Goal: Task Accomplishment & Management: Manage account settings

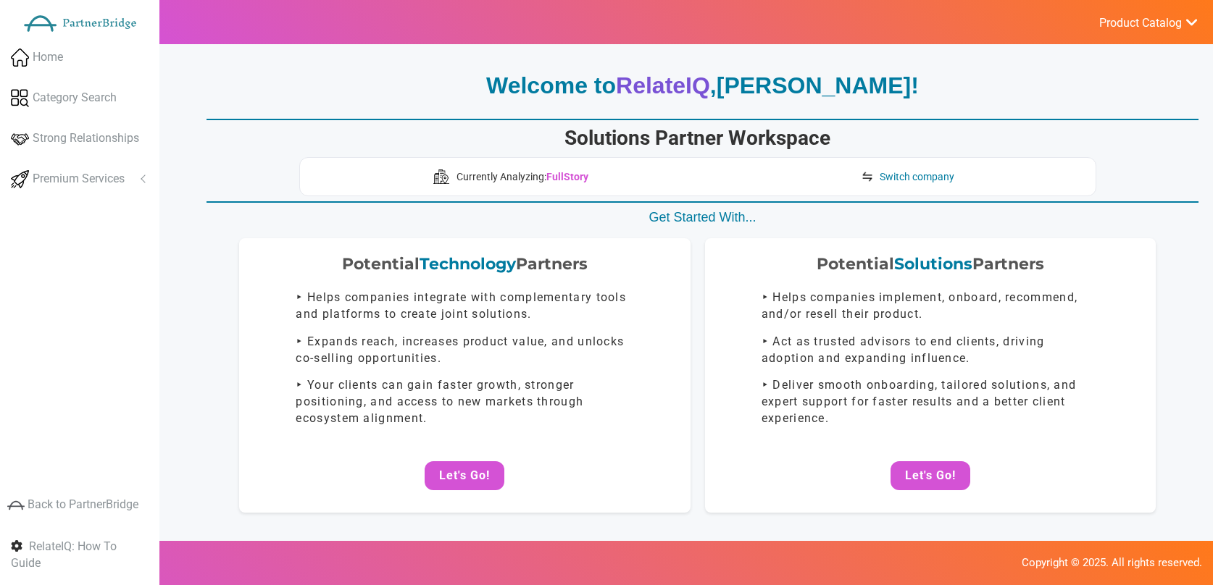
click at [1095, 37] on ul "Product Catalog RelateIQ - Premium Precision Insights - Launch DataStream - Upg…" at bounding box center [1148, 22] width 130 height 44
click at [1110, 29] on span "Product Catalog" at bounding box center [1140, 23] width 83 height 14
click at [1088, 143] on link "Log Out" at bounding box center [1113, 154] width 170 height 29
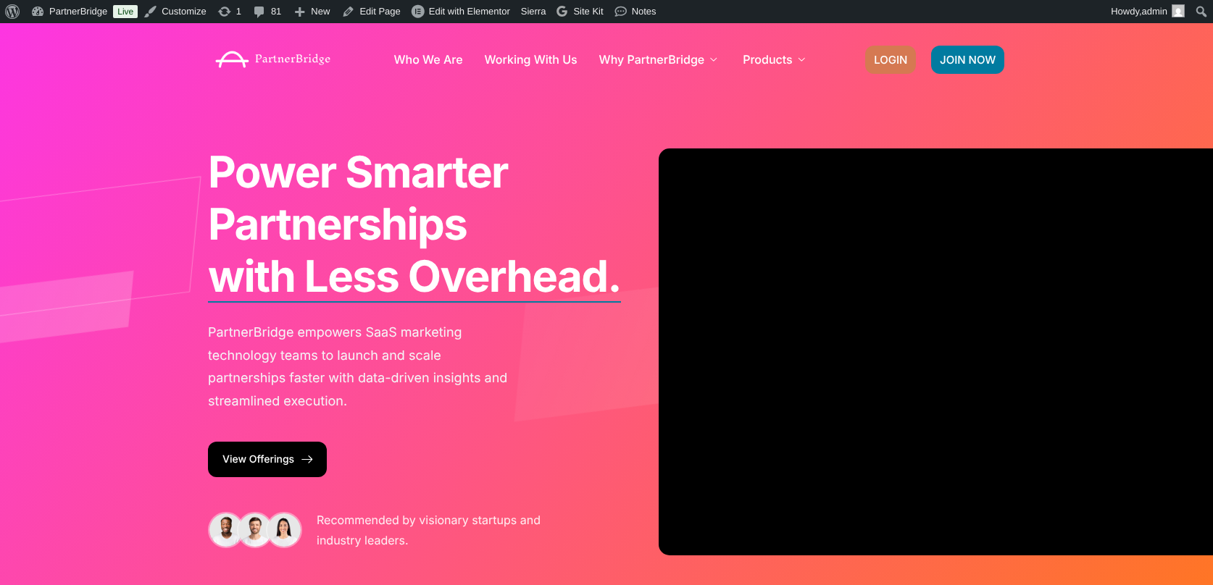
drag, startPoint x: 921, startPoint y: 65, endPoint x: 911, endPoint y: 62, distance: 10.1
click at [921, 65] on div "JOIN NOW LOGIN" at bounding box center [935, 59] width 154 height 43
click at [911, 62] on link "LOGIN" at bounding box center [890, 60] width 51 height 28
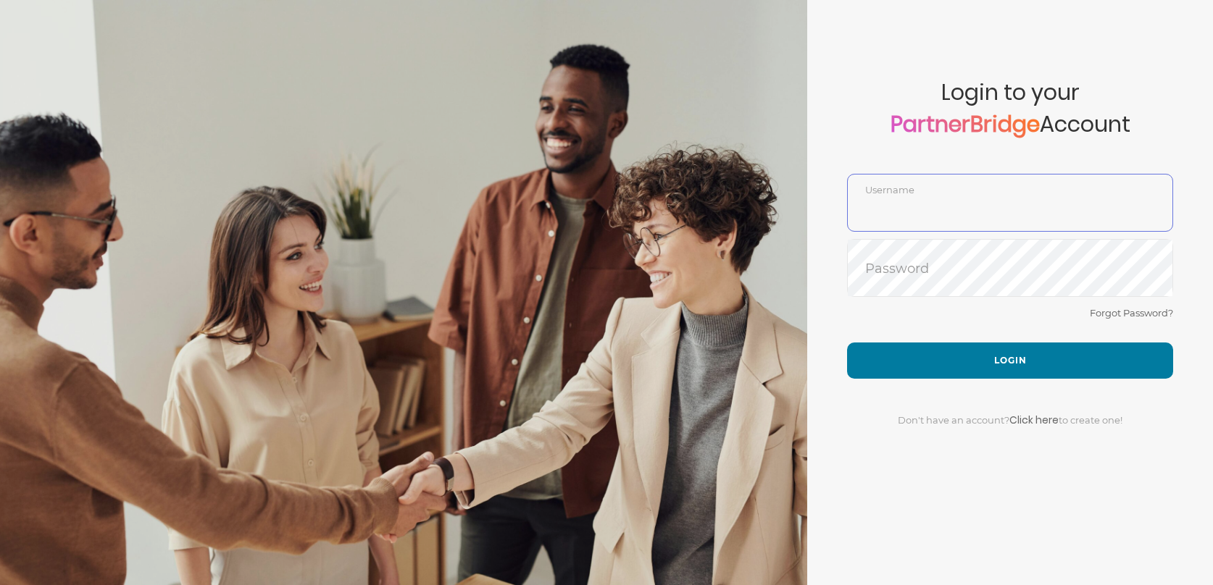
type input "DemoUser"
click at [1014, 341] on div "Forgot Password?" at bounding box center [1010, 323] width 326 height 38
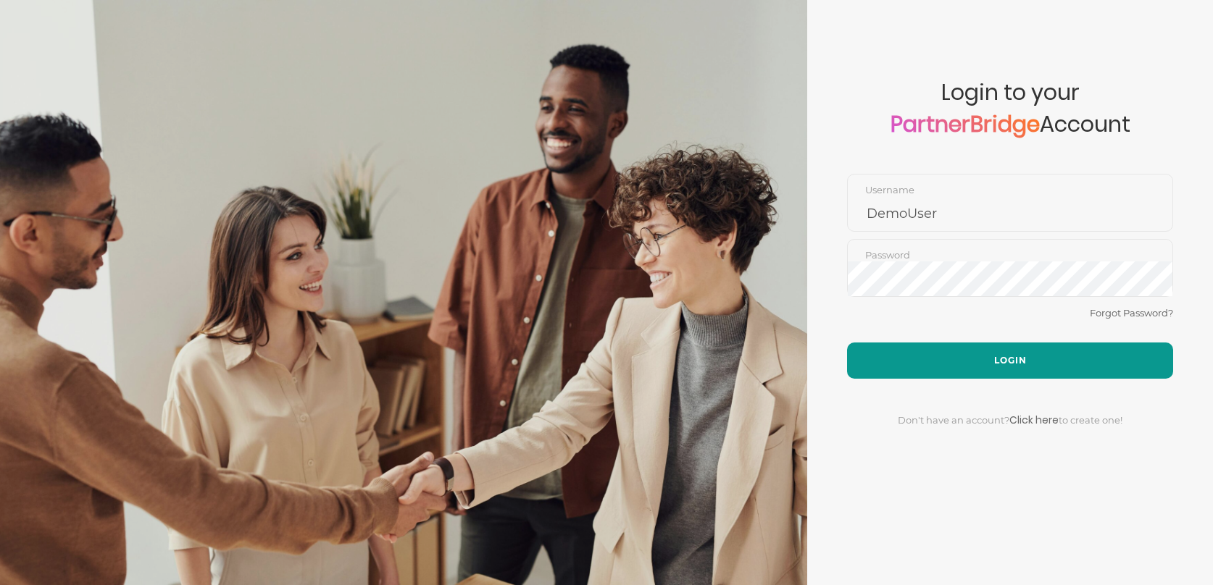
click at [1013, 348] on button "Login" at bounding box center [1010, 361] width 326 height 36
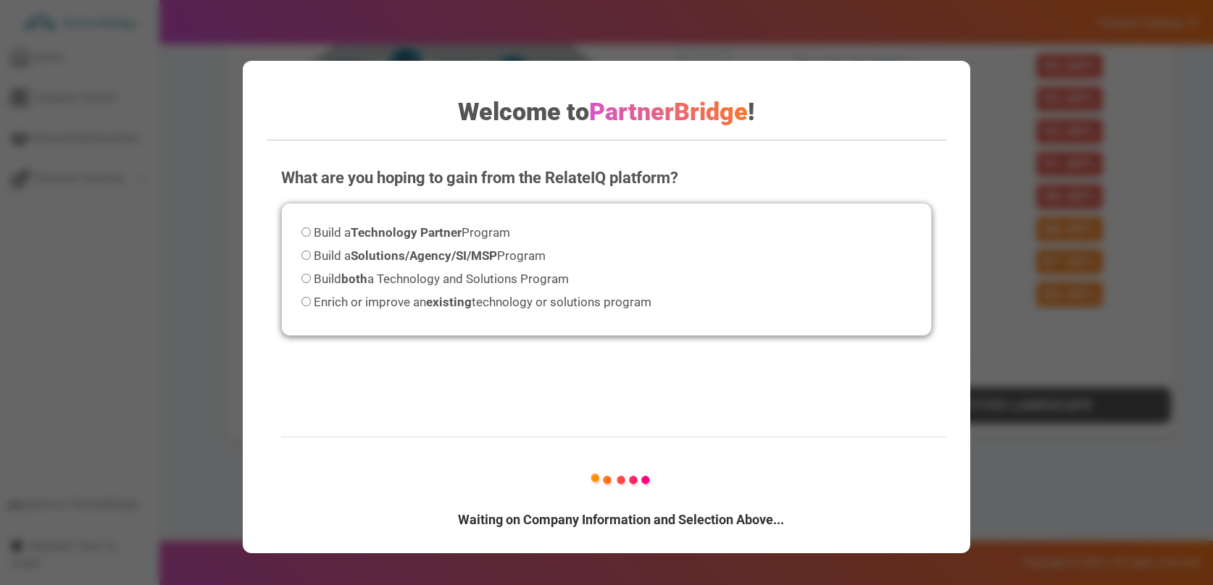
scroll to position [892, 0]
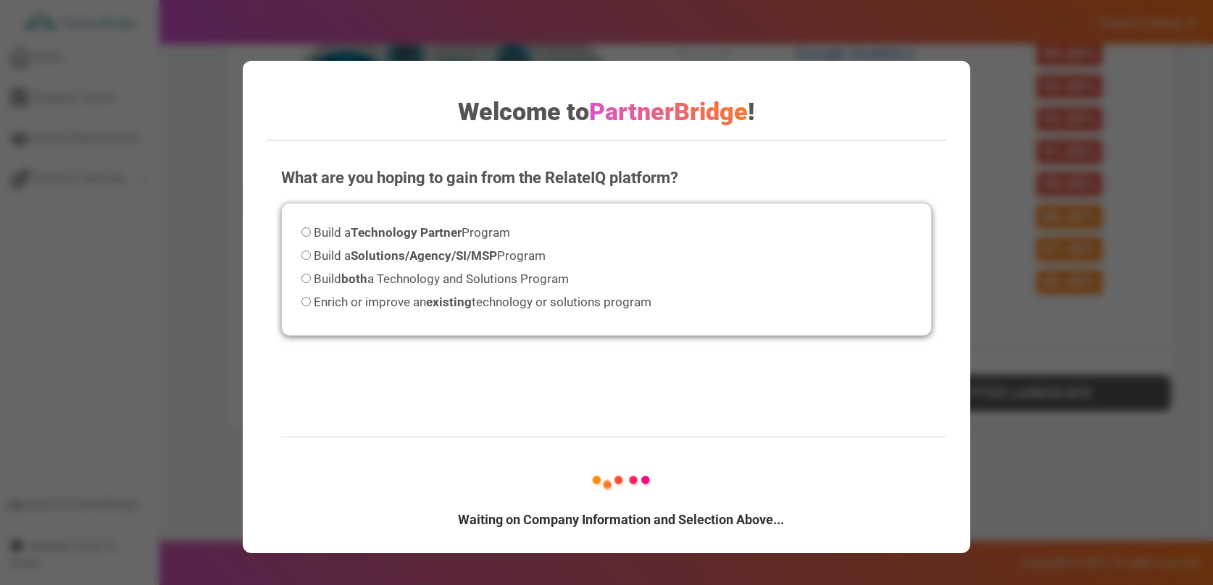
click at [351, 257] on span "Build a Solutions/Agency/SI/MSP Program" at bounding box center [430, 256] width 232 height 14
click at [311, 257] on input "Build a Solutions/Agency/SI/MSP Program" at bounding box center [305, 255] width 9 height 9
radio input "true"
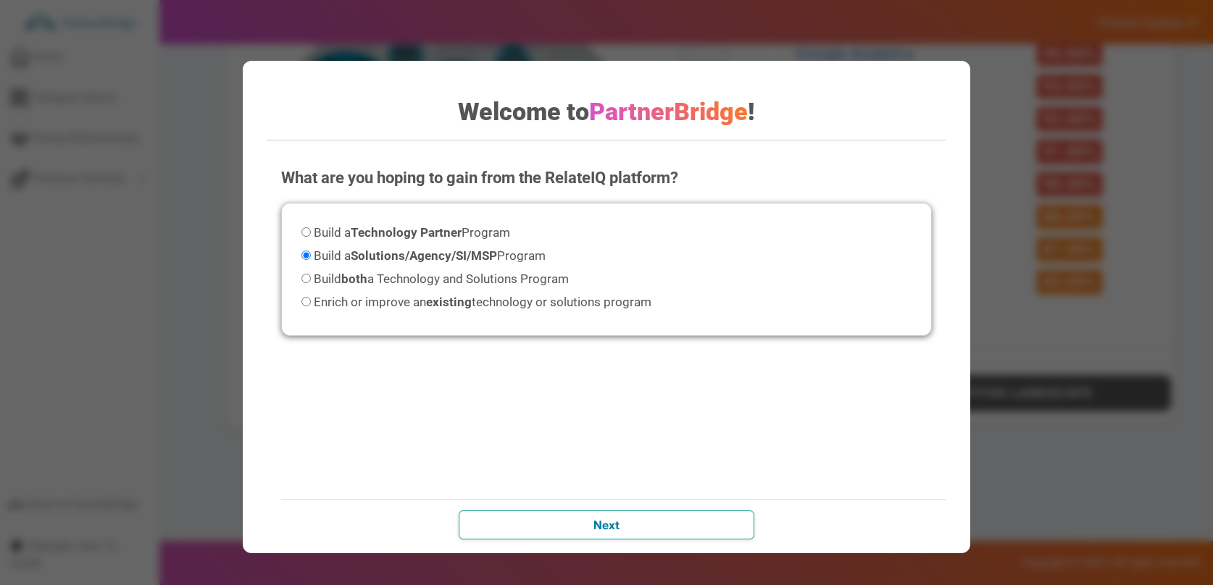
click at [725, 519] on input "Next" at bounding box center [607, 525] width 296 height 29
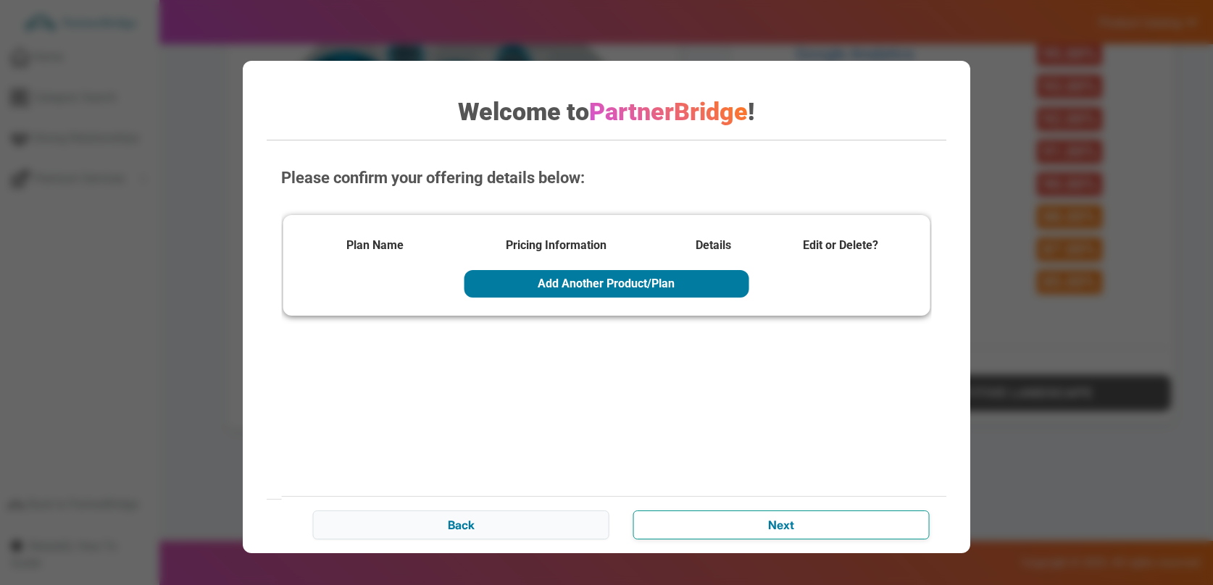
click at [718, 512] on input "Next" at bounding box center [781, 525] width 296 height 29
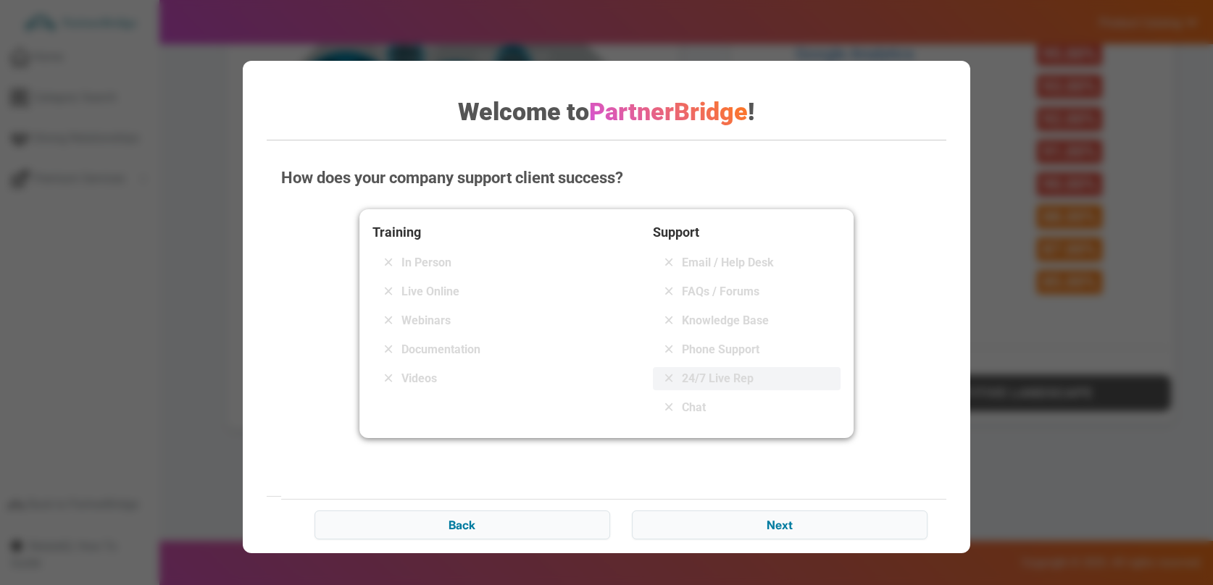
click at [701, 383] on span "24/7 Live Rep" at bounding box center [718, 378] width 72 height 17
click at [719, 308] on div "Support Email / Help Desk FAQs / Forums Knowledge Base Phone Support 24/7 Live …" at bounding box center [747, 323] width 188 height 203
click at [705, 313] on span "Knowledge Base" at bounding box center [725, 320] width 87 height 17
click at [811, 521] on input "Next" at bounding box center [780, 525] width 296 height 29
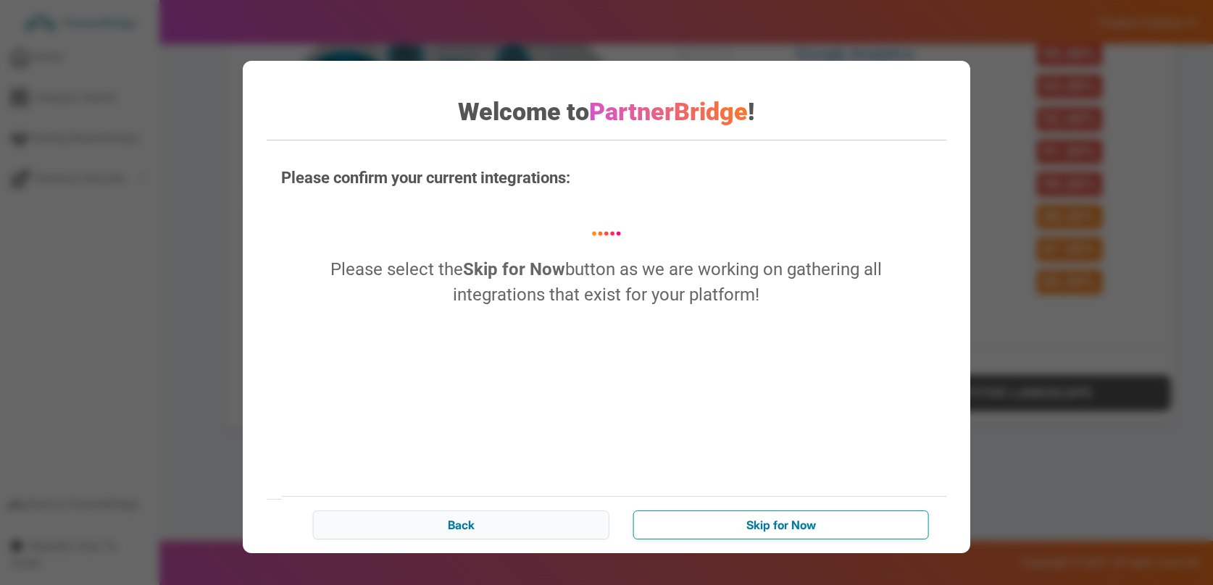
click at [793, 516] on input "Skip for Now" at bounding box center [781, 525] width 296 height 29
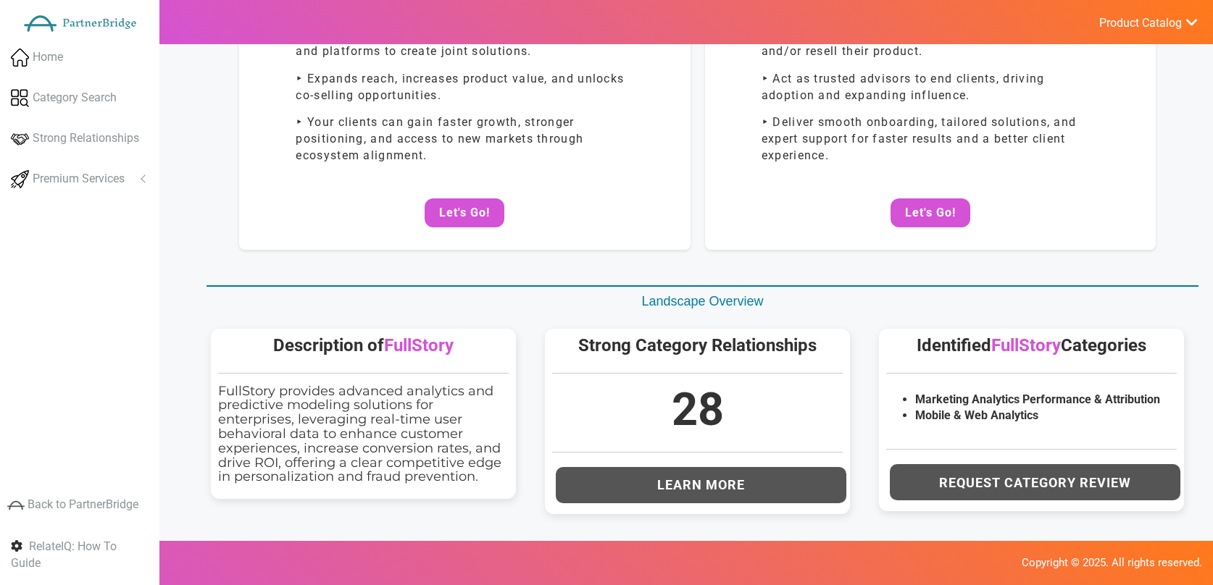
scroll to position [0, 0]
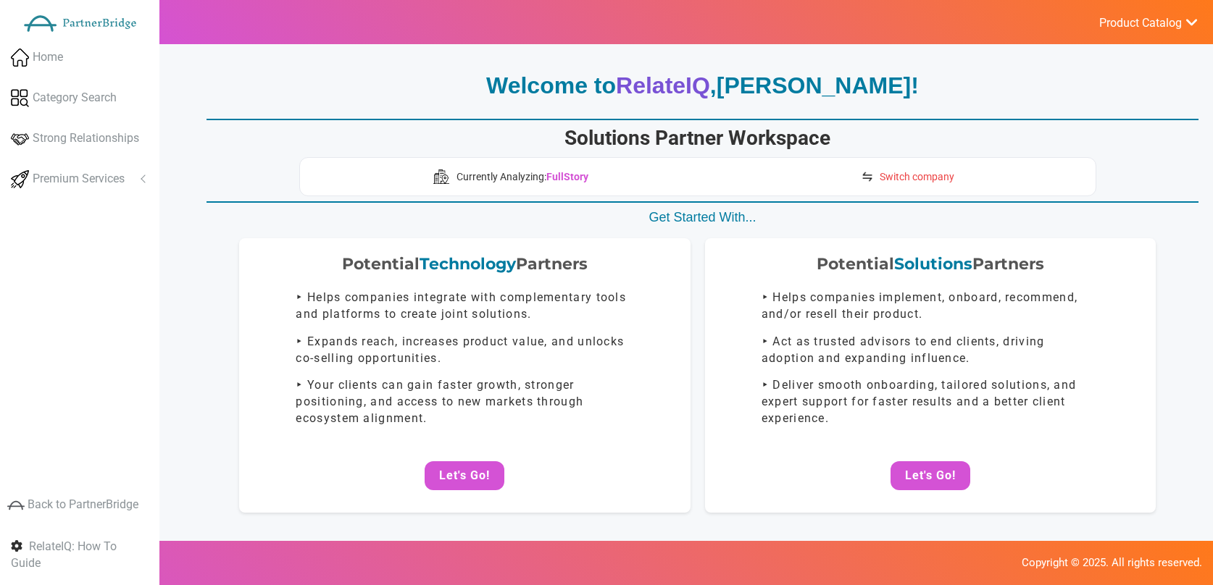
click at [926, 170] on span "Switch company" at bounding box center [917, 177] width 75 height 14
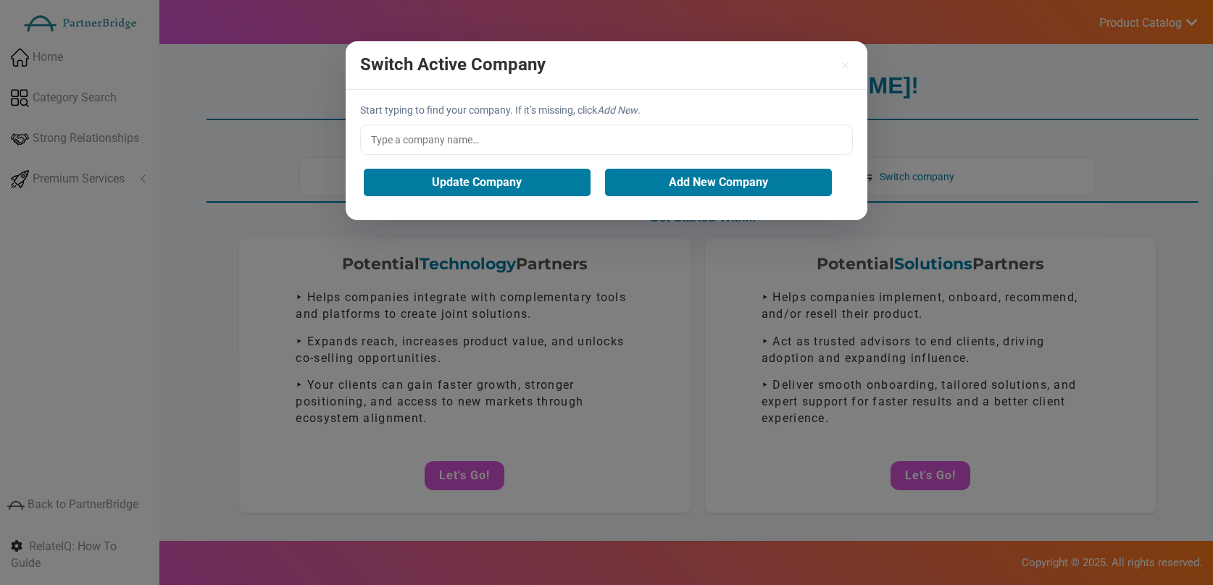
click at [548, 141] on input "text" at bounding box center [606, 140] width 493 height 30
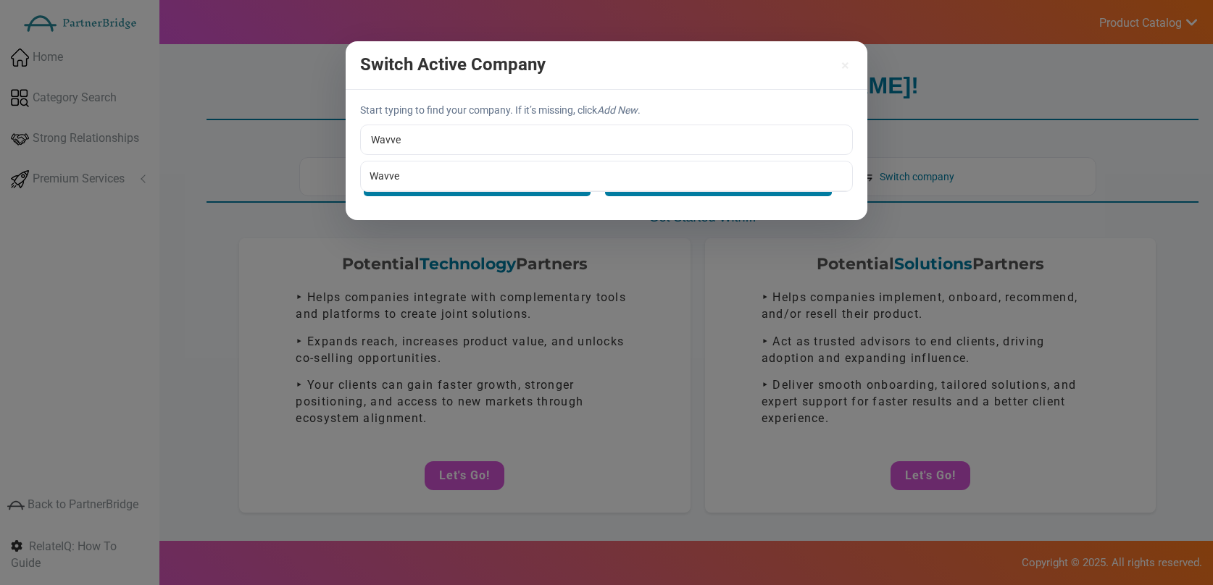
type input "Wavve"
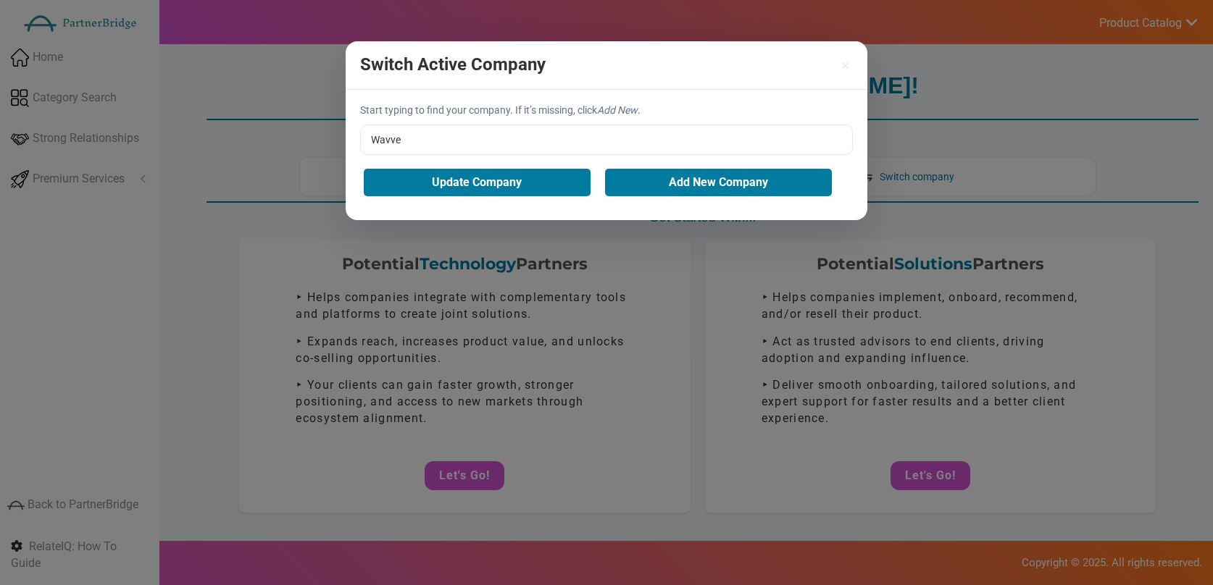
click at [535, 181] on div "Start typing to find your company. If it’s missing, click Add New . Wavve Wavve…" at bounding box center [607, 155] width 522 height 130
click at [511, 165] on div "Update Company Add New Company" at bounding box center [606, 182] width 493 height 35
click at [513, 172] on button "Update Company" at bounding box center [477, 183] width 227 height 28
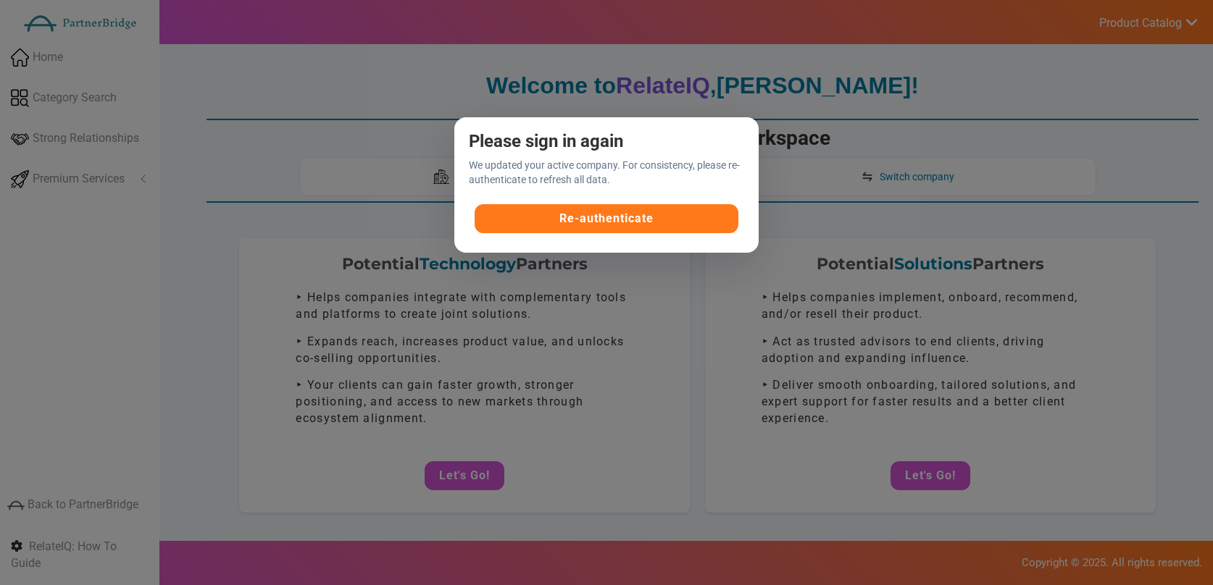
click at [572, 224] on button "Re-authenticate" at bounding box center [607, 218] width 264 height 29
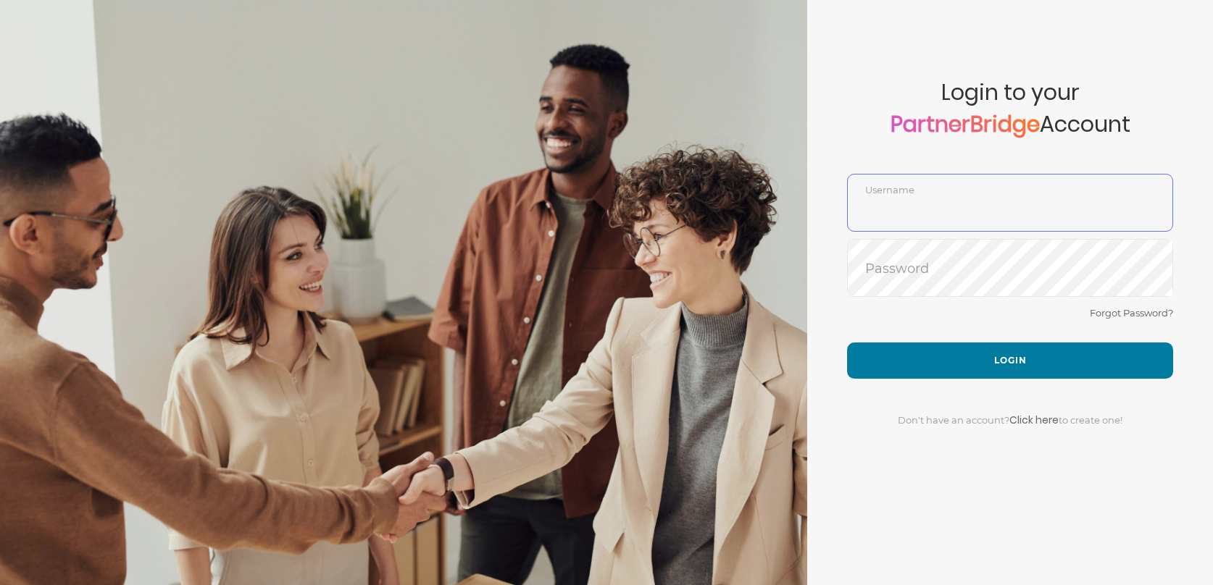
type input "DemoUser"
click at [990, 341] on div "Forgot Password?" at bounding box center [1010, 323] width 326 height 38
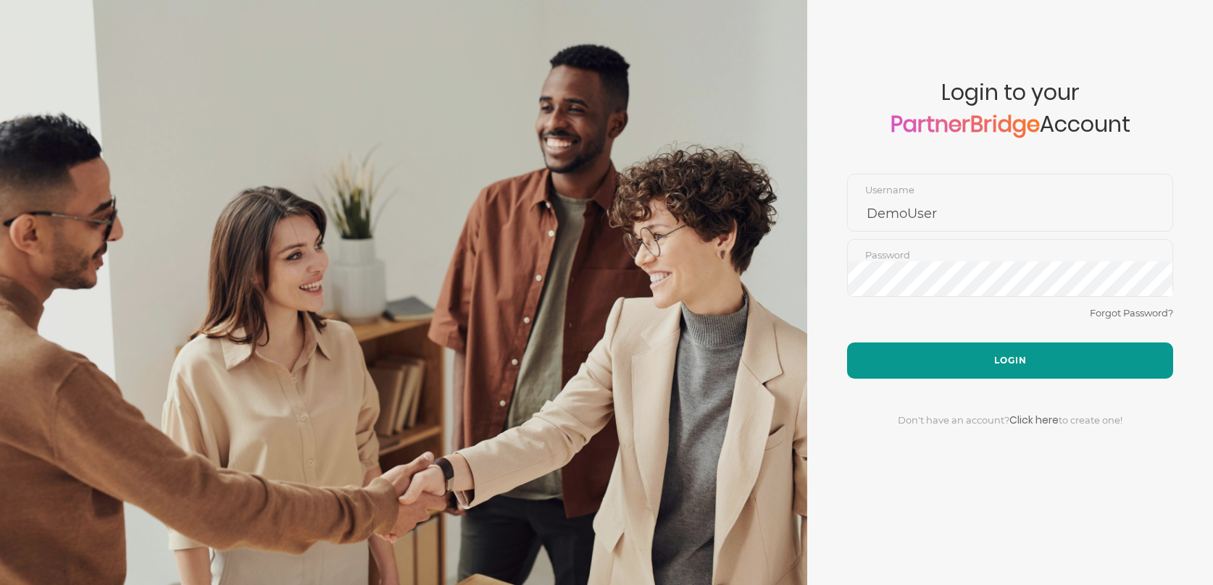
click at [1006, 354] on button "Login" at bounding box center [1010, 361] width 326 height 36
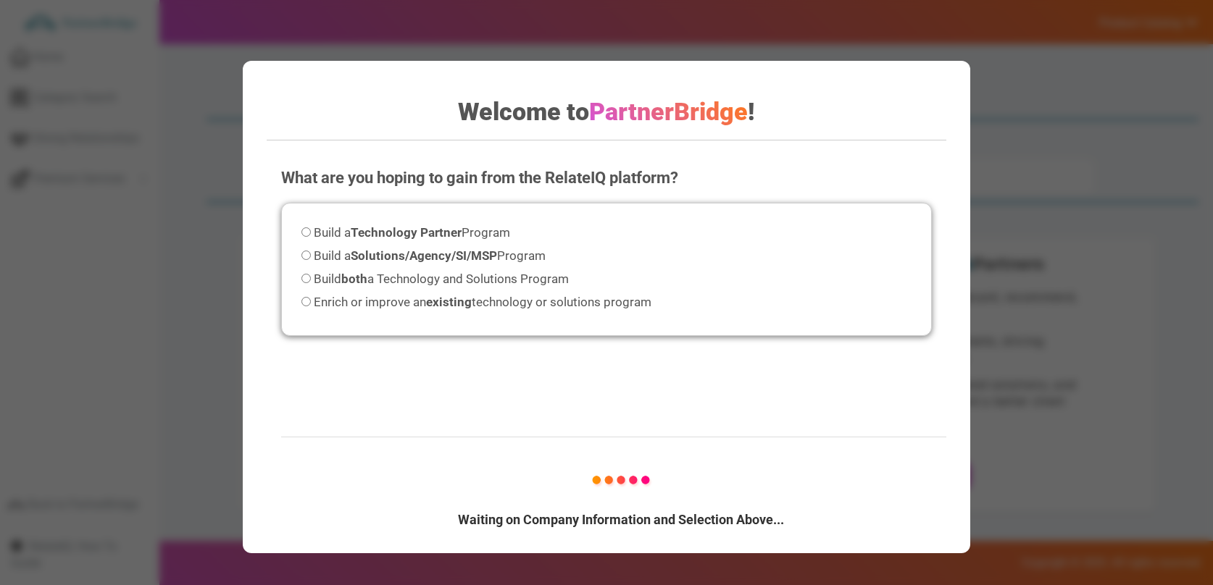
click at [415, 240] on label "Build a Technology Partner Program" at bounding box center [405, 233] width 209 height 20
click at [419, 235] on strong "Technology Partner" at bounding box center [406, 232] width 111 height 14
click at [311, 235] on input "Build a Technology Partner Program" at bounding box center [305, 231] width 9 height 9
radio input "true"
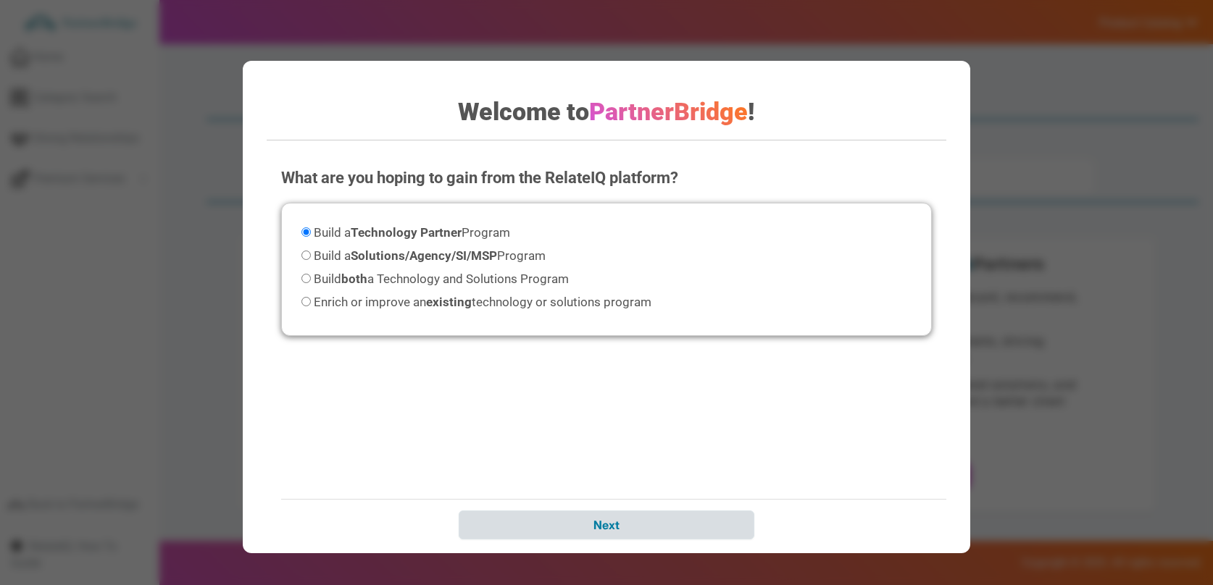
drag, startPoint x: 646, startPoint y: 557, endPoint x: 661, endPoint y: 534, distance: 27.3
click at [647, 556] on div "Welcome to PartnerBridge ! What are you hoping to gain from the RelateIQ platfo…" at bounding box center [606, 292] width 1213 height 585
drag, startPoint x: 661, startPoint y: 534, endPoint x: 732, endPoint y: 522, distance: 72.8
click at [667, 532] on input "Next" at bounding box center [607, 525] width 296 height 29
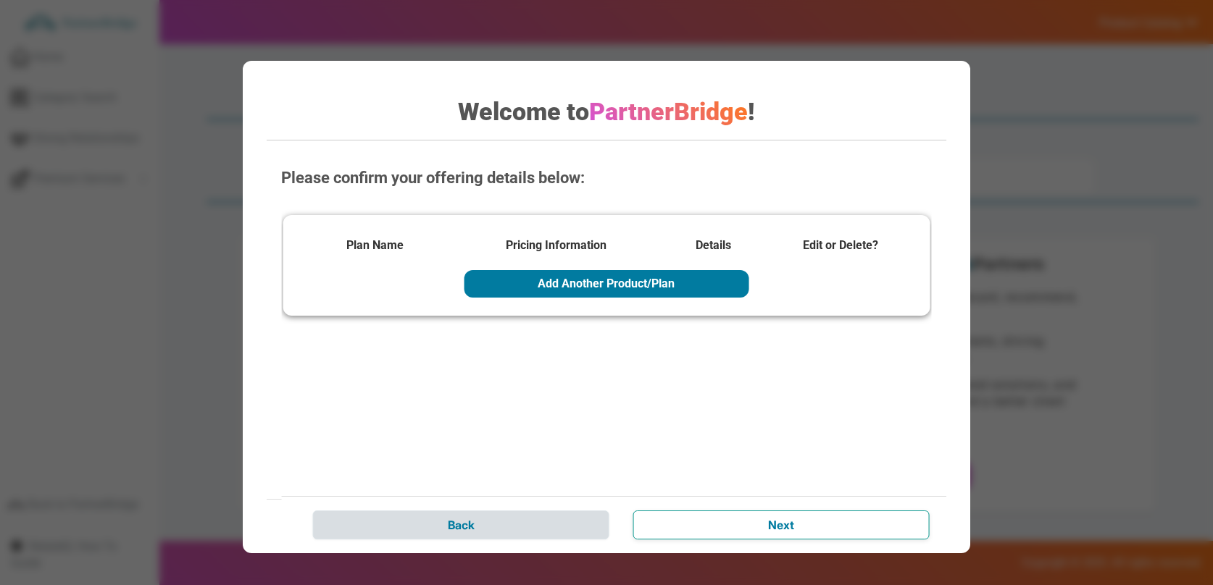
click at [762, 521] on input "Next" at bounding box center [781, 525] width 296 height 29
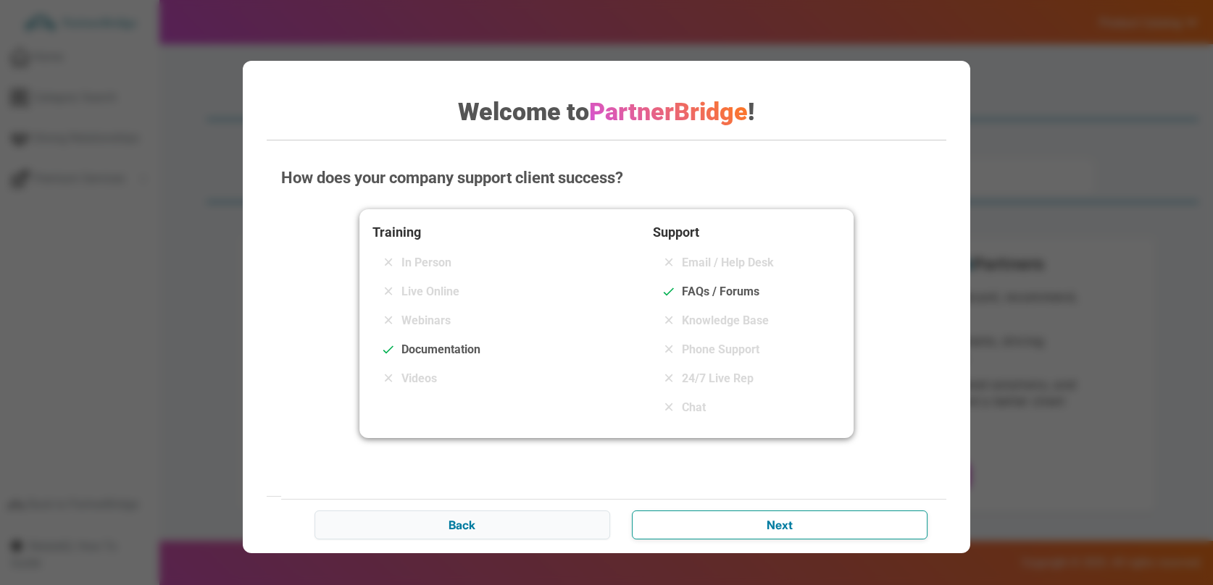
click at [762, 521] on input "Next" at bounding box center [780, 525] width 296 height 29
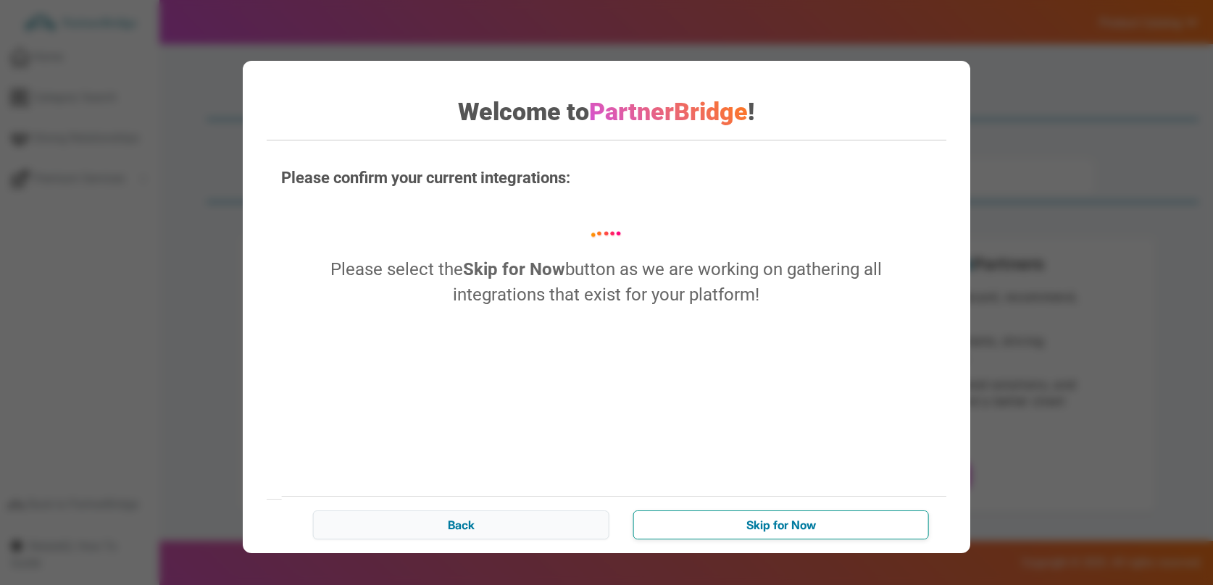
click at [762, 521] on input "Skip for Now" at bounding box center [781, 525] width 296 height 29
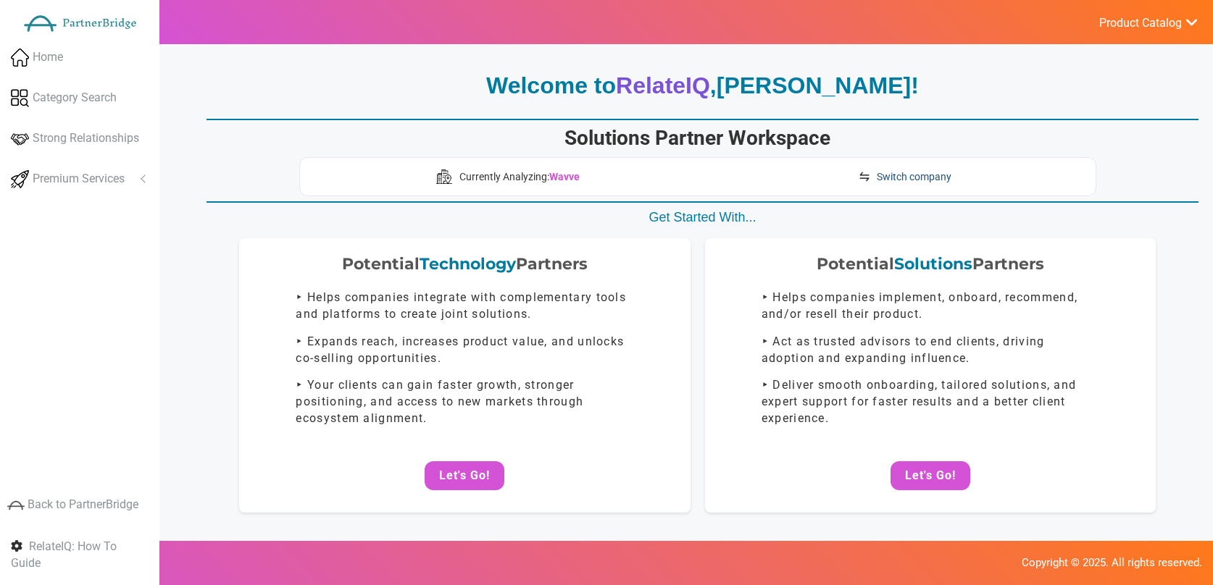
drag, startPoint x: 888, startPoint y: 174, endPoint x: 880, endPoint y: 169, distance: 10.1
click at [888, 174] on span "Switch company" at bounding box center [914, 177] width 75 height 14
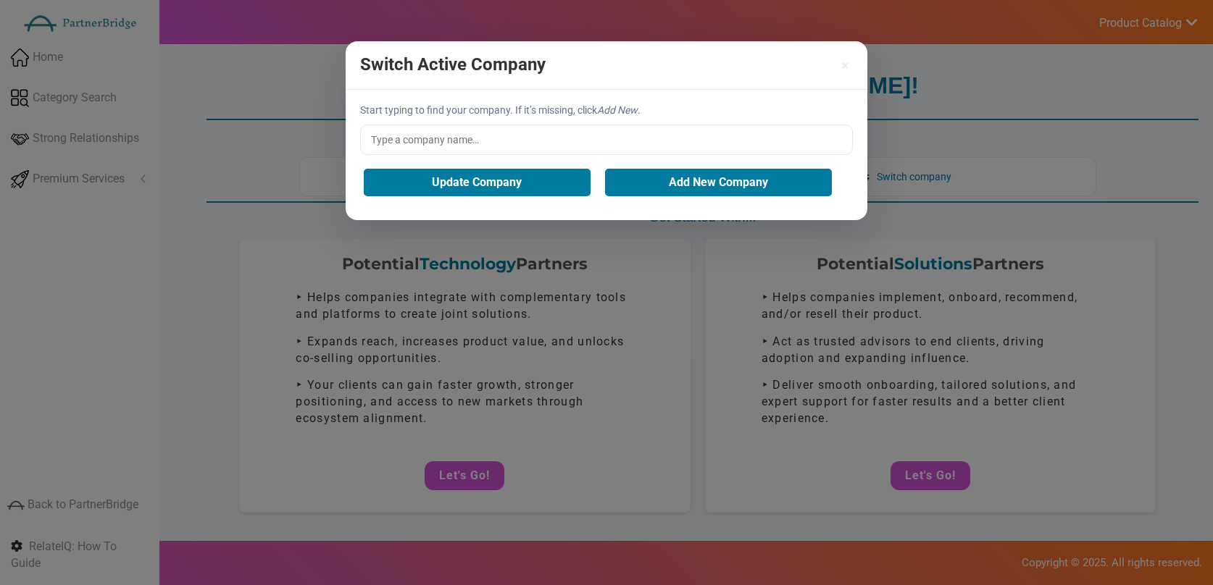
click at [691, 143] on input "text" at bounding box center [606, 140] width 493 height 30
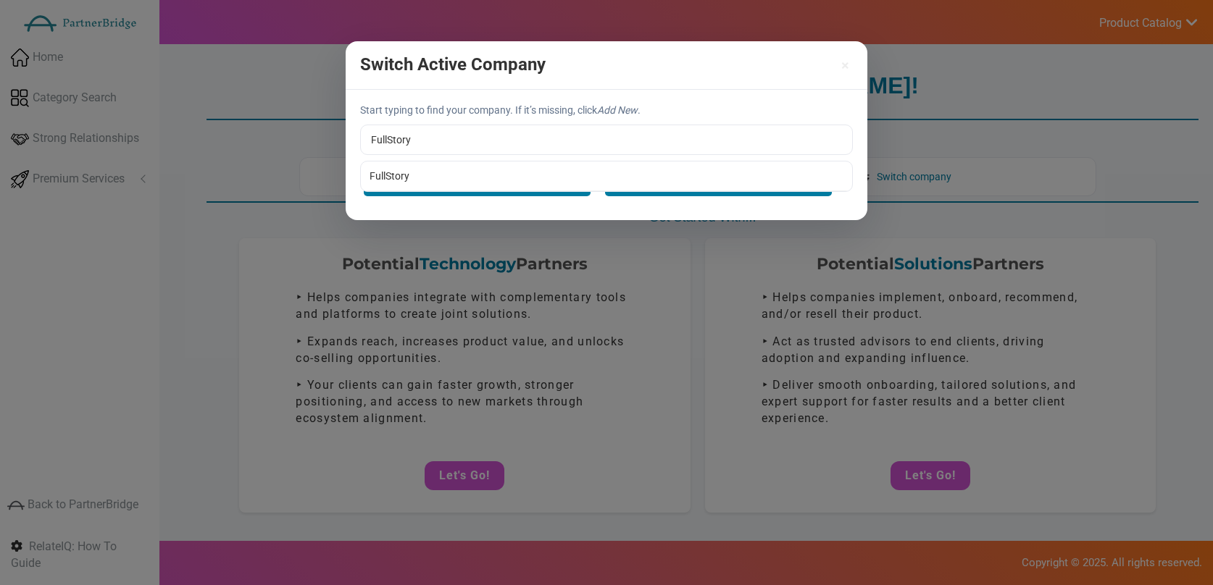
type input "FullStory"
click at [622, 169] on div "Start typing to find your company. If it’s missing, click Add New . FullStory F…" at bounding box center [607, 155] width 522 height 130
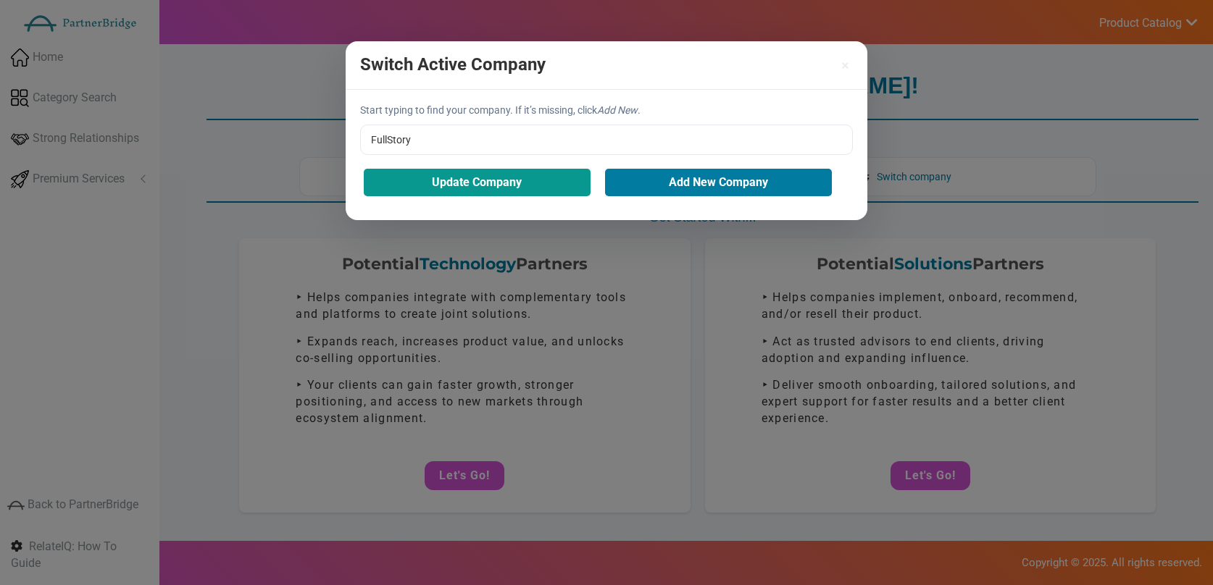
click at [565, 174] on button "Update Company" at bounding box center [477, 183] width 227 height 28
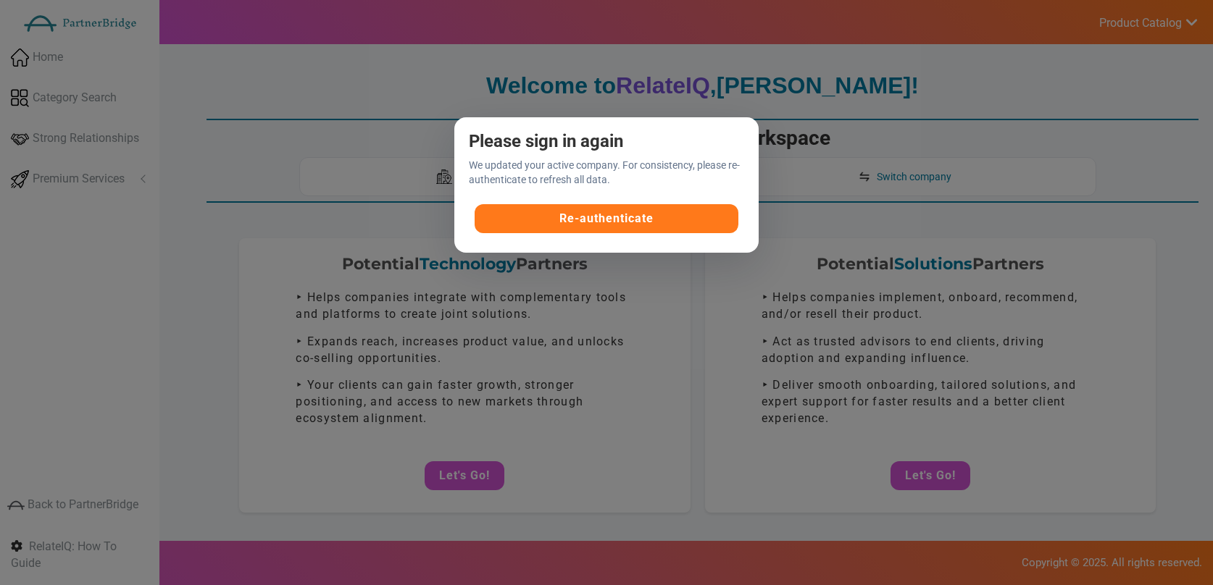
click at [651, 221] on button "Re-authenticate" at bounding box center [607, 218] width 264 height 29
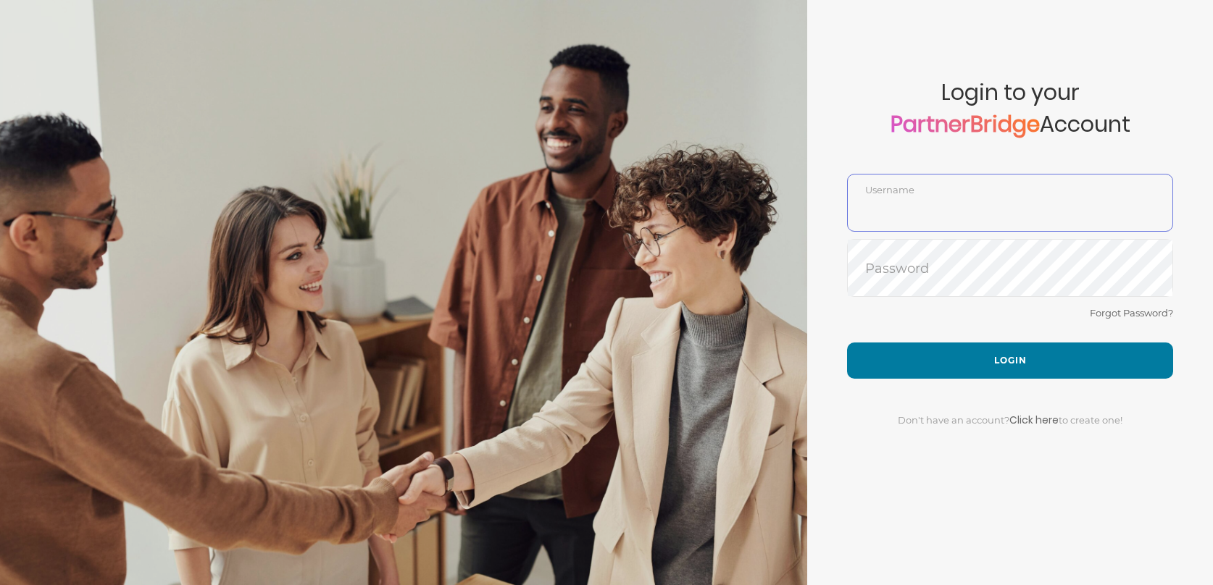
type input "DemoUser"
click at [956, 341] on div "Forgot Password?" at bounding box center [1010, 323] width 326 height 38
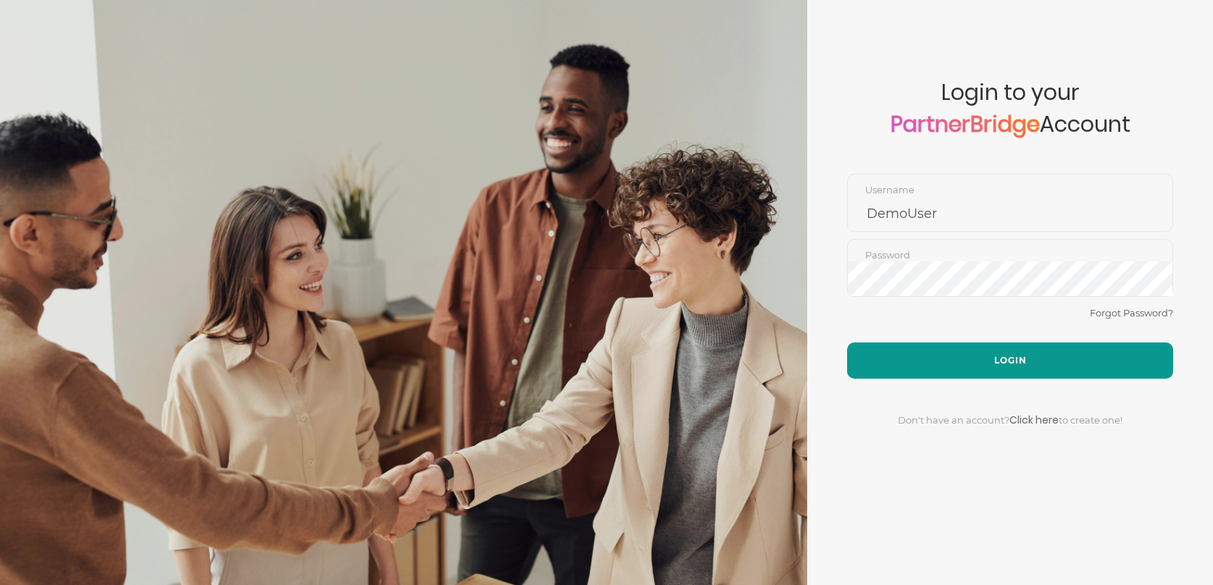
click at [966, 352] on button "Login" at bounding box center [1010, 361] width 326 height 36
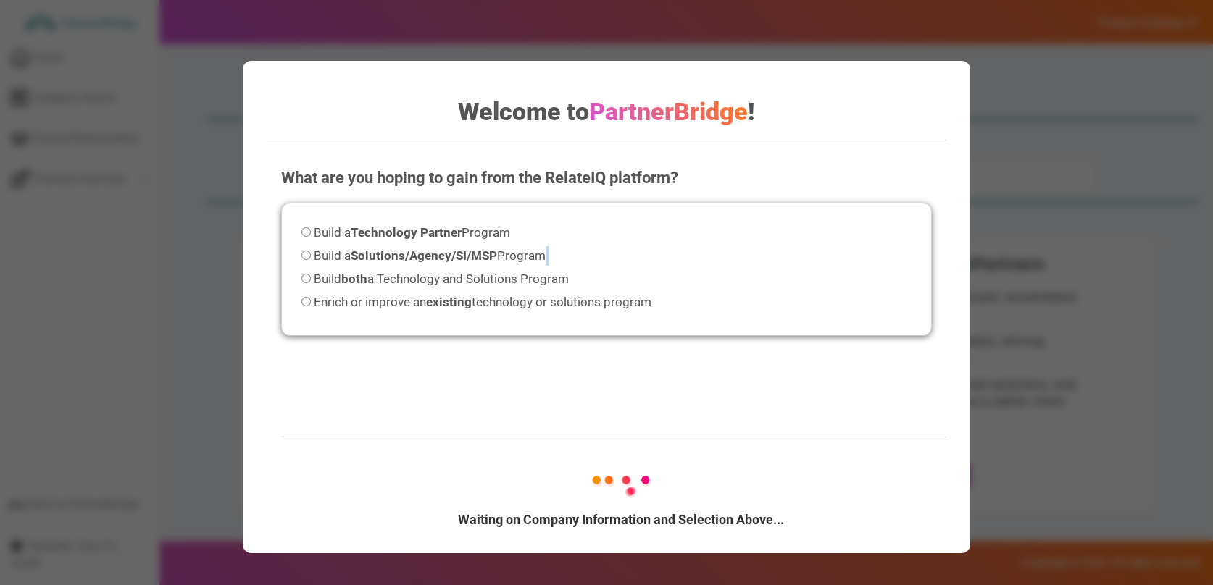
click at [543, 252] on div "Build a Technology Partner Program Build a Solutions/Agency/SI/MSP Program Buil…" at bounding box center [606, 270] width 650 height 134
click at [540, 251] on span "Build a Solutions/Agency/SI/MSP Program" at bounding box center [430, 256] width 232 height 14
click at [311, 251] on input "Build a Solutions/Agency/SI/MSP Program" at bounding box center [305, 255] width 9 height 9
radio input "true"
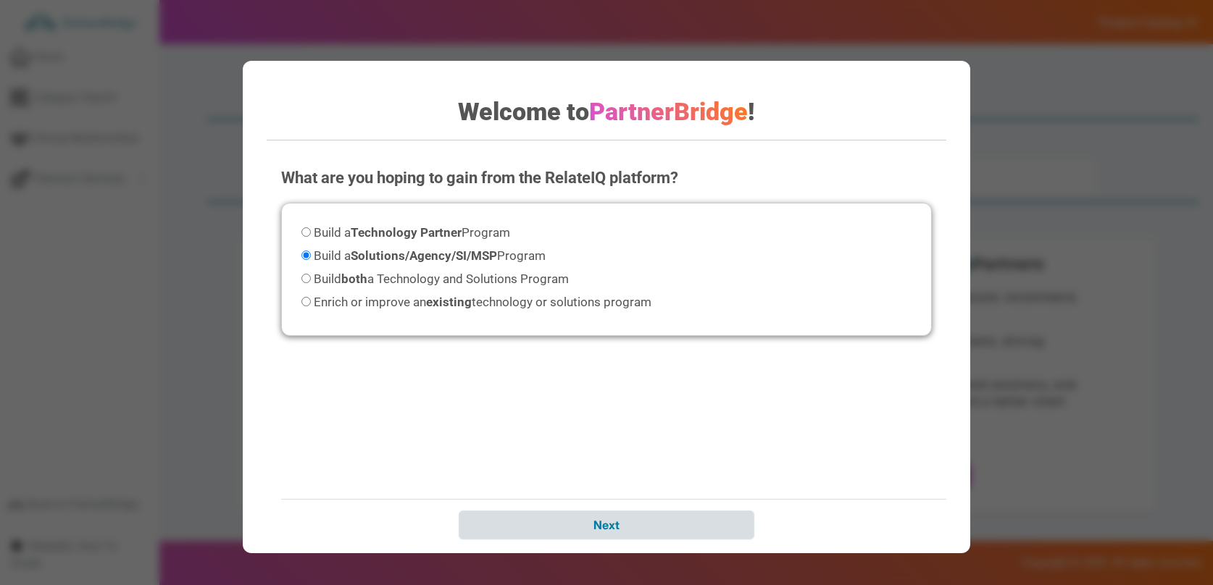
drag, startPoint x: 661, startPoint y: 494, endPoint x: 664, endPoint y: 511, distance: 16.8
click at [661, 504] on div "What are you hoping to gain from the RelateIQ platform? Please select an option…" at bounding box center [606, 351] width 679 height 398
click at [669, 517] on input "Next" at bounding box center [607, 525] width 296 height 29
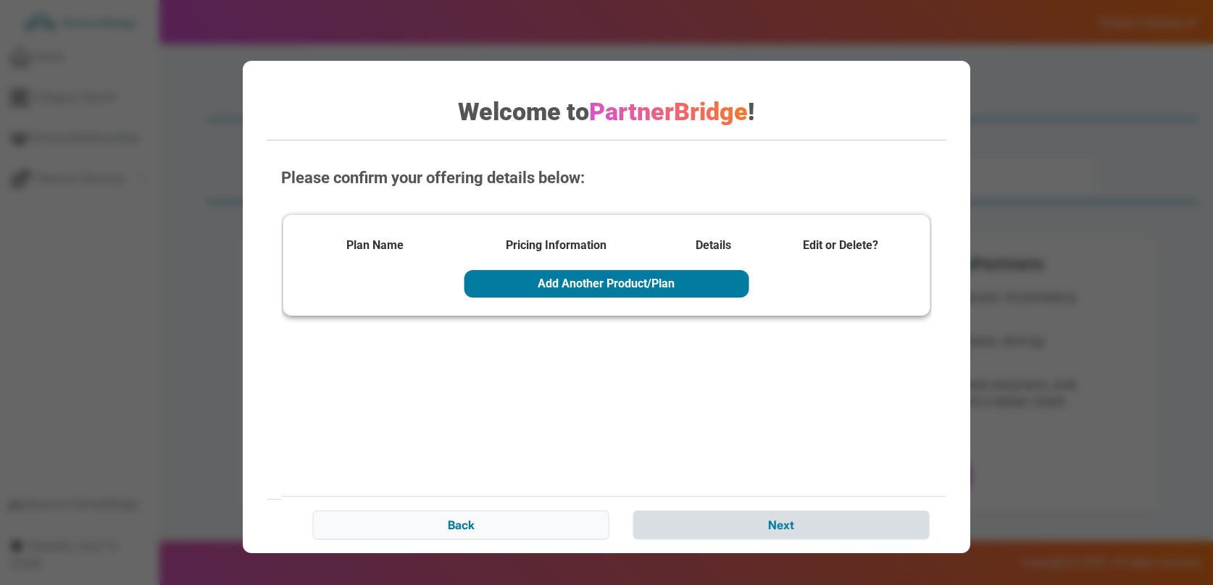
click at [677, 519] on div "Back Next" at bounding box center [620, 523] width 679 height 54
click at [677, 519] on input "Next" at bounding box center [781, 525] width 296 height 29
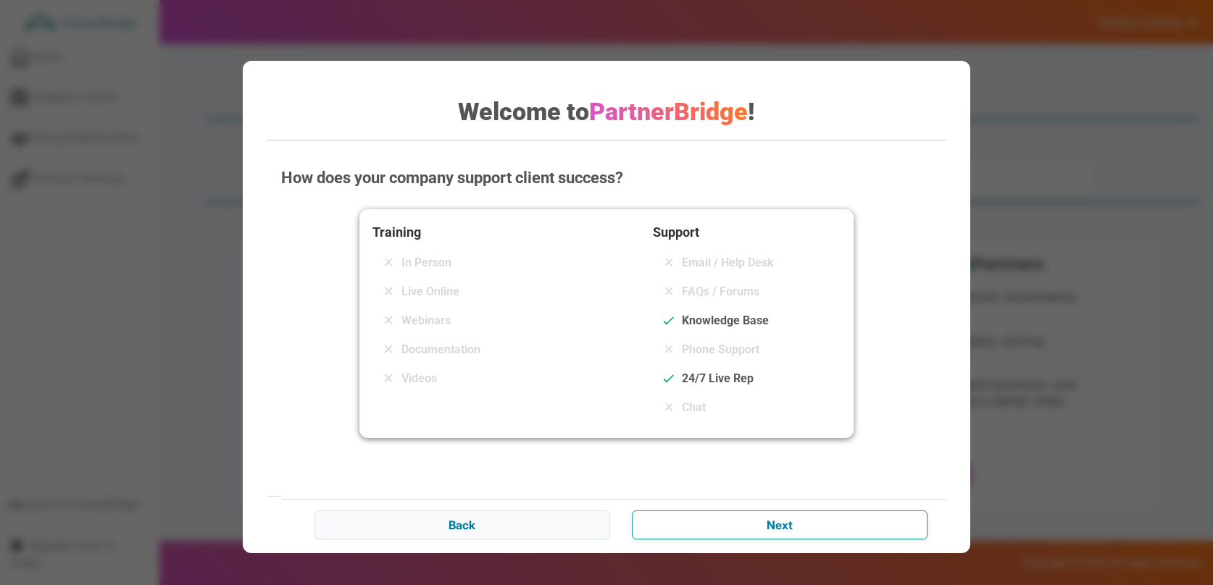
click at [677, 519] on input "Next" at bounding box center [780, 525] width 296 height 29
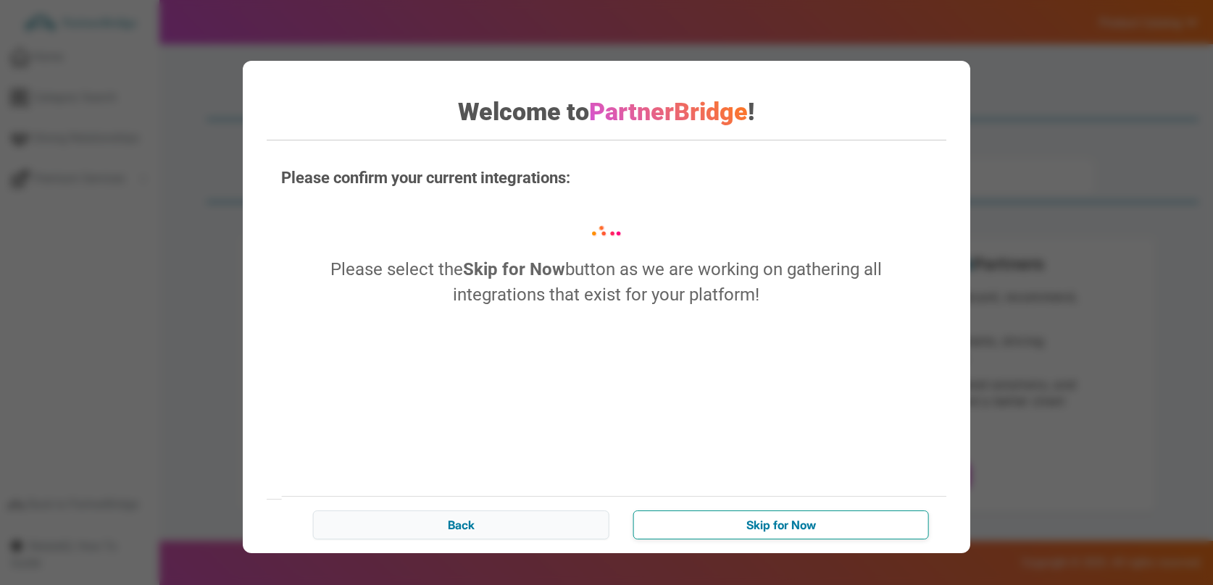
click at [677, 519] on input "Skip for Now" at bounding box center [781, 525] width 296 height 29
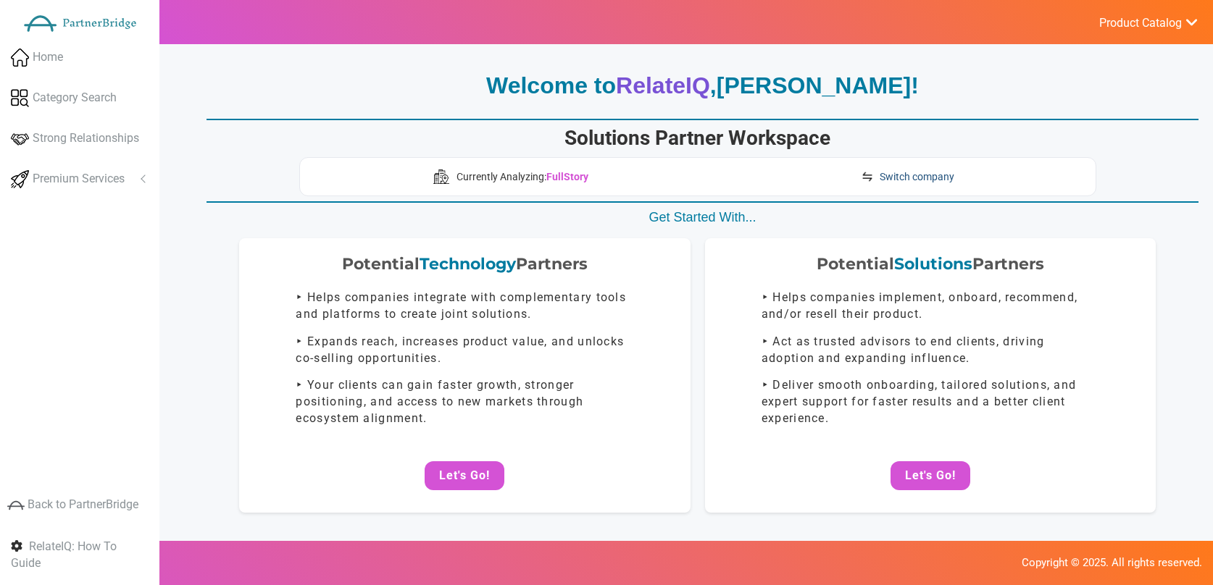
drag, startPoint x: 926, startPoint y: 172, endPoint x: 880, endPoint y: 159, distance: 48.2
click at [926, 172] on span "Switch company" at bounding box center [917, 177] width 75 height 14
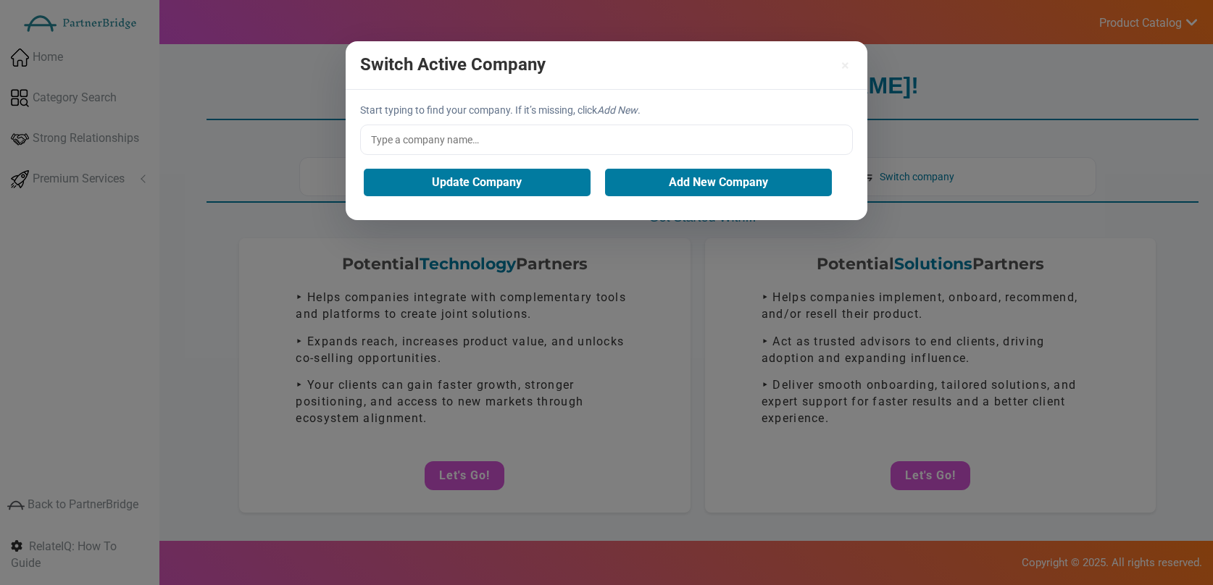
click at [526, 147] on input "text" at bounding box center [606, 140] width 493 height 30
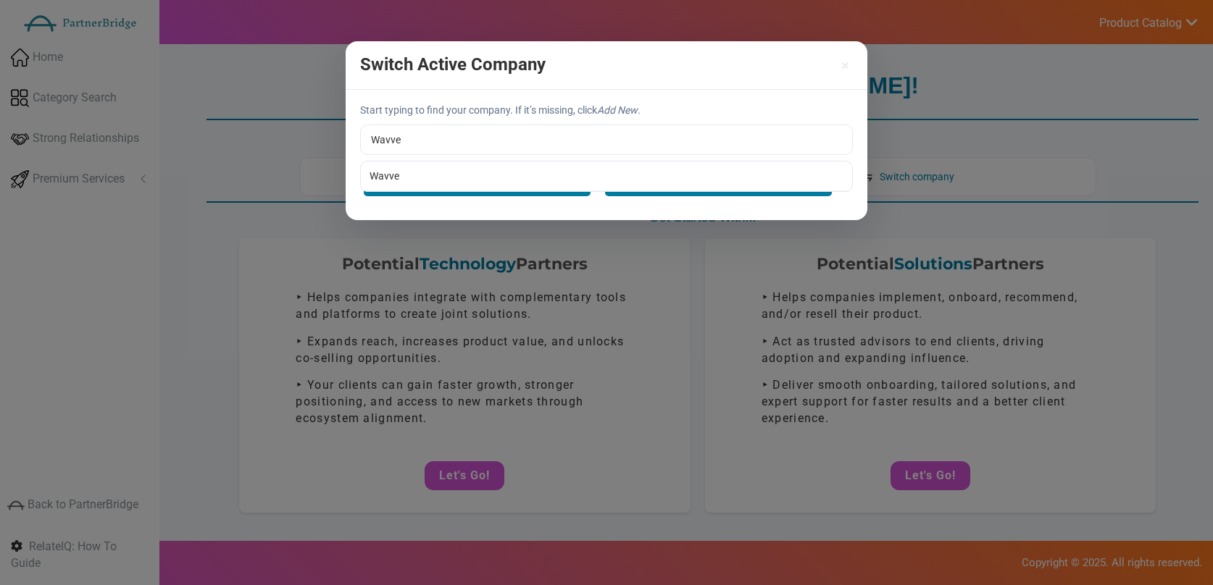
type input "Wavve"
drag, startPoint x: 519, startPoint y: 173, endPoint x: 498, endPoint y: 180, distance: 22.2
click at [518, 173] on div "Start typing to find your company. If it’s missing, click Add New . Wavve Wavve…" at bounding box center [607, 155] width 522 height 130
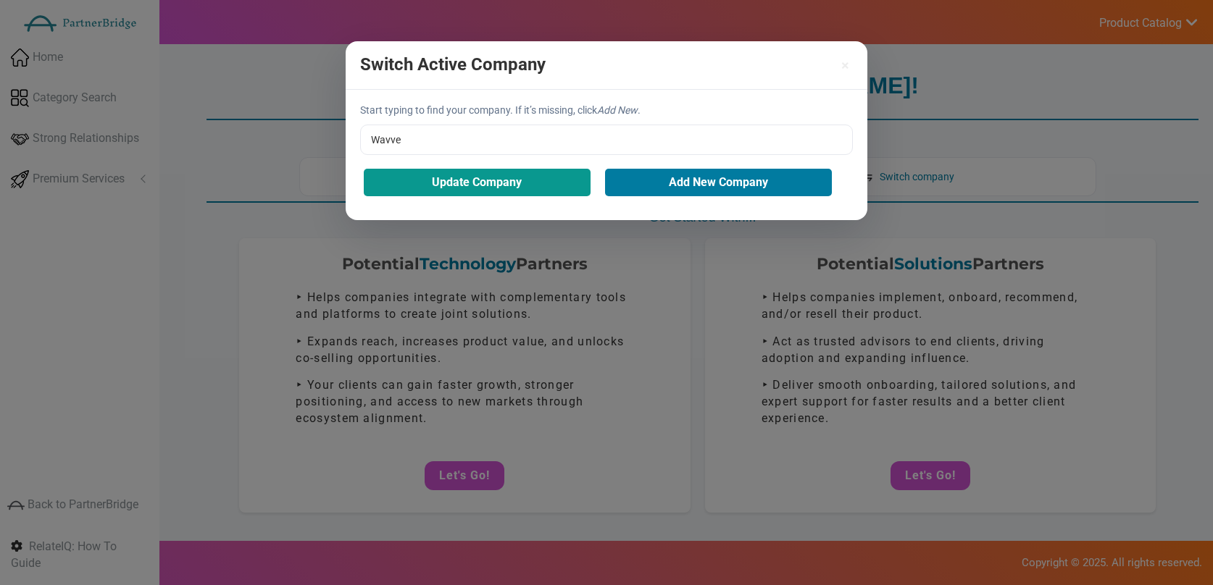
click at [472, 193] on button "Update Company" at bounding box center [477, 183] width 227 height 28
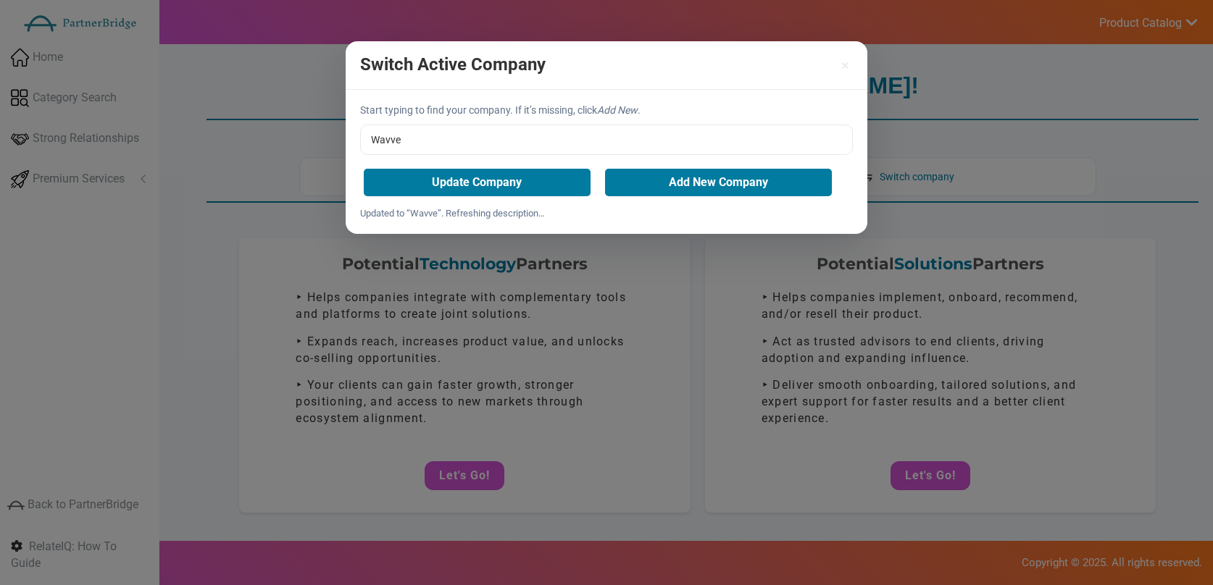
drag, startPoint x: 524, startPoint y: 175, endPoint x: 542, endPoint y: 185, distance: 20.8
click at [524, 175] on button "Update Company" at bounding box center [477, 183] width 227 height 28
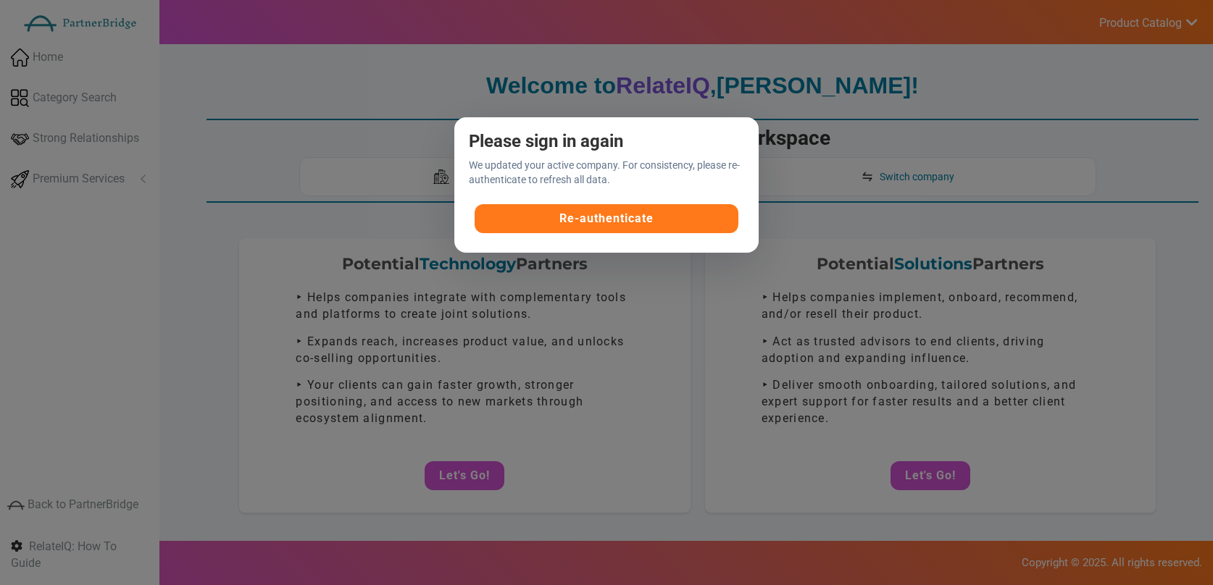
click at [622, 215] on button "Re-authenticate" at bounding box center [607, 218] width 264 height 29
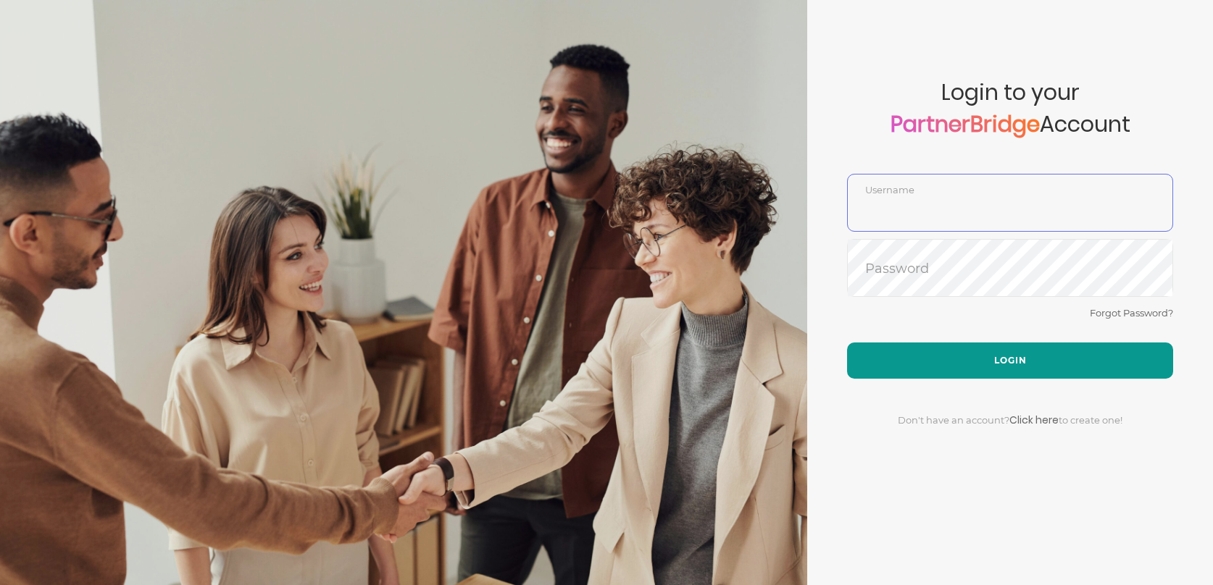
type input "DemoUser"
click at [987, 343] on button "Login" at bounding box center [1010, 361] width 326 height 36
click at [995, 351] on button "Login" at bounding box center [1010, 361] width 326 height 36
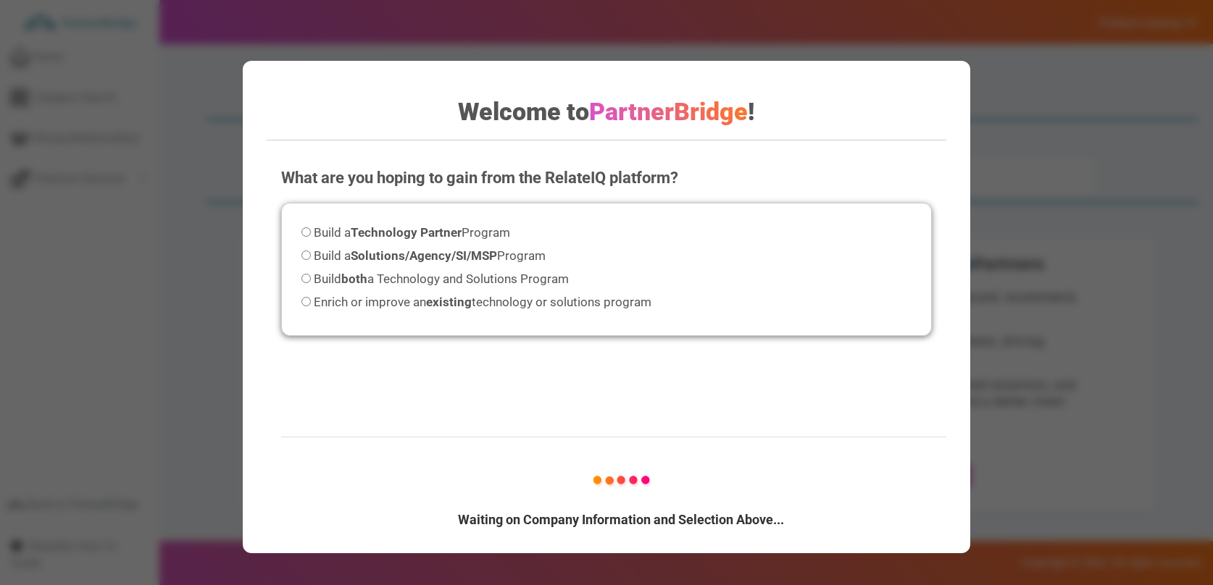
click at [462, 203] on div "Build a Technology Partner Program Build a Solutions/Agency/SI/MSP Program Buil…" at bounding box center [606, 270] width 650 height 134
click at [459, 230] on strong "Technology Partner" at bounding box center [406, 232] width 111 height 14
click at [311, 230] on input "Build a Technology Partner Program" at bounding box center [305, 231] width 9 height 9
radio input "true"
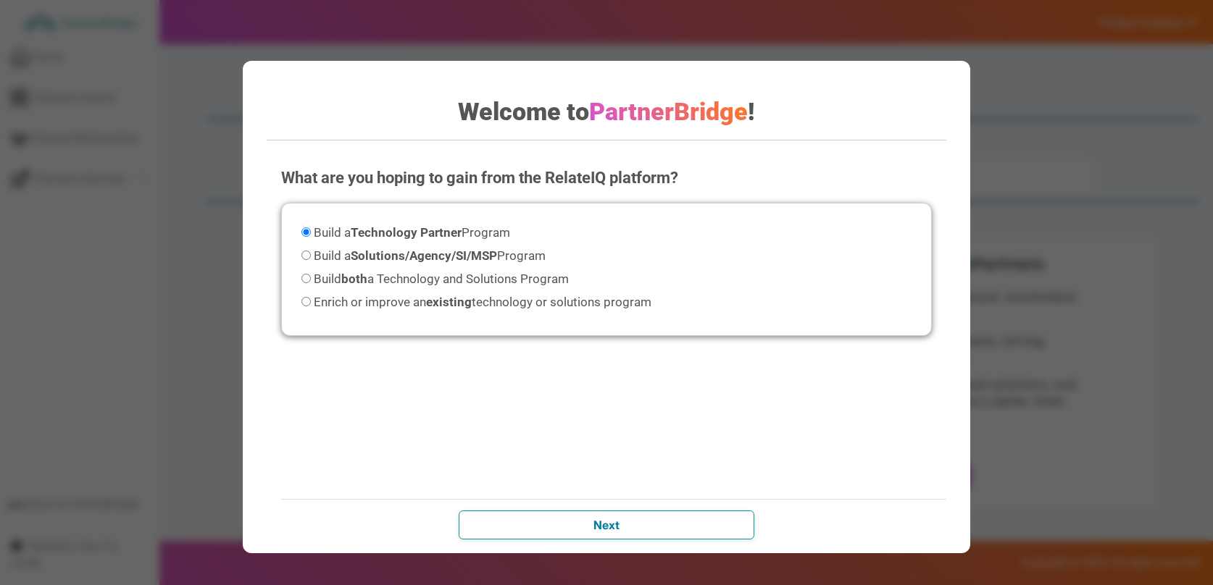
click at [722, 512] on input "Next" at bounding box center [607, 525] width 296 height 29
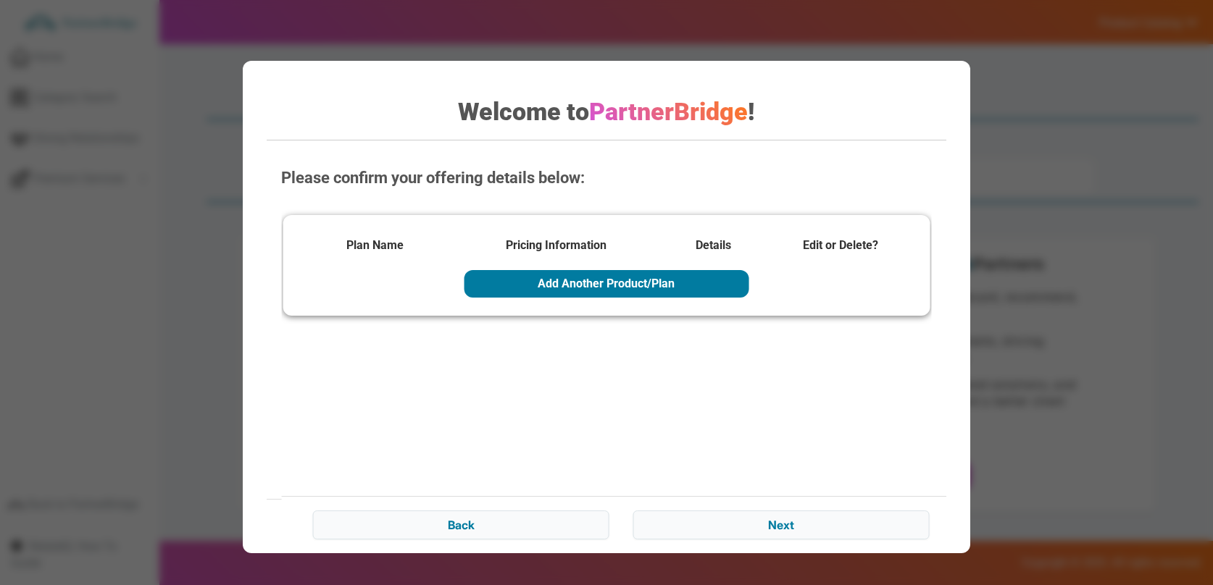
click at [746, 506] on div "Back Next" at bounding box center [620, 523] width 679 height 54
click at [764, 527] on input "Next" at bounding box center [781, 525] width 296 height 29
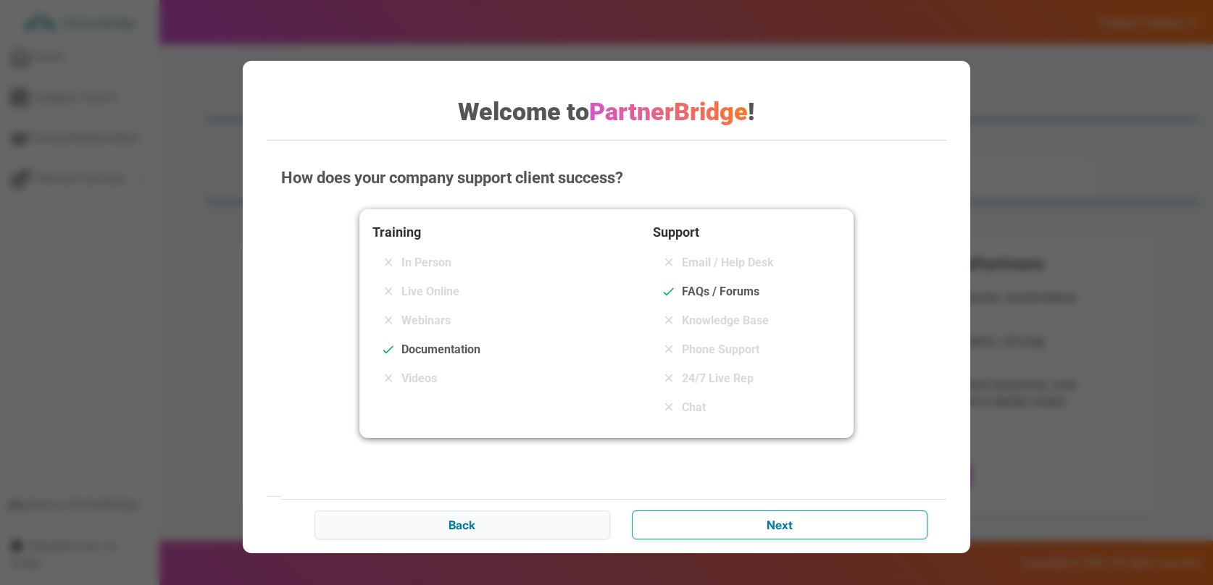
click at [767, 522] on input "Next" at bounding box center [780, 525] width 296 height 29
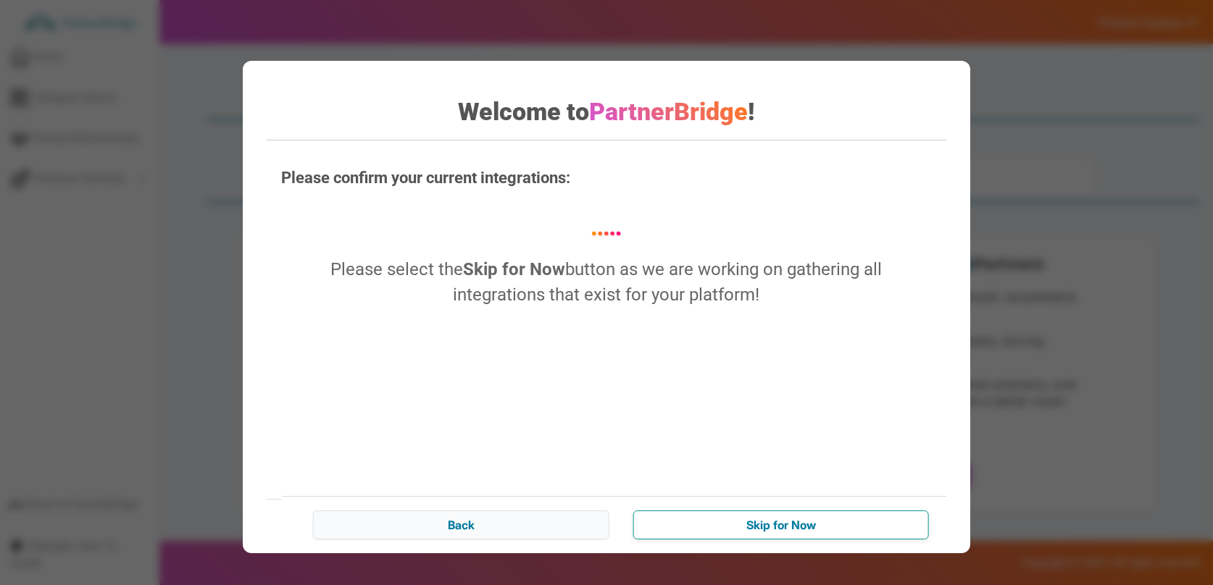
click at [767, 522] on input "Skip for Now" at bounding box center [781, 525] width 296 height 29
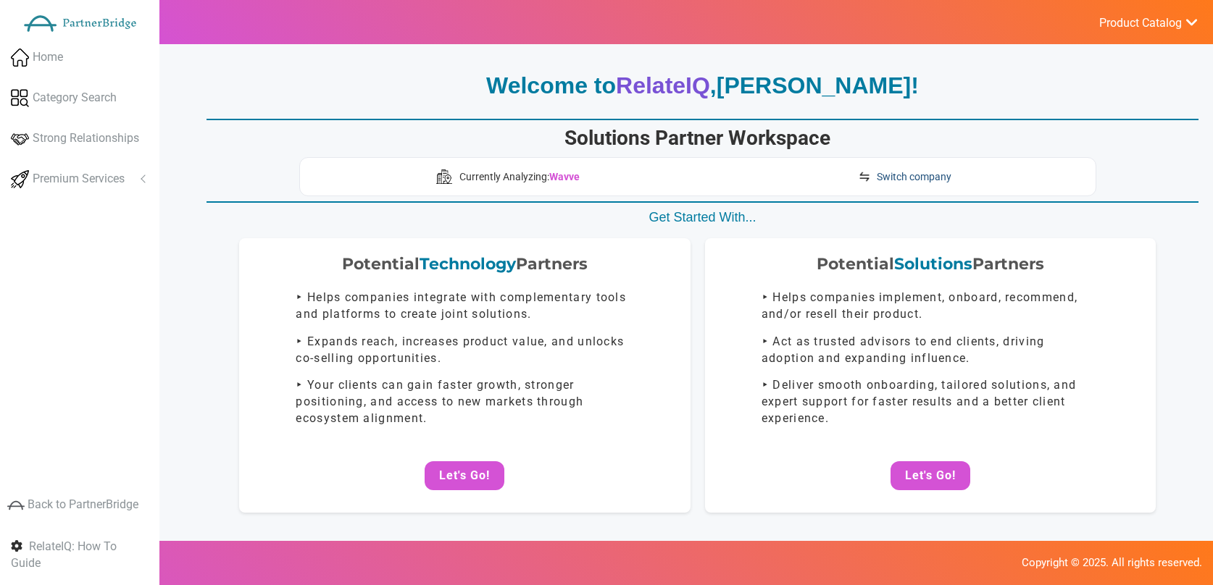
drag, startPoint x: 920, startPoint y: 172, endPoint x: 895, endPoint y: 168, distance: 25.7
click at [920, 172] on span "Switch company" at bounding box center [914, 177] width 75 height 14
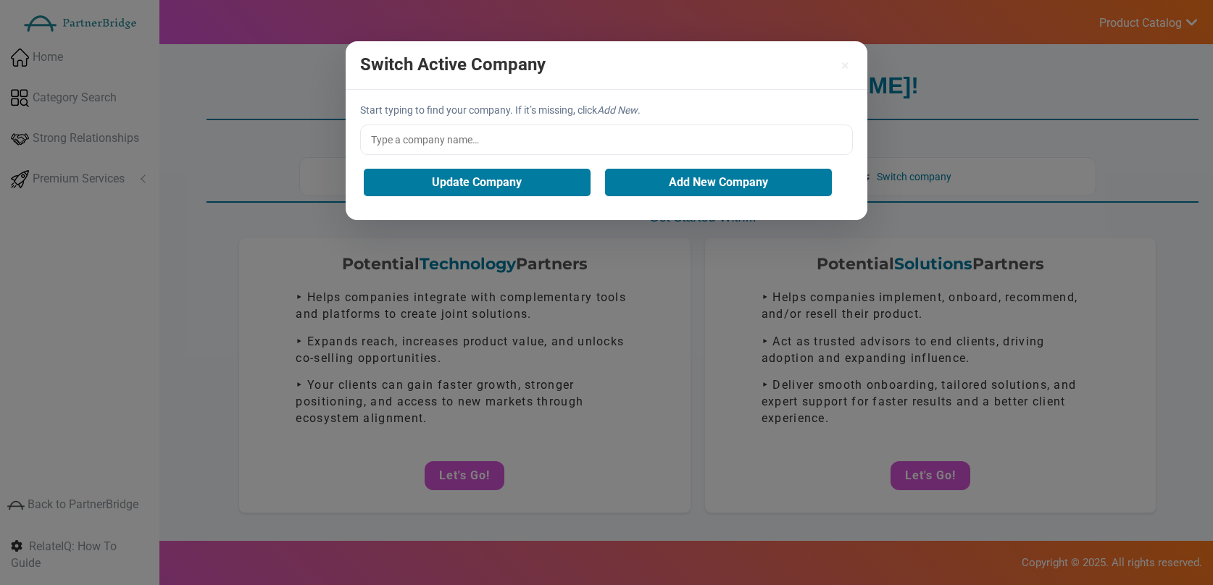
click at [630, 141] on input "text" at bounding box center [606, 140] width 493 height 30
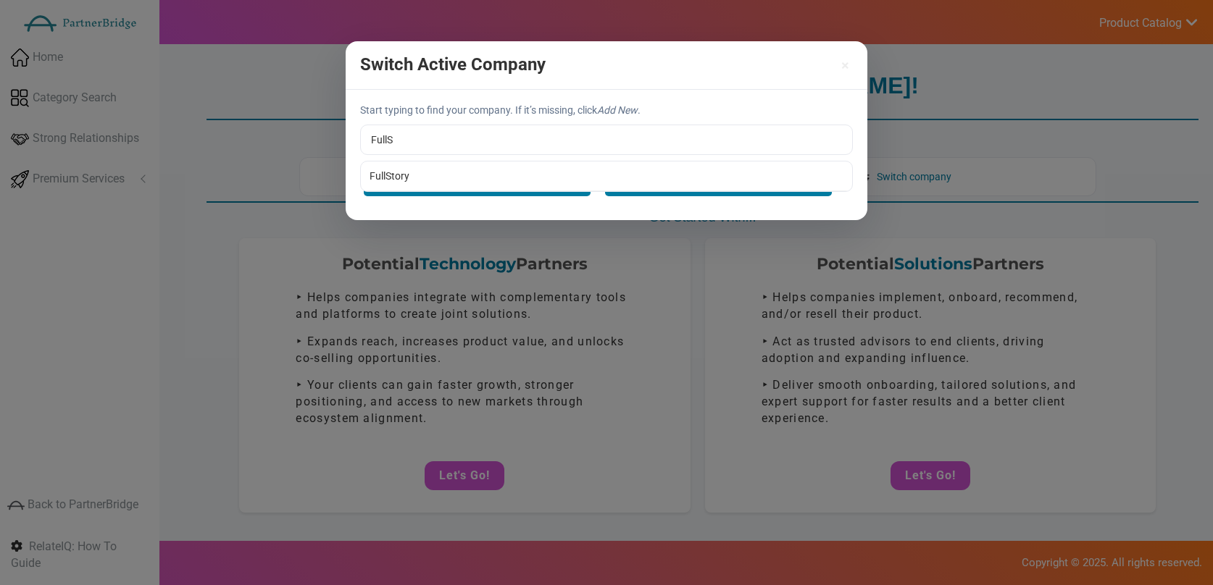
type input "FullStory"
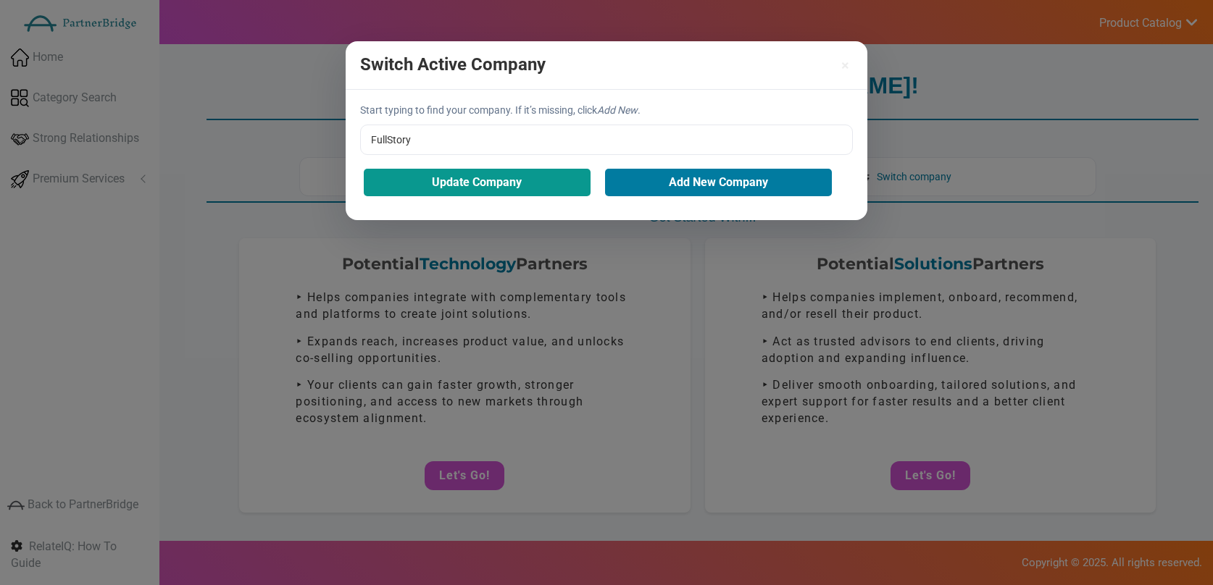
drag, startPoint x: 541, startPoint y: 169, endPoint x: 507, endPoint y: 180, distance: 36.0
click at [541, 169] on div "Start typing to find your company. If it’s missing, click Add New . FullStory F…" at bounding box center [607, 155] width 522 height 130
click at [504, 181] on button "Update Company" at bounding box center [477, 183] width 227 height 28
click at [522, 180] on button "Update Company" at bounding box center [477, 183] width 227 height 28
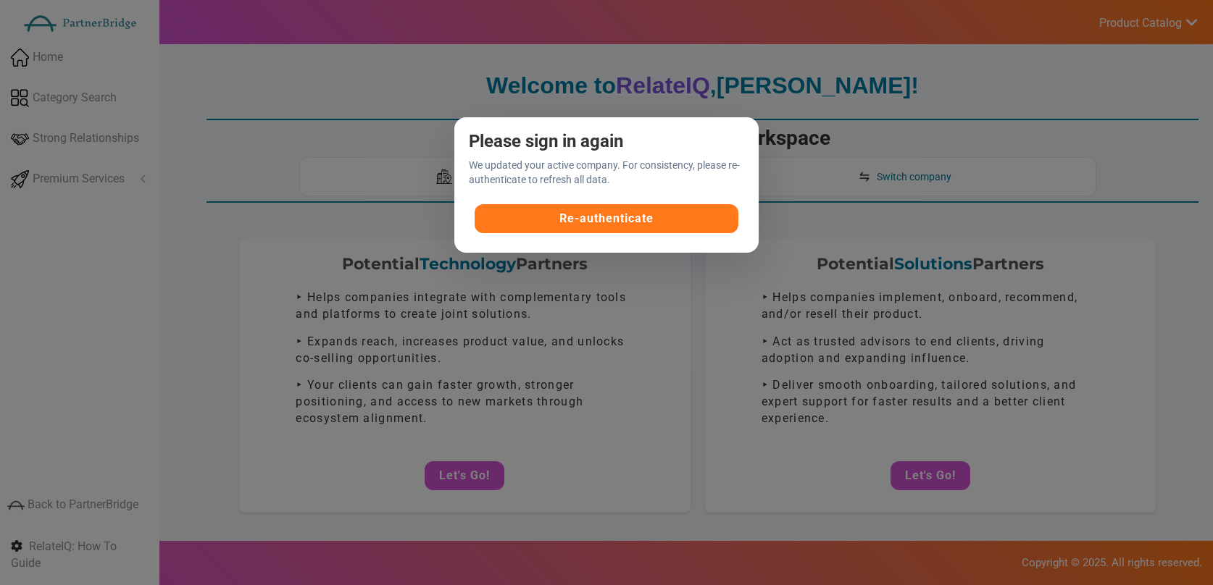
click at [584, 221] on button "Re-authenticate" at bounding box center [607, 218] width 264 height 29
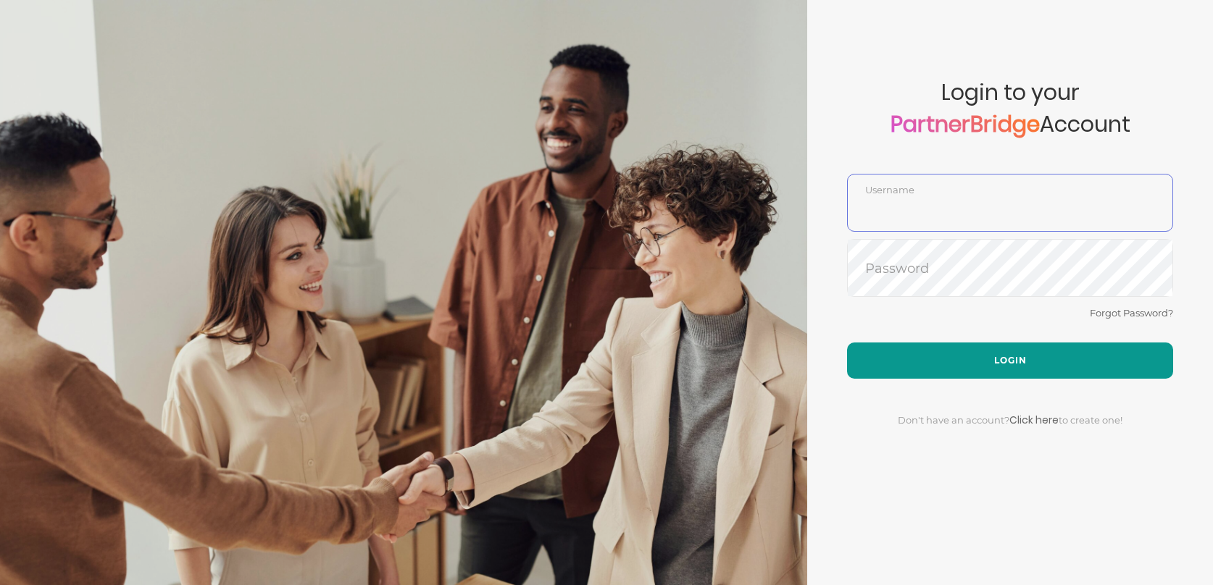
type input "DemoUser"
click at [966, 344] on button "Login" at bounding box center [1010, 361] width 326 height 36
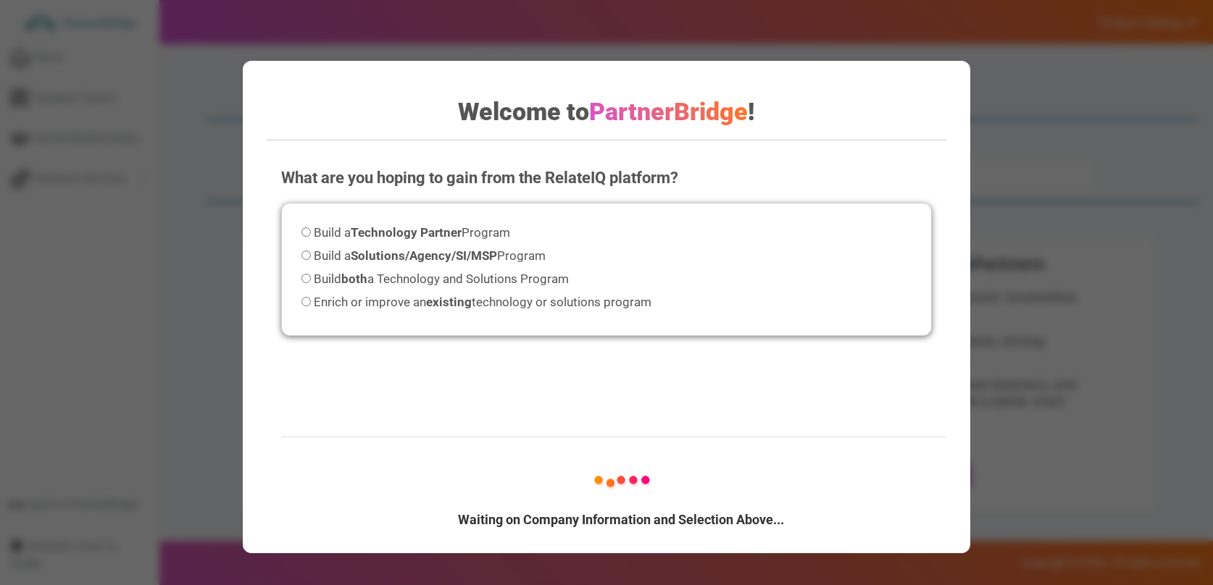
click at [541, 256] on span "Build a Solutions/Agency/SI/MSP Program" at bounding box center [430, 256] width 232 height 14
click at [311, 256] on input "Build a Solutions/Agency/SI/MSP Program" at bounding box center [305, 255] width 9 height 9
radio input "true"
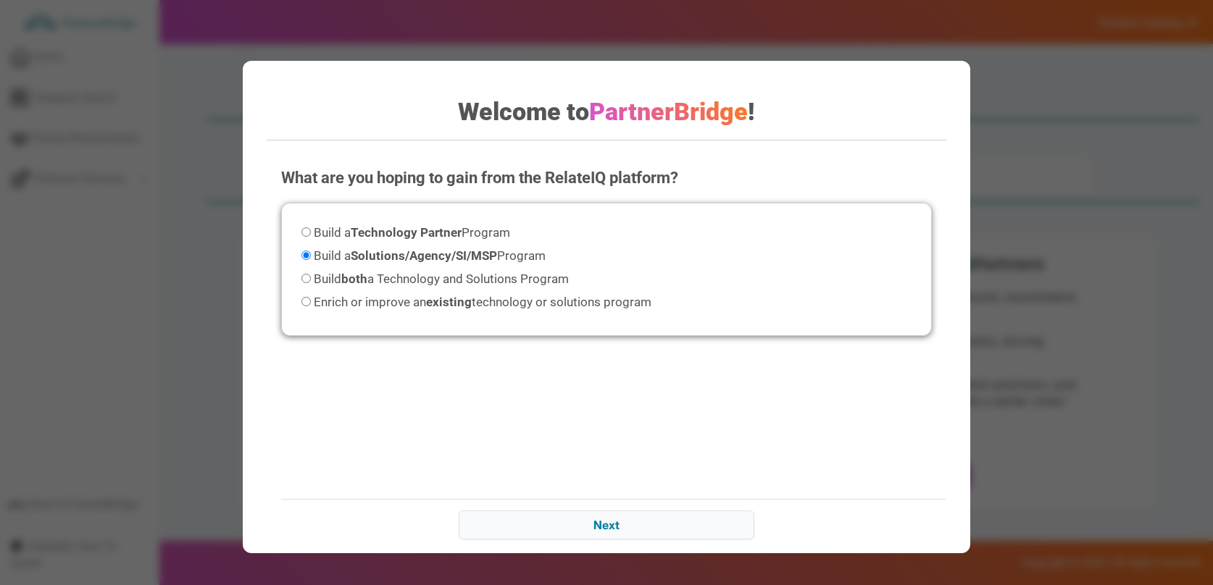
drag, startPoint x: 704, startPoint y: 540, endPoint x: 717, endPoint y: 540, distance: 13.0
click at [707, 540] on div "Waiting on Company Information and Selection Above... Next" at bounding box center [620, 524] width 679 height 51
click at [709, 526] on input "Next" at bounding box center [607, 525] width 296 height 29
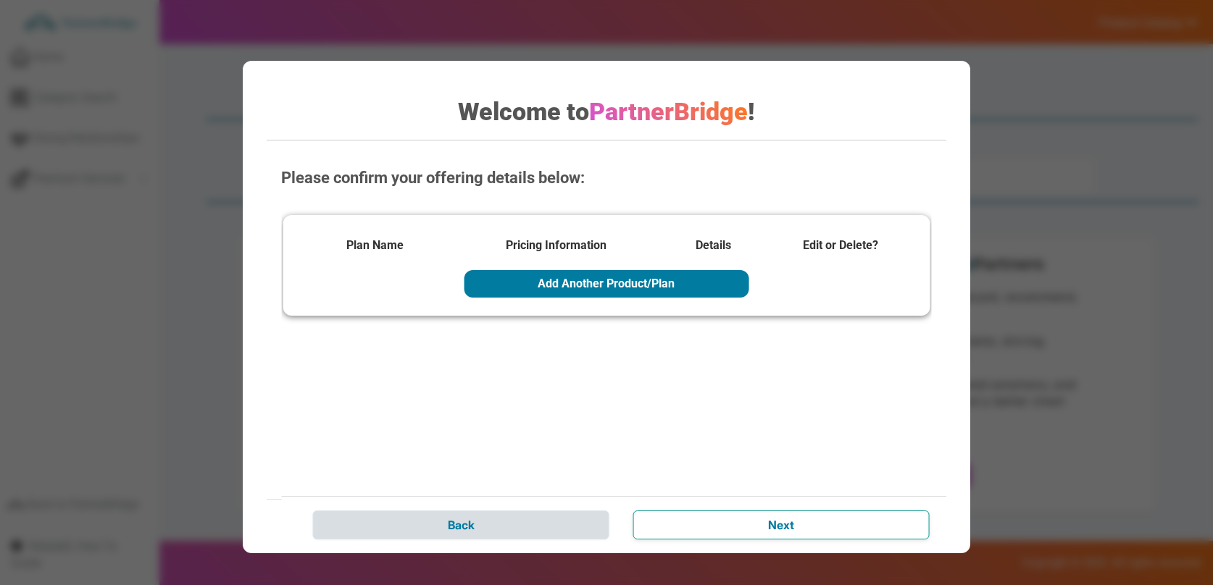
click at [815, 526] on input "Next" at bounding box center [781, 525] width 296 height 29
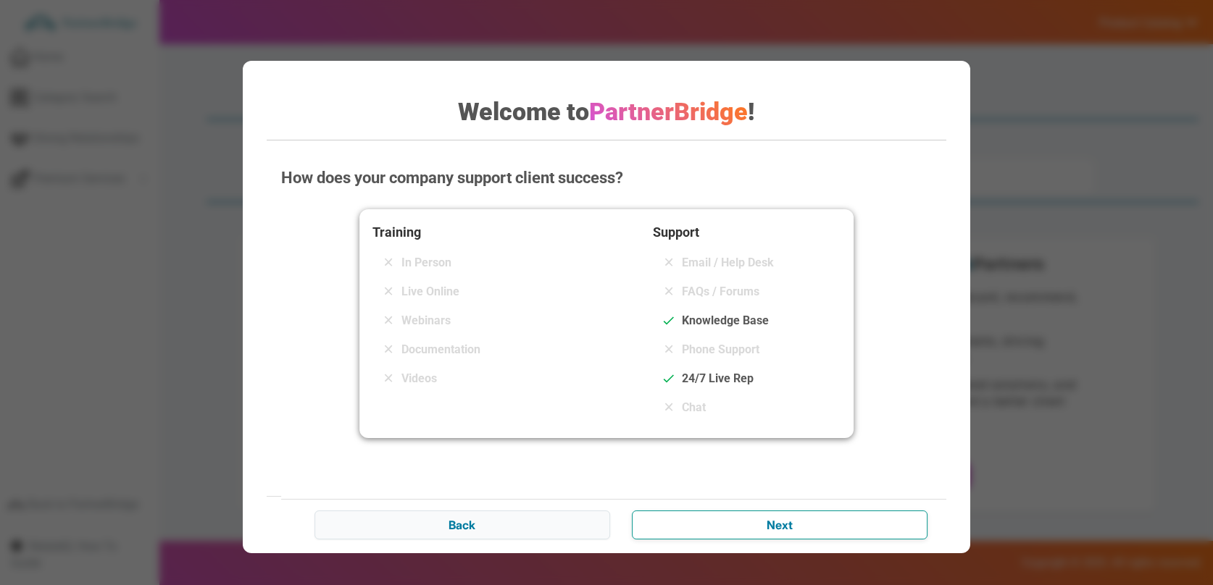
click at [815, 526] on input "Next" at bounding box center [780, 525] width 296 height 29
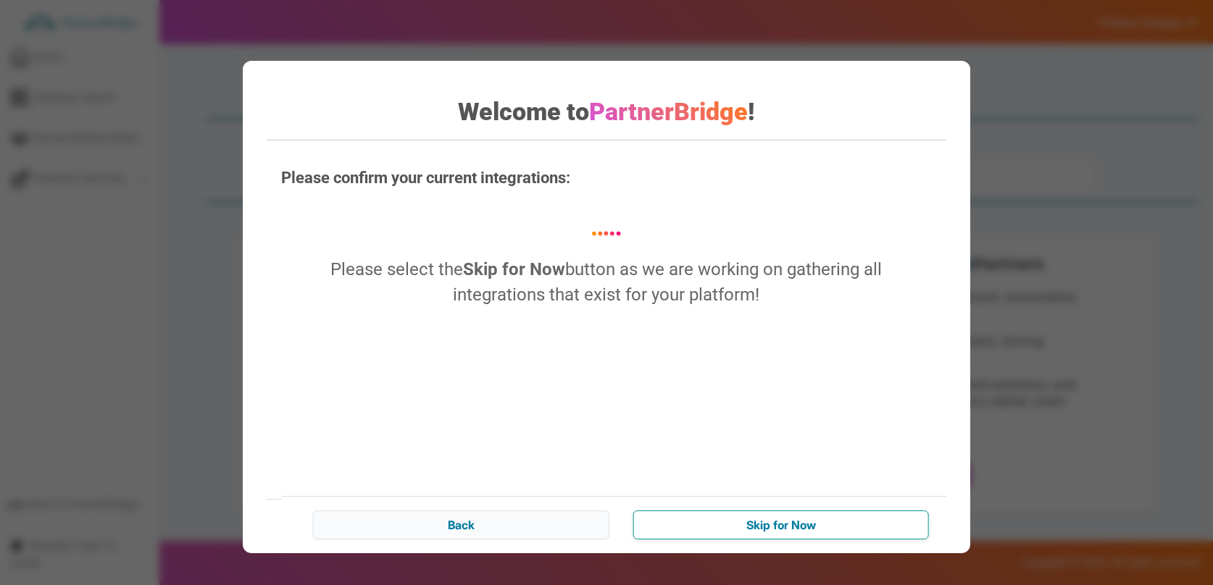
click at [815, 526] on input "Skip for Now" at bounding box center [781, 525] width 296 height 29
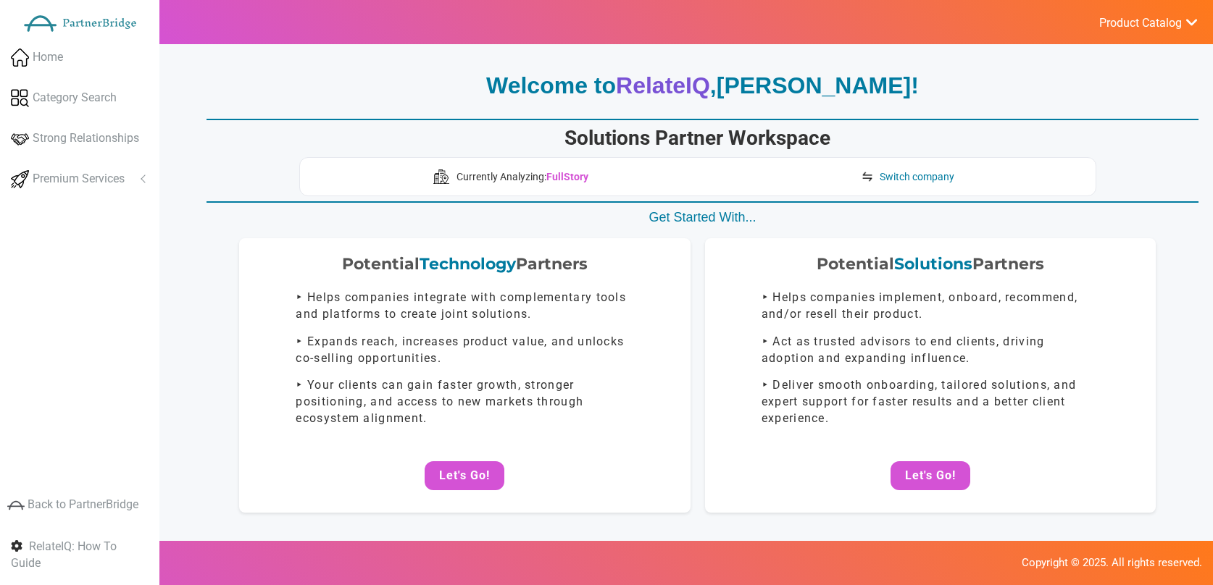
click at [815, 526] on div "Potential Technology Partners ‣ Helps companies integrate with complementary to…" at bounding box center [697, 390] width 1002 height 305
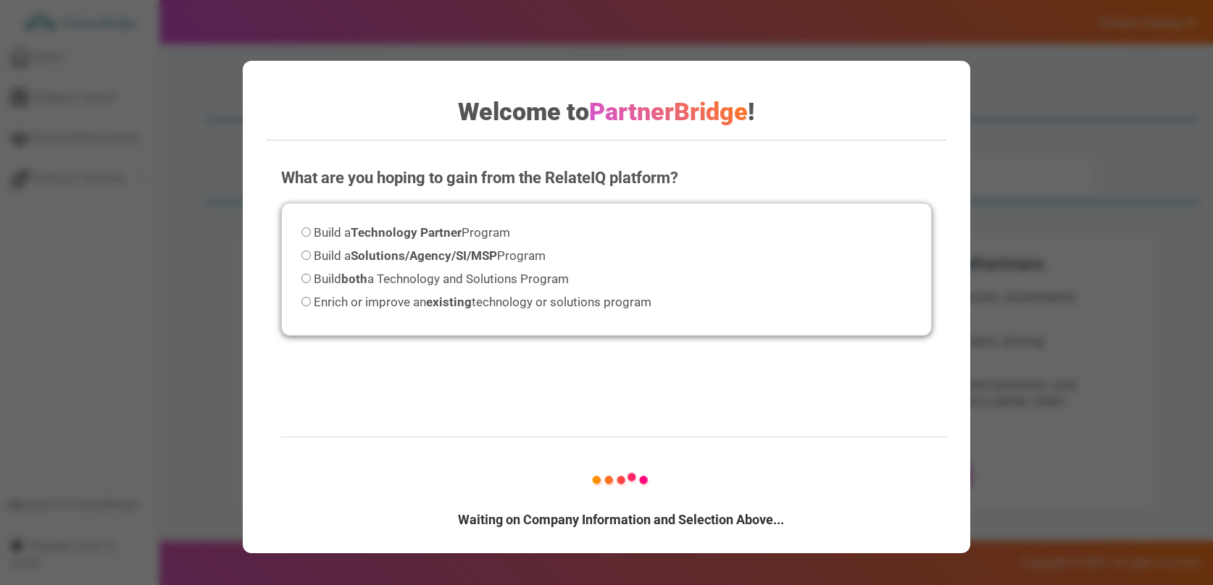
click at [414, 250] on strong "Solutions/Agency/SI/MSP" at bounding box center [424, 256] width 146 height 14
click at [311, 251] on input "Build a Solutions/Agency/SI/MSP Program" at bounding box center [305, 255] width 9 height 9
radio input "true"
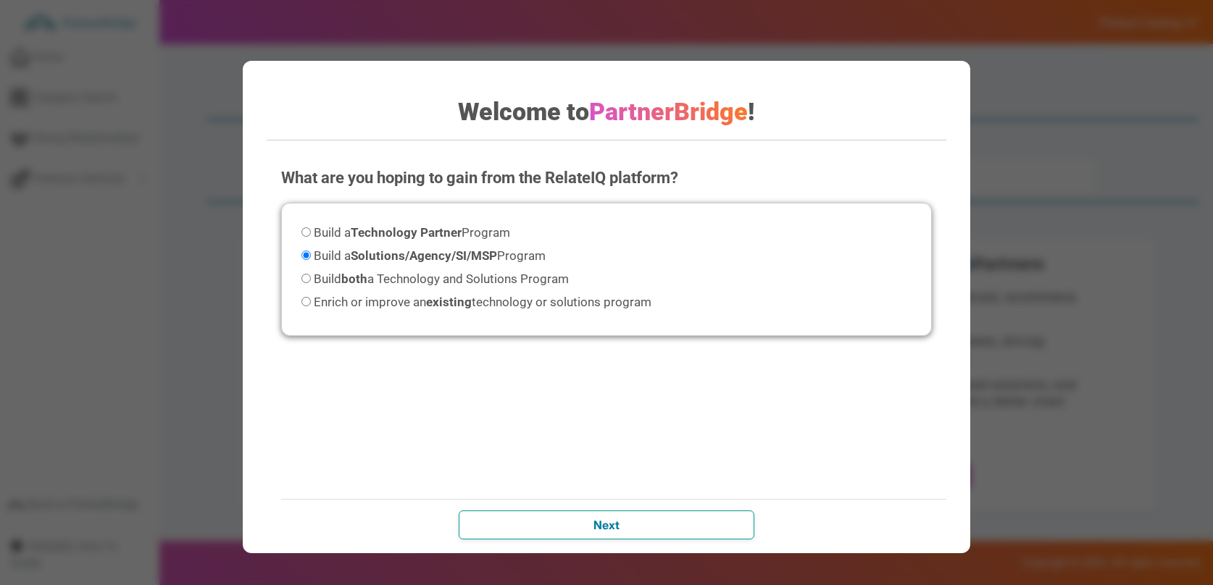
click at [714, 518] on input "Next" at bounding box center [607, 525] width 296 height 29
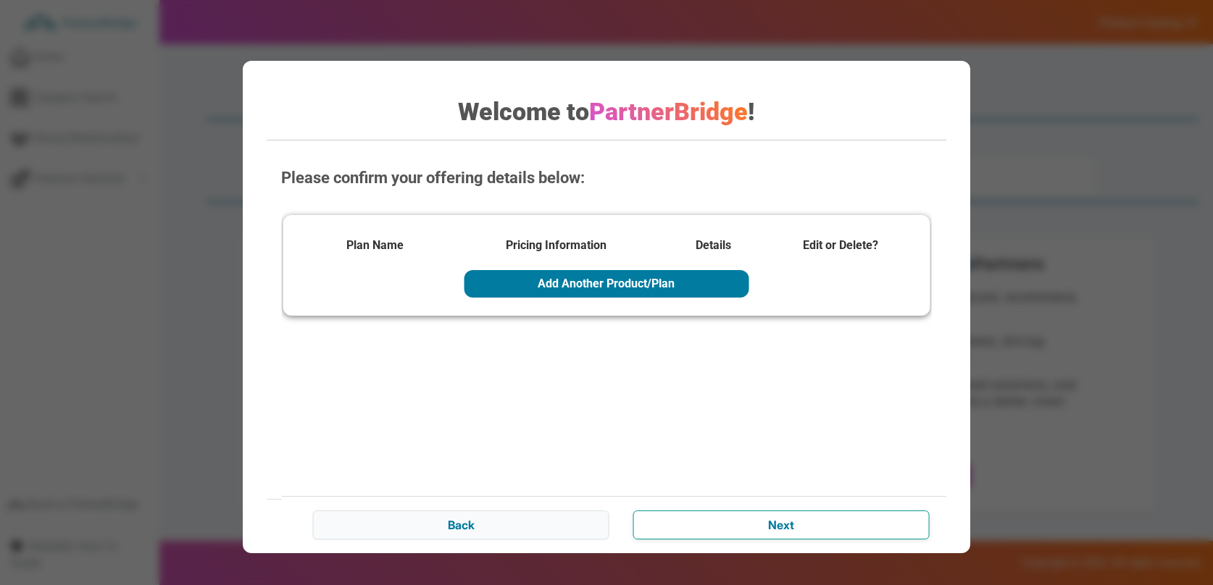
click at [825, 523] on input "Next" at bounding box center [781, 525] width 296 height 29
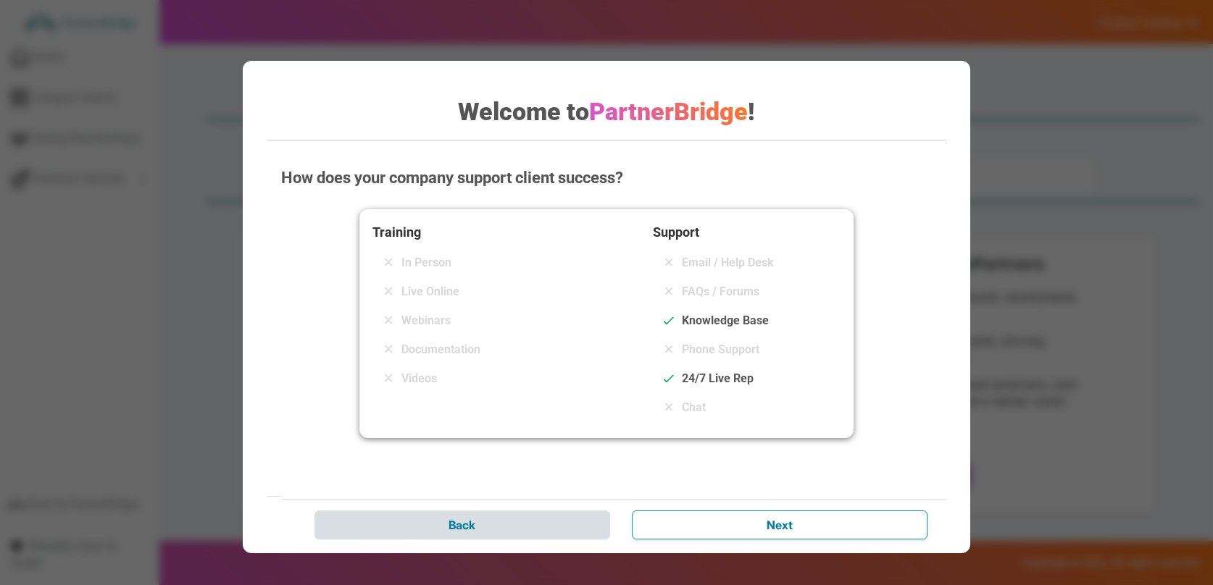
click at [825, 522] on input "Next" at bounding box center [780, 525] width 296 height 29
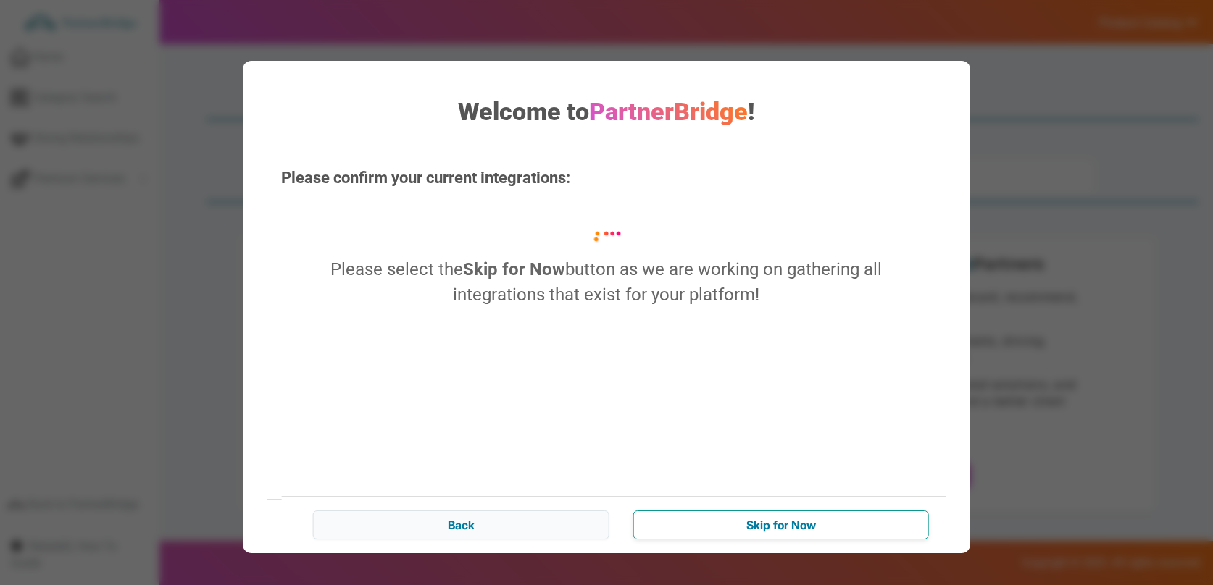
click at [825, 522] on input "Skip for Now" at bounding box center [781, 525] width 296 height 29
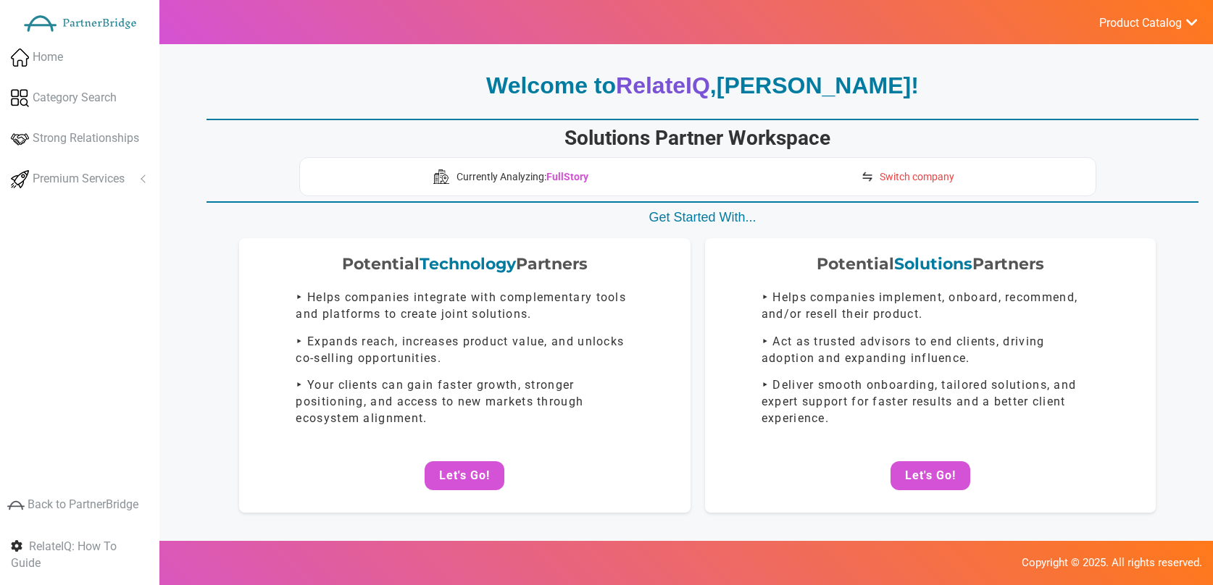
click at [893, 183] on span "Switch company" at bounding box center [917, 177] width 75 height 14
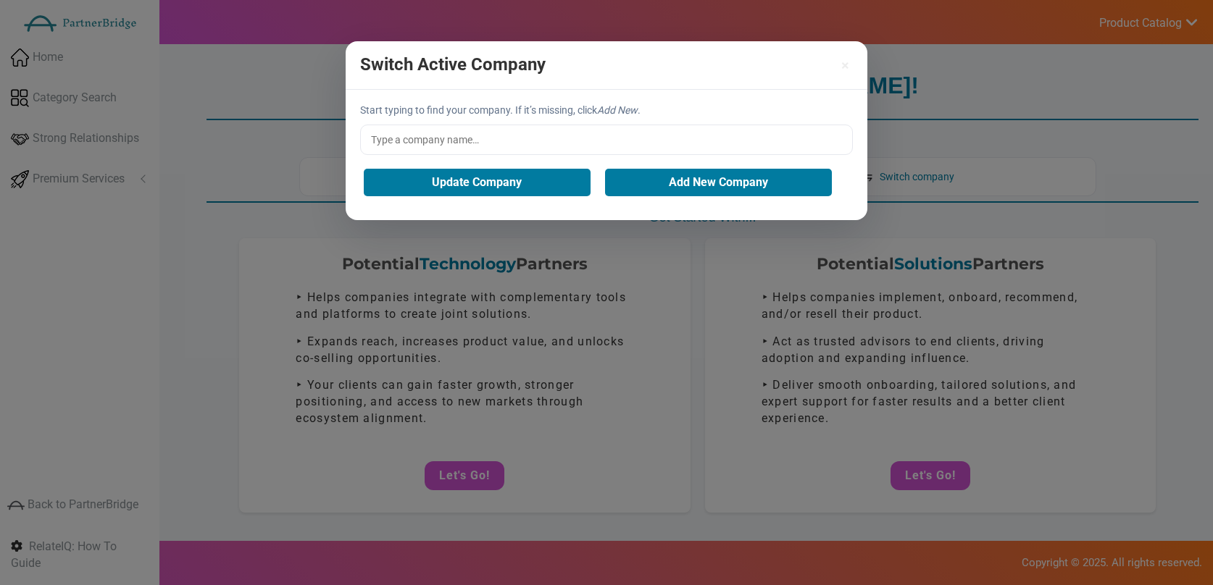
click at [576, 142] on input "text" at bounding box center [606, 140] width 493 height 30
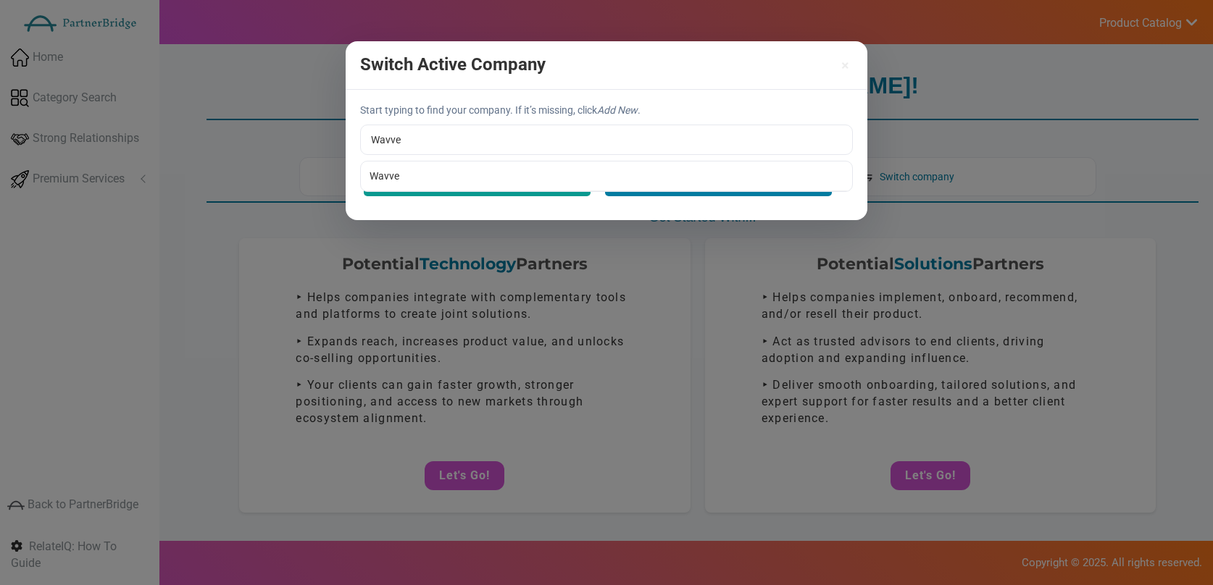
type input "Wavve"
click at [542, 180] on div "Start typing to find your company. If it’s missing, click Add New . Wavve Wavve…" at bounding box center [607, 155] width 522 height 130
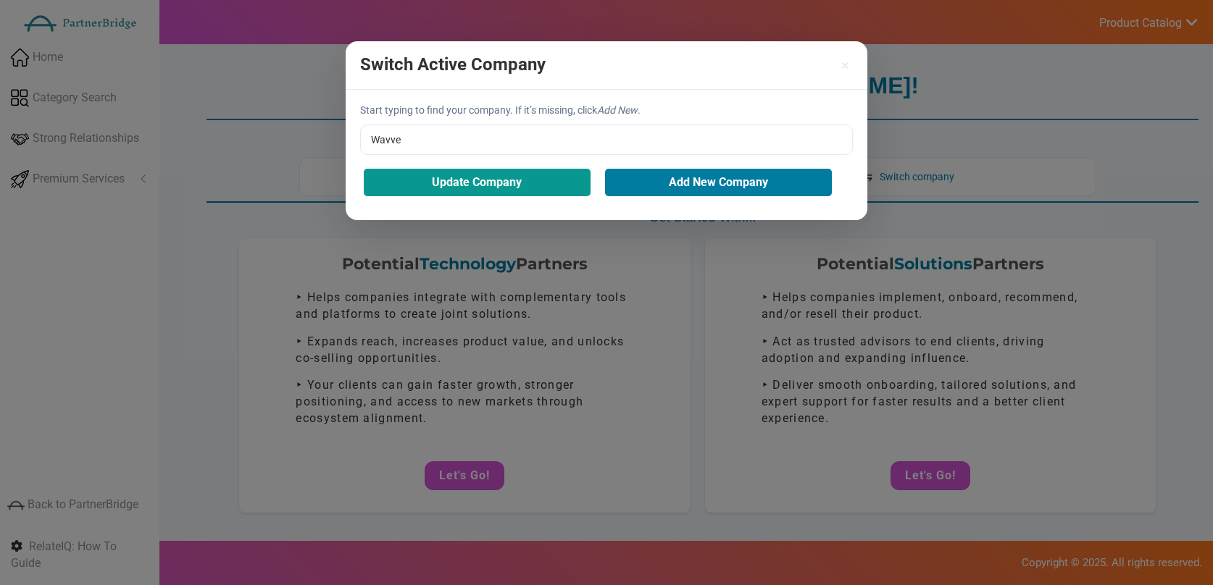
click at [525, 185] on button "Update Company" at bounding box center [477, 183] width 227 height 28
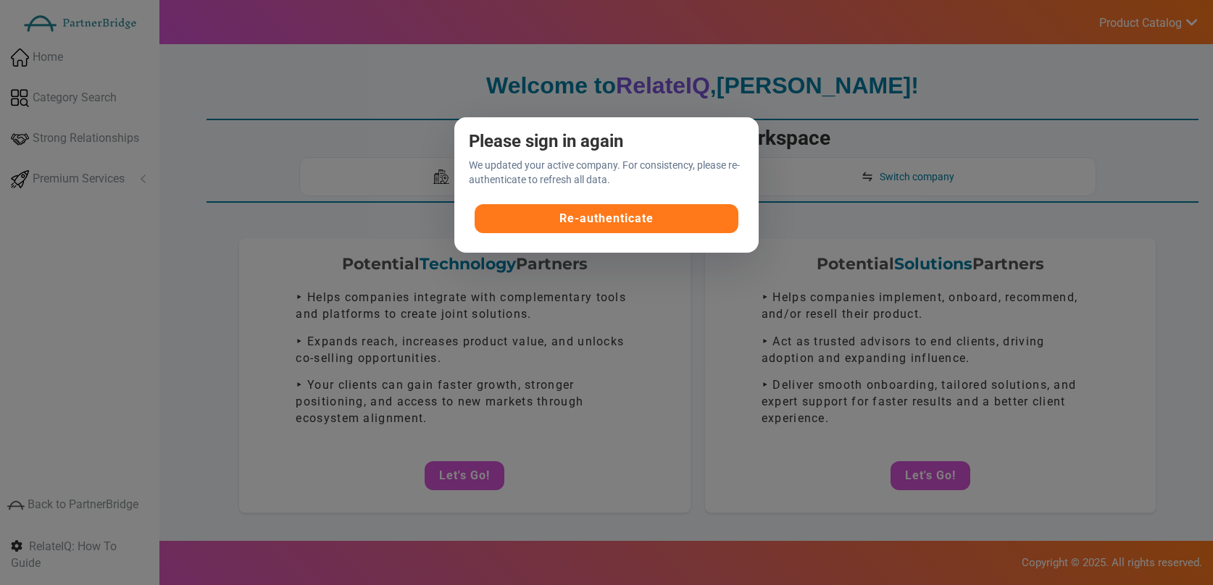
click at [632, 214] on button "Re-authenticate" at bounding box center [607, 218] width 264 height 29
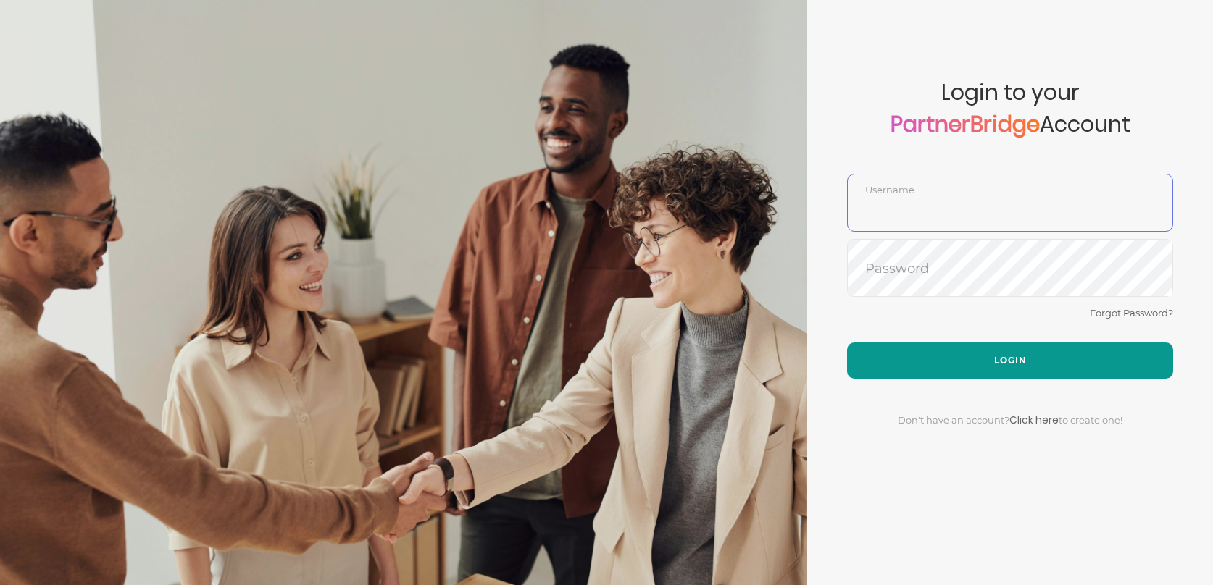
type input "DemoUser"
click at [979, 356] on button "Login" at bounding box center [1010, 361] width 326 height 36
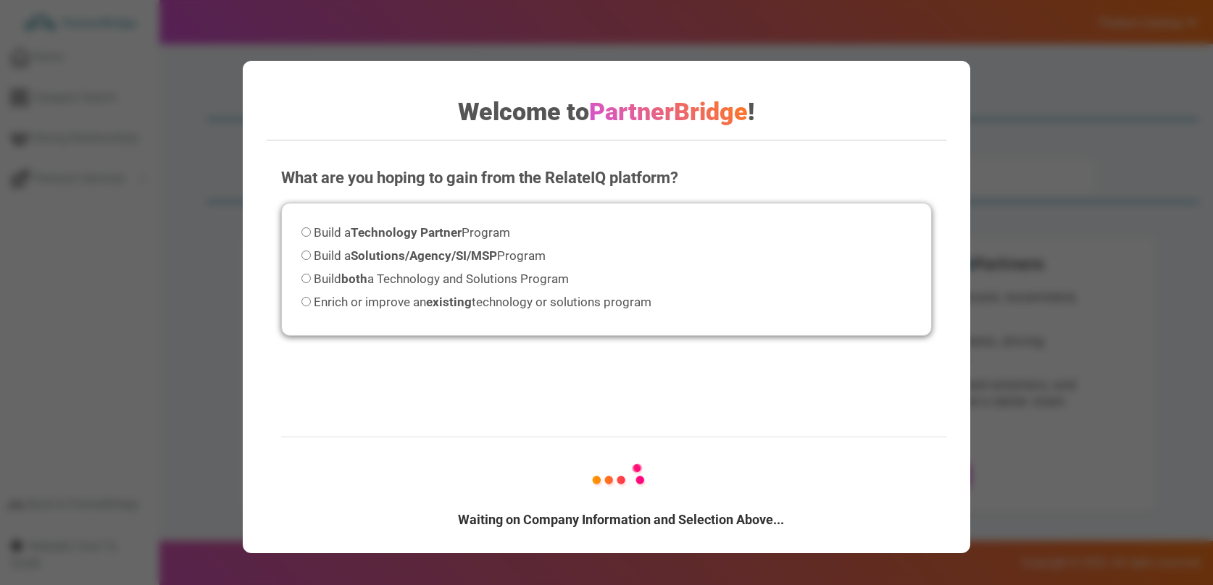
drag, startPoint x: 602, startPoint y: 255, endPoint x: 469, endPoint y: 218, distance: 138.3
click at [595, 254] on div "Build a Technology Partner Program Build a Solutions/Agency/SI/MSP Program Buil…" at bounding box center [606, 270] width 650 height 134
click at [468, 218] on div "Build a Technology Partner Program Build a Solutions/Agency/SI/MSP Program Buil…" at bounding box center [606, 270] width 650 height 134
drag, startPoint x: 471, startPoint y: 223, endPoint x: 483, endPoint y: 227, distance: 12.8
click at [472, 223] on label "Build a Technology Partner Program" at bounding box center [405, 233] width 209 height 20
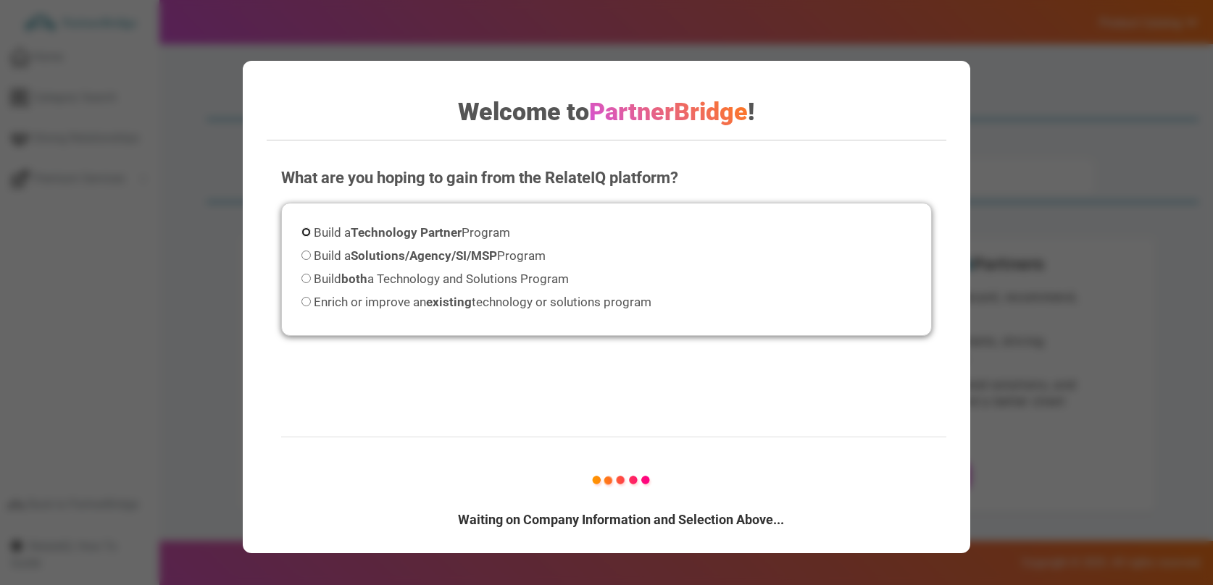
click at [311, 227] on input "Build a Technology Partner Program" at bounding box center [305, 231] width 9 height 9
radio input "true"
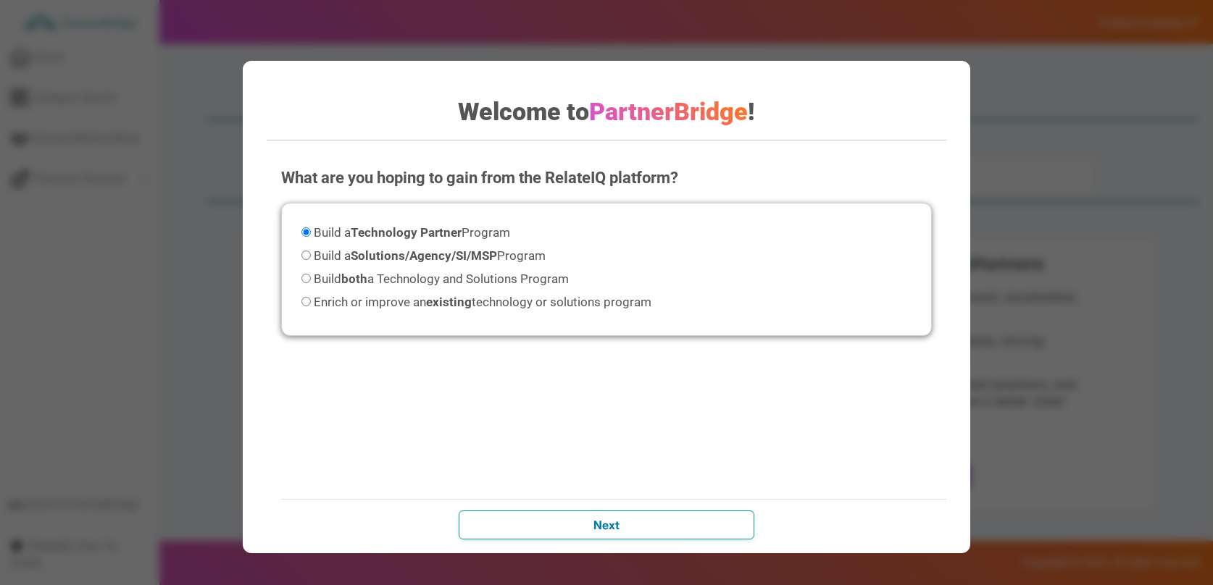
click at [739, 518] on input "Next" at bounding box center [607, 525] width 296 height 29
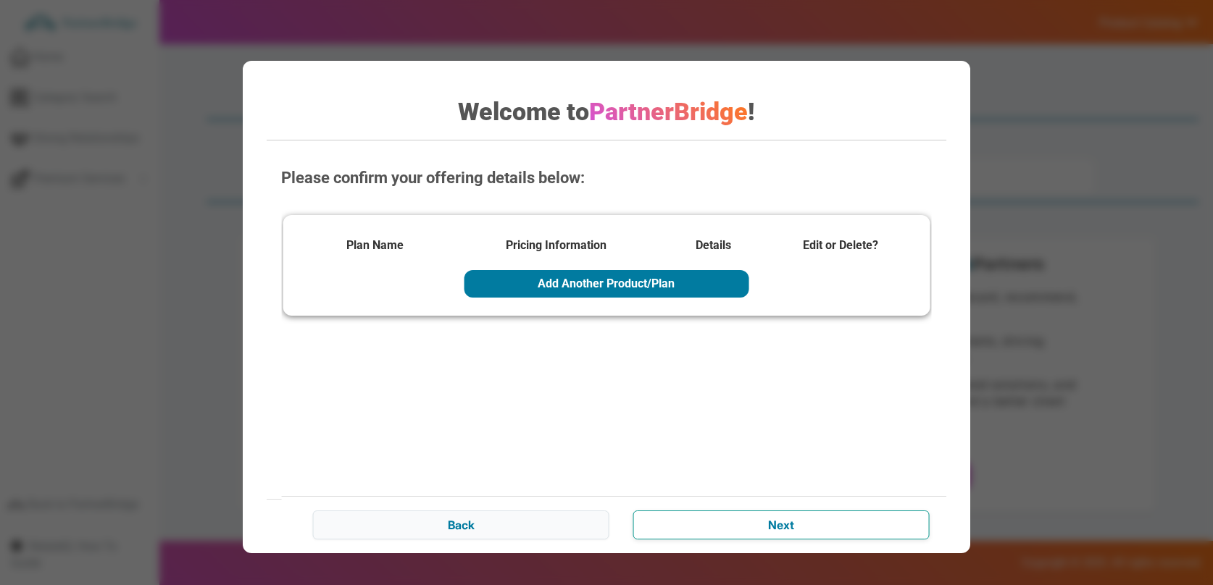
click at [744, 517] on input "Next" at bounding box center [781, 525] width 296 height 29
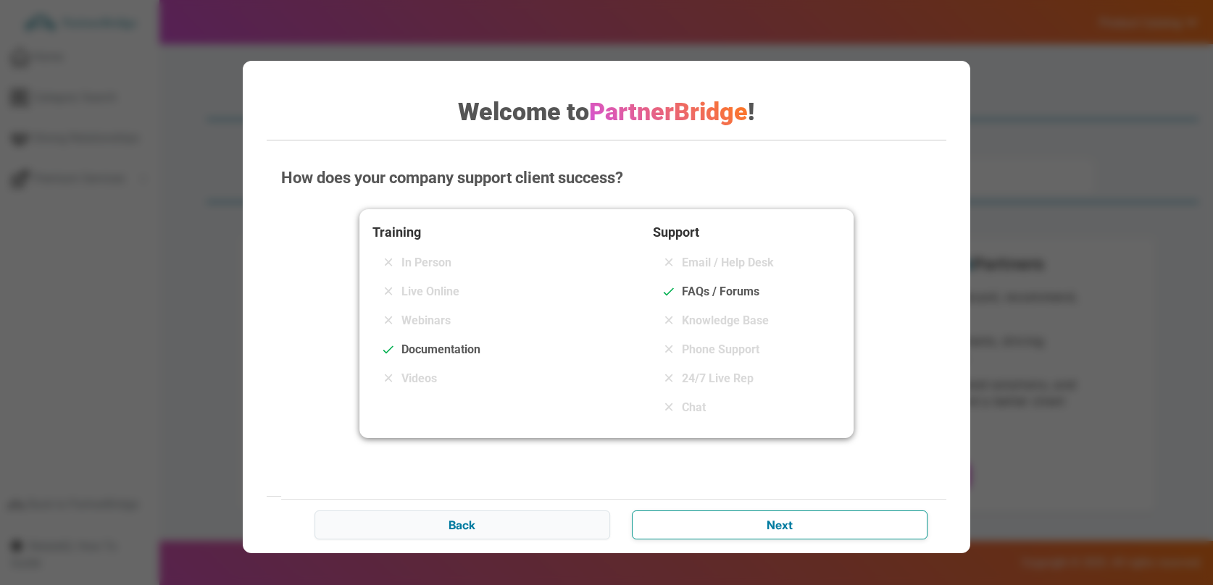
click at [744, 517] on input "Next" at bounding box center [780, 525] width 296 height 29
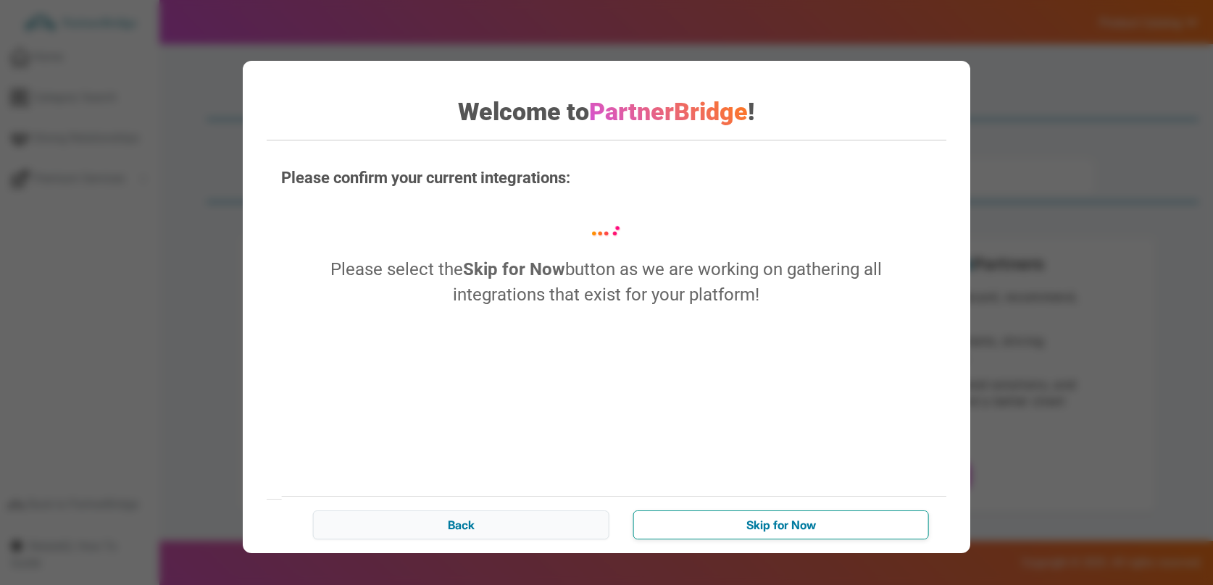
click at [744, 517] on input "Skip for Now" at bounding box center [781, 525] width 296 height 29
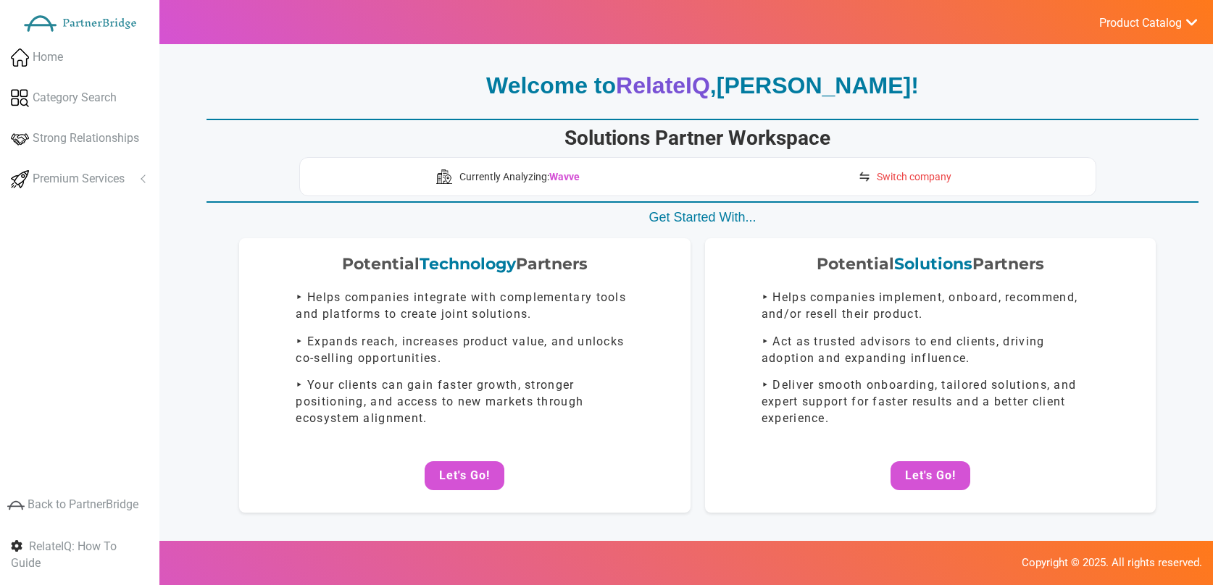
click at [913, 175] on span "Switch company" at bounding box center [914, 177] width 75 height 14
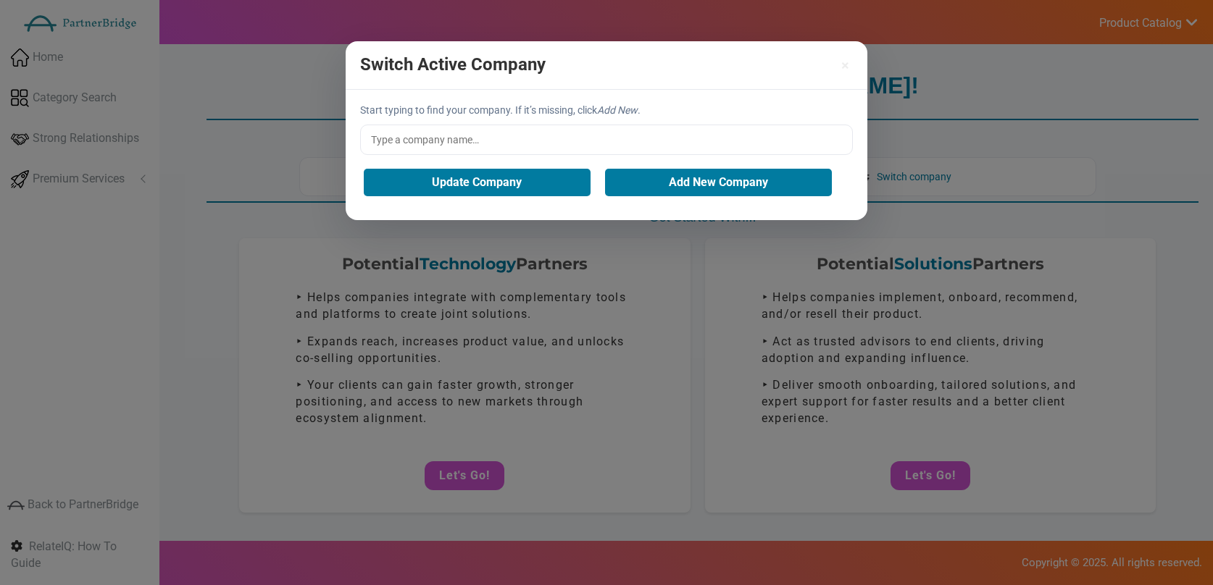
click at [568, 154] on input "text" at bounding box center [606, 140] width 493 height 30
click at [559, 138] on input "text" at bounding box center [606, 140] width 493 height 30
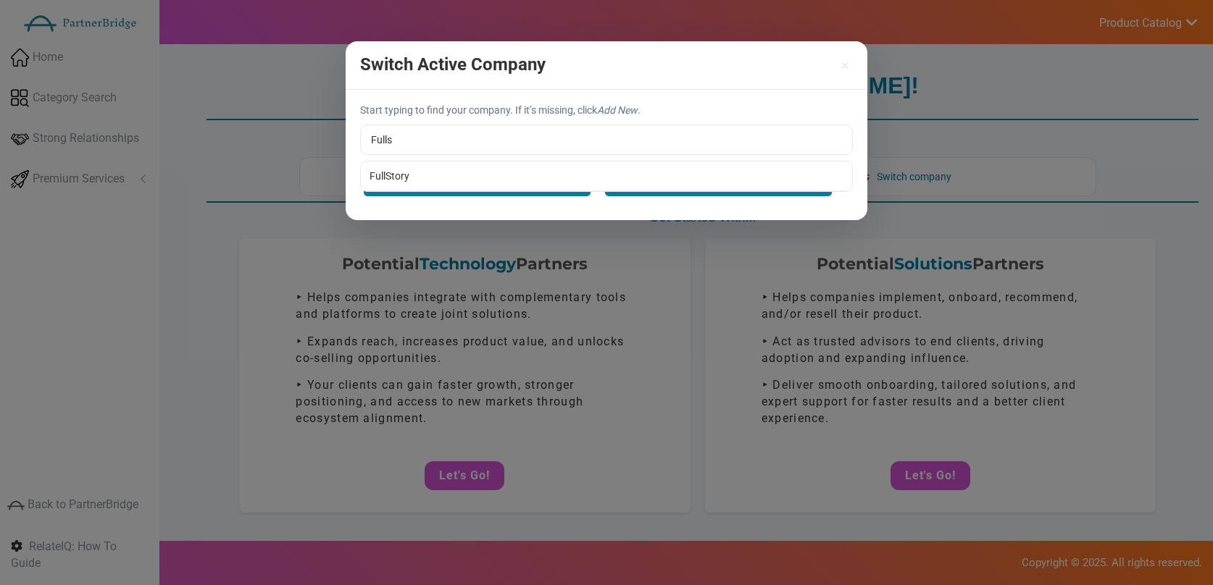
type input "FullStory"
click at [480, 173] on div "Start typing to find your company. If it’s missing, click Add New . FullStory F…" at bounding box center [607, 155] width 522 height 130
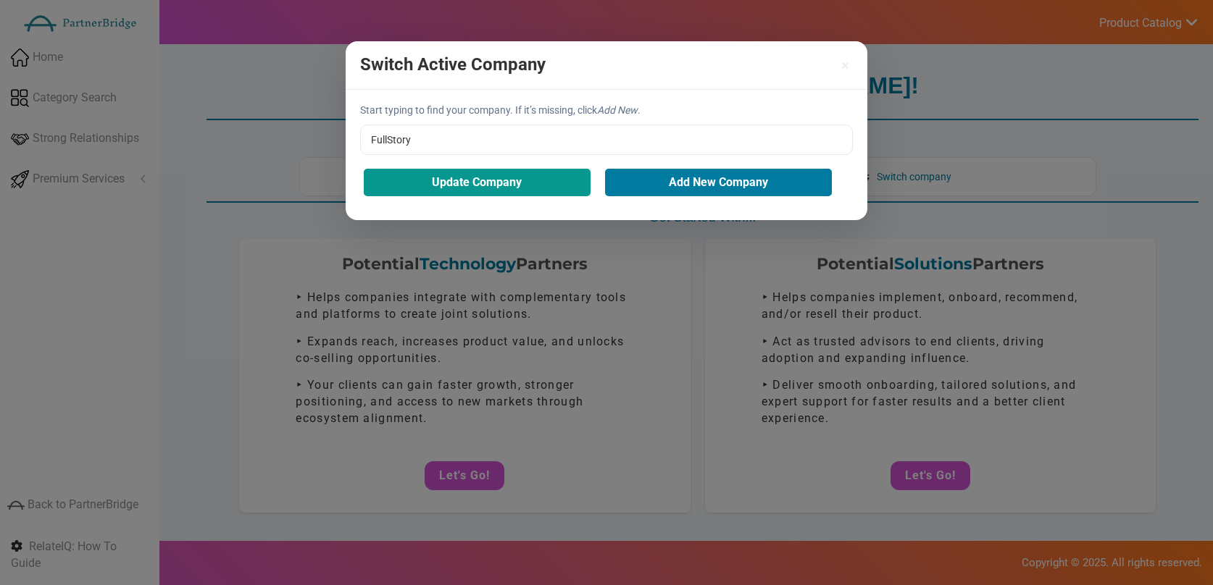
click at [519, 182] on button "Update Company" at bounding box center [477, 183] width 227 height 28
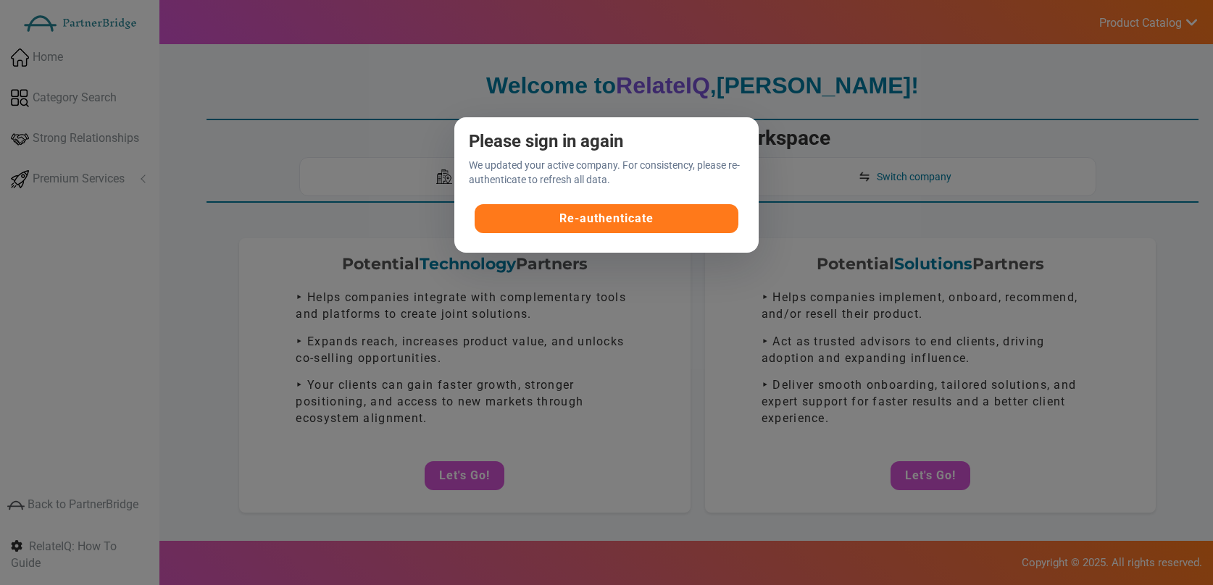
click at [635, 220] on button "Re-authenticate" at bounding box center [607, 218] width 264 height 29
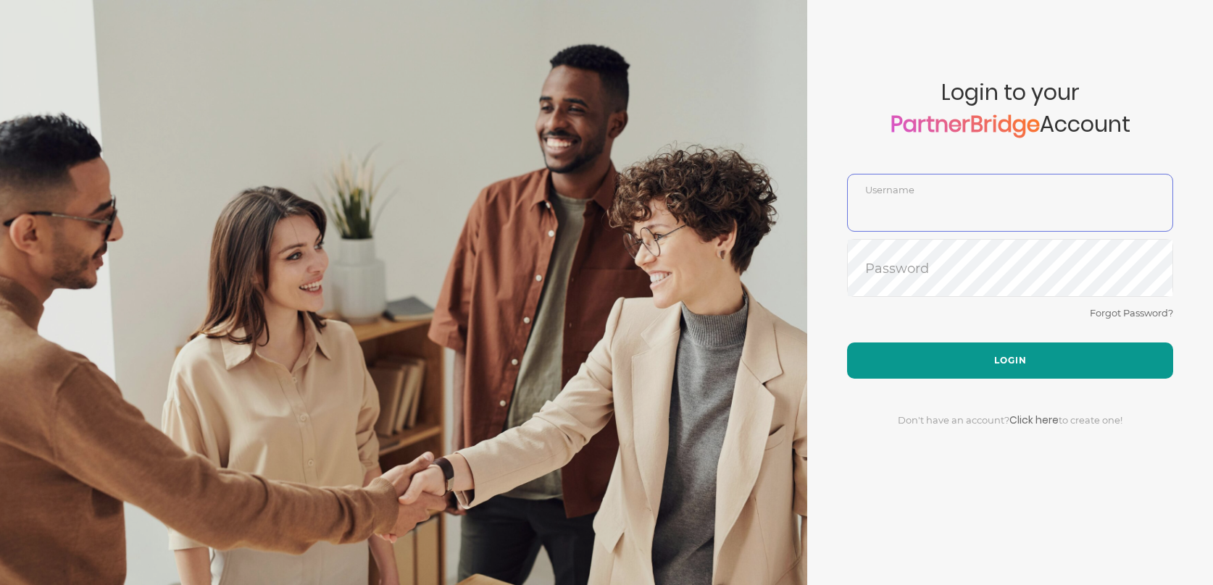
type input "DemoUser"
click at [990, 354] on button "Login" at bounding box center [1010, 361] width 326 height 36
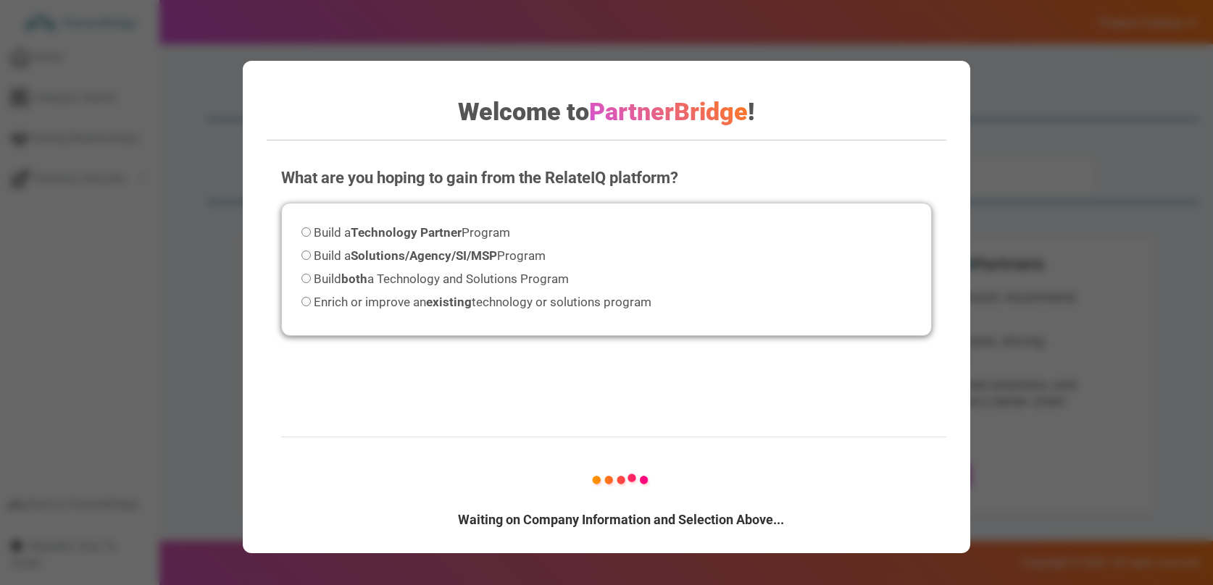
drag, startPoint x: 477, startPoint y: 201, endPoint x: 474, endPoint y: 214, distance: 13.4
click at [476, 201] on form "What are you hoping to gain from the RelateIQ platform? Please select an option…" at bounding box center [606, 252] width 650 height 170
click at [474, 226] on span "Build a Technology Partner Program" at bounding box center [412, 232] width 196 height 14
click at [311, 227] on input "Build a Technology Partner Program" at bounding box center [305, 231] width 9 height 9
radio input "true"
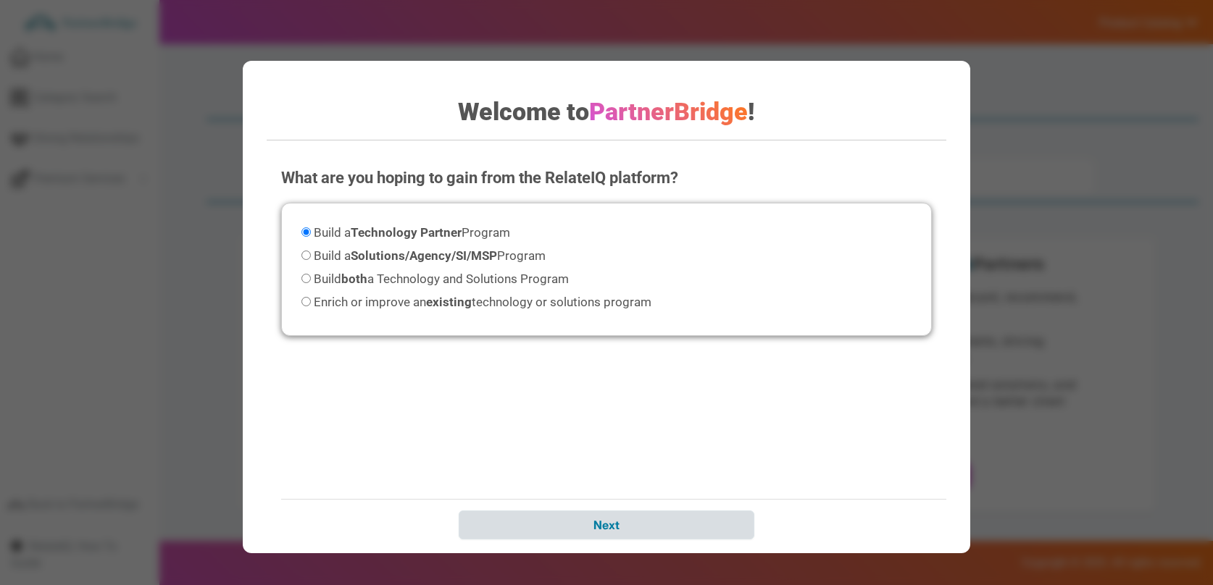
drag, startPoint x: 765, startPoint y: 533, endPoint x: 725, endPoint y: 522, distance: 41.5
click at [765, 533] on div "Waiting on Company Information and Selection Above... Next" at bounding box center [620, 524] width 679 height 51
click at [726, 522] on input "Next" at bounding box center [607, 525] width 296 height 29
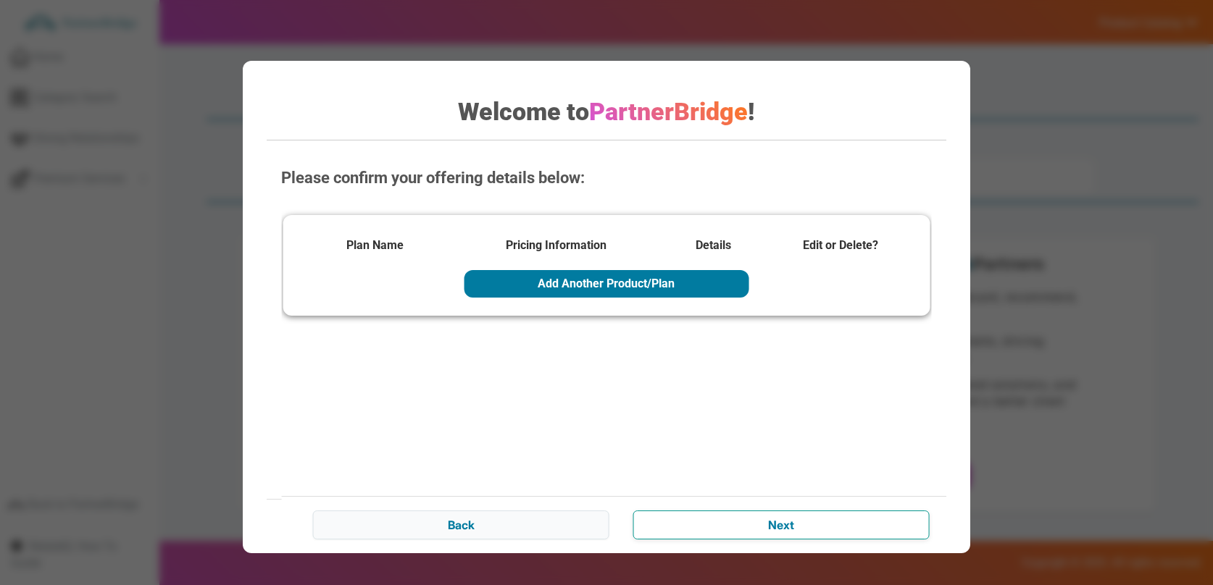
click at [785, 526] on input "Next" at bounding box center [781, 525] width 296 height 29
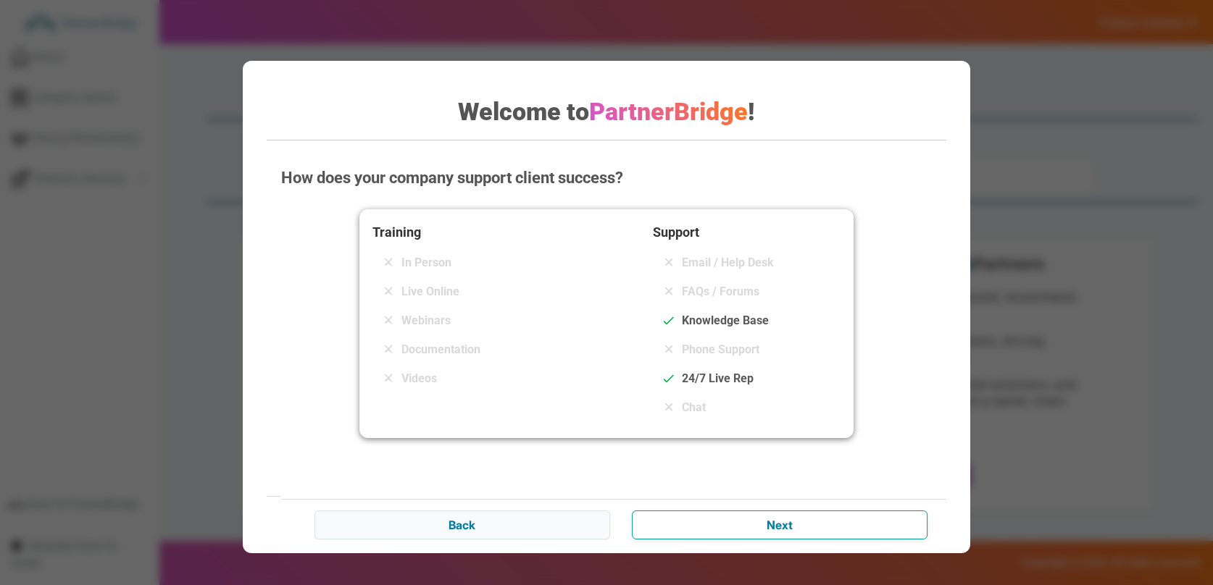
click at [785, 526] on input "Next" at bounding box center [780, 525] width 296 height 29
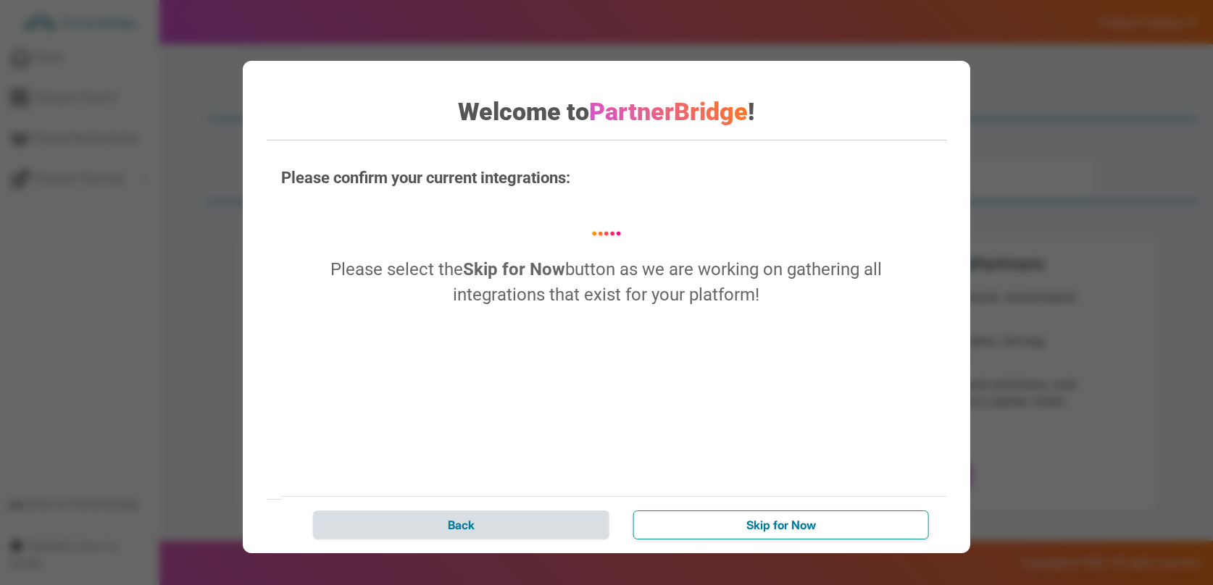
click at [785, 526] on input "Skip for Now" at bounding box center [781, 525] width 296 height 29
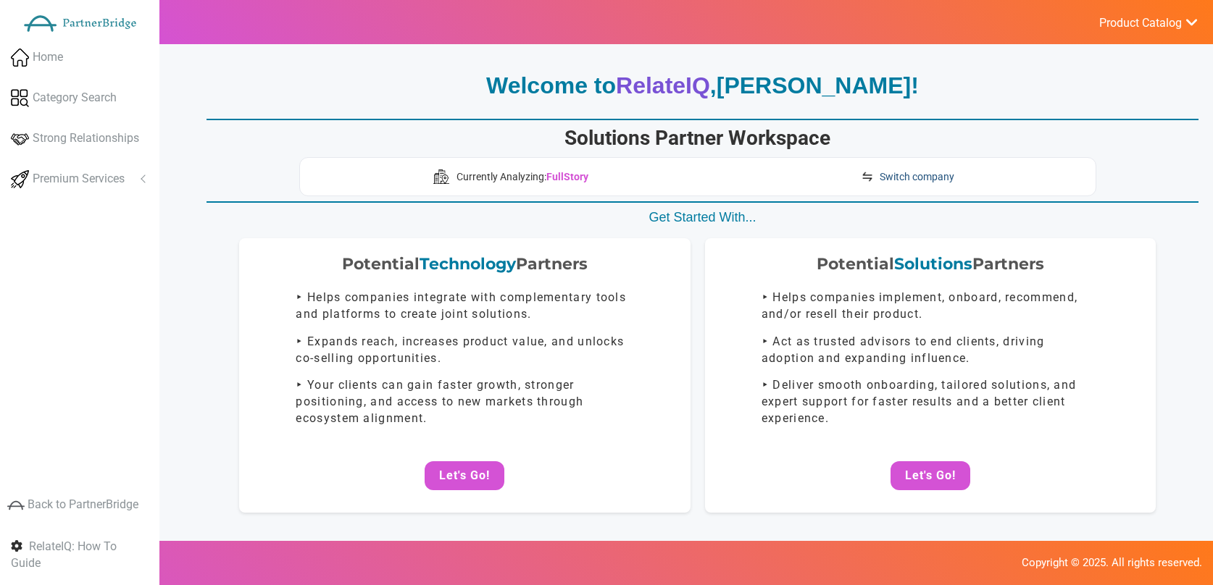
drag, startPoint x: 939, startPoint y: 172, endPoint x: 863, endPoint y: 178, distance: 76.4
click at [939, 172] on span "Switch company" at bounding box center [917, 177] width 75 height 14
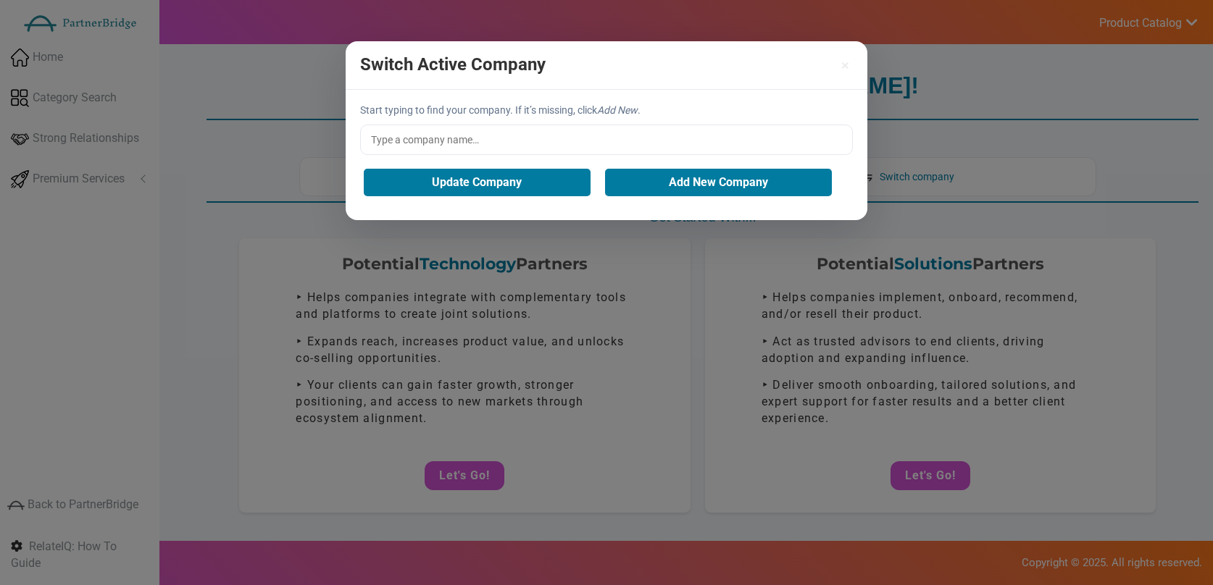
click at [518, 141] on input "text" at bounding box center [606, 140] width 493 height 30
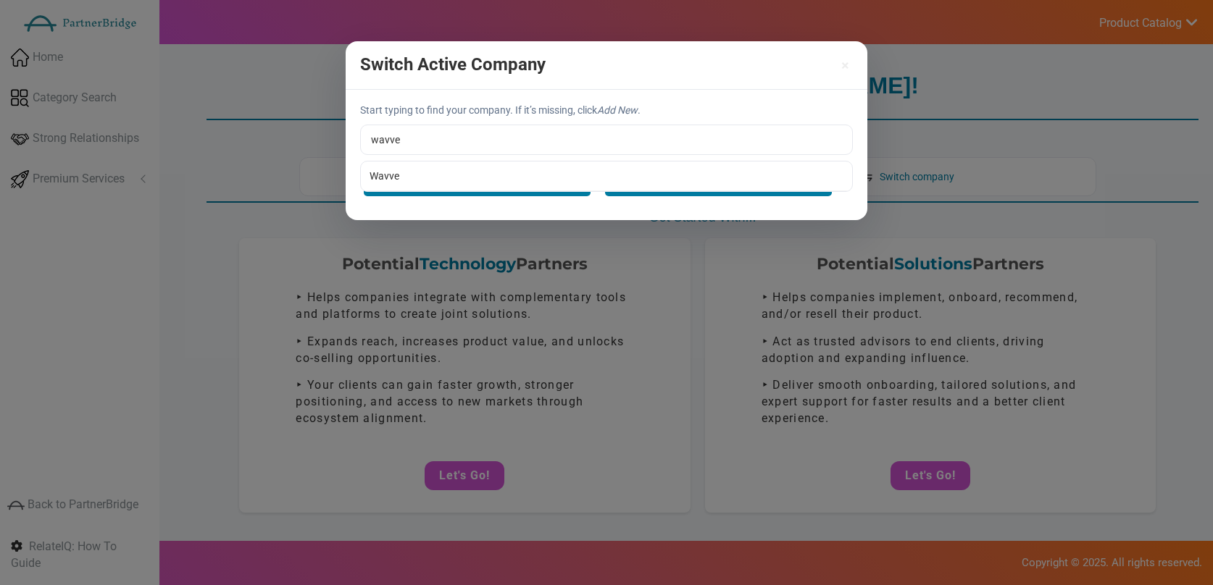
type input "Wavve"
click at [522, 166] on div "Start typing to find your company. If it’s missing, click Add New . Wavve Wavve…" at bounding box center [607, 155] width 522 height 130
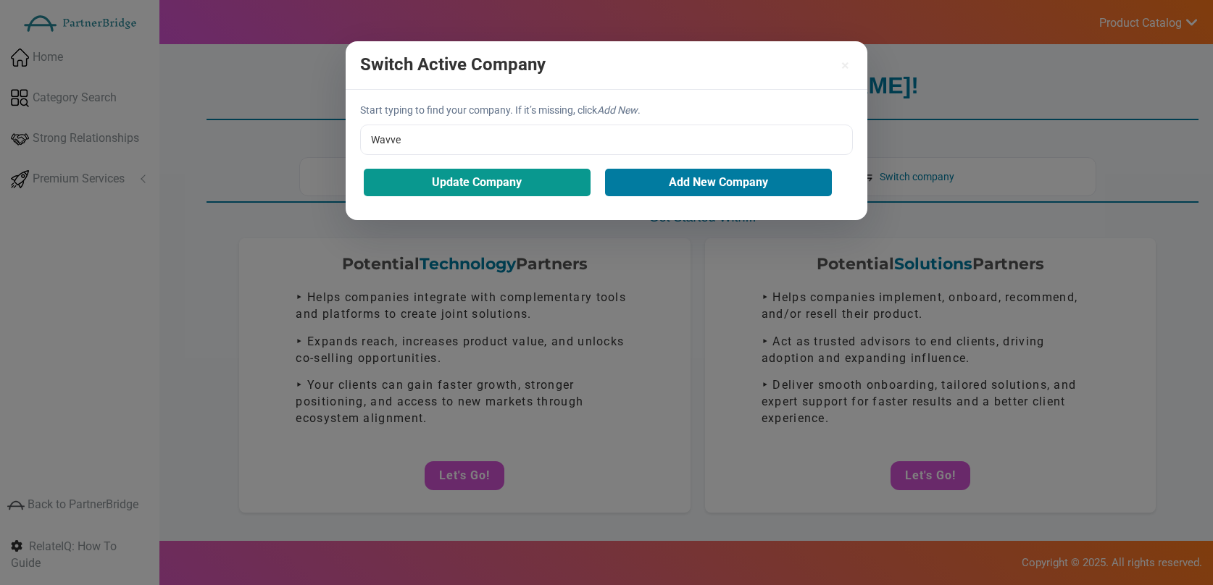
click at [522, 179] on button "Update Company" at bounding box center [477, 183] width 227 height 28
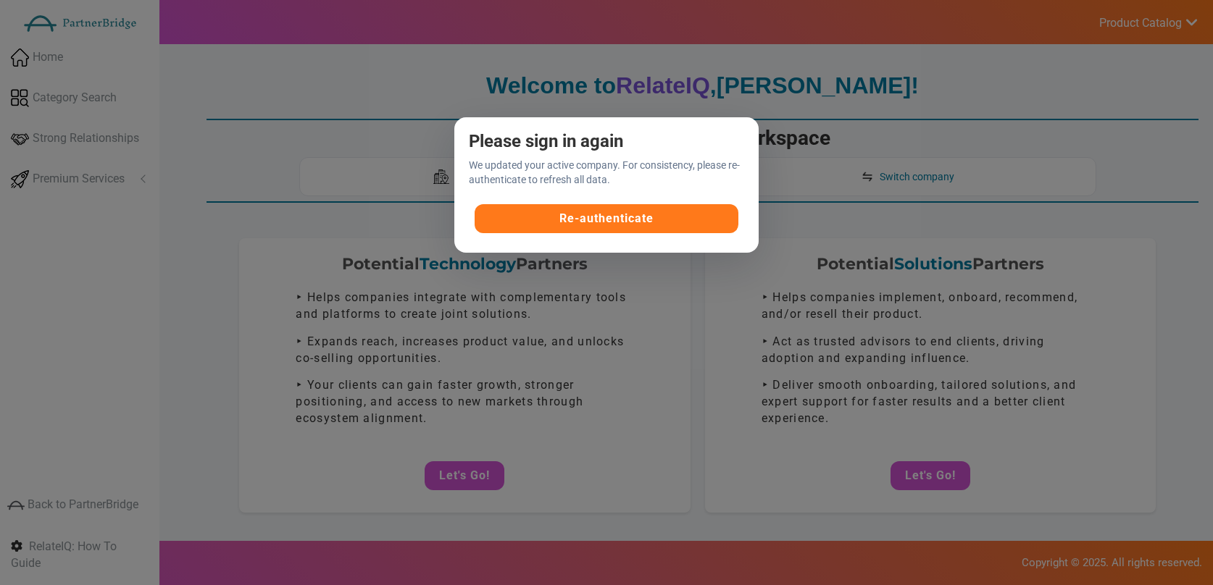
click at [601, 221] on button "Re-authenticate" at bounding box center [607, 218] width 264 height 29
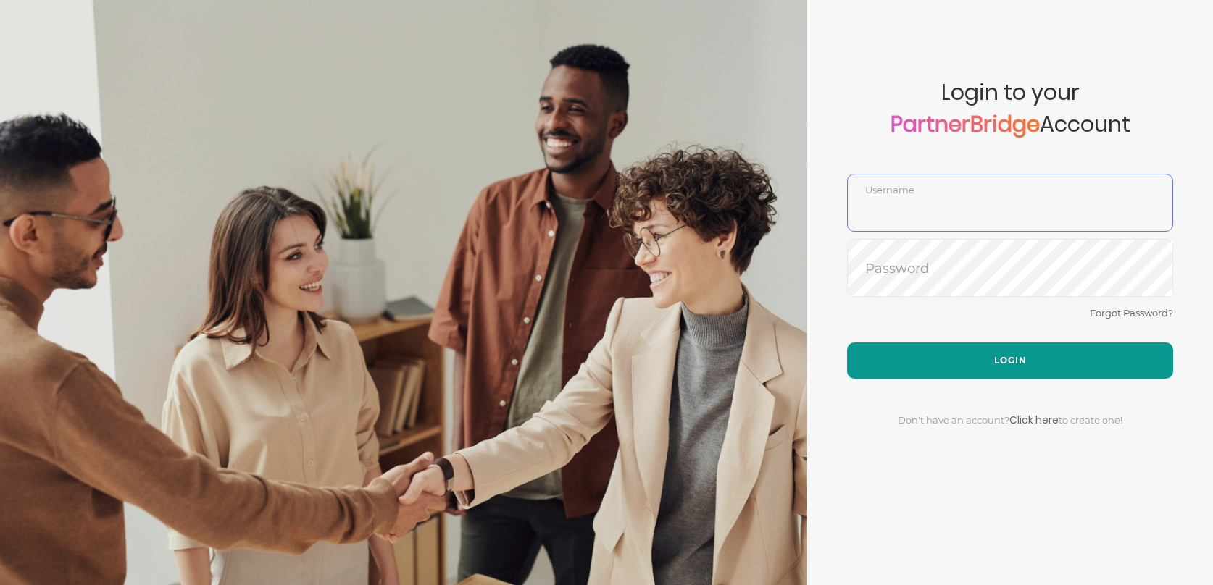
type input "DemoUser"
click at [985, 362] on button "Login" at bounding box center [1010, 361] width 326 height 36
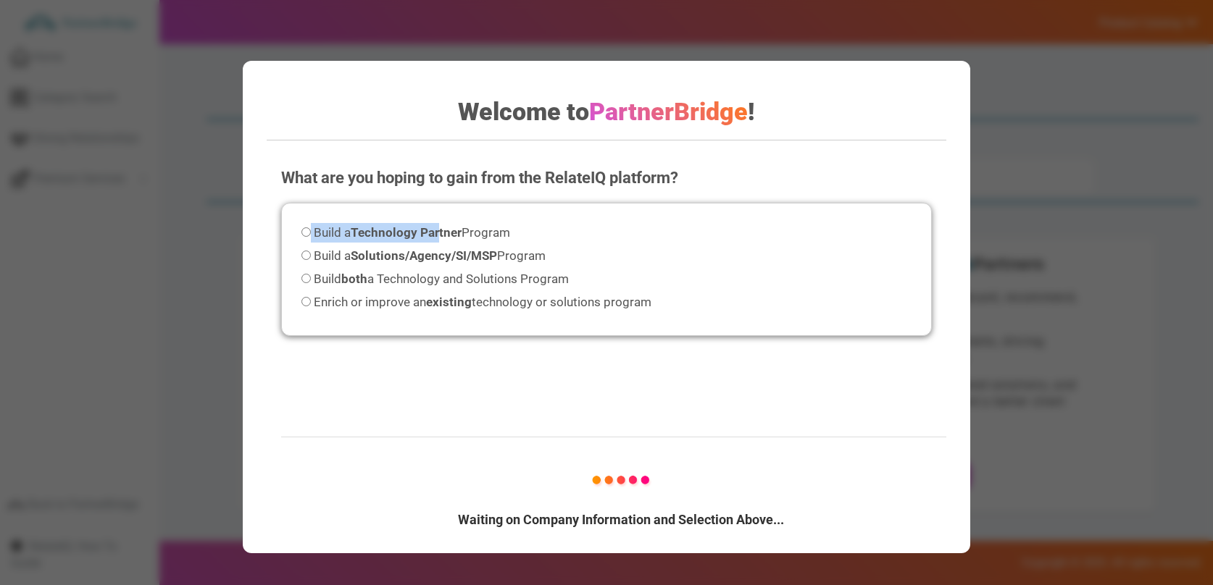
click at [444, 222] on div "Build a Technology Partner Program Build a Solutions/Agency/SI/MSP Program Buil…" at bounding box center [606, 270] width 650 height 134
click at [427, 204] on div "Build a Technology Partner Program Build a Solutions/Agency/SI/MSP Program Buil…" at bounding box center [606, 270] width 650 height 134
click at [459, 263] on label "Build a Solutions/Agency/SI/MSP Program" at bounding box center [423, 256] width 244 height 20
click at [311, 260] on input "Build a Solutions/Agency/SI/MSP Program" at bounding box center [305, 255] width 9 height 9
radio input "true"
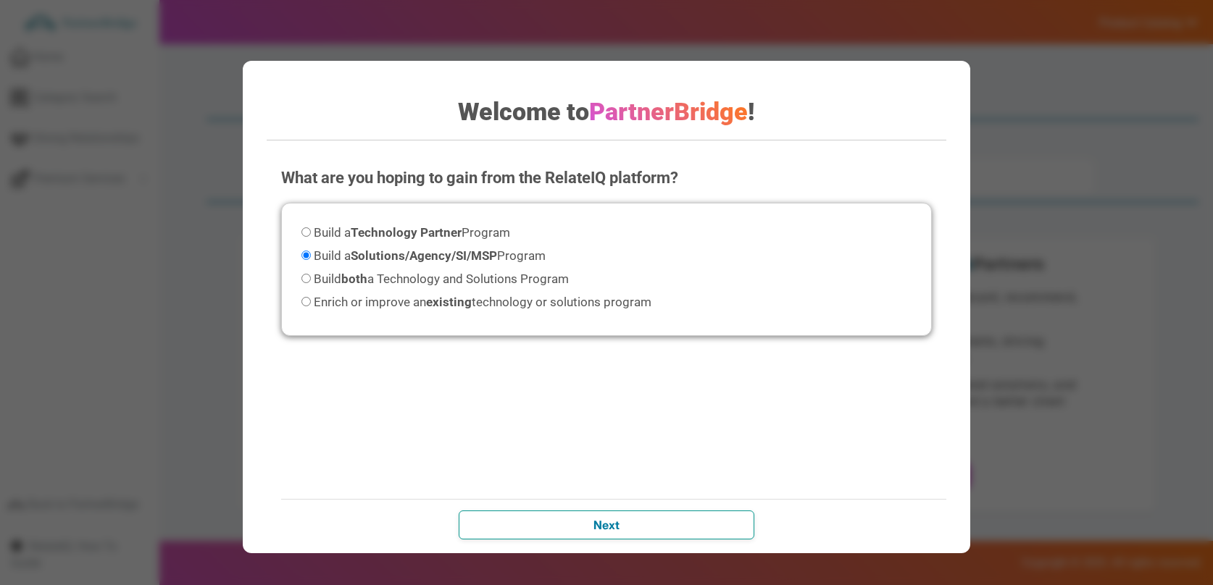
click at [708, 535] on input "Next" at bounding box center [607, 525] width 296 height 29
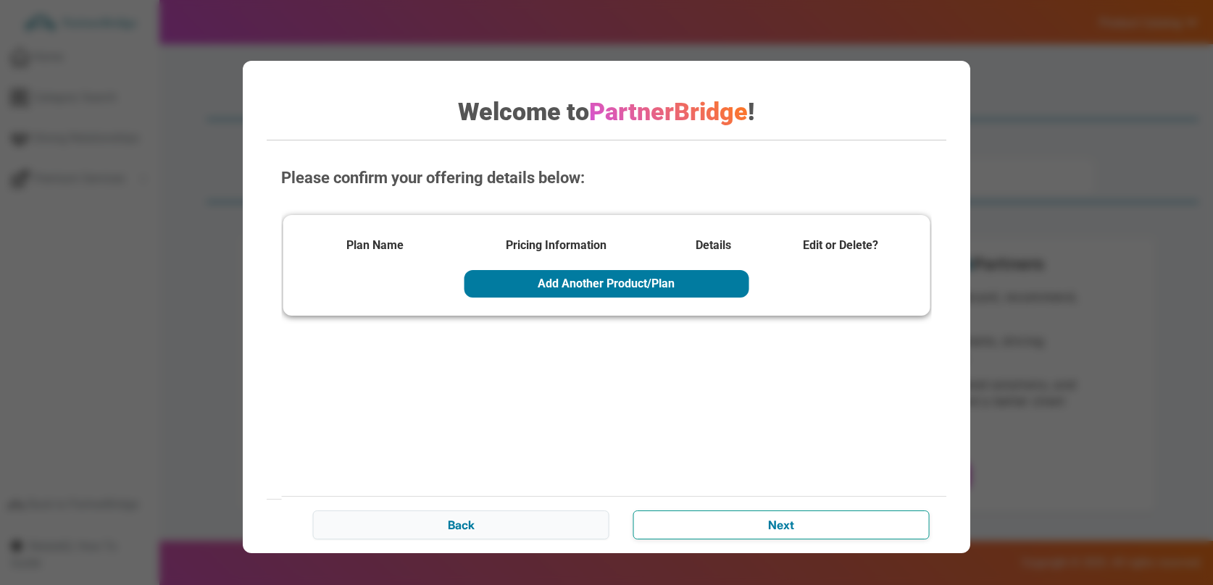
click at [777, 512] on input "Next" at bounding box center [781, 525] width 296 height 29
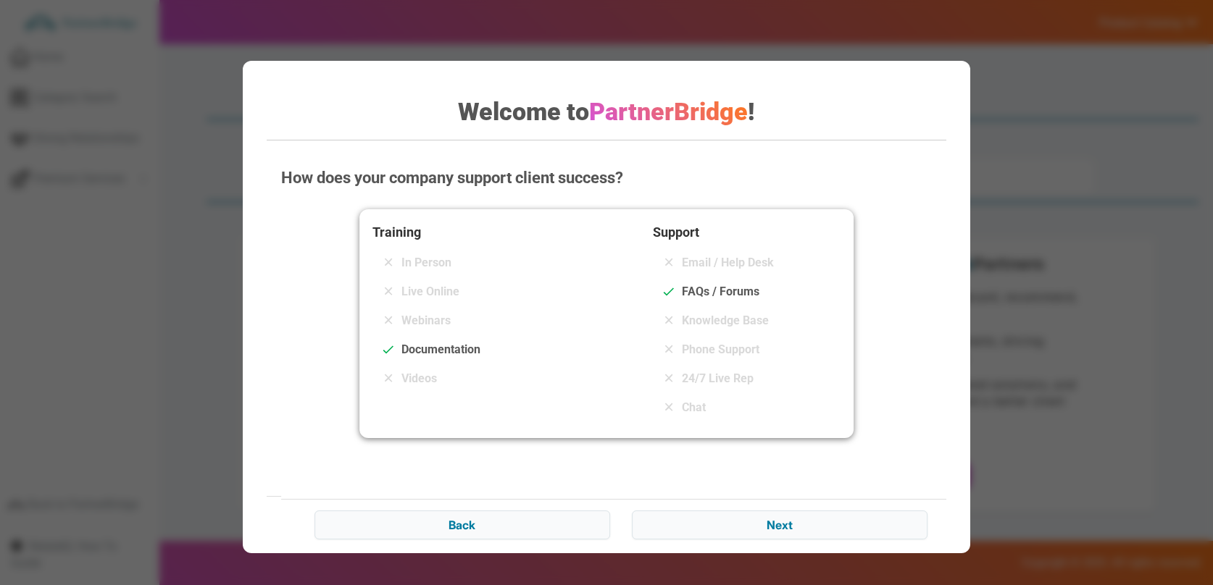
click at [785, 519] on div "Back Next" at bounding box center [620, 524] width 679 height 51
click at [785, 519] on input "Next" at bounding box center [780, 525] width 296 height 29
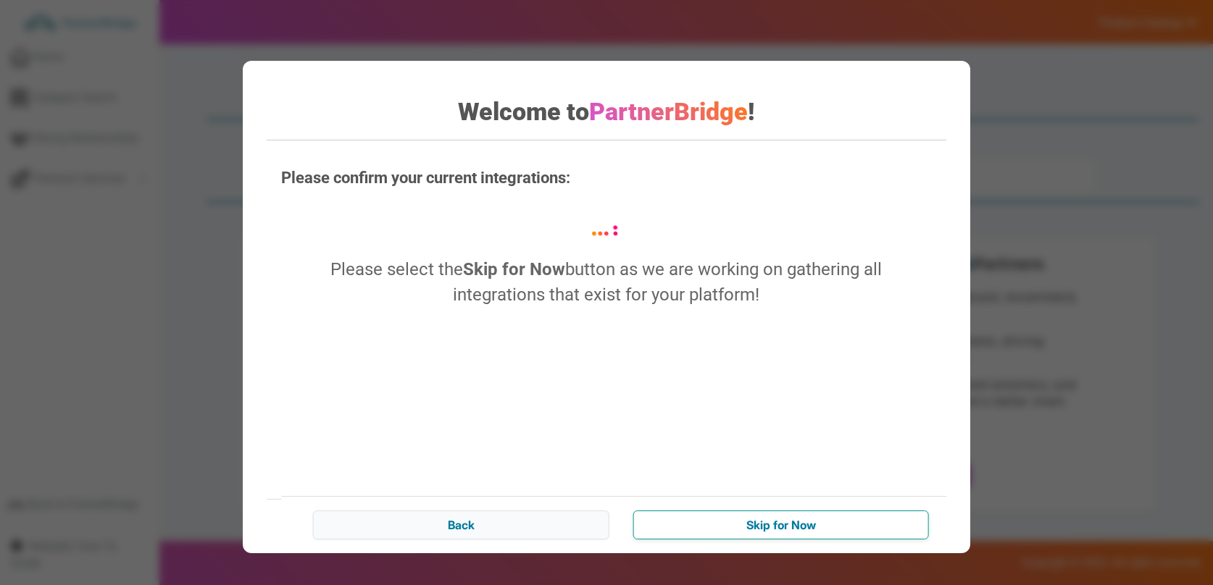
click at [785, 518] on input "Skip for Now" at bounding box center [781, 525] width 296 height 29
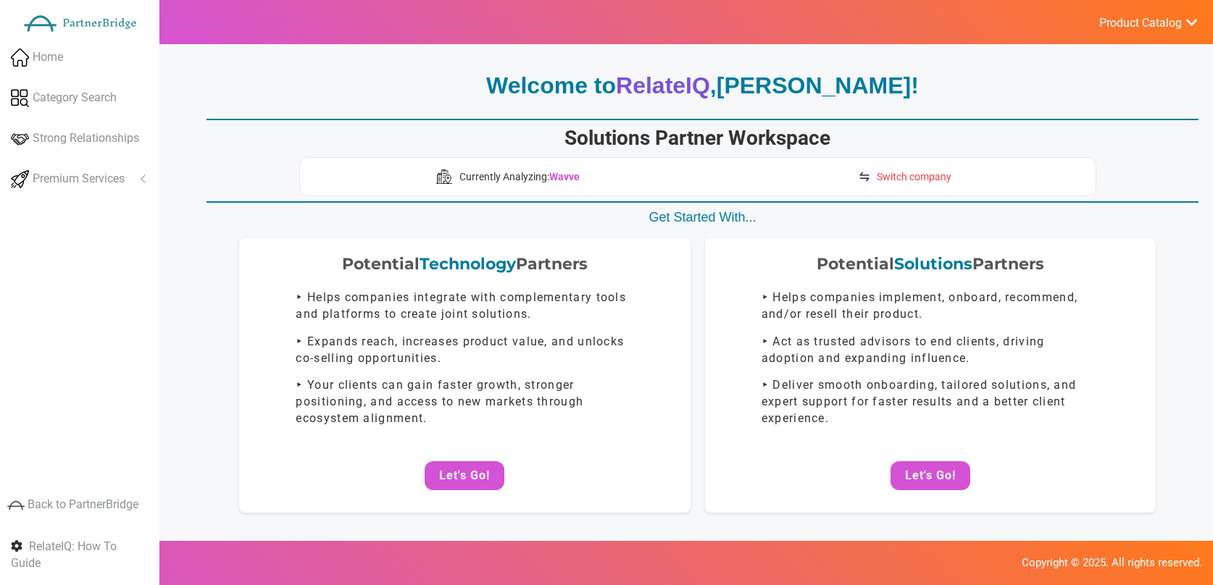
drag, startPoint x: 915, startPoint y: 151, endPoint x: 910, endPoint y: 167, distance: 16.7
click at [915, 151] on div "Solutions Partner Workspace Currently Analyzing: Wavve Switch company" at bounding box center [697, 161] width 797 height 71
click at [910, 174] on span "Switch company" at bounding box center [914, 177] width 75 height 14
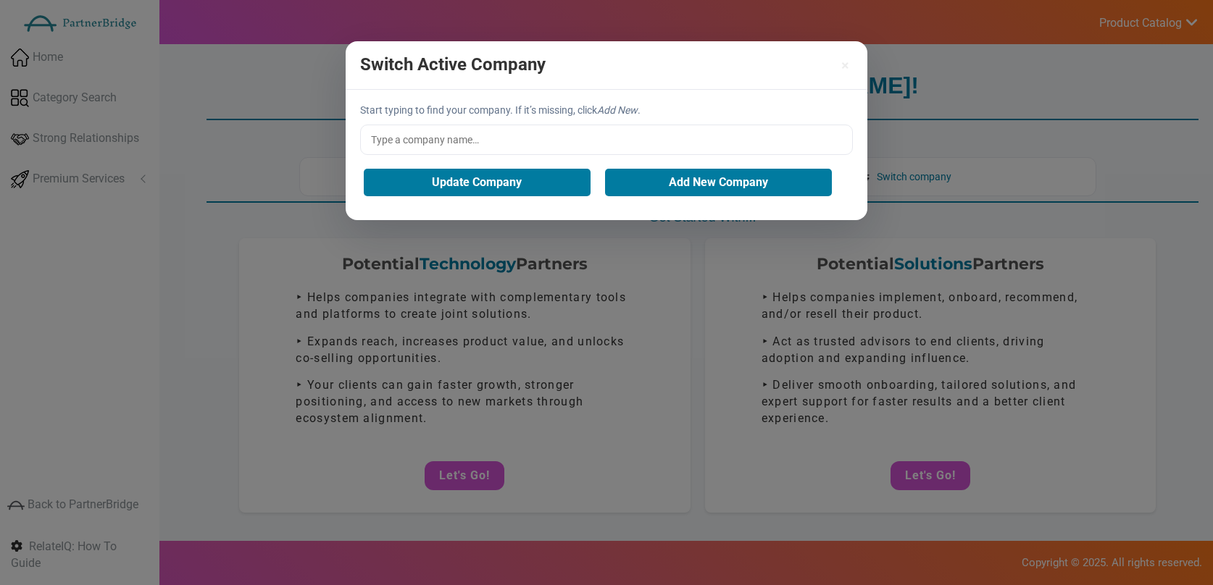
click at [598, 144] on input "text" at bounding box center [606, 140] width 493 height 30
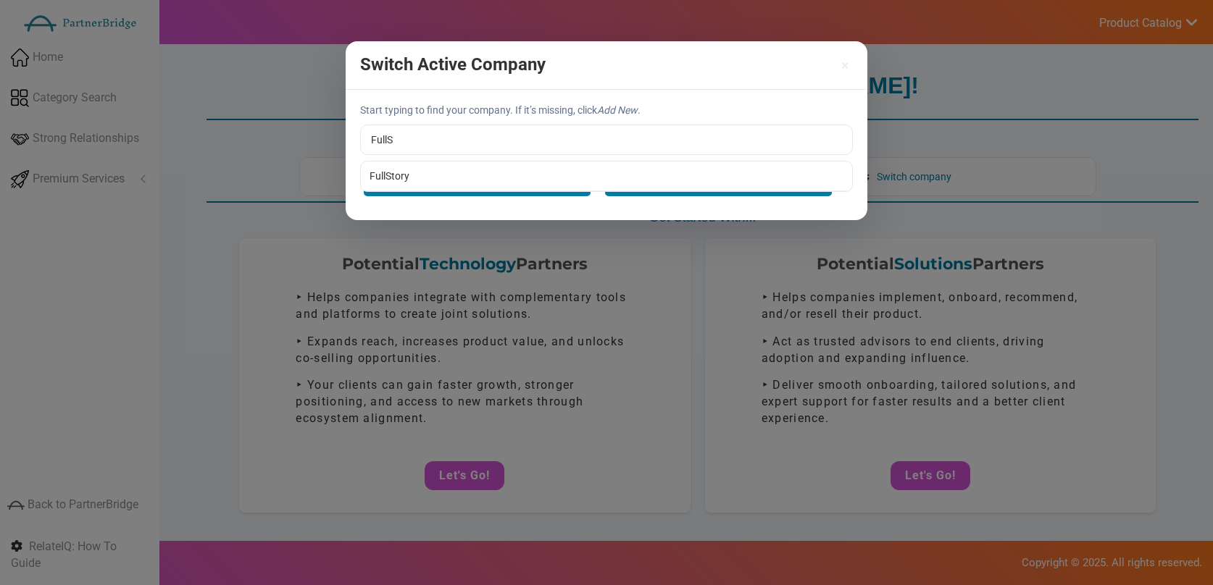
type input "FullStory"
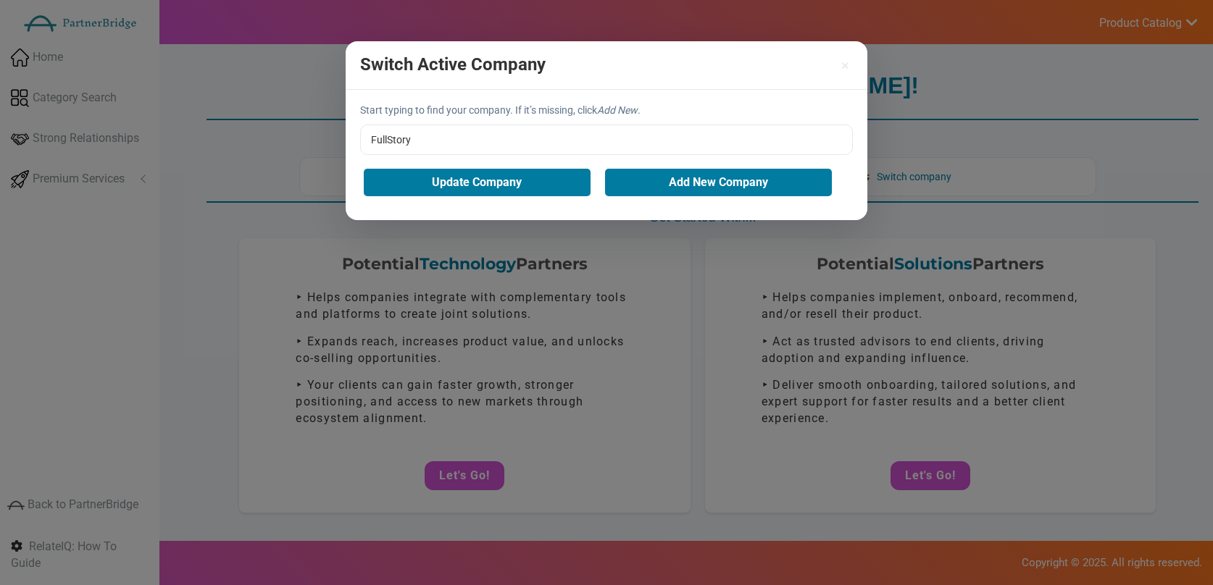
click at [551, 165] on div "Start typing to find your company. If it’s missing, click Add New . FullStory F…" at bounding box center [607, 155] width 522 height 130
click at [540, 180] on button "Update Company" at bounding box center [477, 183] width 227 height 28
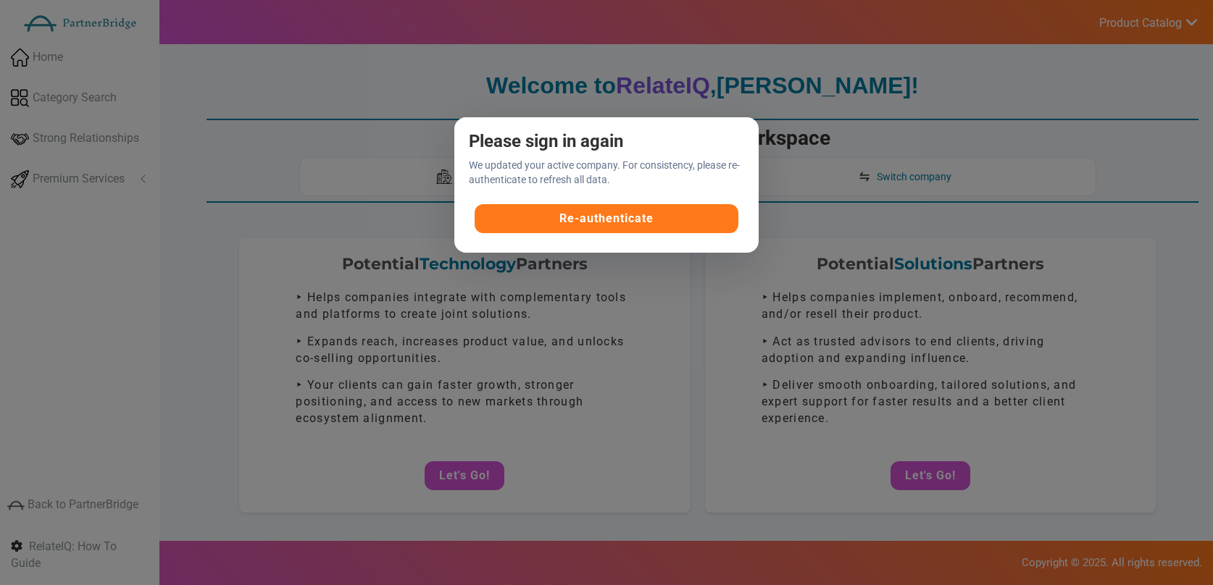
click at [563, 204] on button "Re-authenticate" at bounding box center [607, 218] width 264 height 29
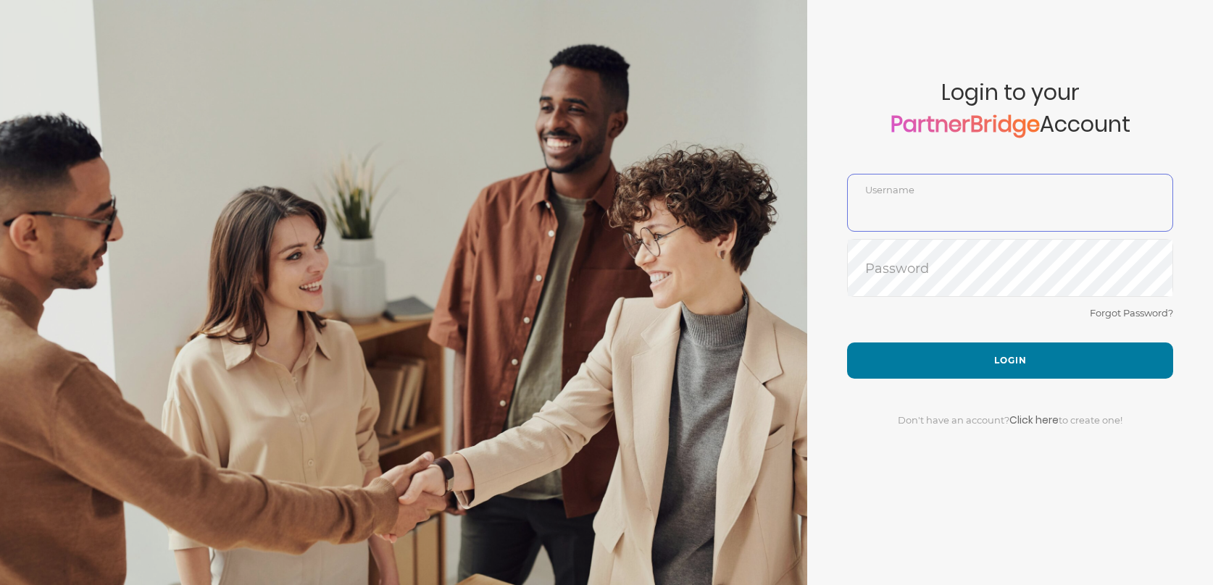
type input "DemoUser"
click at [951, 330] on div "Forgot Password?" at bounding box center [1010, 323] width 326 height 38
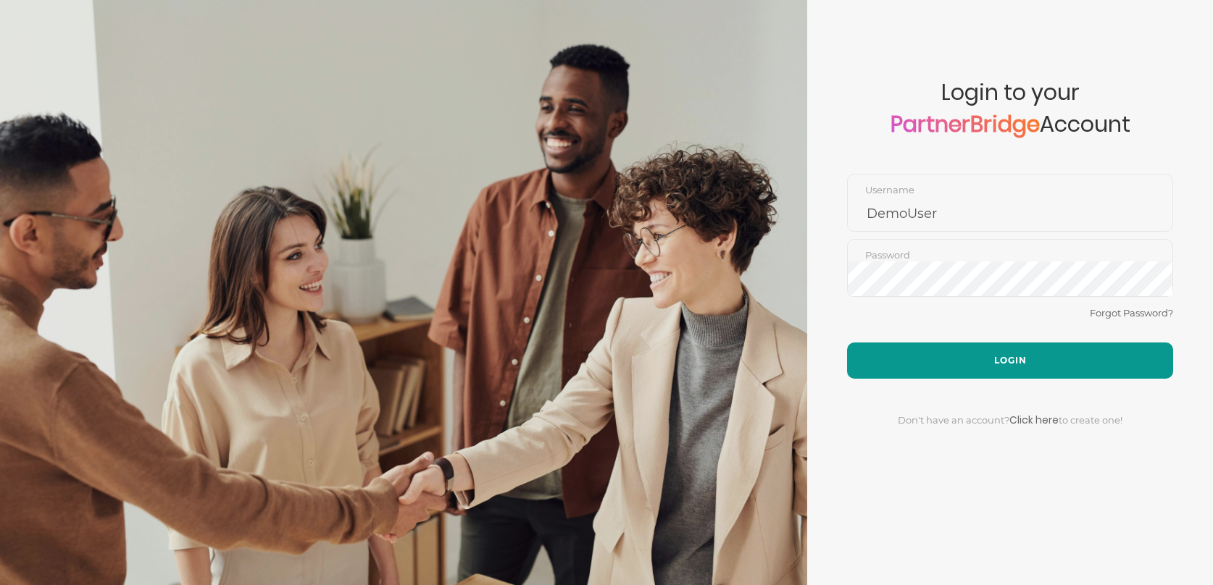
click at [967, 354] on button "Login" at bounding box center [1010, 361] width 326 height 36
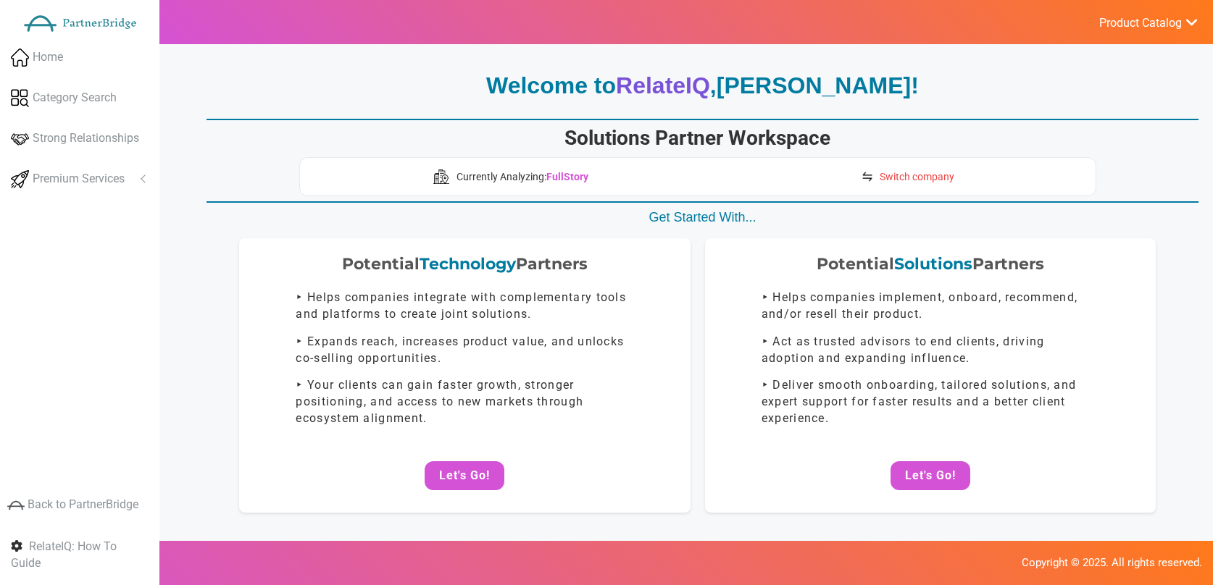
click at [914, 186] on link "Switch company" at bounding box center [907, 176] width 108 height 23
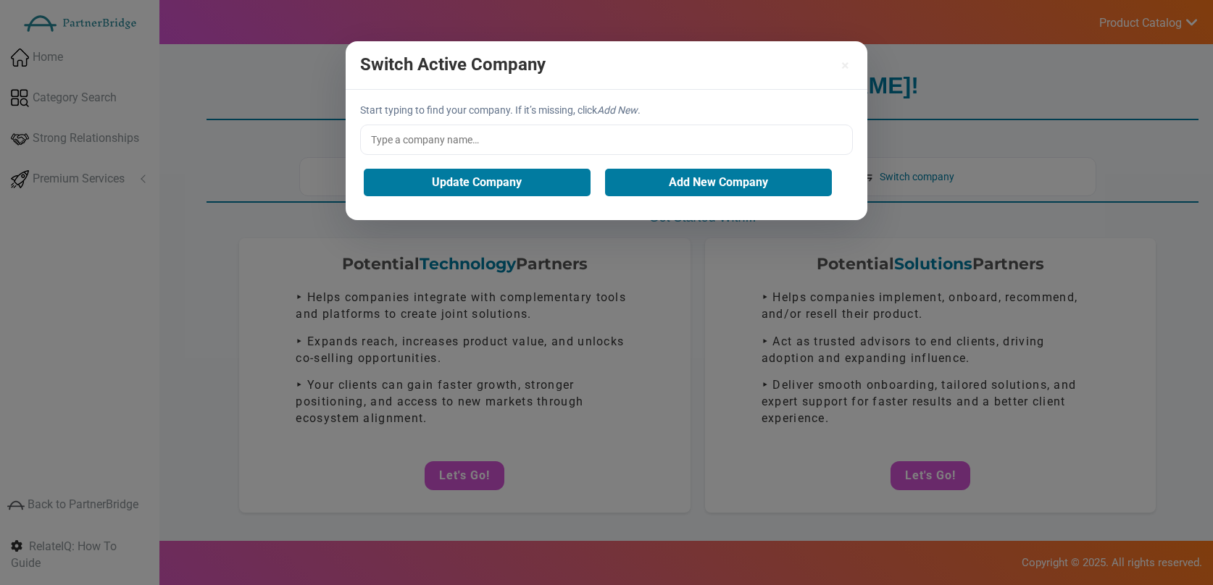
drag, startPoint x: 405, startPoint y: 110, endPoint x: 430, endPoint y: 136, distance: 36.4
click at [406, 112] on p "Start typing to find your company. If it’s missing, click Add New ." at bounding box center [606, 110] width 493 height 14
click at [433, 138] on input "text" at bounding box center [606, 140] width 493 height 30
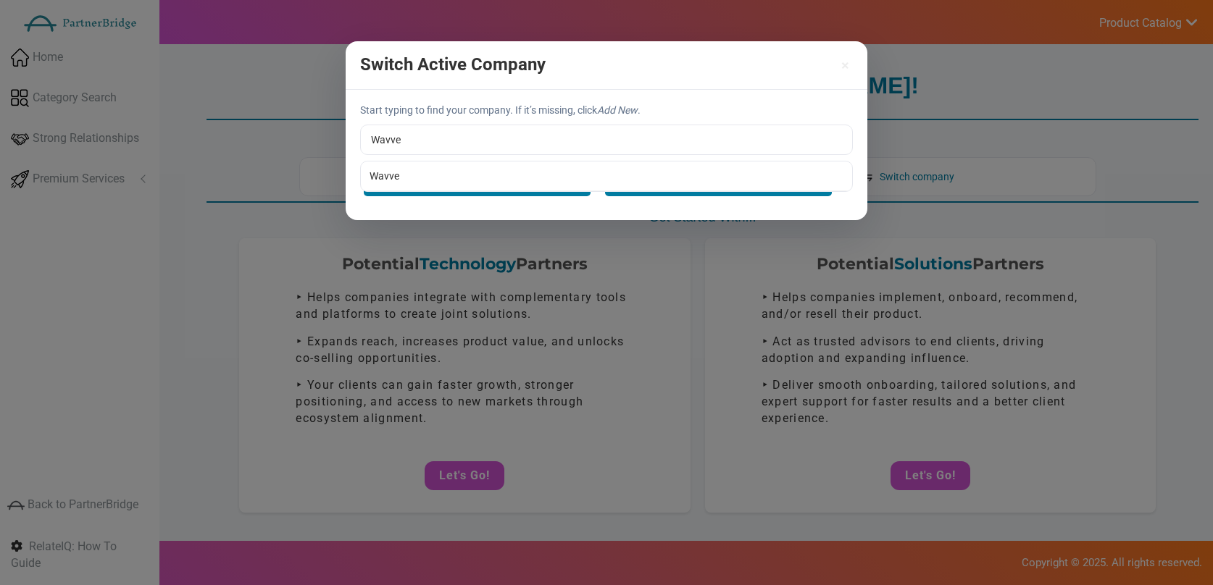
type input "Wavve"
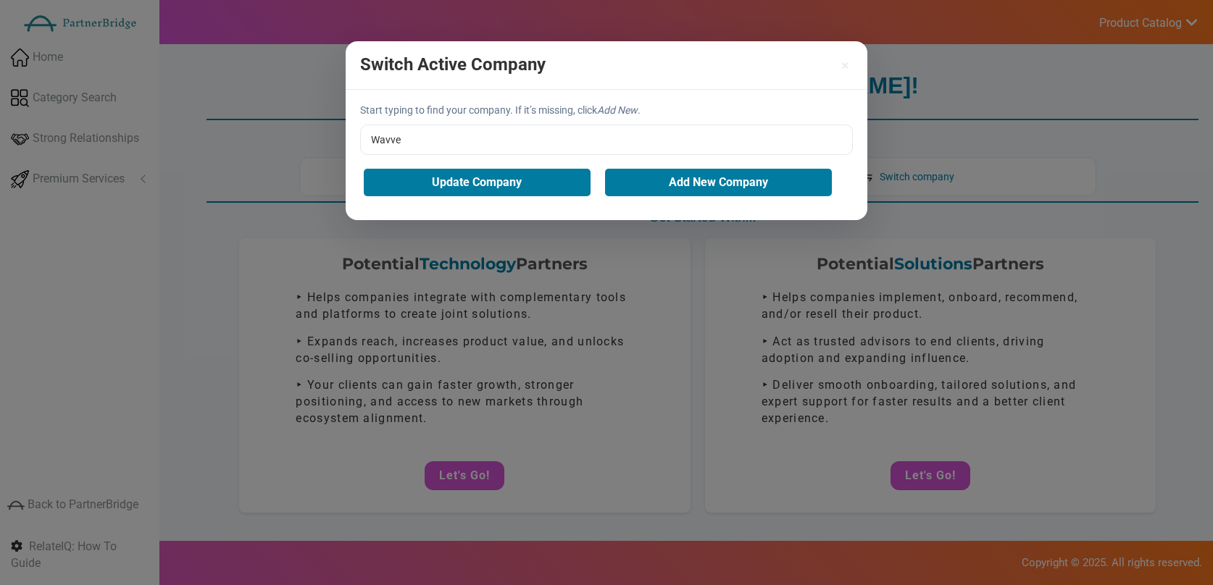
click at [437, 175] on div "Start typing to find your company. If it’s missing, click Add New . Wavve Wavve…" at bounding box center [607, 155] width 522 height 130
drag, startPoint x: 457, startPoint y: 185, endPoint x: 475, endPoint y: 190, distance: 18.6
click at [457, 186] on button "Update Company" at bounding box center [477, 183] width 227 height 28
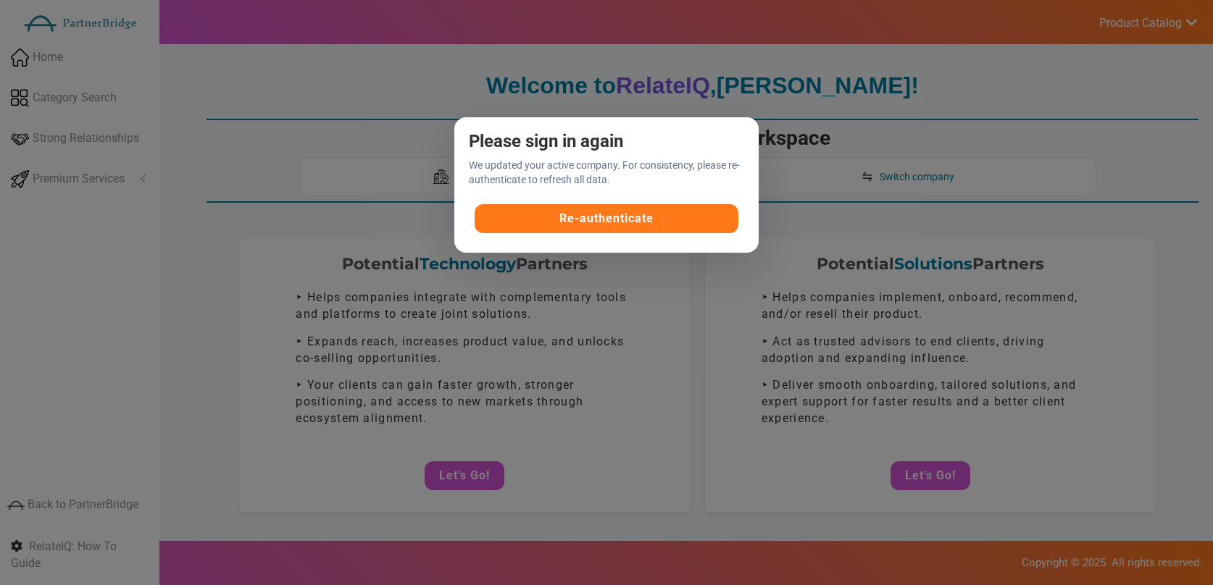
click at [680, 225] on button "Re-authenticate" at bounding box center [607, 218] width 264 height 29
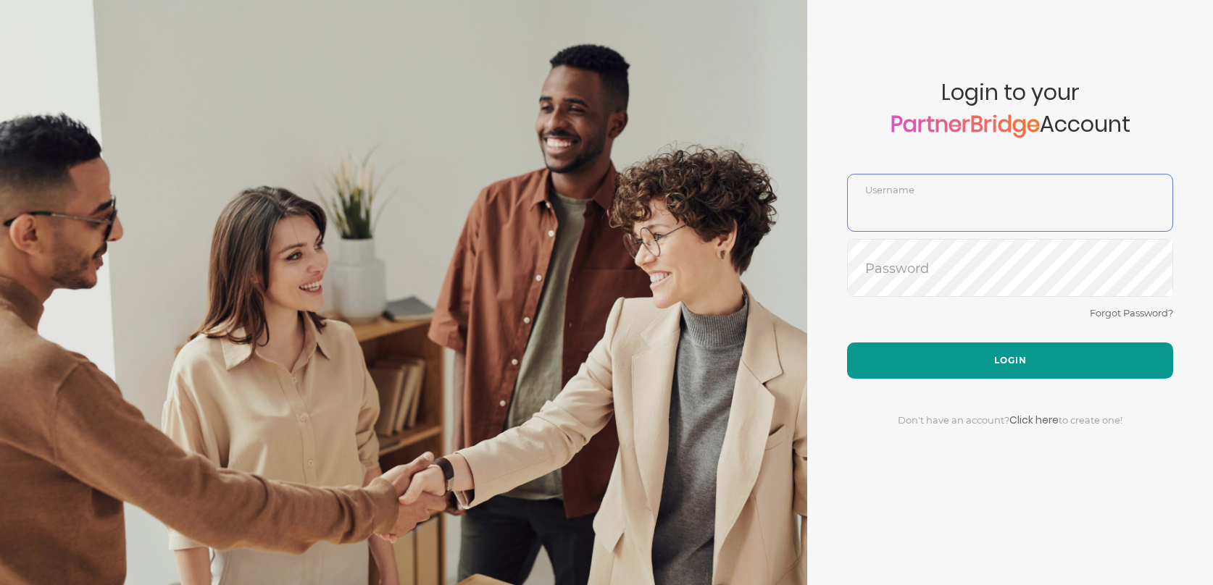
type input "DemoUser"
click at [1029, 353] on button "Login" at bounding box center [1010, 361] width 326 height 36
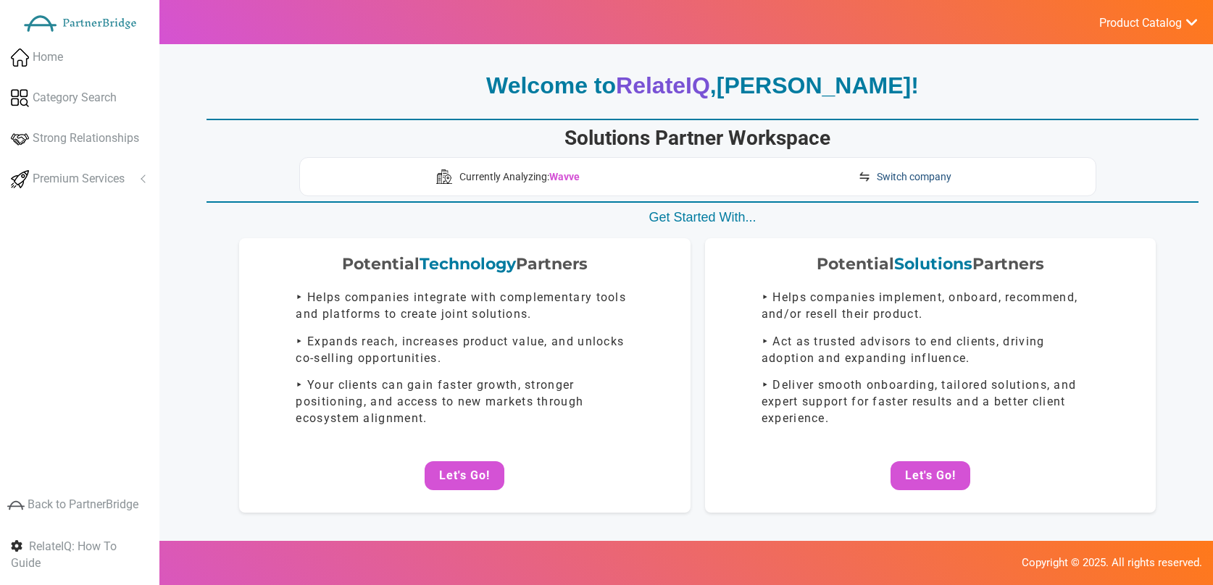
click at [903, 170] on span "Switch company" at bounding box center [914, 177] width 75 height 14
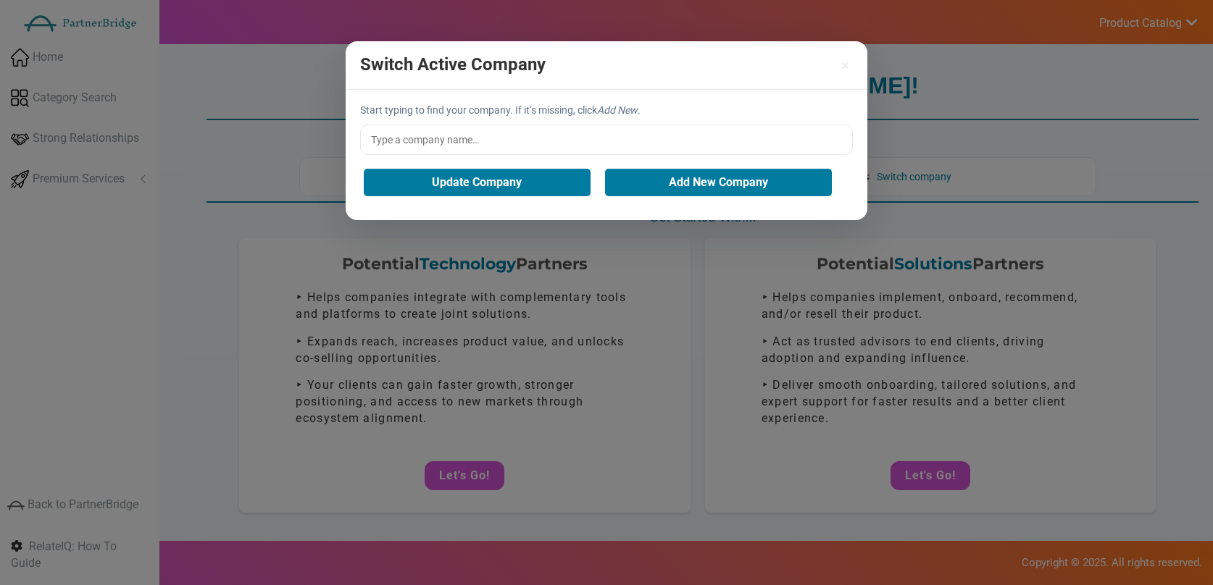
scroll to position [1, 0]
click at [584, 138] on input "text" at bounding box center [606, 140] width 493 height 30
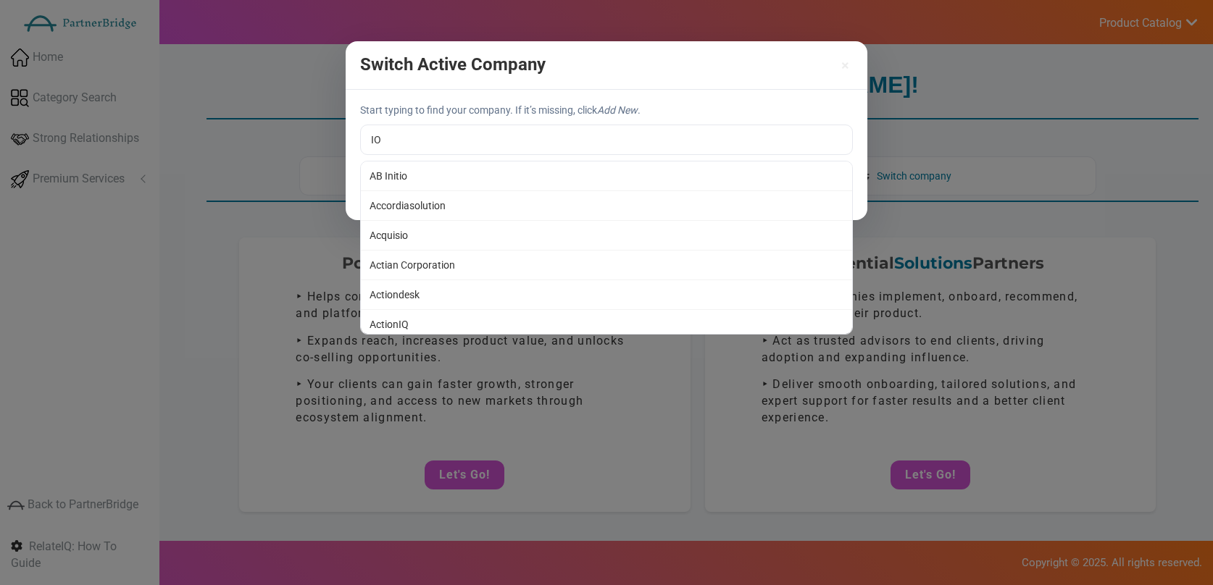
type input "I"
type input "Optimizely"
click at [517, 293] on div "Switch Active Company × Start typing to find your company. If it’s missing, cli…" at bounding box center [606, 292] width 1213 height 585
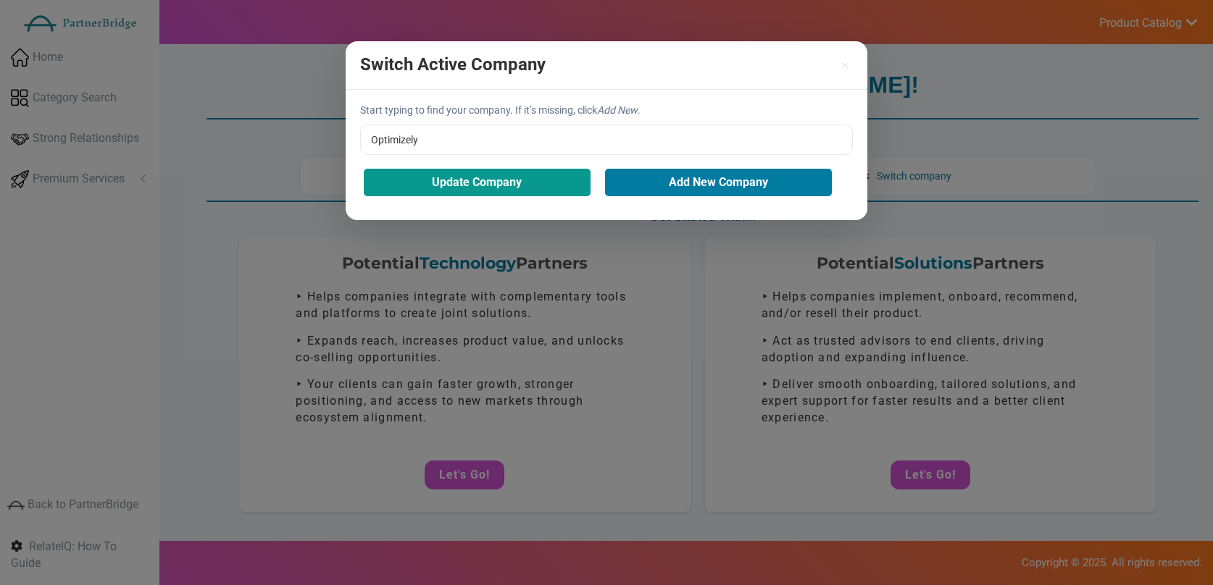
click at [534, 177] on button "Update Company" at bounding box center [477, 183] width 227 height 28
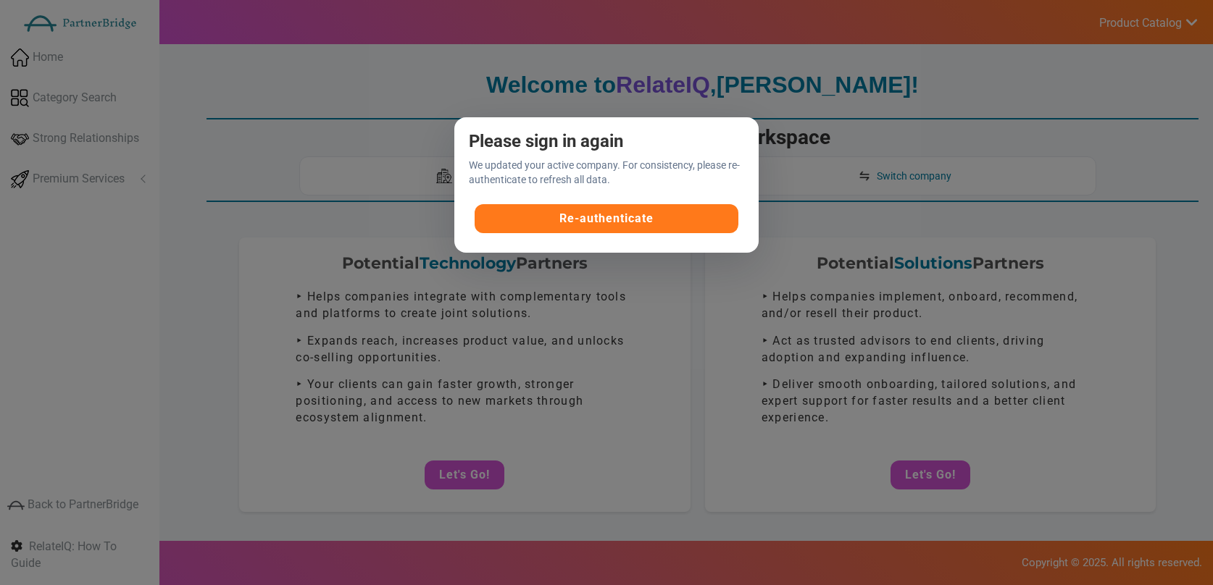
click at [649, 213] on button "Re-authenticate" at bounding box center [607, 218] width 264 height 29
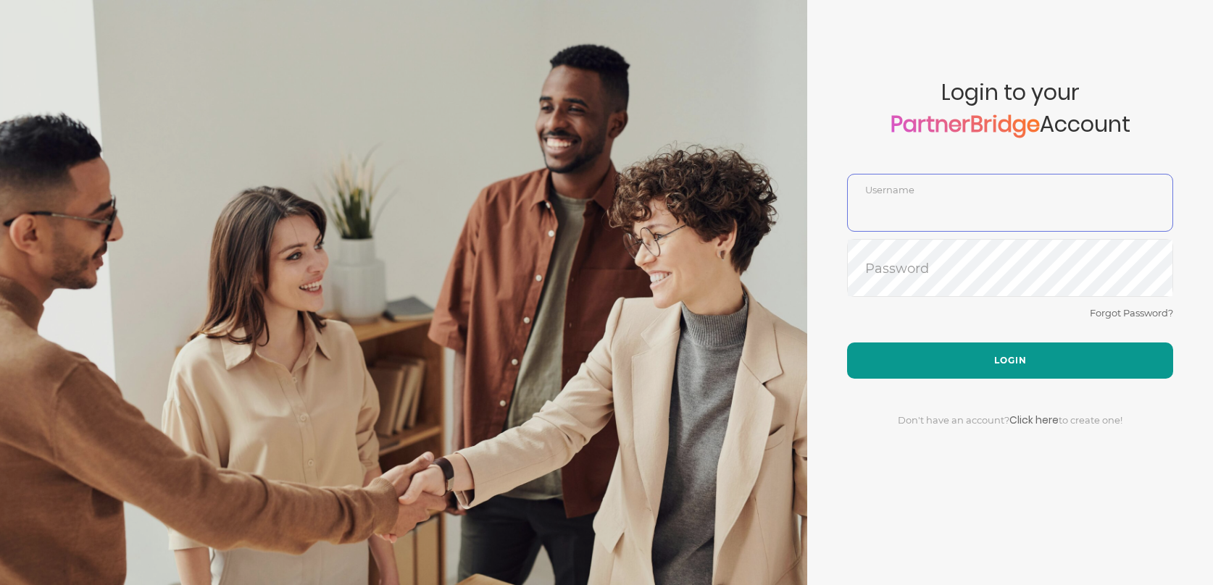
type input "DemoUser"
click at [993, 355] on button "Login" at bounding box center [1010, 361] width 326 height 36
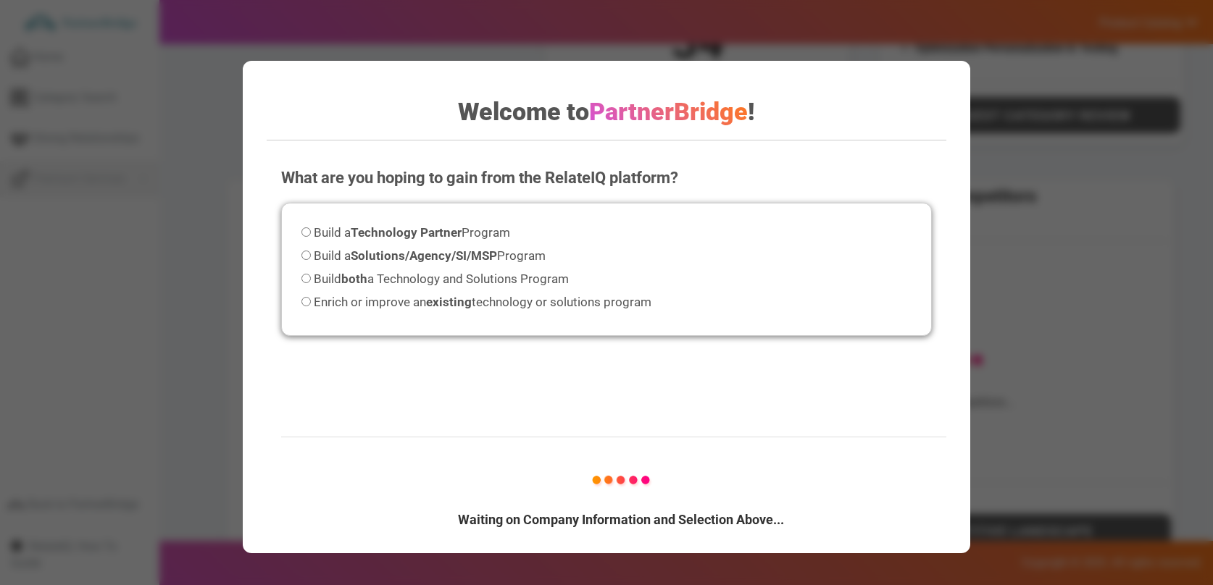
scroll to position [637, 0]
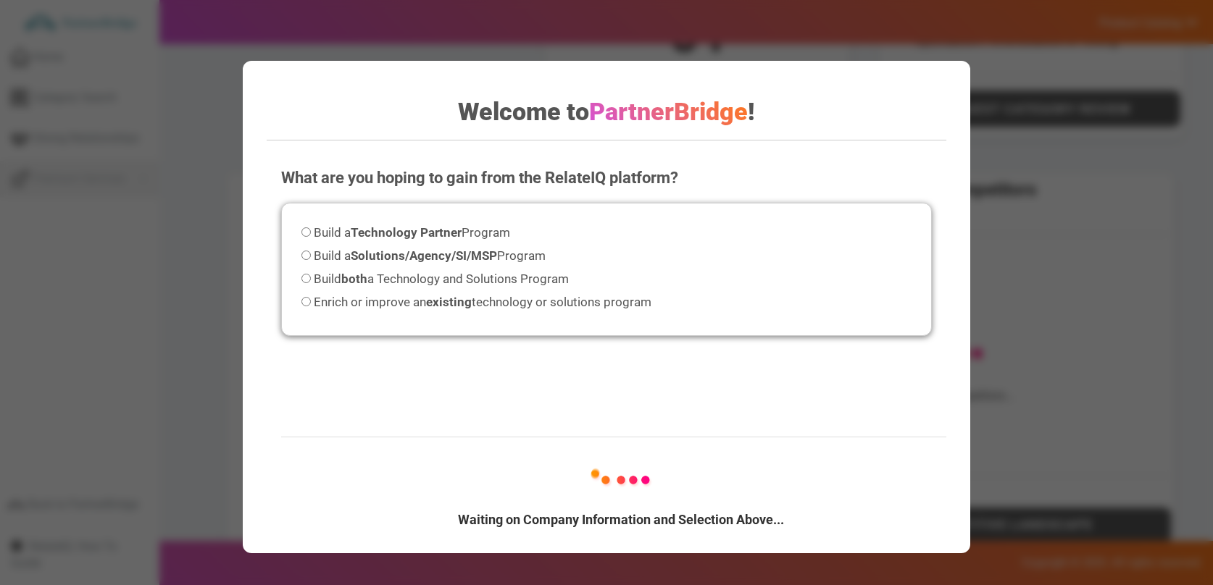
click at [425, 231] on strong "Technology Partner" at bounding box center [406, 232] width 111 height 14
click at [311, 231] on input "Build a Technology Partner Program" at bounding box center [305, 231] width 9 height 9
radio input "true"
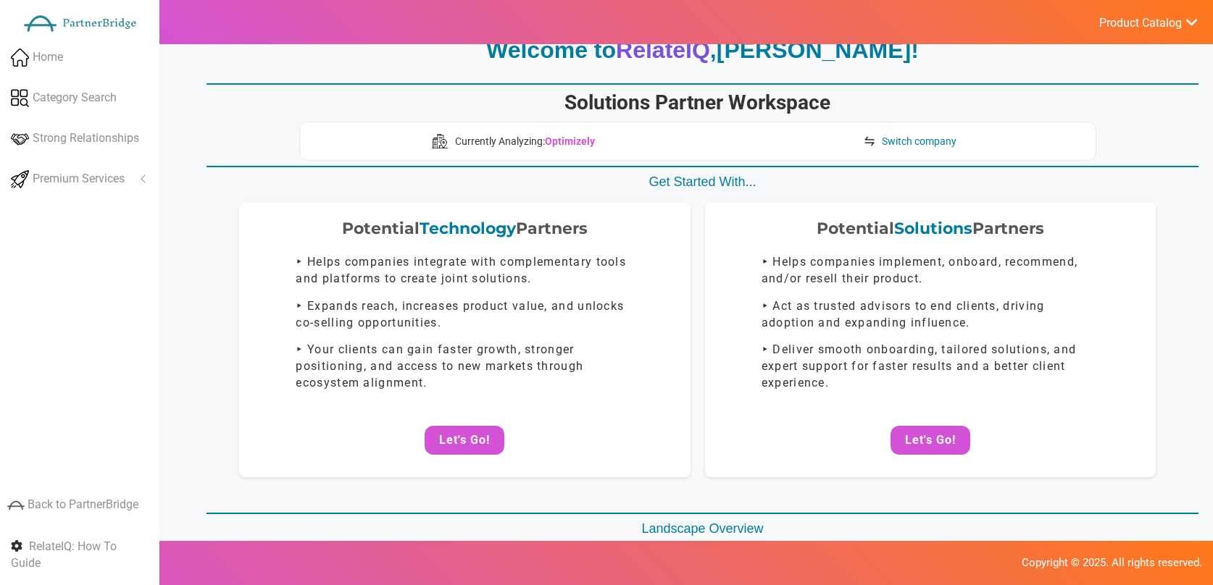
scroll to position [0, 0]
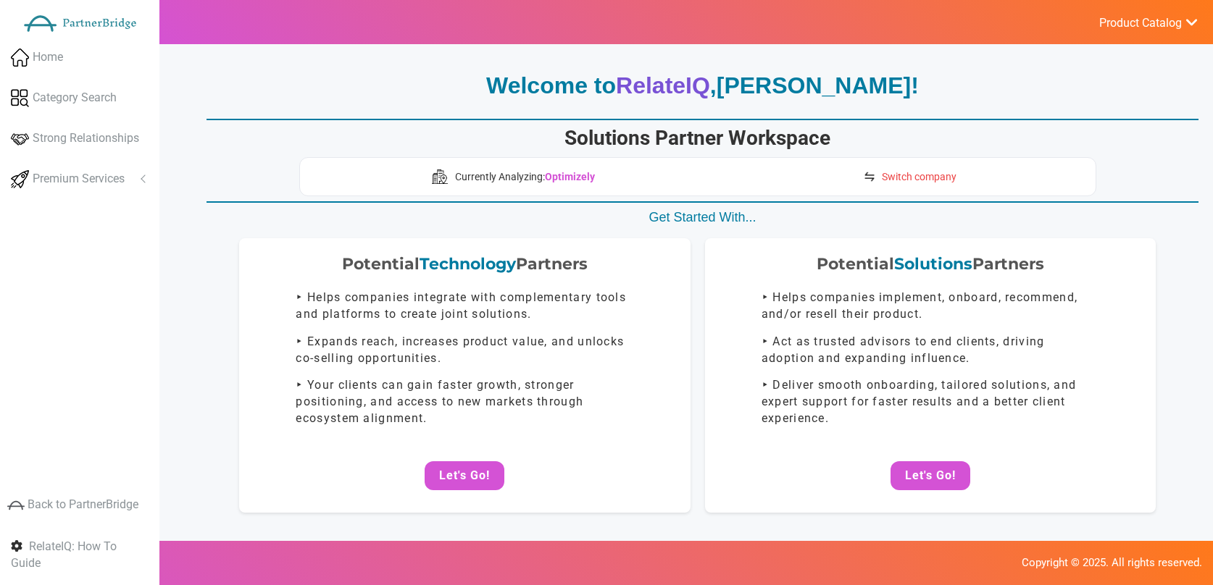
click at [927, 170] on span "Switch company" at bounding box center [919, 177] width 75 height 14
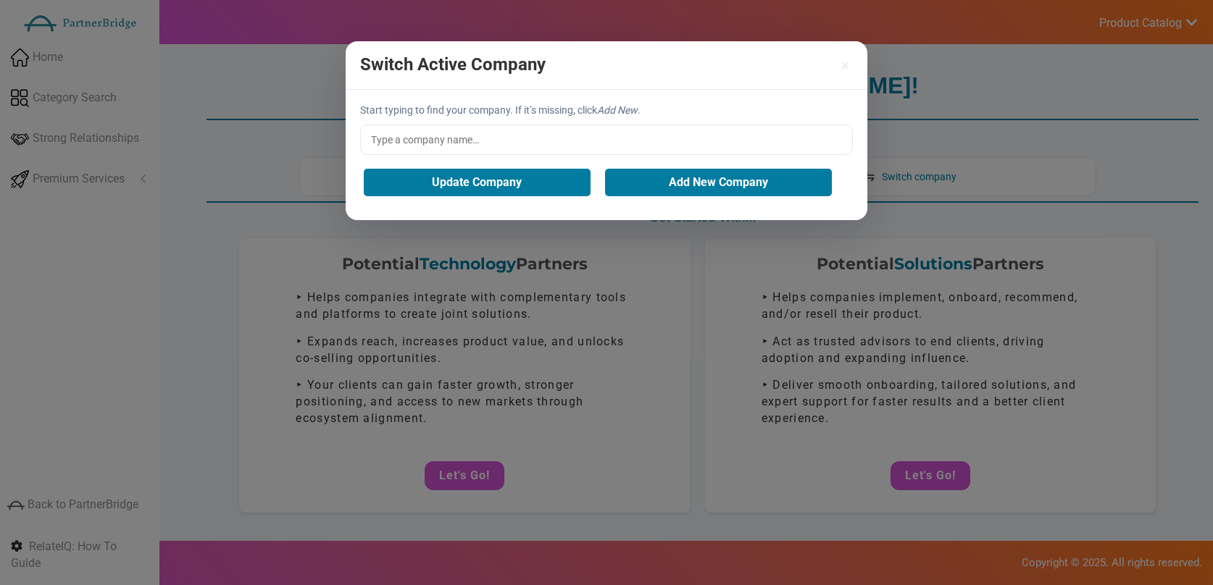
click at [553, 154] on input "text" at bounding box center [606, 140] width 493 height 30
click at [535, 140] on input "text" at bounding box center [606, 140] width 493 height 30
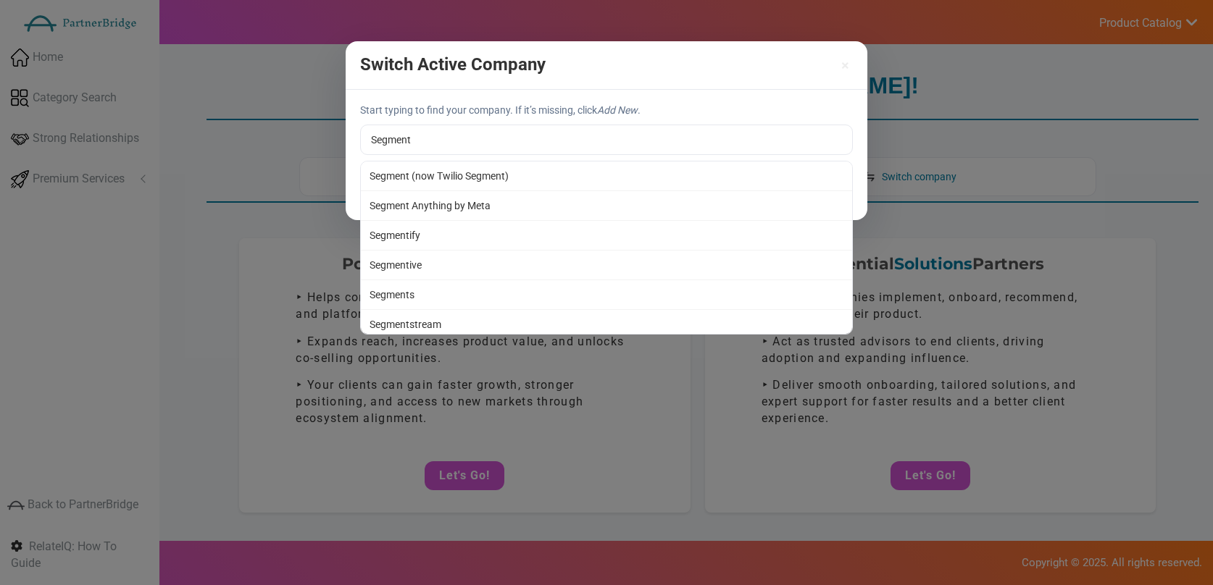
type input "Segments"
click at [433, 291] on div "Switch Active Company × Start typing to find your company. If it’s missing, cli…" at bounding box center [606, 292] width 1213 height 585
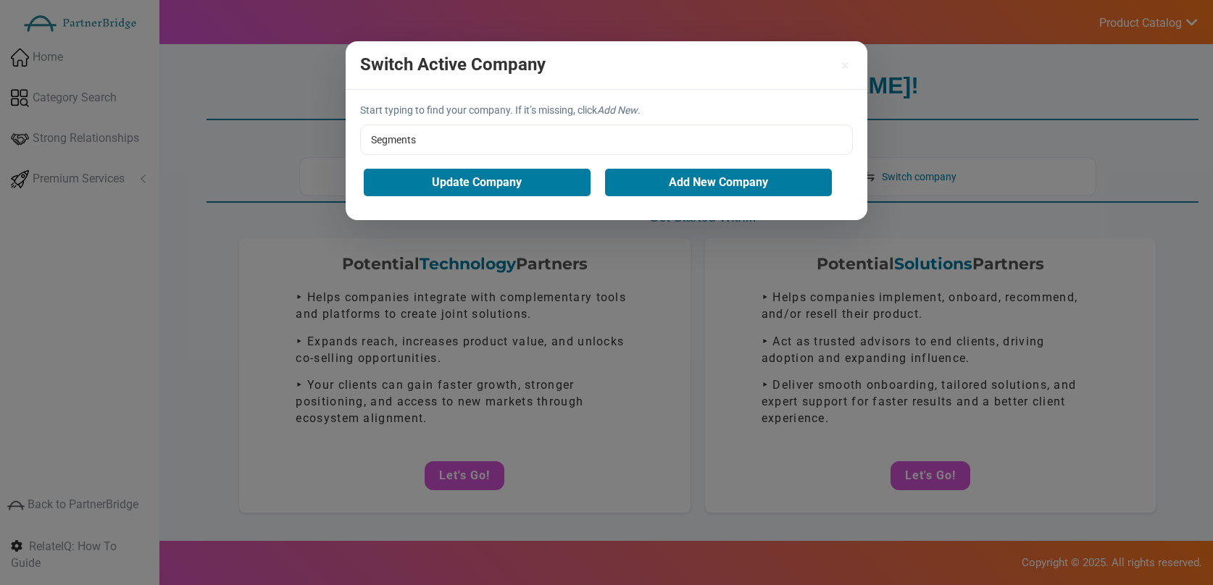
click at [471, 201] on div "Start typing to find your company. If it’s missing, click Add New . Segments Se…" at bounding box center [607, 155] width 522 height 130
click at [477, 184] on button "Update Company" at bounding box center [477, 183] width 227 height 28
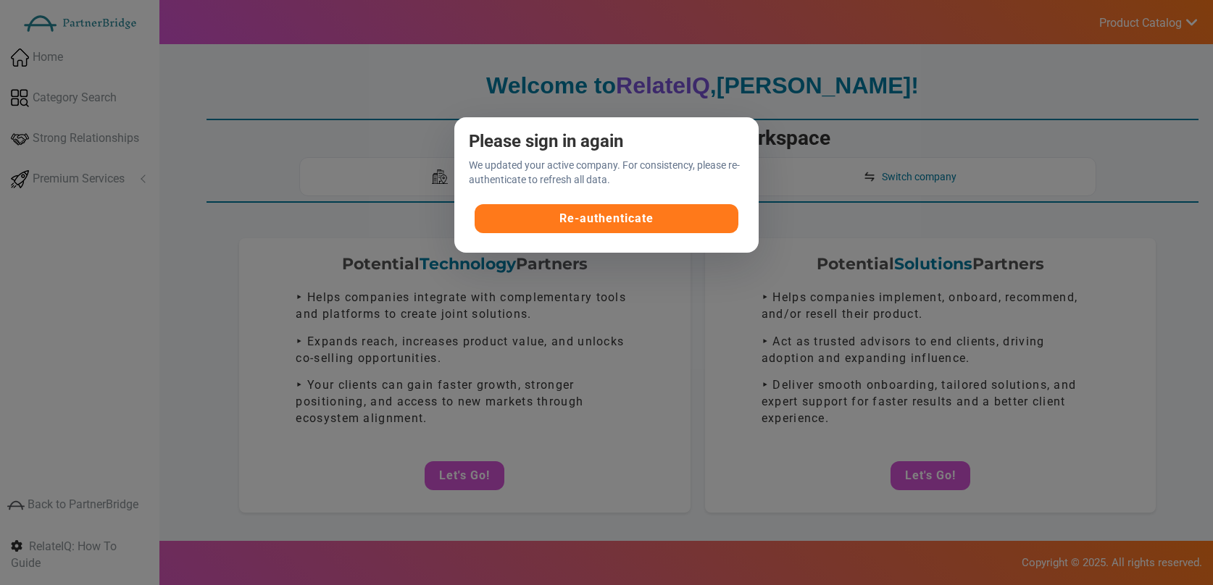
click at [588, 216] on button "Re-authenticate" at bounding box center [607, 218] width 264 height 29
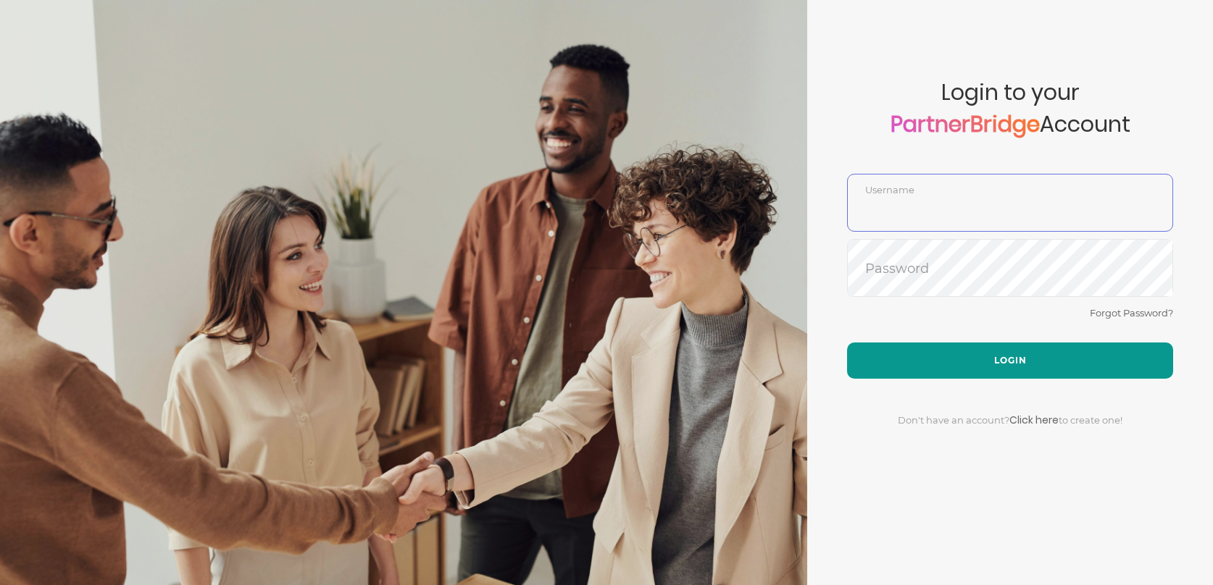
type input "DemoUser"
click at [1005, 347] on button "Login" at bounding box center [1010, 361] width 326 height 36
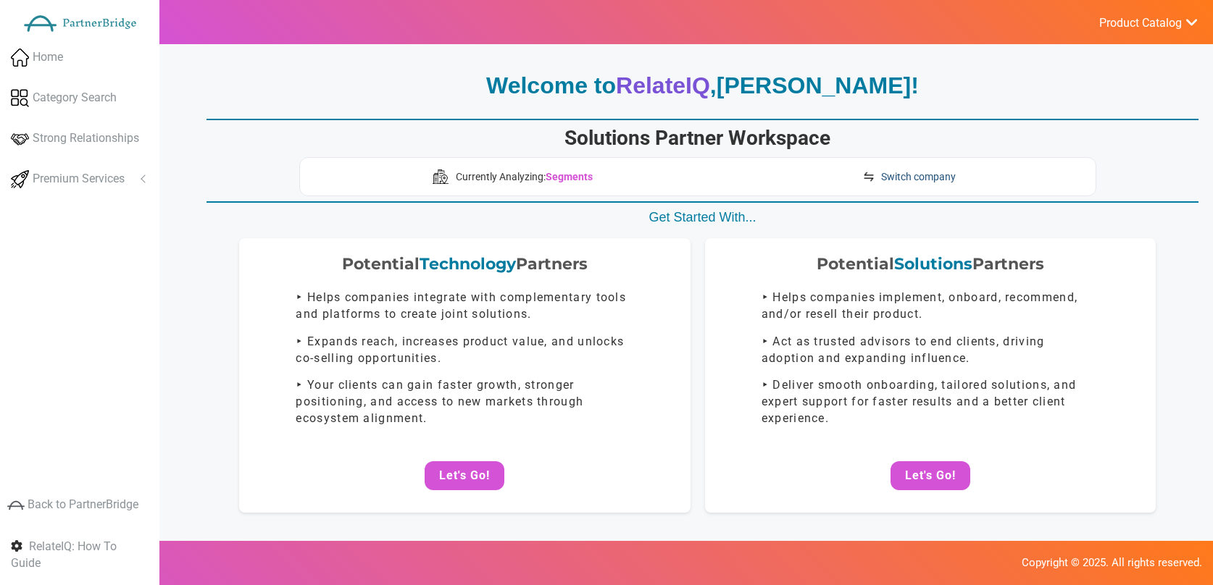
click at [901, 177] on span "Switch company" at bounding box center [918, 177] width 75 height 14
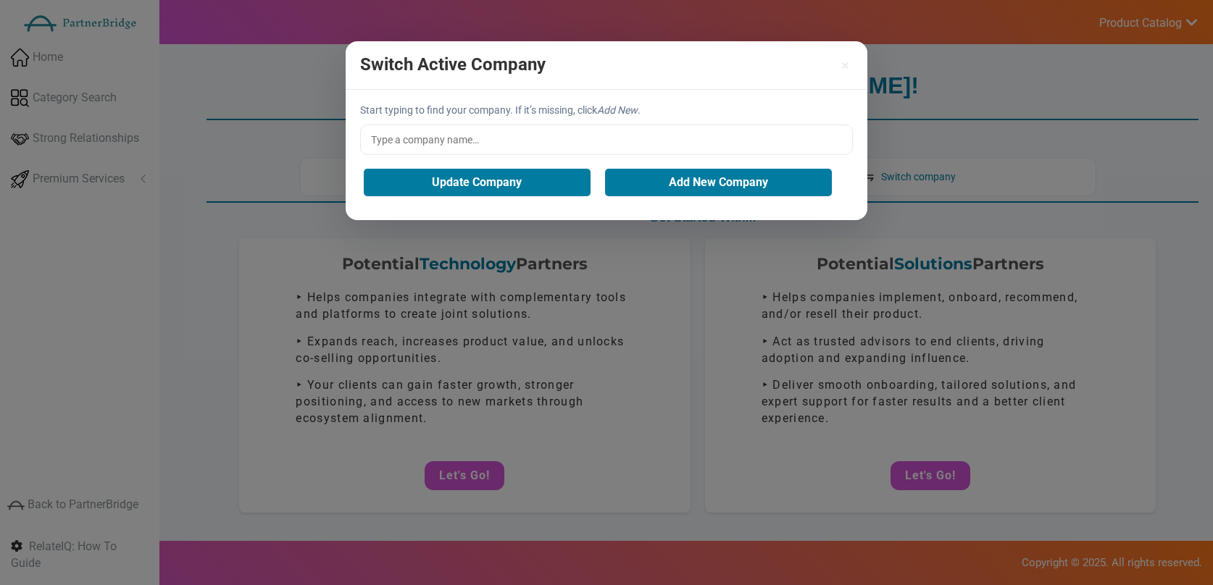
click at [564, 127] on input "text" at bounding box center [606, 140] width 493 height 30
click at [569, 138] on input "text" at bounding box center [606, 140] width 493 height 30
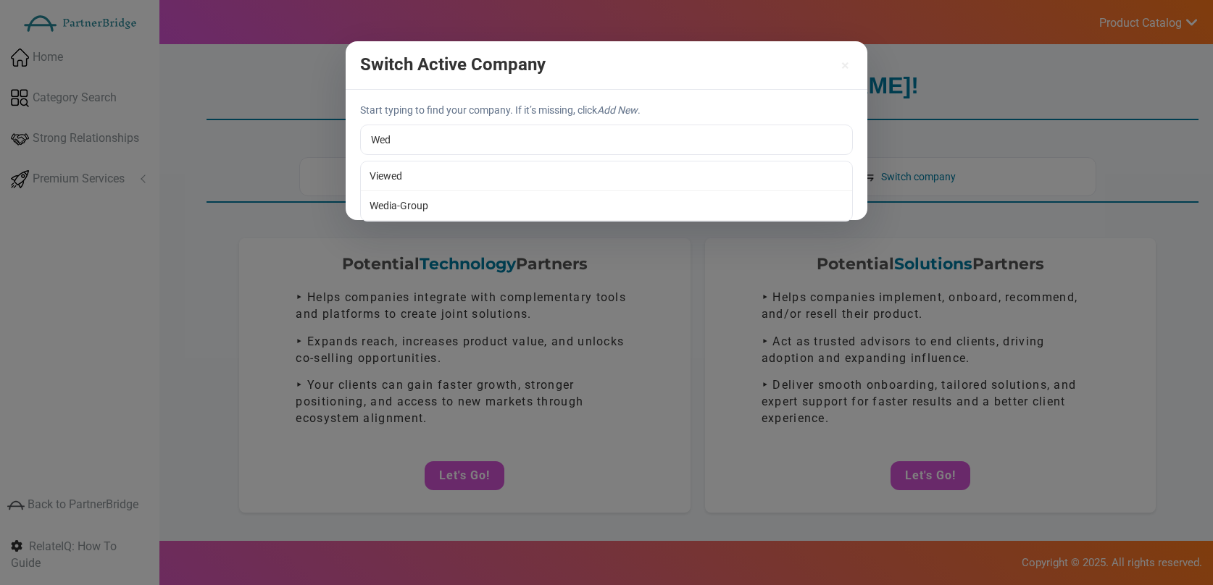
type input "Wedia-Group"
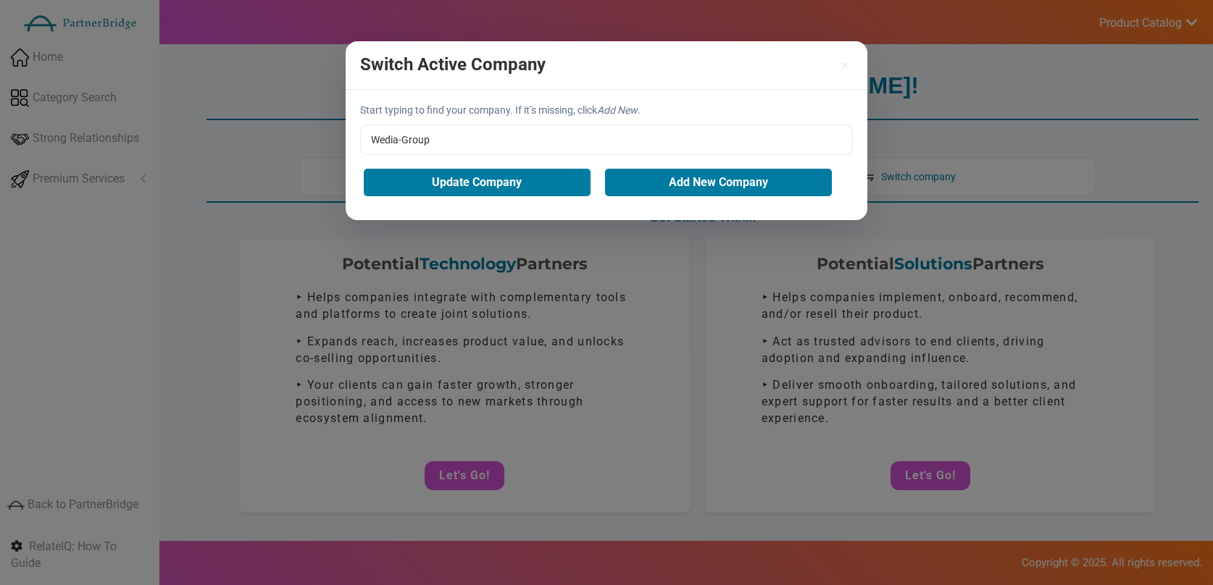
click at [446, 193] on div "Start typing to find your company. If it’s missing, click Add New . Wedia-Group…" at bounding box center [607, 155] width 522 height 130
click at [449, 188] on button "Update Company" at bounding box center [477, 183] width 227 height 28
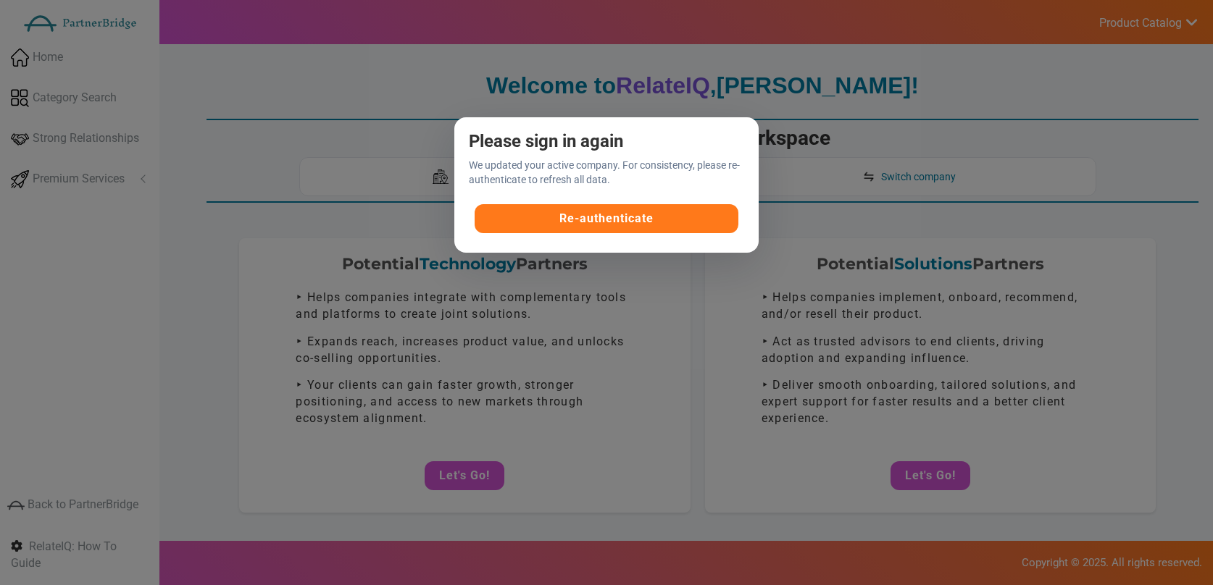
click at [631, 226] on button "Re-authenticate" at bounding box center [607, 218] width 264 height 29
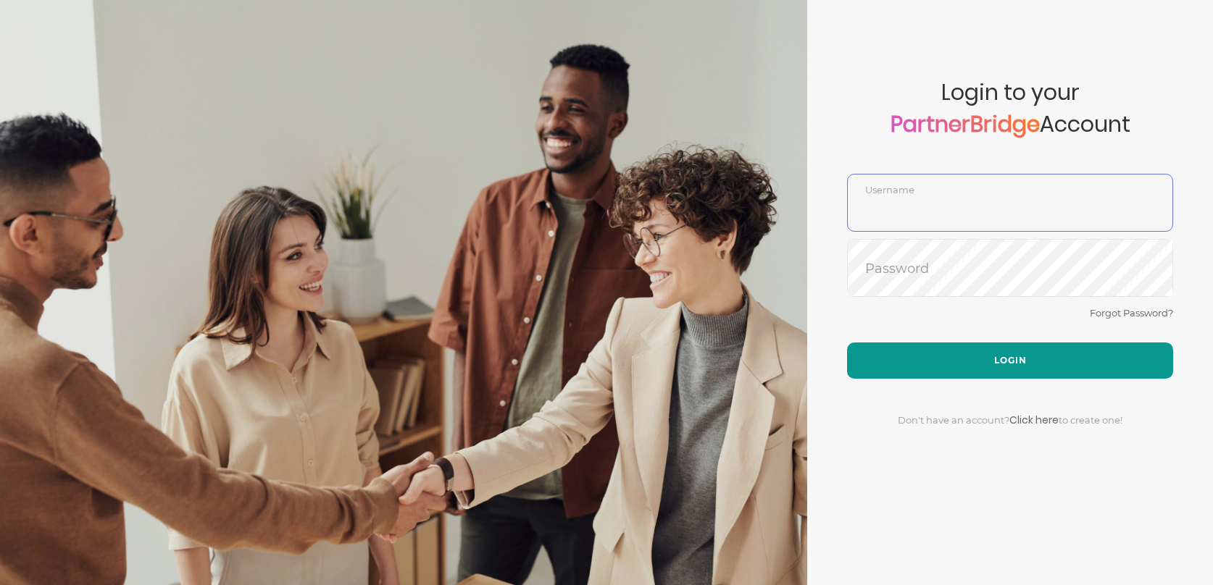
type input "DemoUser"
click at [993, 365] on button "Login" at bounding box center [1010, 361] width 326 height 36
type input "DemoUser"
click at [1034, 343] on button "Login" at bounding box center [1010, 361] width 326 height 36
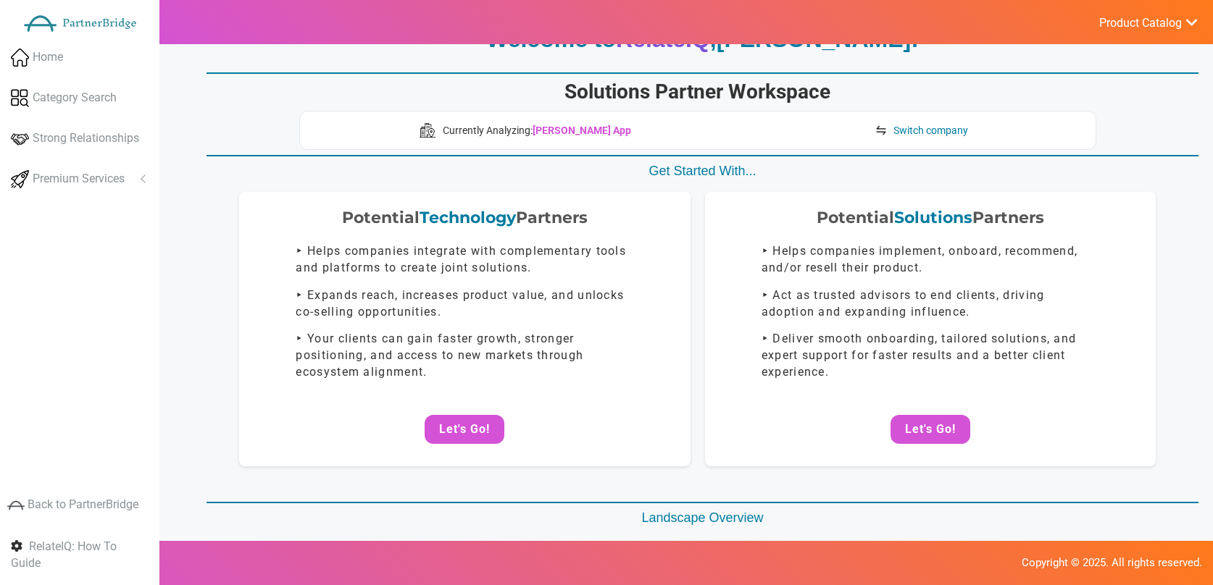
scroll to position [49, 0]
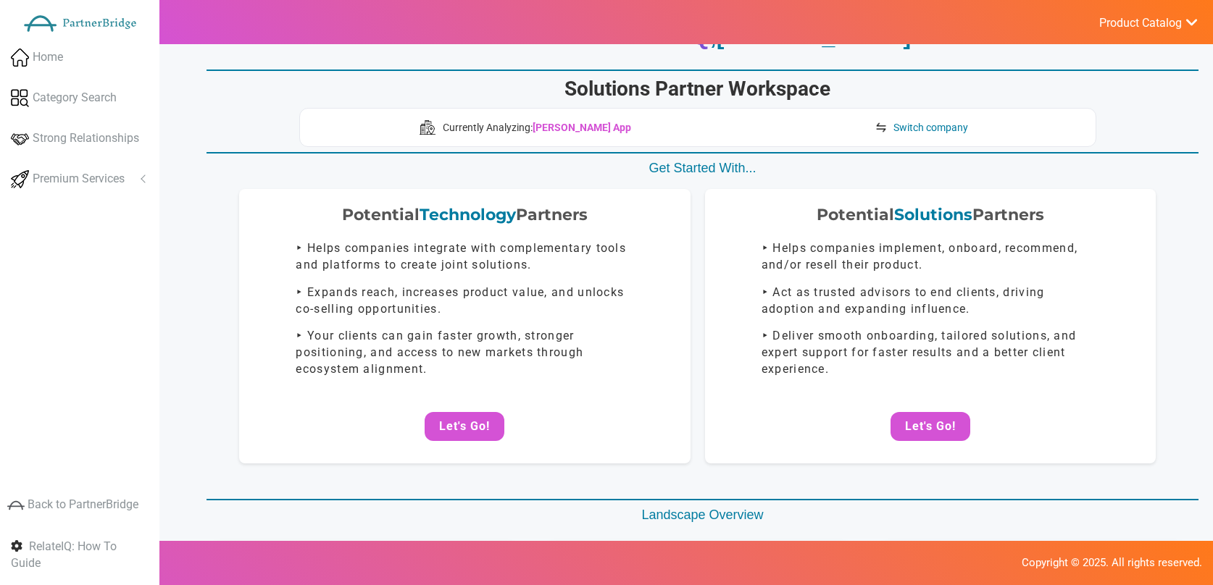
click at [932, 417] on button "Let's Go!" at bounding box center [930, 426] width 80 height 29
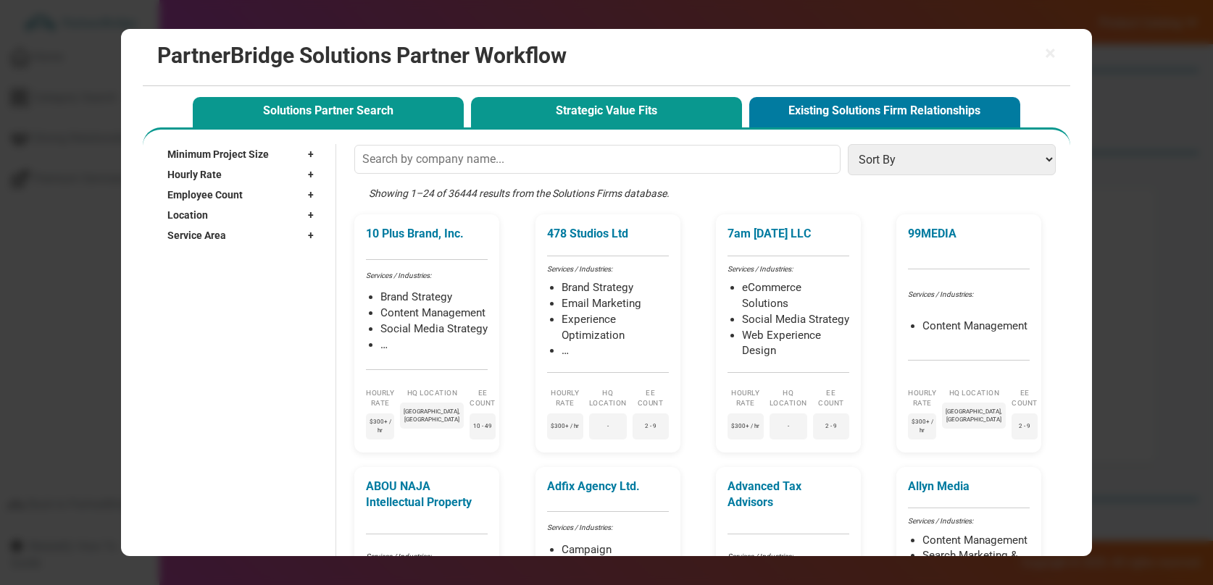
scroll to position [47, 0]
click at [622, 114] on button "Strategic Value Fits" at bounding box center [606, 112] width 271 height 30
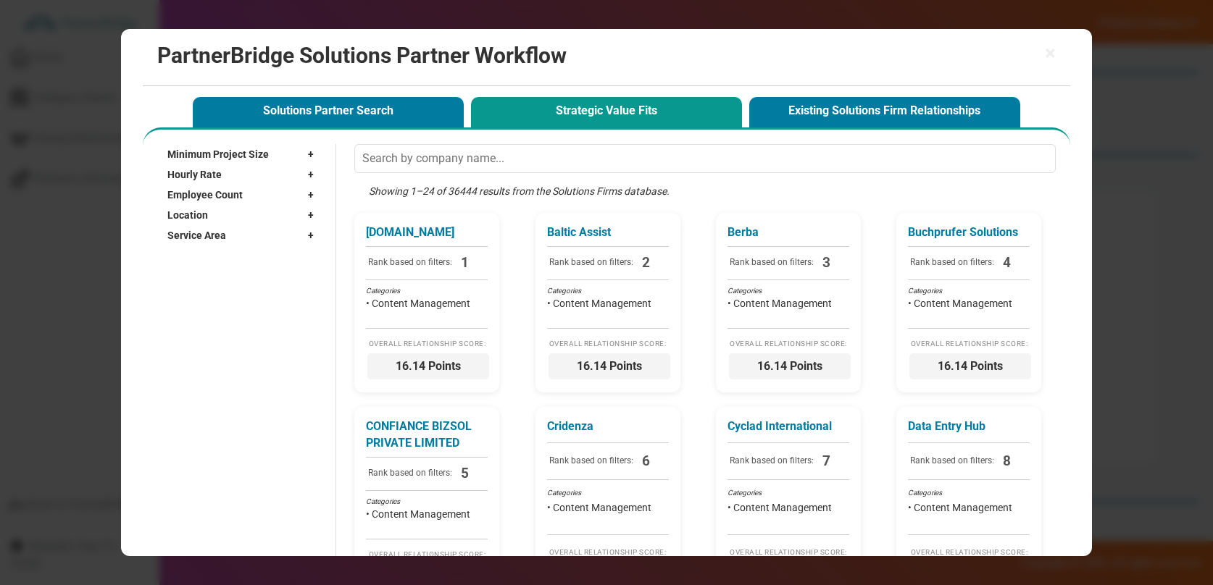
click at [1041, 51] on h2 "PartnerBridge Solutions Partner Workflow" at bounding box center [606, 55] width 898 height 24
click at [1043, 52] on h2 "PartnerBridge Solutions Partner Workflow" at bounding box center [606, 55] width 898 height 24
click at [1048, 54] on span "×" at bounding box center [1050, 53] width 11 height 20
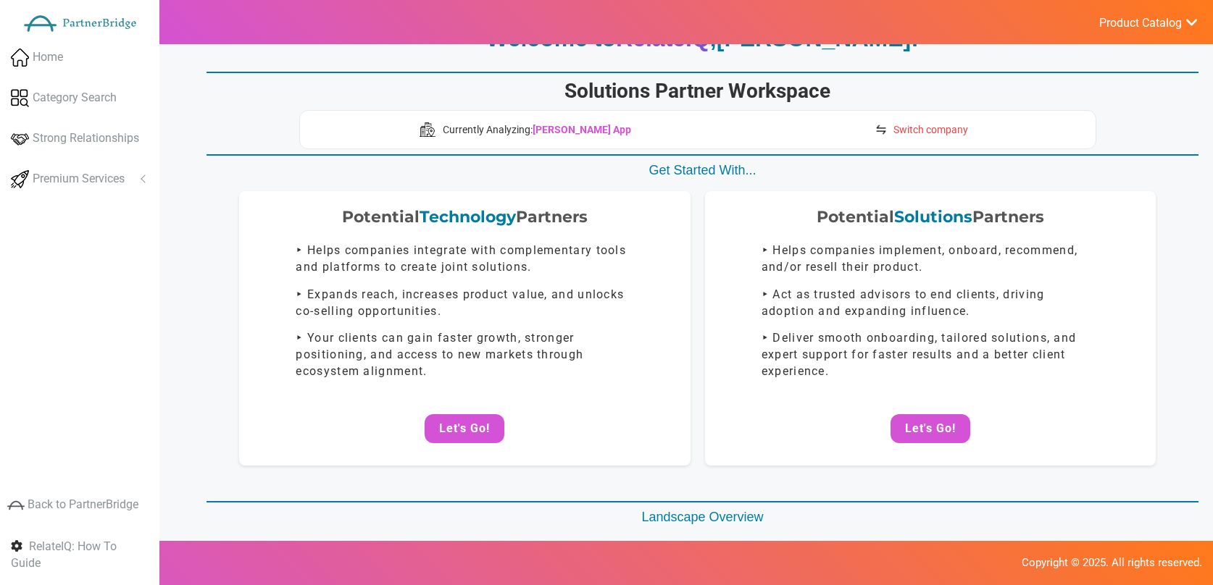
drag, startPoint x: 946, startPoint y: 143, endPoint x: 940, endPoint y: 132, distance: 12.3
click at [946, 142] on div "Currently Analyzing: Hemingway App Switch company" at bounding box center [697, 129] width 797 height 39
click at [940, 132] on span "Switch company" at bounding box center [930, 129] width 75 height 14
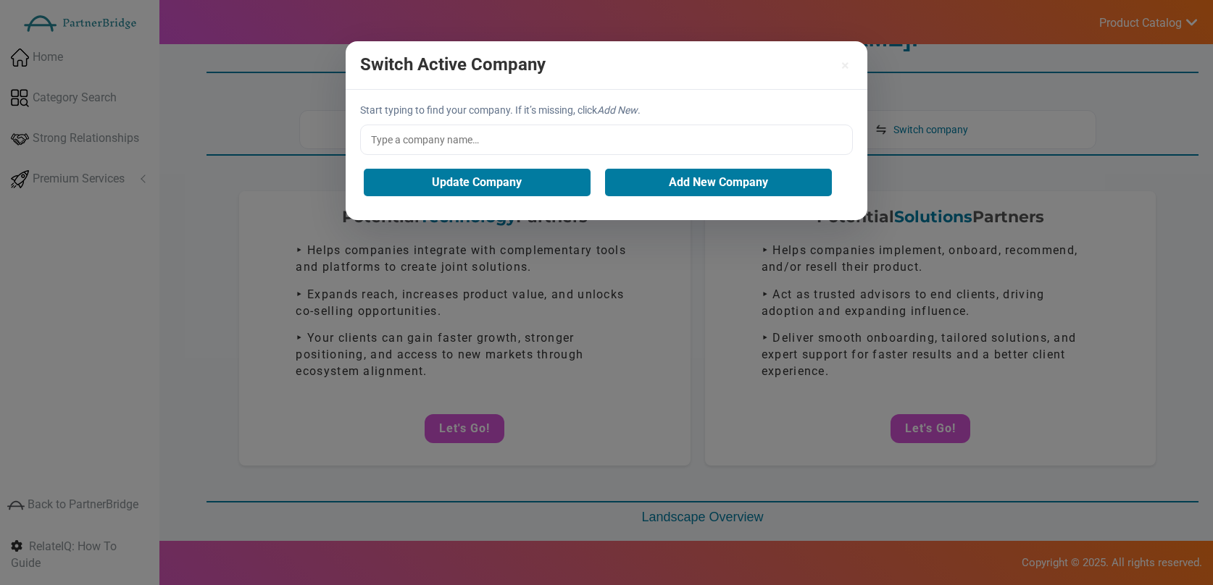
click at [614, 141] on input "text" at bounding box center [606, 140] width 493 height 30
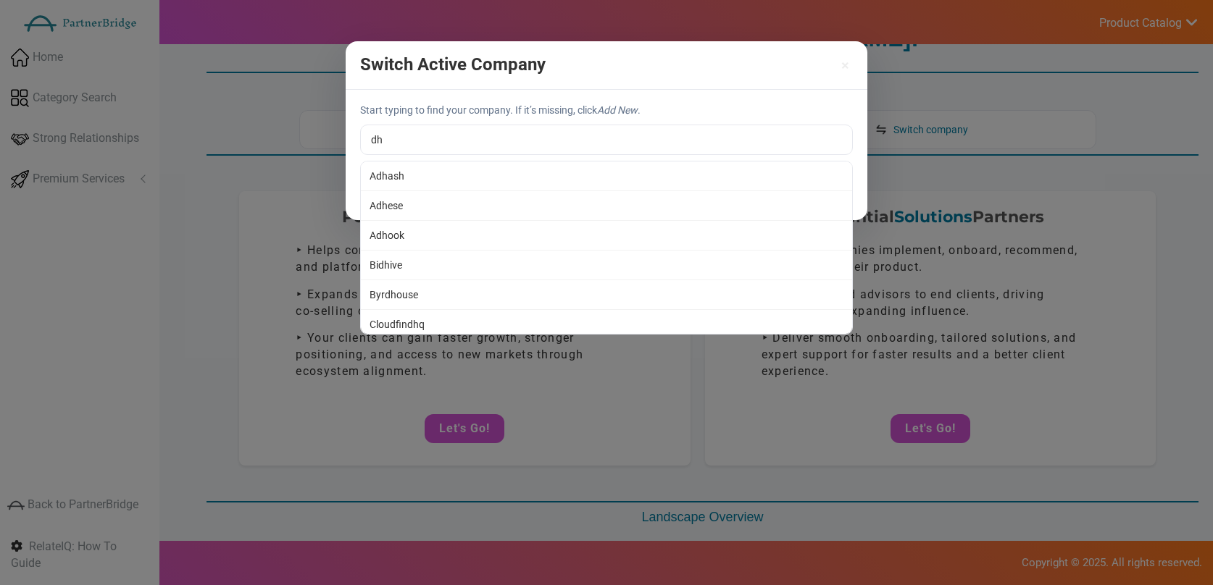
type input "Adhash"
click at [525, 178] on div "Start typing to find your company. If it’s missing, click Add New . Adhash Adha…" at bounding box center [607, 155] width 522 height 130
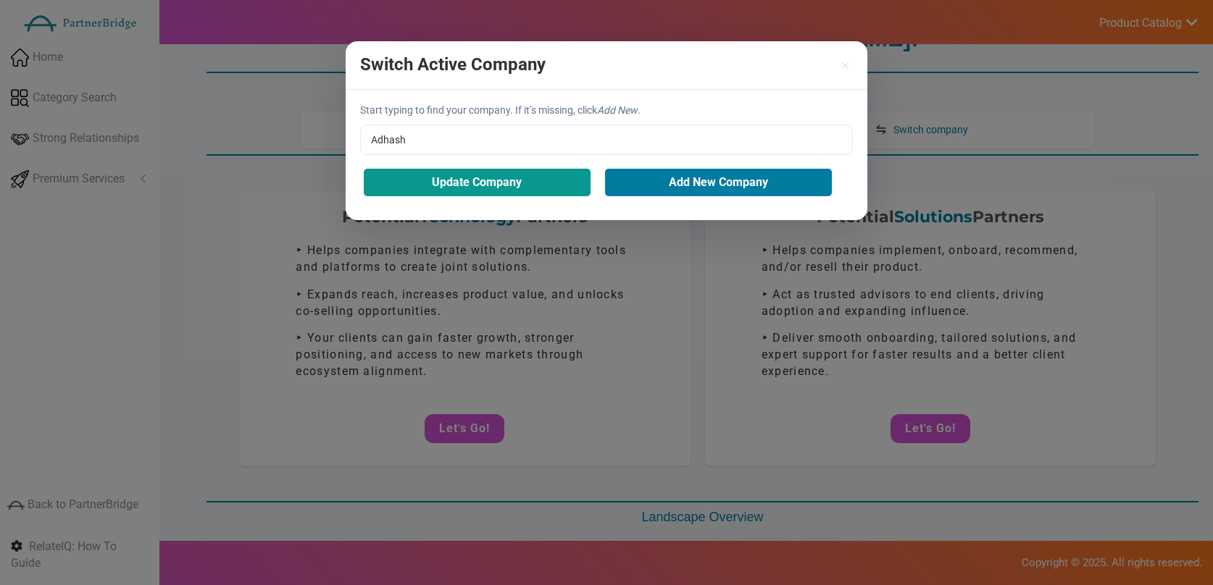
click at [519, 187] on button "Update Company" at bounding box center [477, 183] width 227 height 28
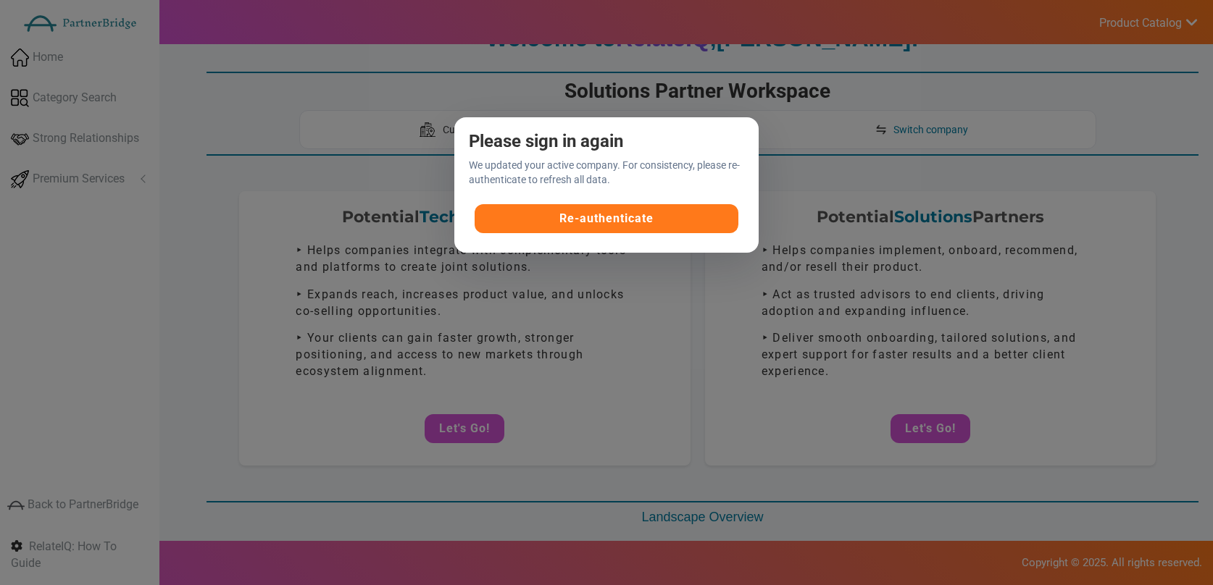
drag, startPoint x: 600, startPoint y: 198, endPoint x: 606, endPoint y: 212, distance: 15.2
click at [600, 199] on div "Re-authenticate" at bounding box center [606, 219] width 275 height 40
click at [614, 227] on button "Re-authenticate" at bounding box center [607, 218] width 264 height 29
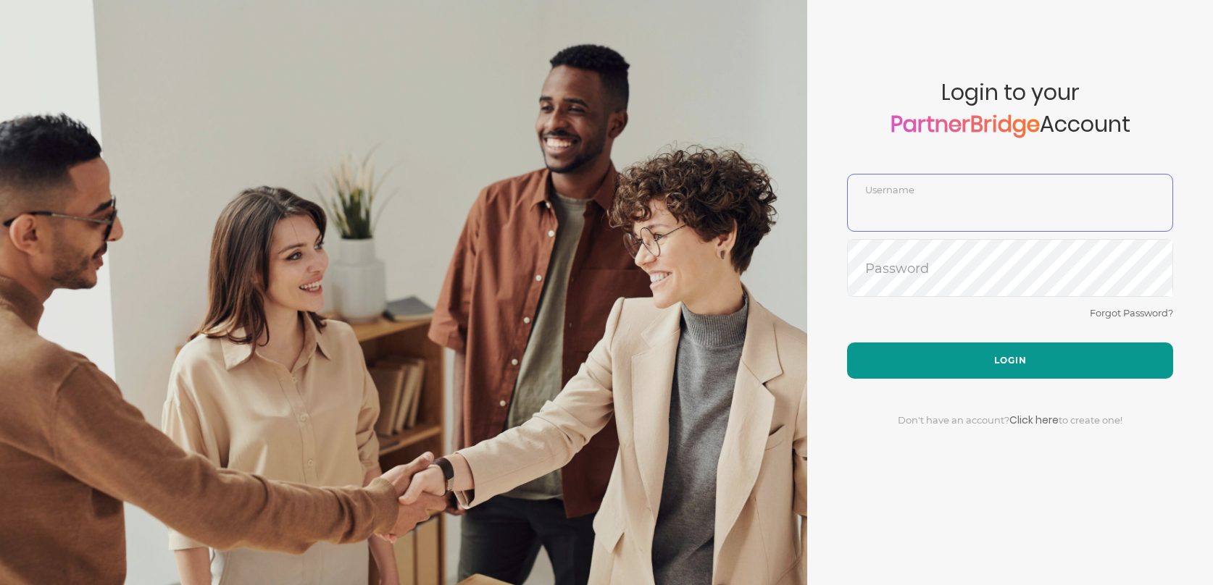
type input "DemoUser"
click at [1006, 355] on button "Login" at bounding box center [1010, 361] width 326 height 36
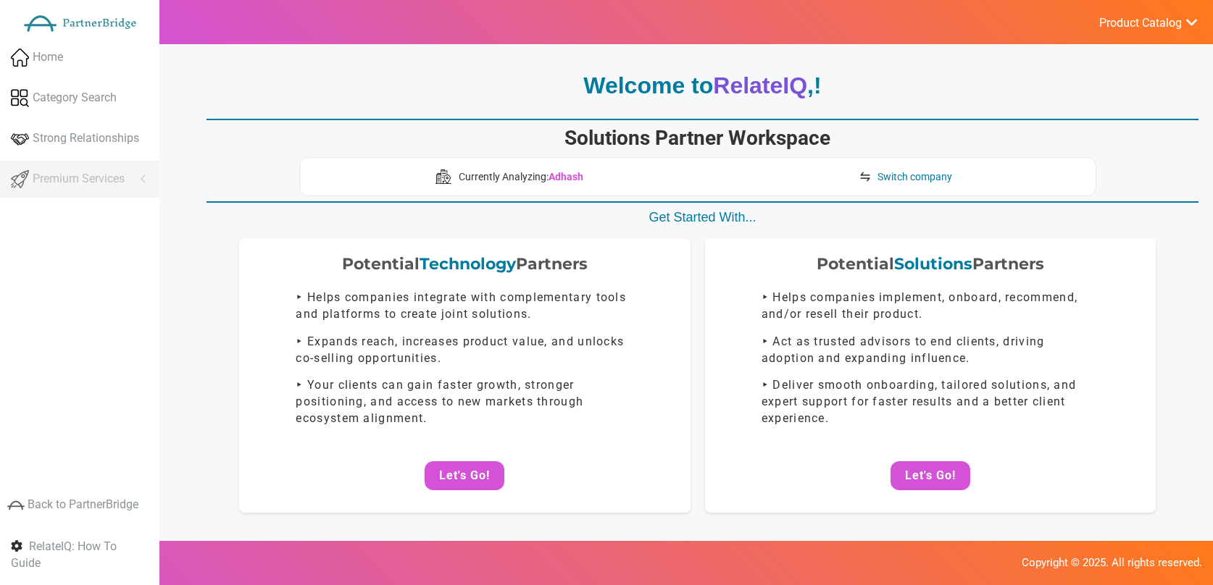
drag, startPoint x: 941, startPoint y: 461, endPoint x: 875, endPoint y: 392, distance: 95.3
click at [941, 462] on button "Let's Go!" at bounding box center [930, 476] width 80 height 29
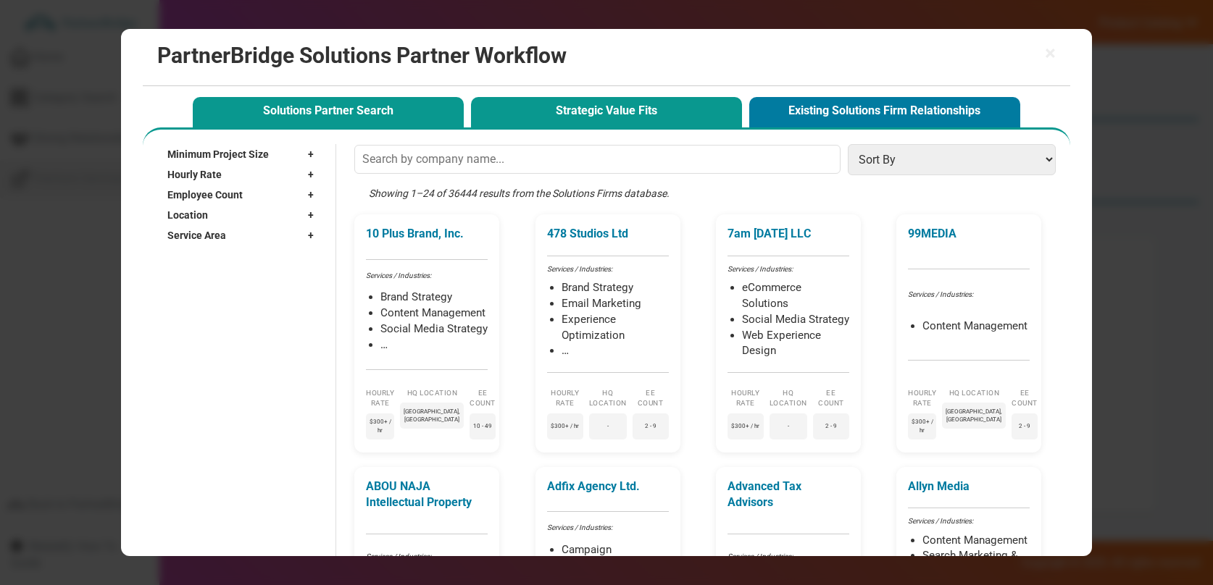
click at [659, 117] on button "Strategic Value Fits" at bounding box center [606, 112] width 271 height 30
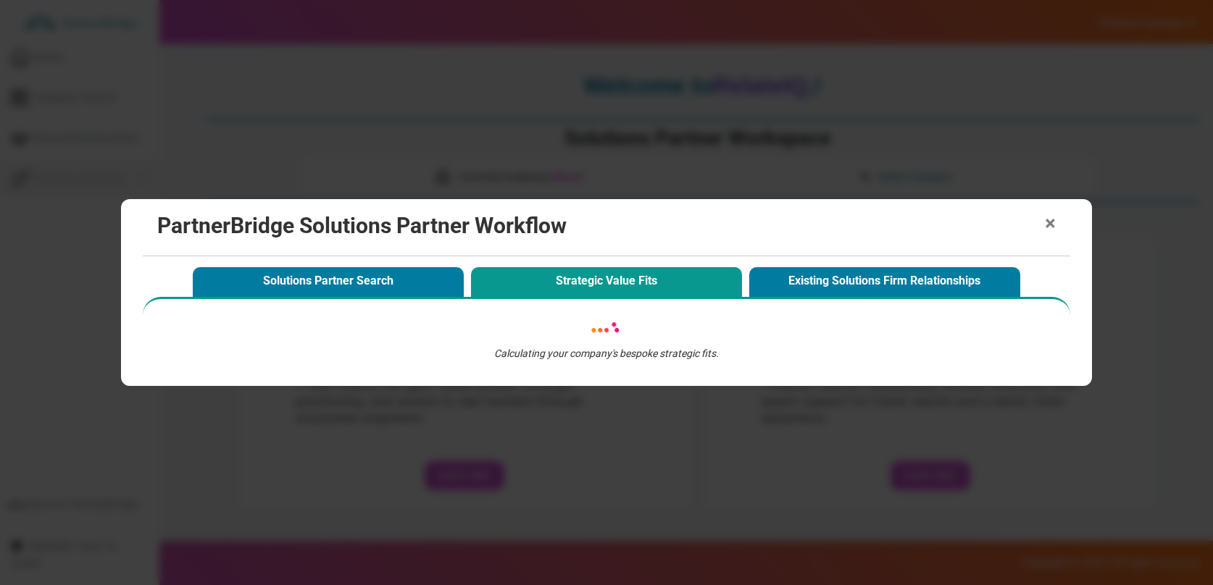
click at [1040, 220] on h2 "PartnerBridge Solutions Partner Workflow" at bounding box center [606, 226] width 898 height 24
click at [1045, 220] on span "×" at bounding box center [1050, 224] width 11 height 20
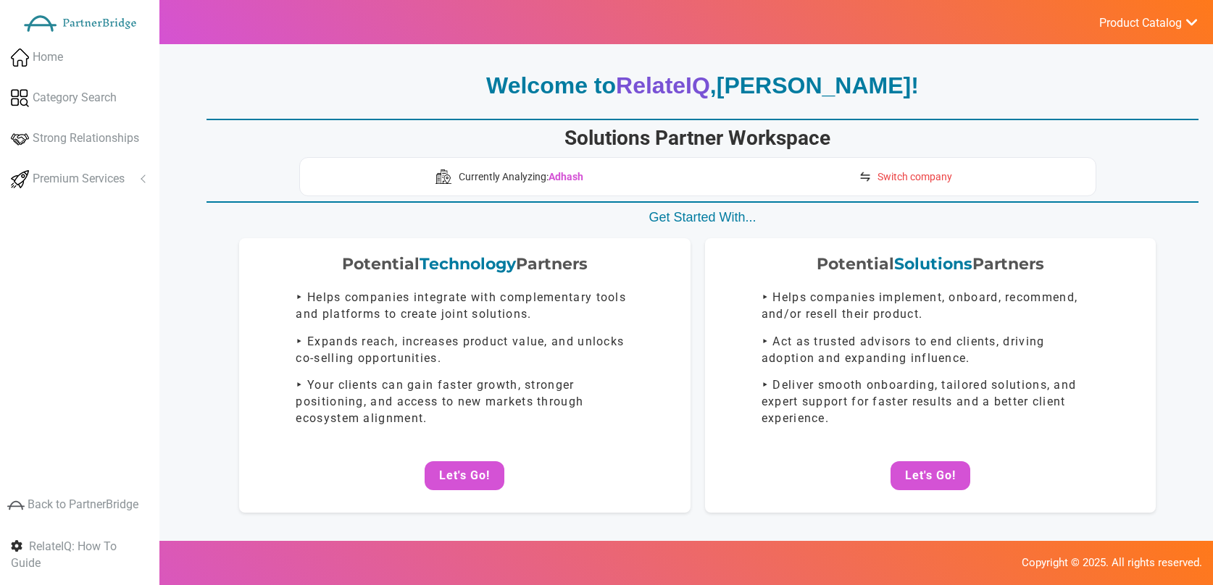
click at [923, 165] on link "Switch company" at bounding box center [905, 176] width 108 height 23
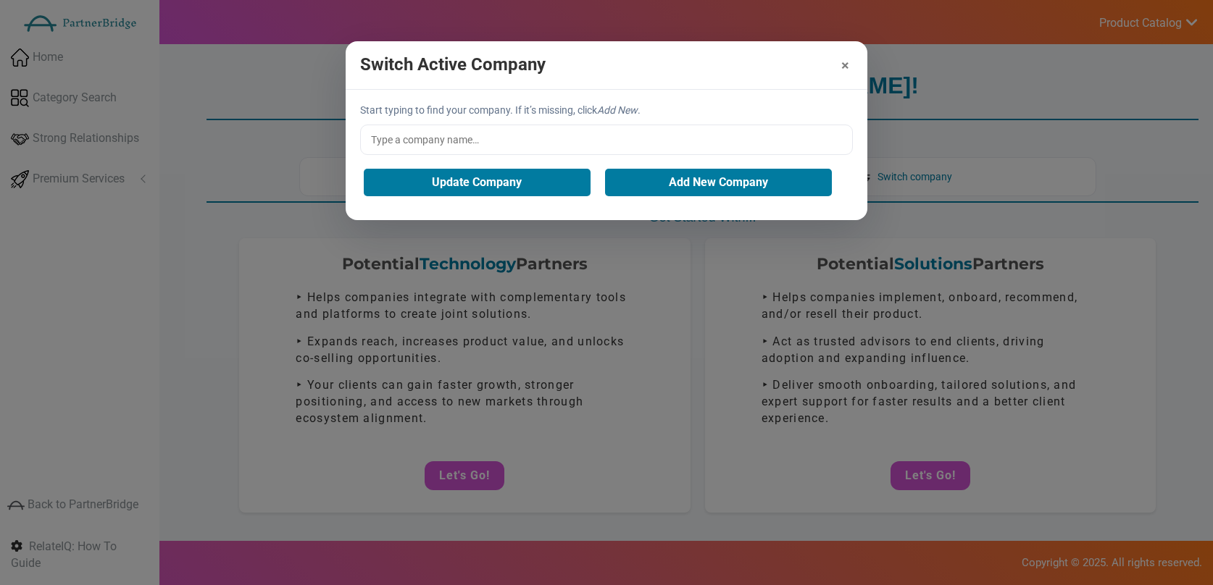
click at [848, 62] on div "Switch Active Company ×" at bounding box center [607, 65] width 522 height 49
click at [847, 63] on button "×" at bounding box center [735, 65] width 227 height 14
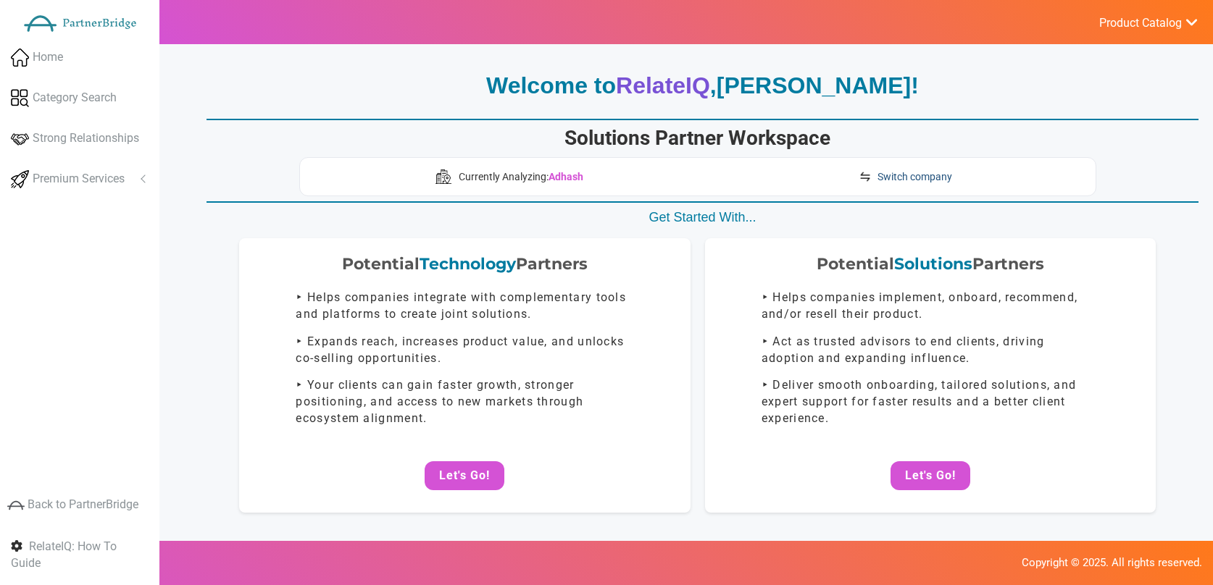
click at [916, 179] on span "Switch company" at bounding box center [914, 177] width 75 height 14
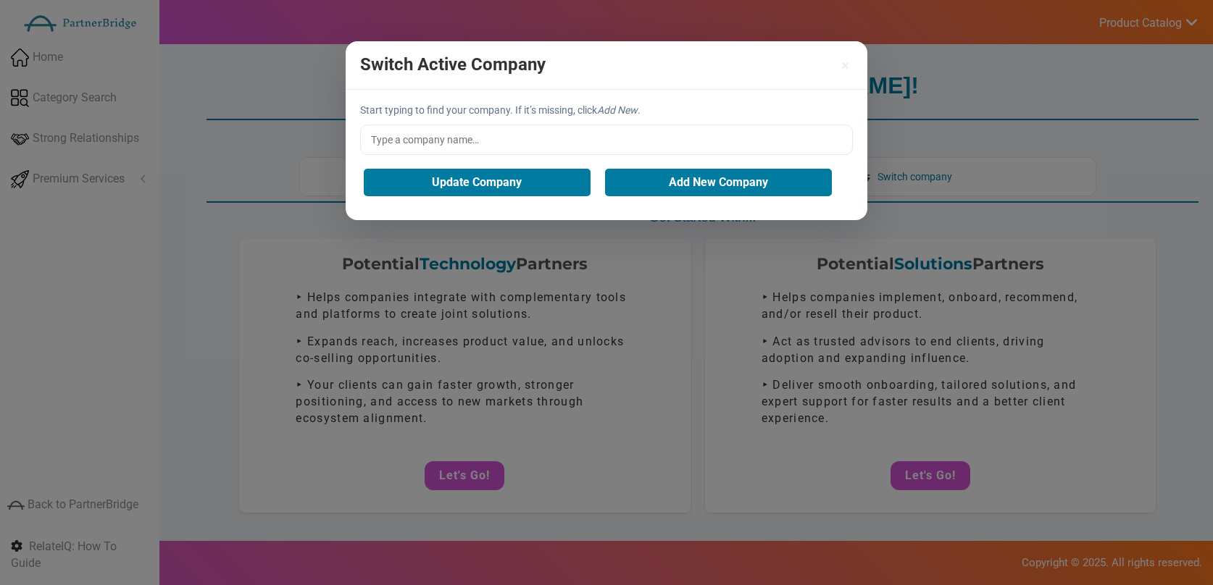
click at [512, 125] on input "text" at bounding box center [606, 140] width 493 height 30
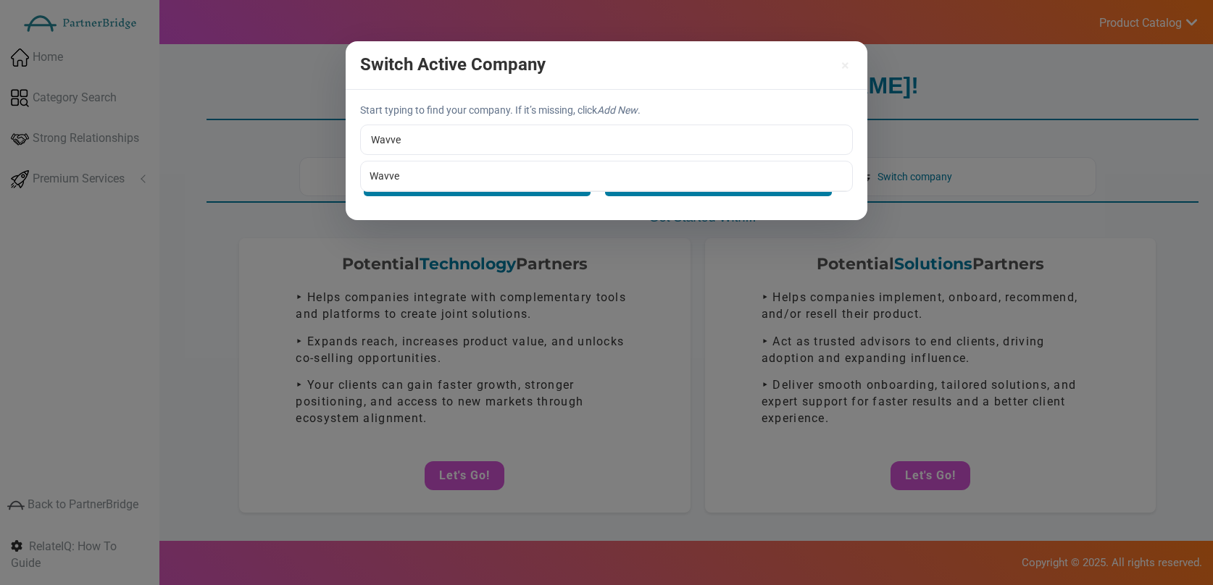
type input "Wavve"
click at [417, 170] on div "Start typing to find your company. If it’s missing, click Add New . Wavve Wavve…" at bounding box center [607, 155] width 522 height 130
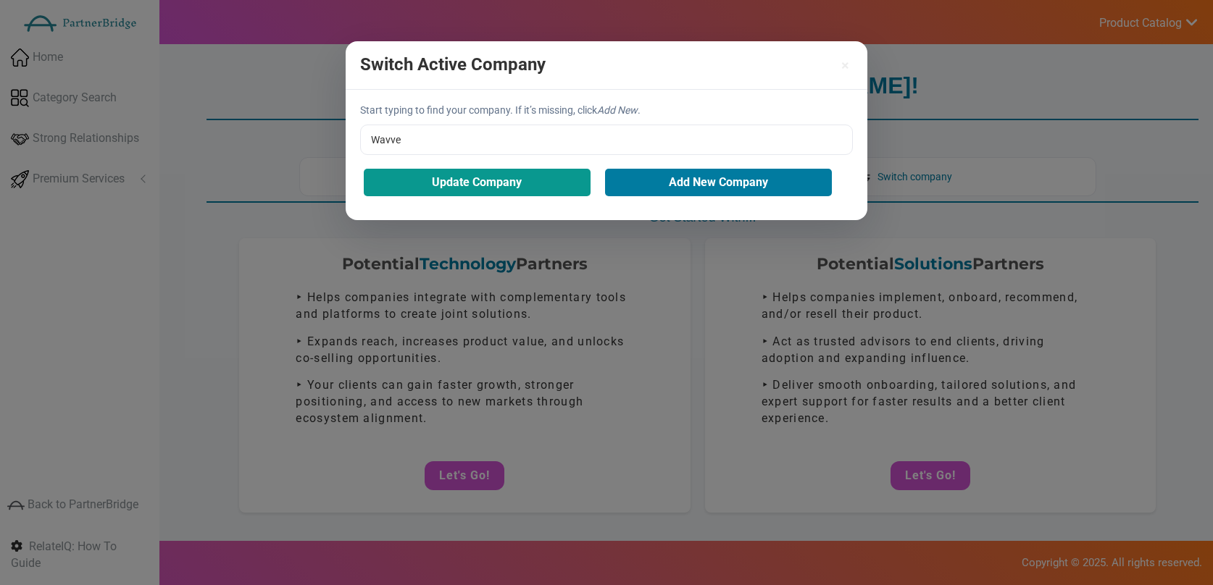
click at [425, 186] on button "Update Company" at bounding box center [477, 183] width 227 height 28
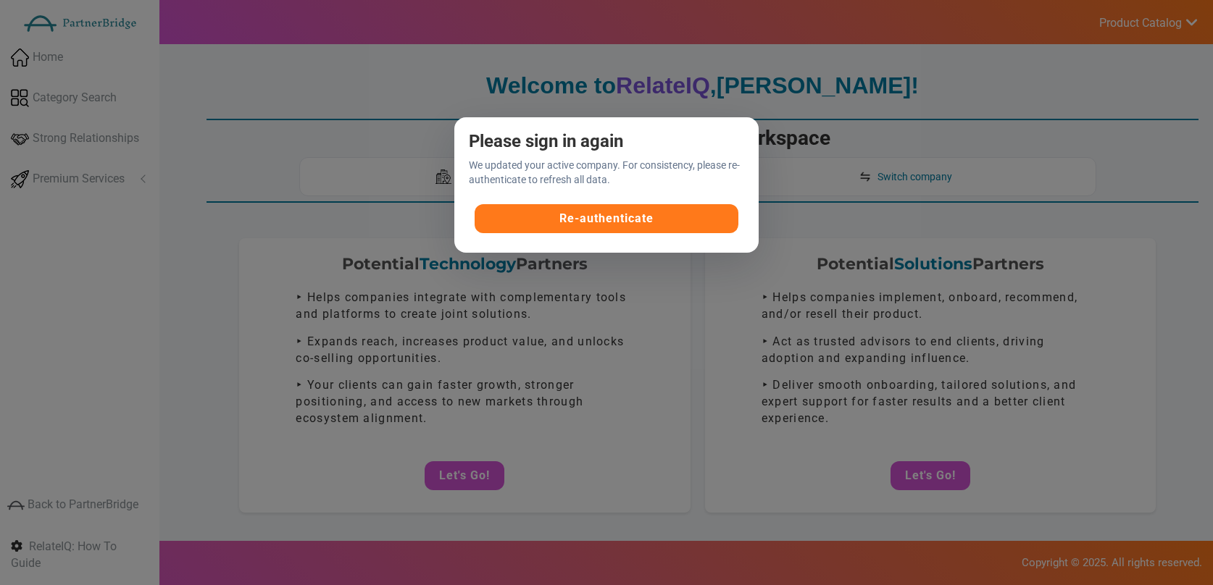
click at [592, 217] on button "Re-authenticate" at bounding box center [607, 218] width 264 height 29
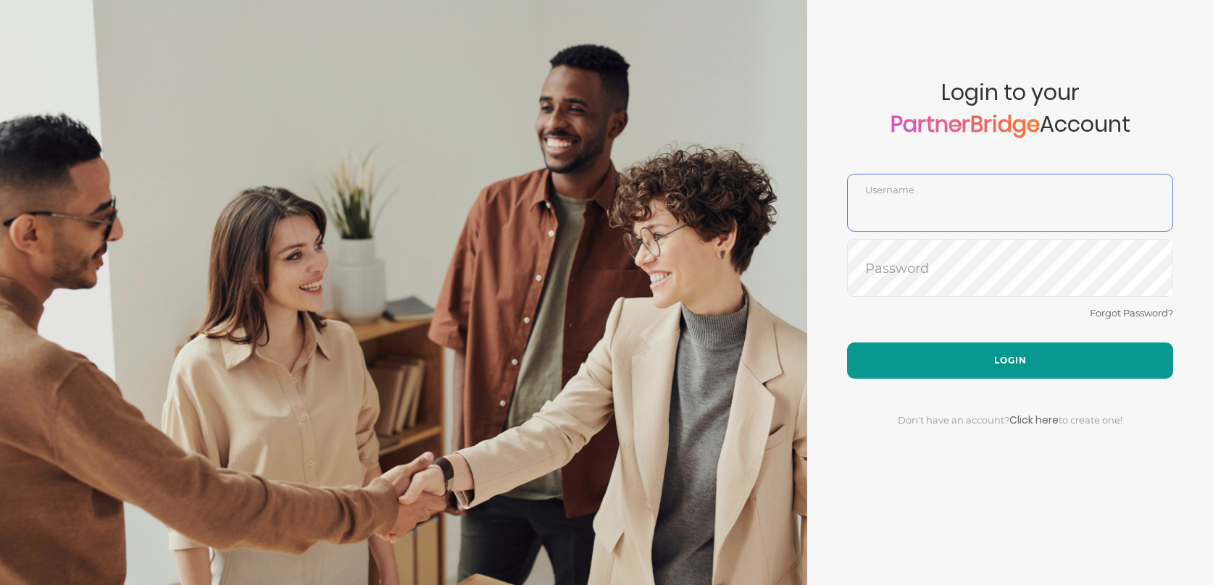
type input "DemoUser"
click at [1019, 354] on button "Login" at bounding box center [1010, 361] width 326 height 36
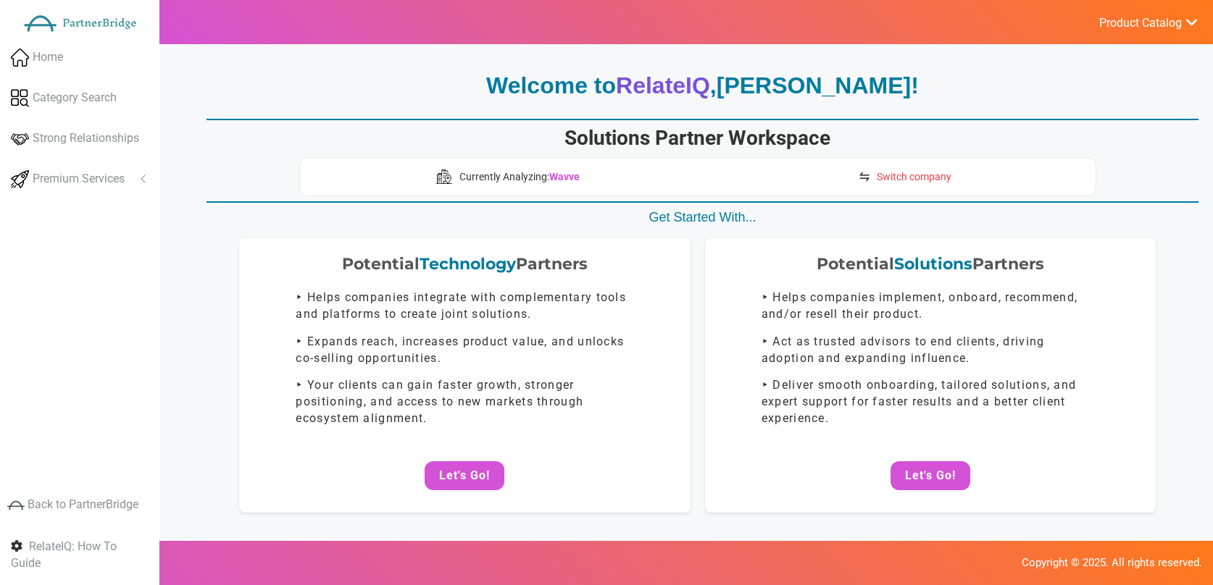
click at [886, 178] on span "Switch company" at bounding box center [914, 177] width 75 height 14
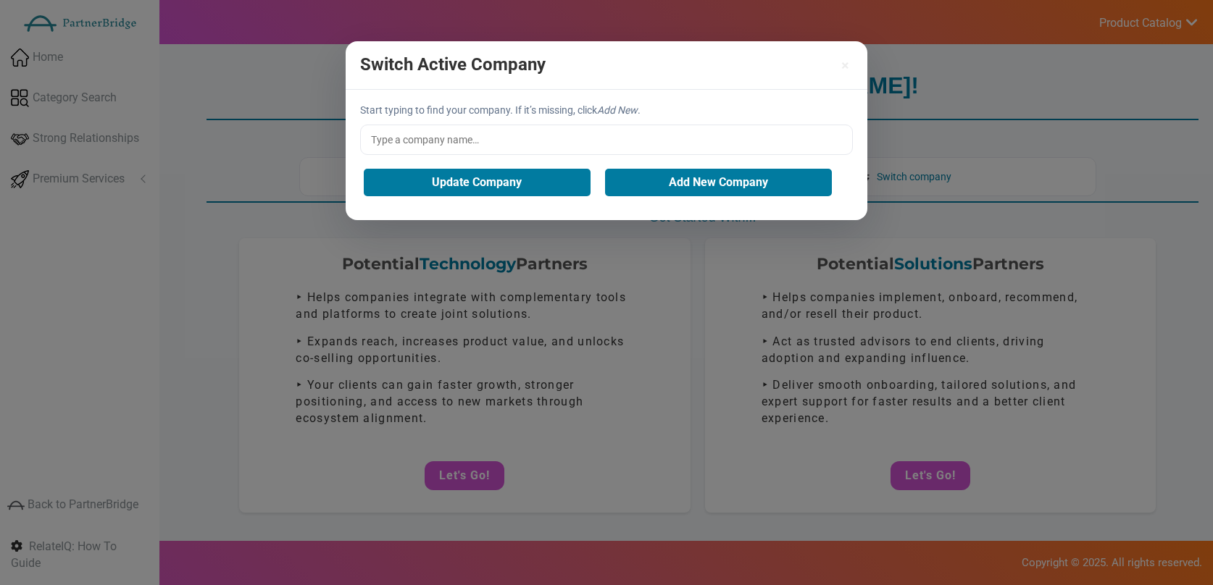
click at [552, 132] on input "text" at bounding box center [606, 140] width 493 height 30
type input "Adhash"
click at [469, 179] on button "Update Company" at bounding box center [477, 183] width 227 height 28
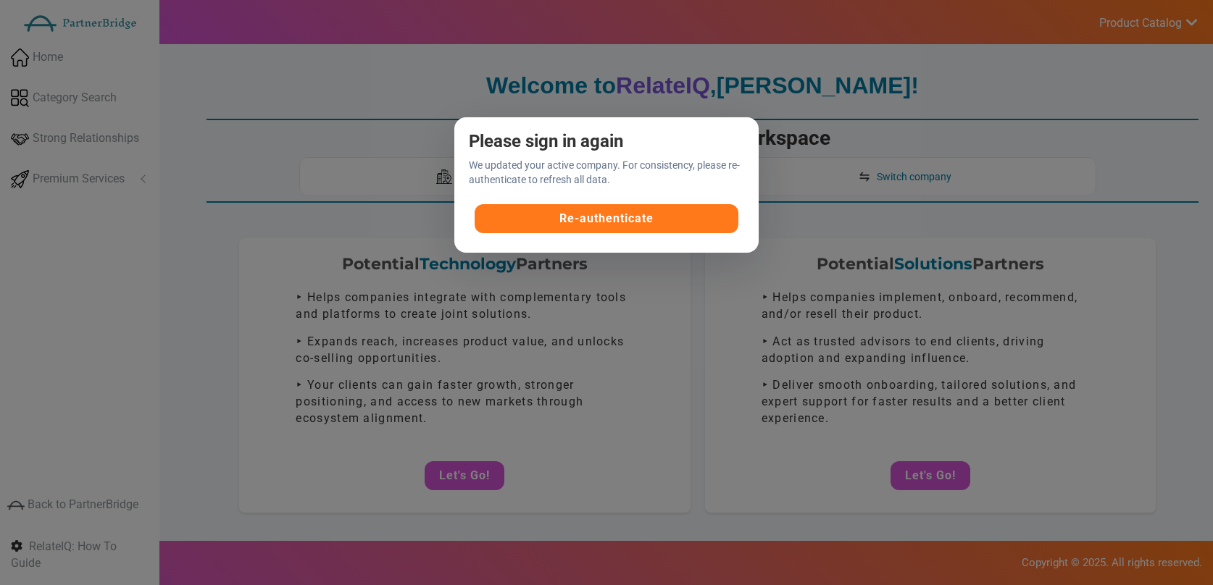
click at [645, 222] on button "Re-authenticate" at bounding box center [607, 218] width 264 height 29
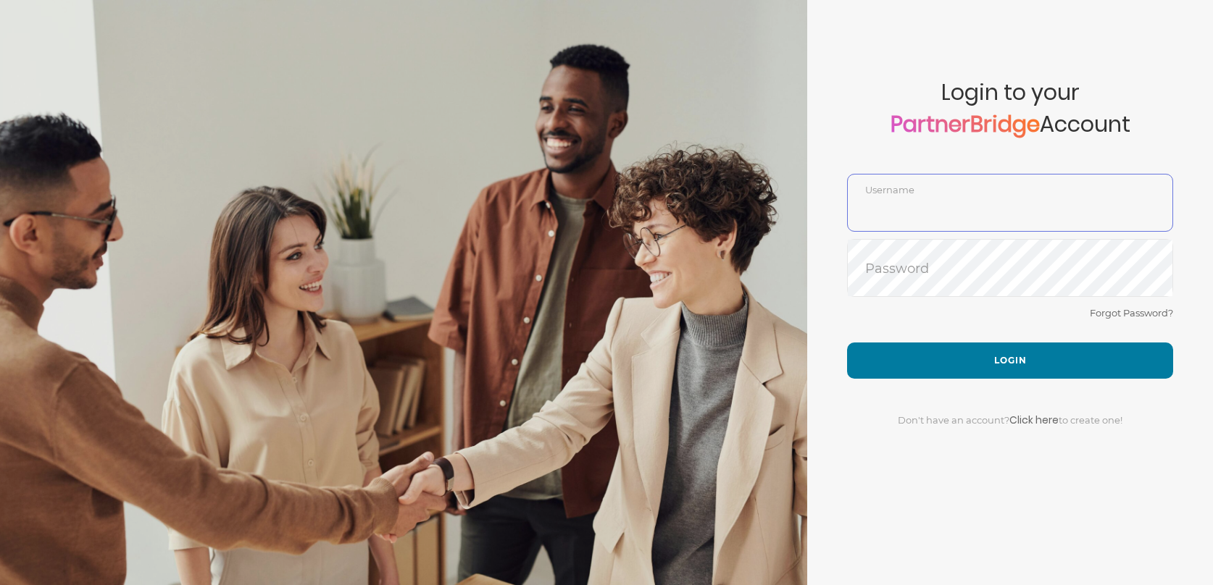
type input "DemoUser"
click at [978, 322] on div "Forgot Password?" at bounding box center [1010, 323] width 326 height 38
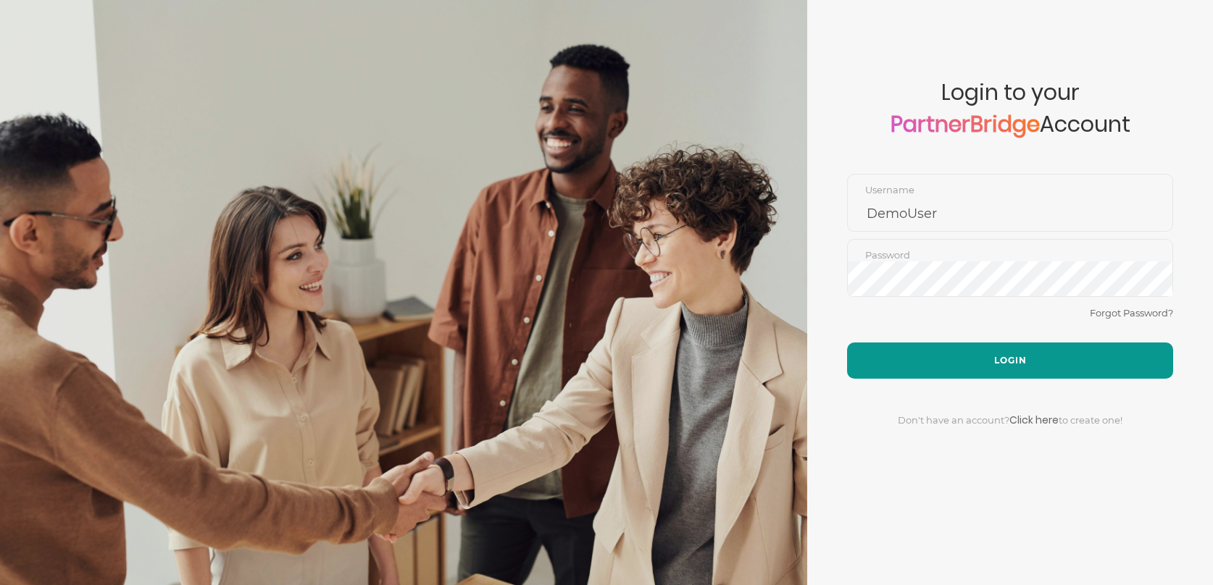
click at [998, 346] on button "Login" at bounding box center [1010, 361] width 326 height 36
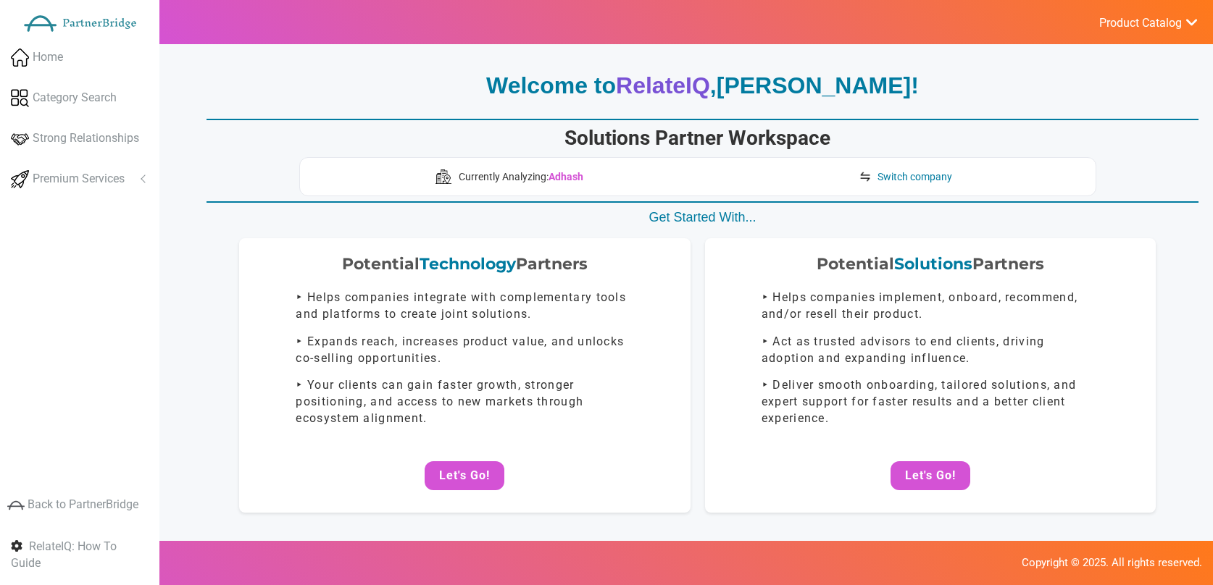
drag, startPoint x: 925, startPoint y: 135, endPoint x: 929, endPoint y: 156, distance: 21.3
click at [932, 138] on h1 "Solutions Partner Workspace" at bounding box center [697, 138] width 797 height 25
click at [929, 168] on link "Switch company" at bounding box center [905, 176] width 108 height 23
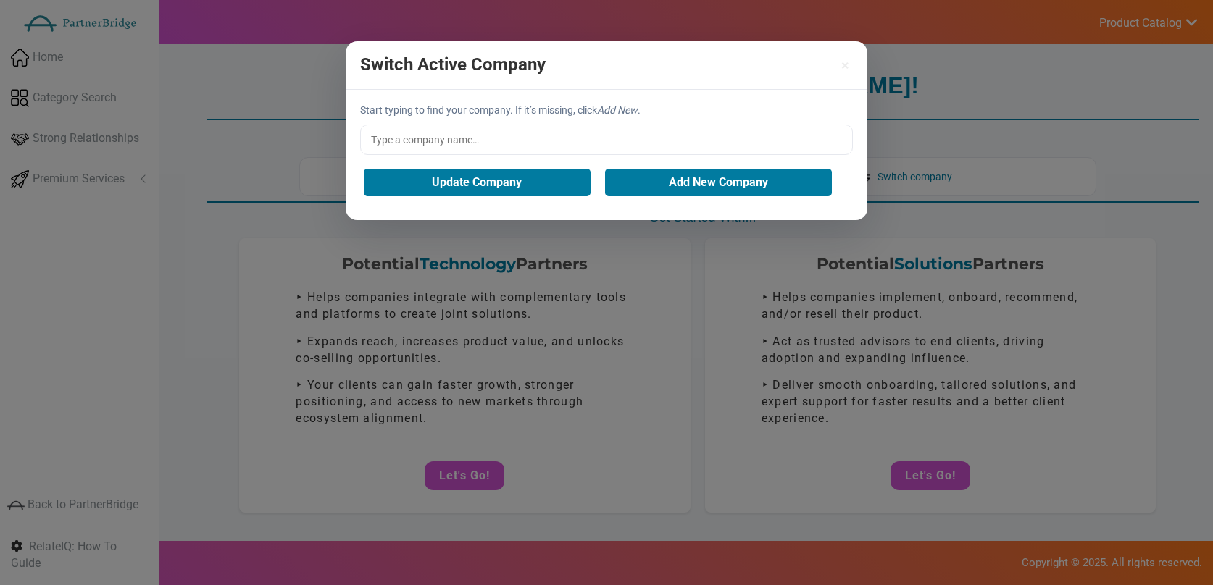
click at [564, 148] on input "text" at bounding box center [606, 140] width 493 height 30
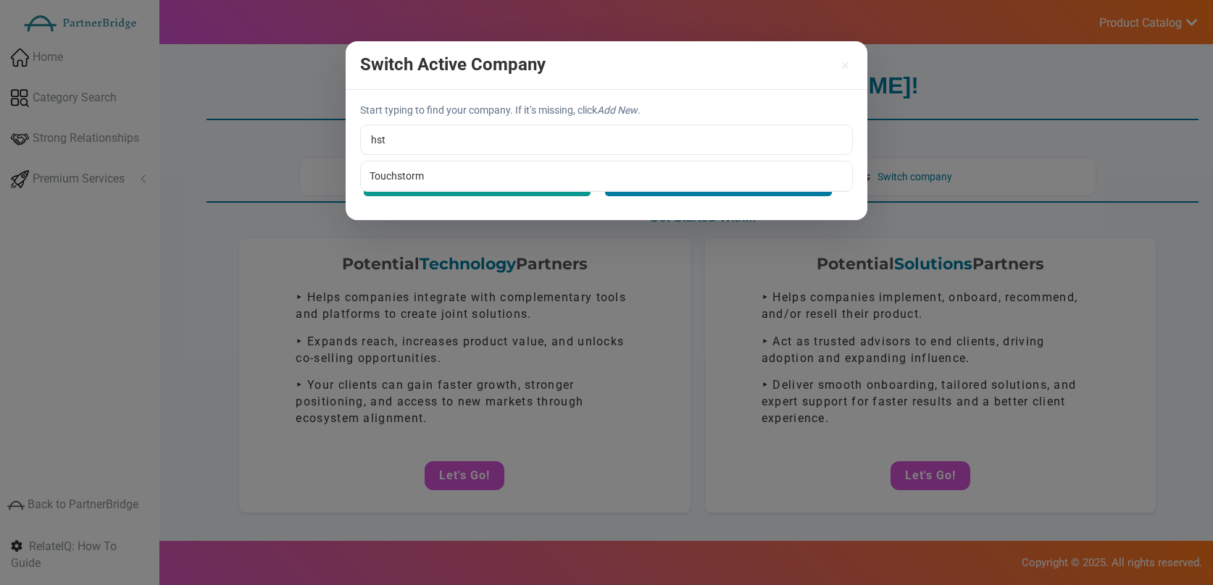
type input "Touchstorm"
click at [485, 186] on div "Start typing to find your company. If it’s missing, click Add New . Touchstorm …" at bounding box center [607, 155] width 522 height 130
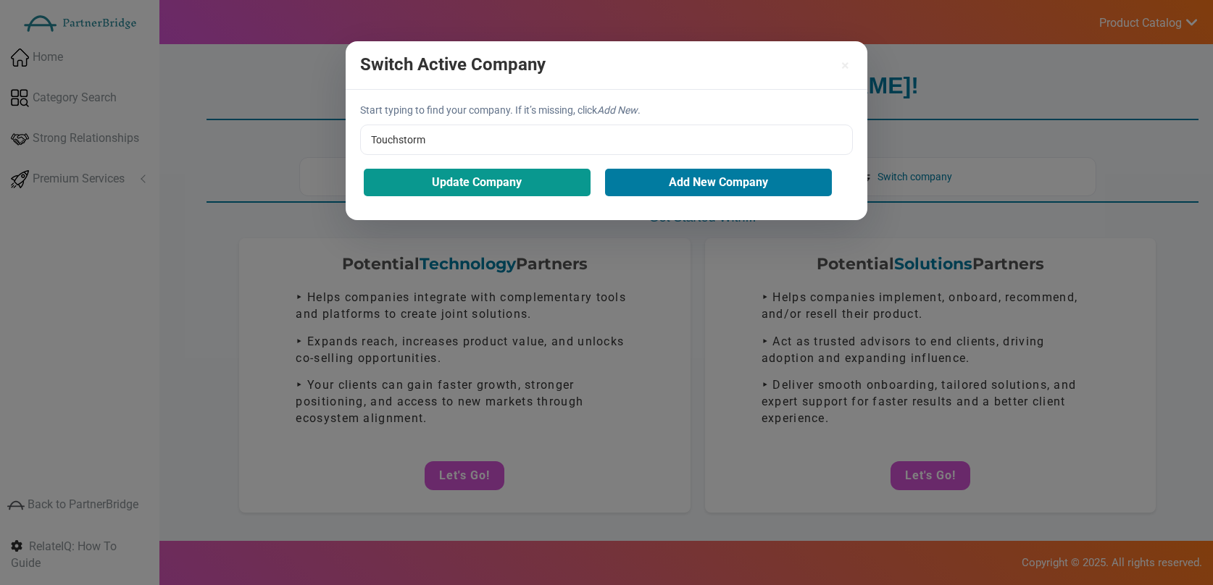
click at [483, 178] on button "Update Company" at bounding box center [477, 183] width 227 height 28
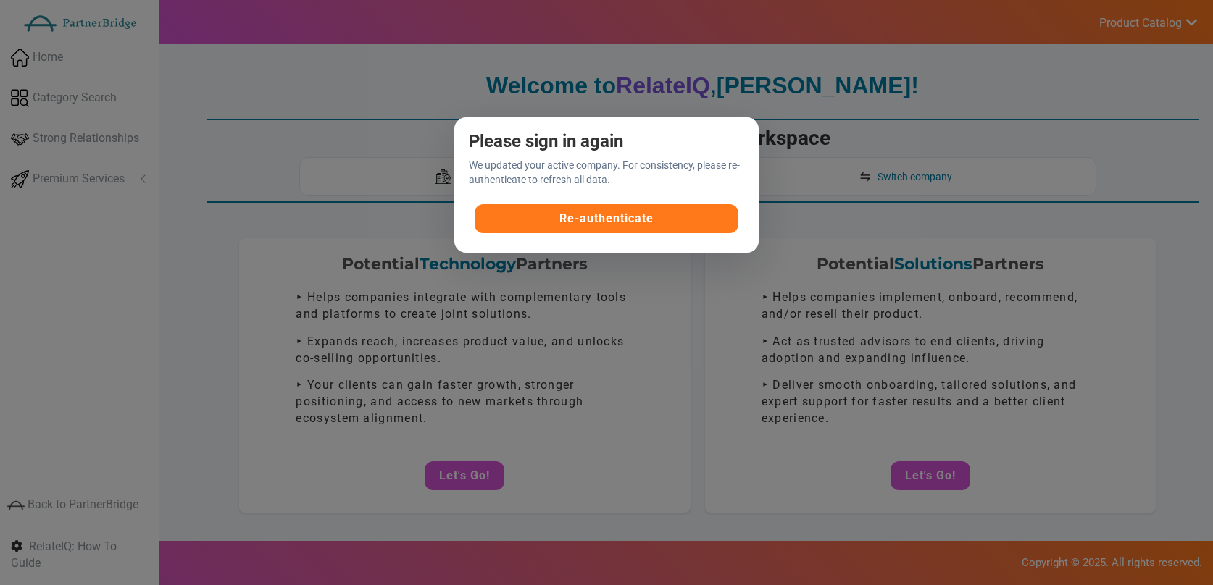
click at [645, 217] on button "Re-authenticate" at bounding box center [607, 218] width 264 height 29
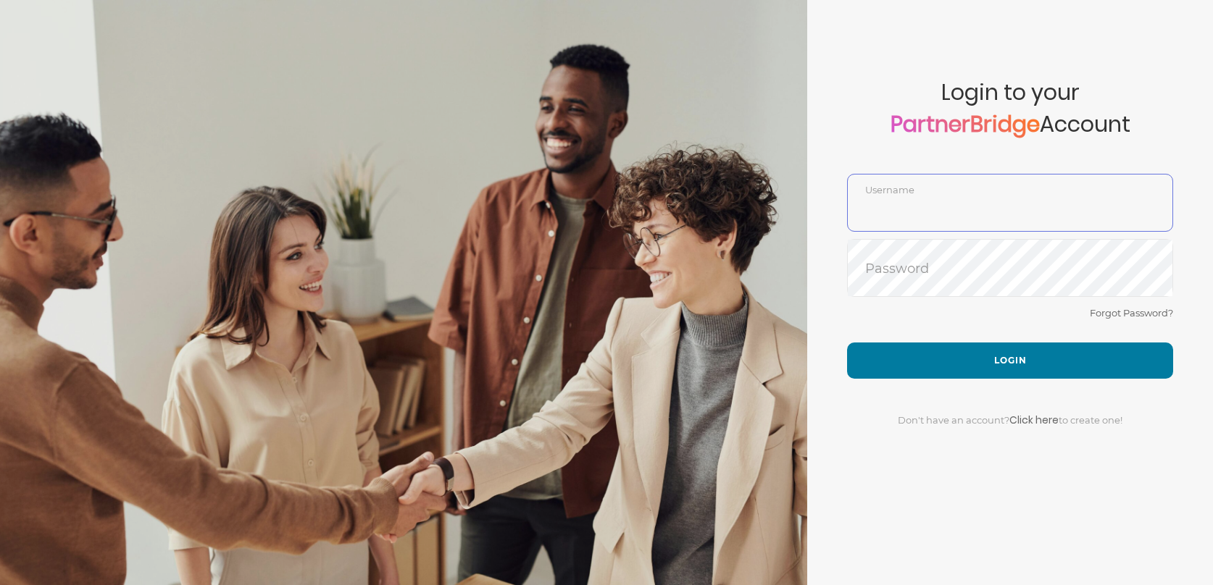
type input "DemoUser"
click at [988, 171] on span "Login to your PartnerBridge Account" at bounding box center [1010, 127] width 326 height 94
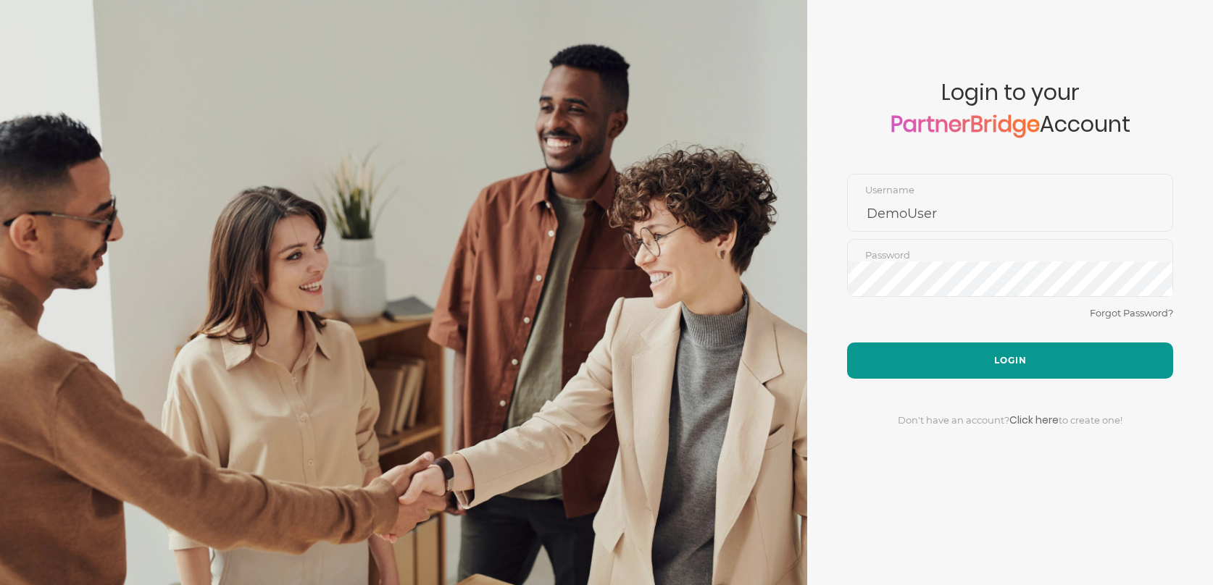
click at [984, 356] on button "Login" at bounding box center [1010, 361] width 326 height 36
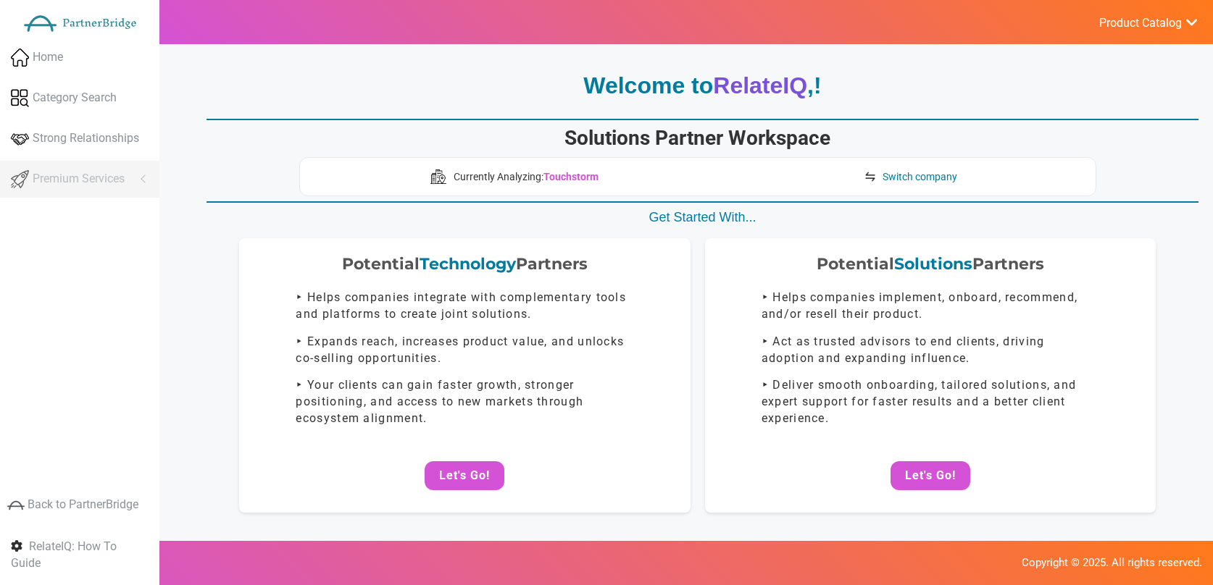
drag, startPoint x: 948, startPoint y: 469, endPoint x: 909, endPoint y: 442, distance: 47.4
click at [947, 468] on button "Let's Go!" at bounding box center [930, 476] width 80 height 29
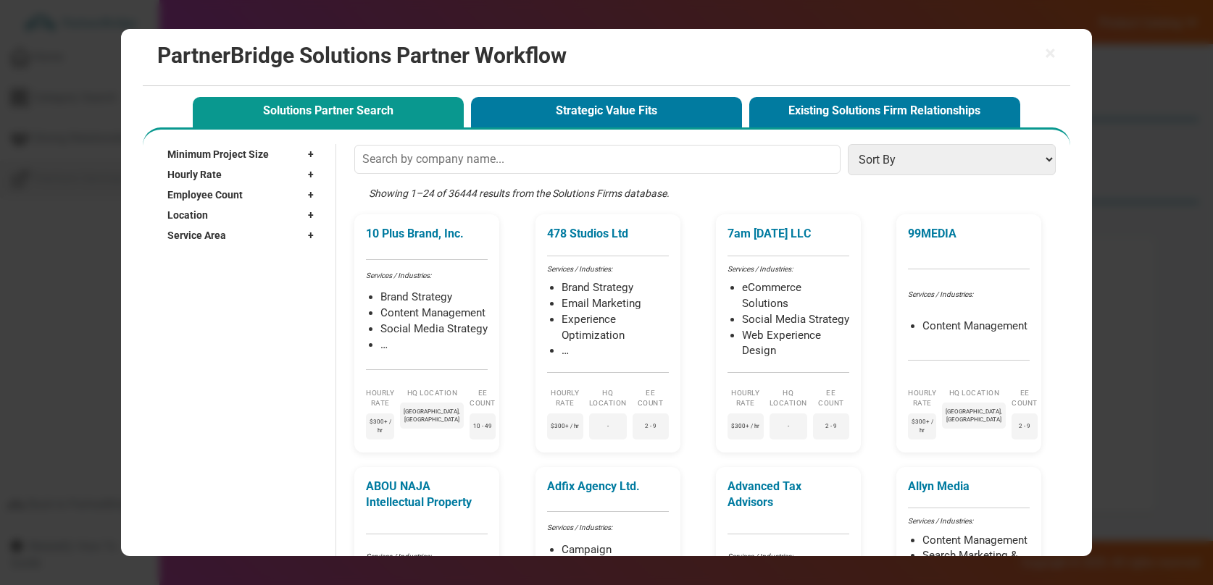
click at [630, 87] on span "Solutions Partner Search Strategic Value Fits Existing Solutions Firm Relations…" at bounding box center [606, 106] width 927 height 41
click at [634, 111] on button "Strategic Value Fits" at bounding box center [606, 112] width 271 height 30
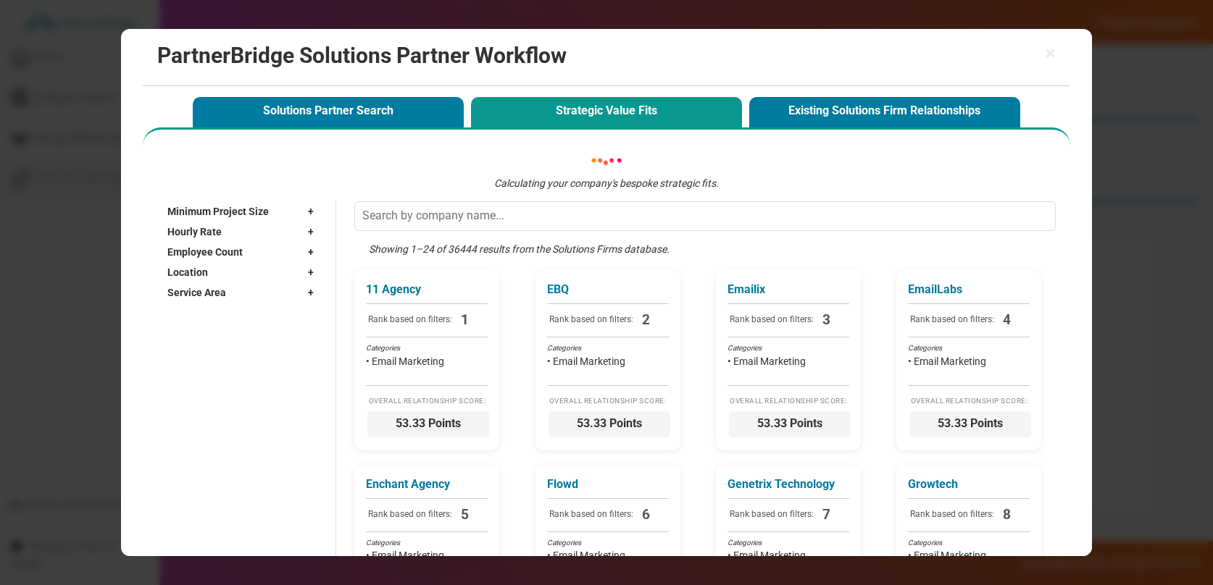
click at [631, 113] on button "Strategic Value Fits" at bounding box center [606, 112] width 271 height 30
drag, startPoint x: 450, startPoint y: 108, endPoint x: 462, endPoint y: 105, distance: 12.7
click at [450, 107] on button "Solutions Partner Search" at bounding box center [328, 112] width 271 height 30
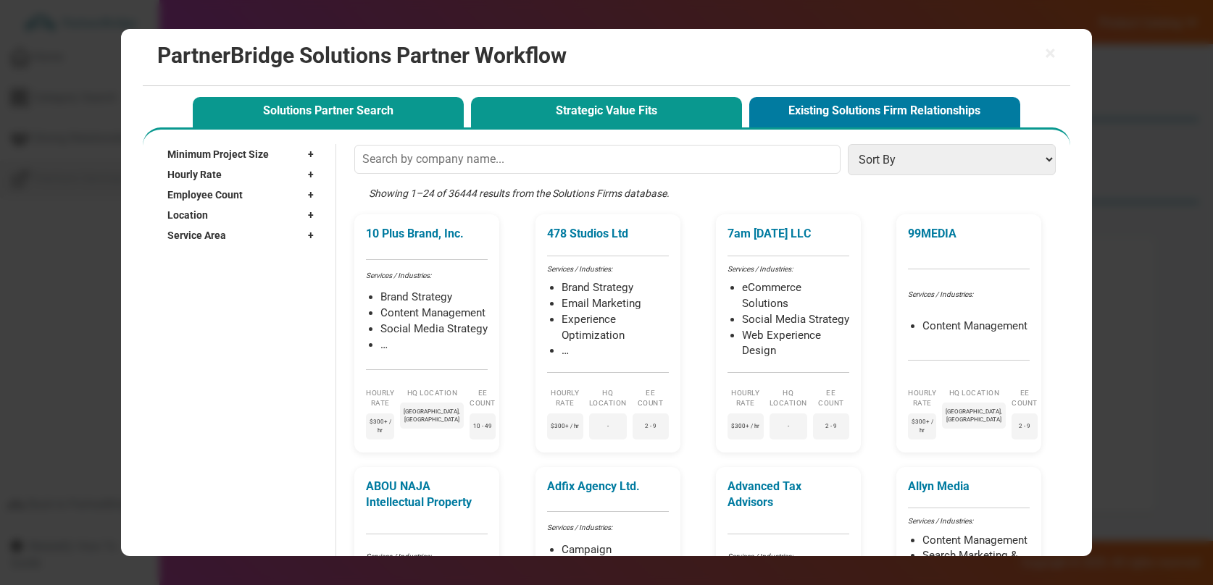
click at [522, 107] on button "Strategic Value Fits" at bounding box center [606, 112] width 271 height 30
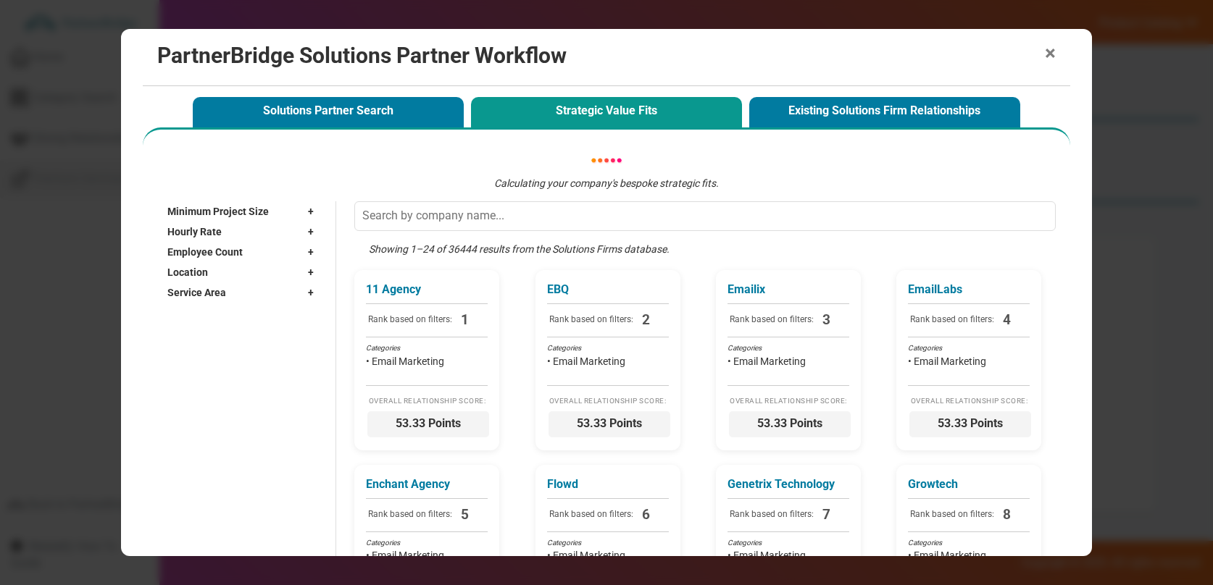
click at [1050, 51] on span "×" at bounding box center [1050, 53] width 11 height 20
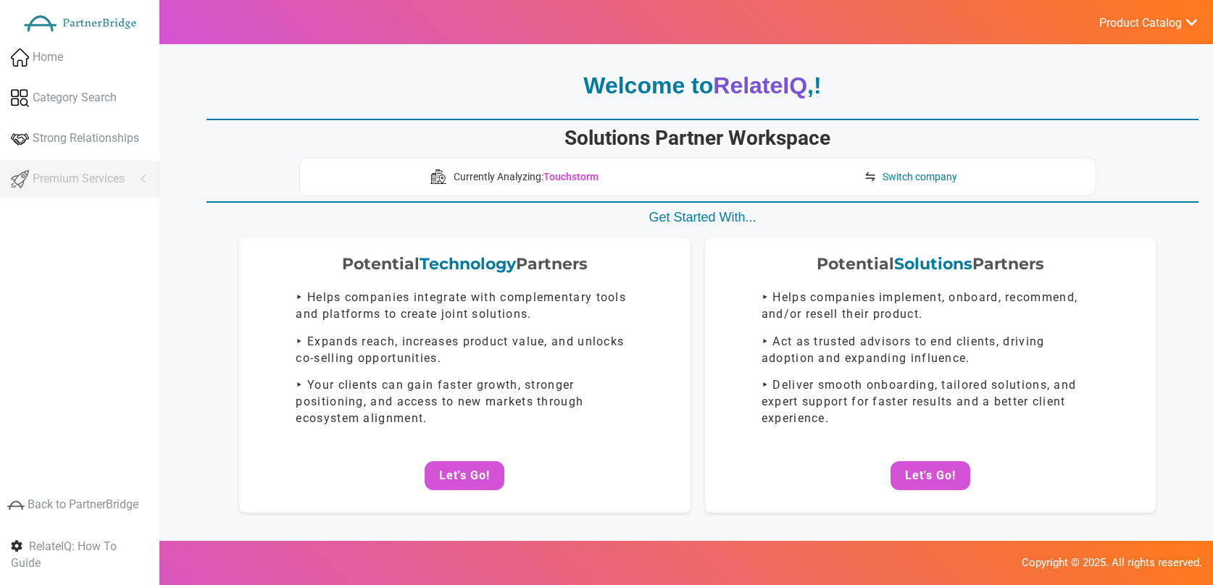
click at [923, 476] on button "Let's Go!" at bounding box center [930, 476] width 80 height 29
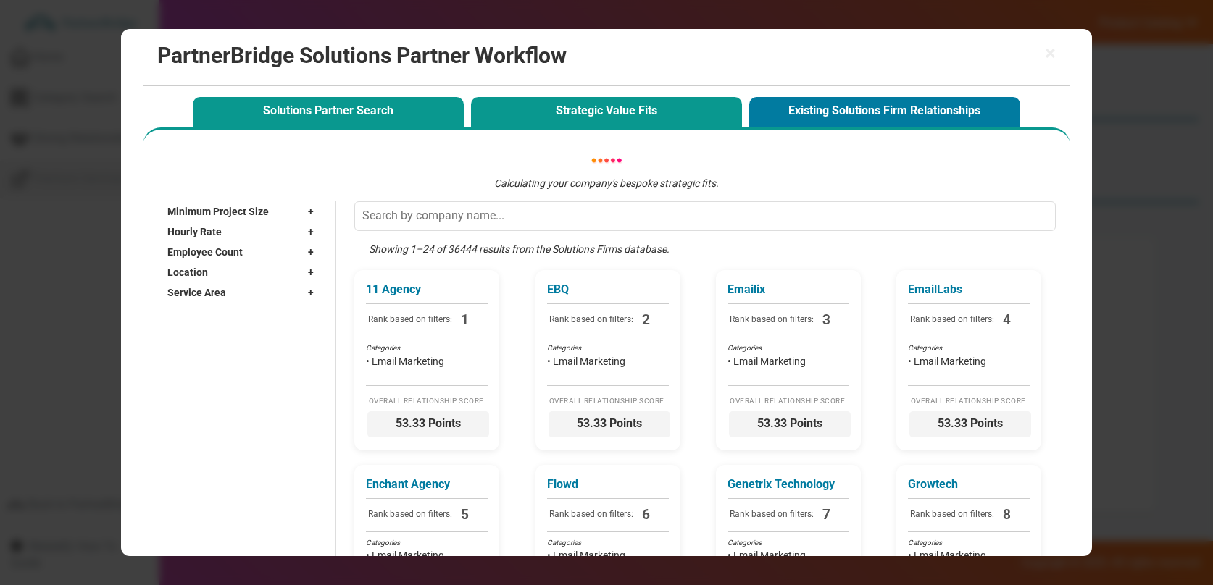
click at [406, 122] on button "Solutions Partner Search" at bounding box center [328, 112] width 271 height 30
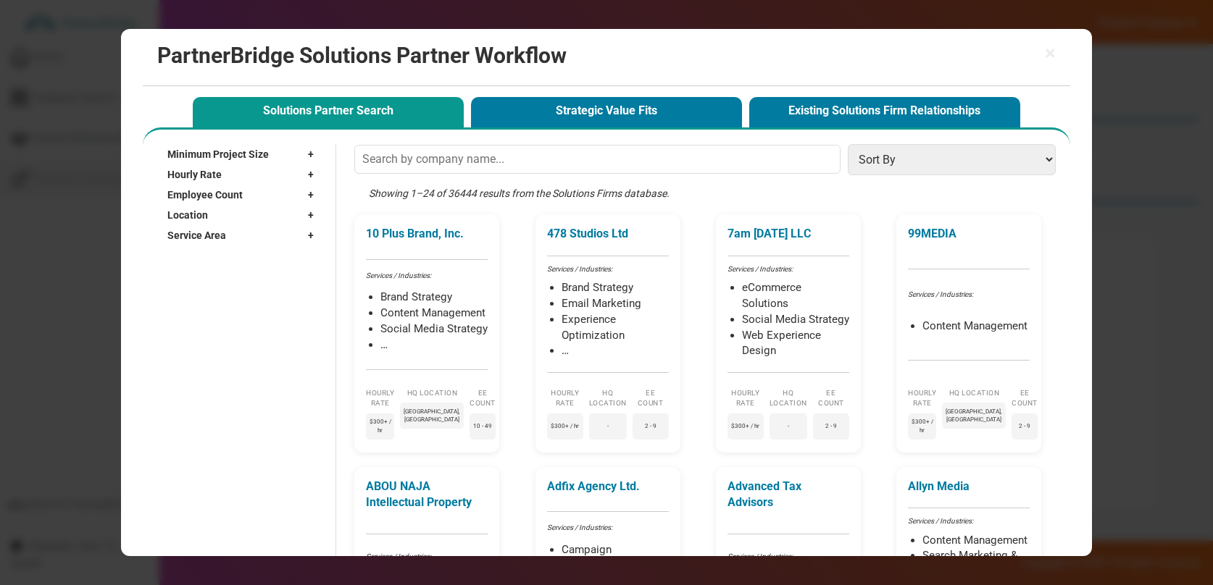
click at [1042, 50] on h2 "PartnerBridge Solutions Partner Workflow" at bounding box center [606, 55] width 898 height 24
click at [1045, 51] on span "×" at bounding box center [1050, 53] width 11 height 20
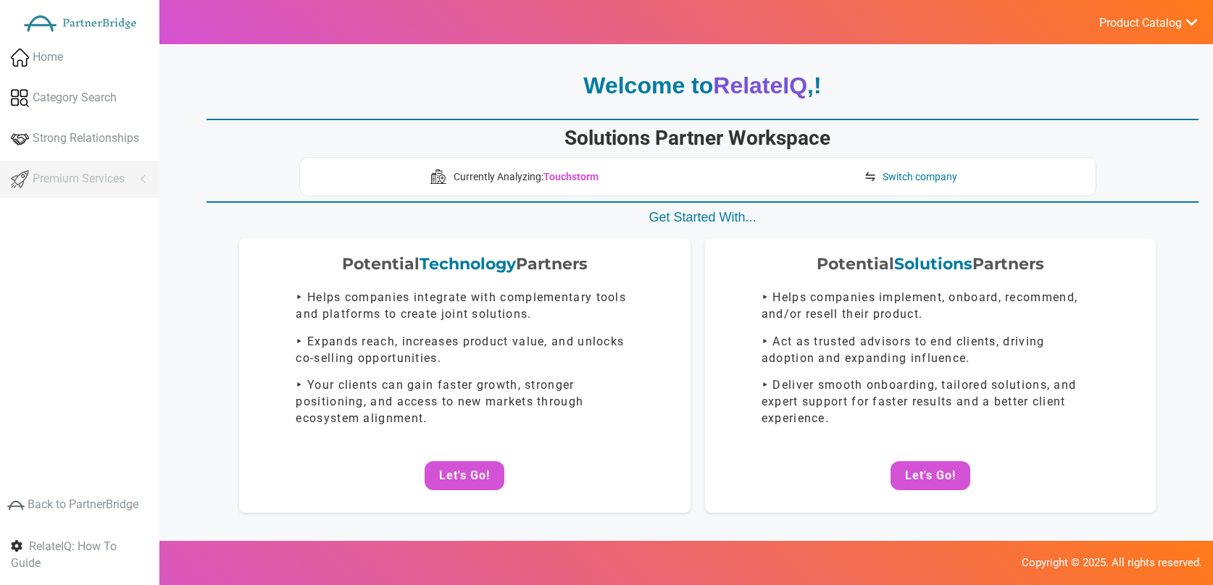
click at [927, 466] on button "Let's Go!" at bounding box center [930, 476] width 80 height 29
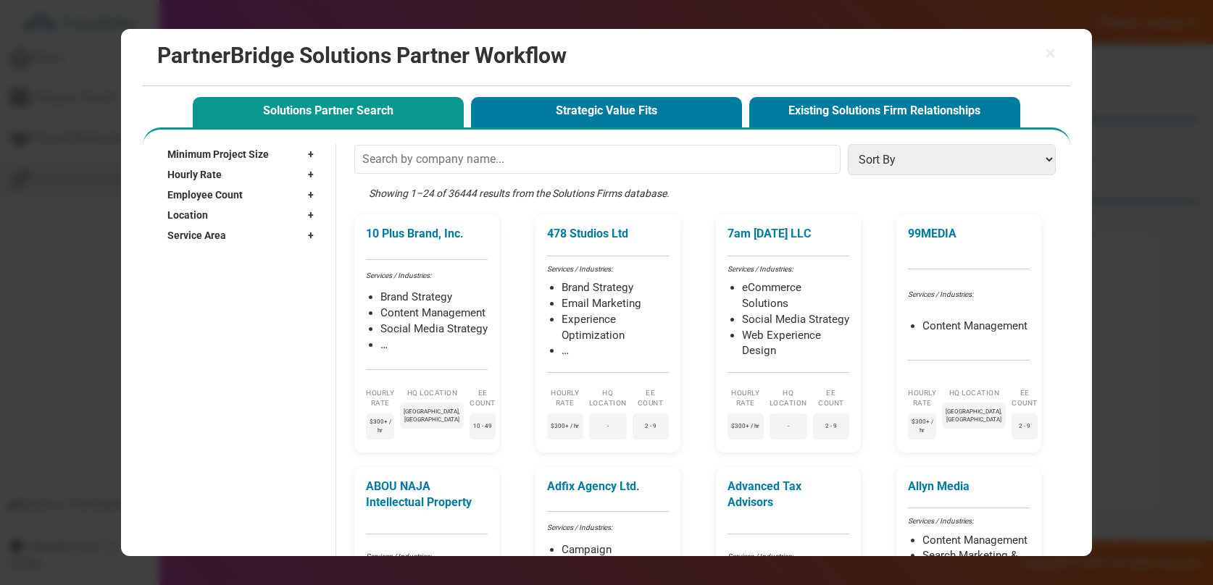
click at [1056, 55] on div "× PartnerBridge Solutions Partner Workflow" at bounding box center [606, 57] width 927 height 57
click at [1051, 54] on span "×" at bounding box center [1050, 53] width 11 height 20
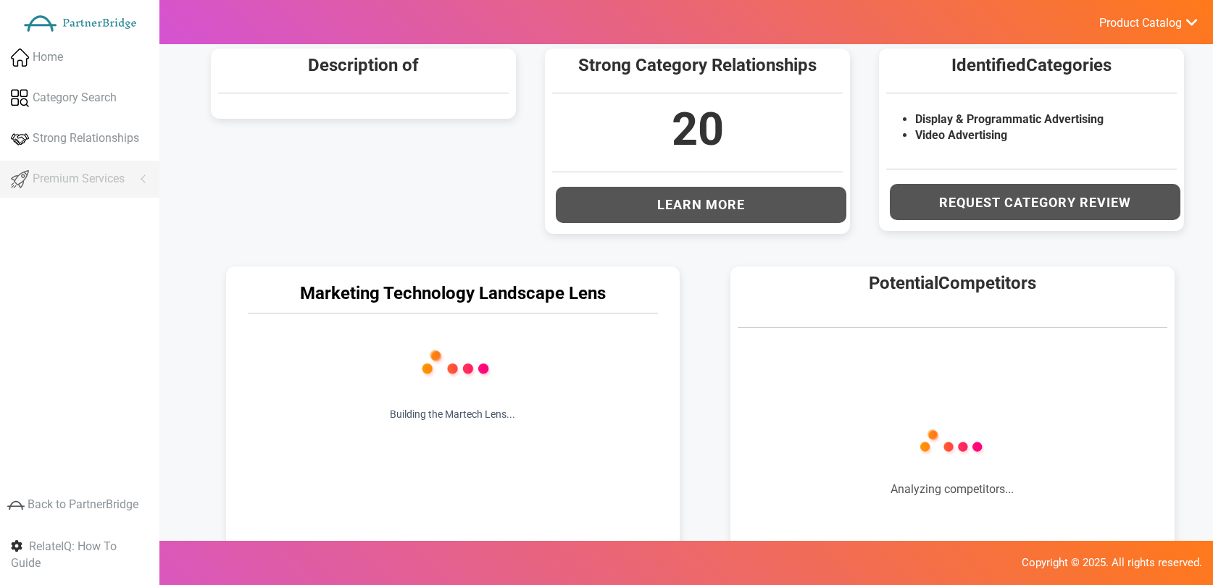
scroll to position [544, 0]
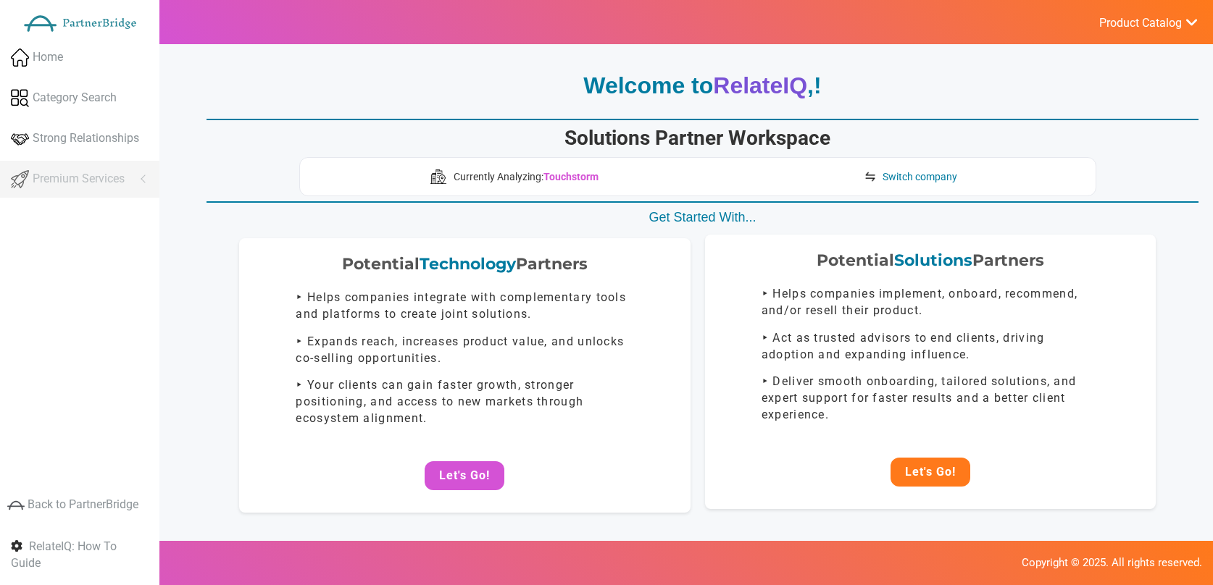
click at [920, 472] on button "Let's Go!" at bounding box center [930, 472] width 80 height 29
click at [0, 0] on div "Allyn Media Services / Industries: Content Management Search Marketing & SEO So…" at bounding box center [0, 0] width 0 height 0
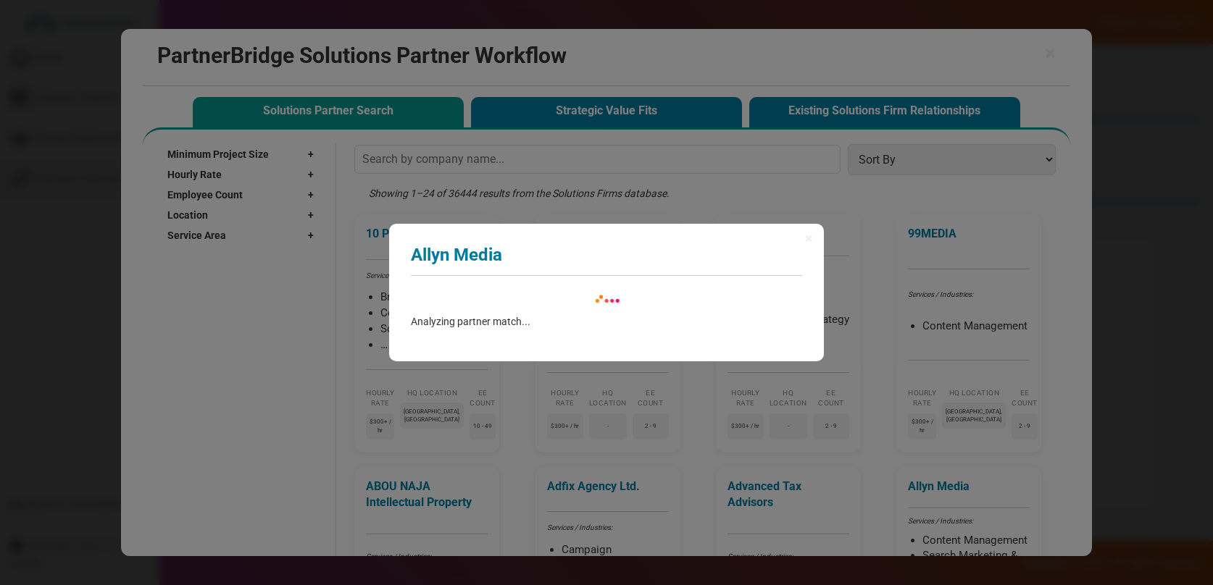
click at [609, 110] on div "× Allyn Media Analyzing partner match... Select the Touchstorm category that yo…" at bounding box center [606, 292] width 1213 height 585
drag, startPoint x: 804, startPoint y: 249, endPoint x: 808, endPoint y: 241, distance: 8.8
click at [804, 249] on div "× Allyn Media Analyzing partner match... Select the Touchstorm category that yo…" at bounding box center [606, 293] width 435 height 138
click at [808, 238] on span "×" at bounding box center [809, 238] width 8 height 14
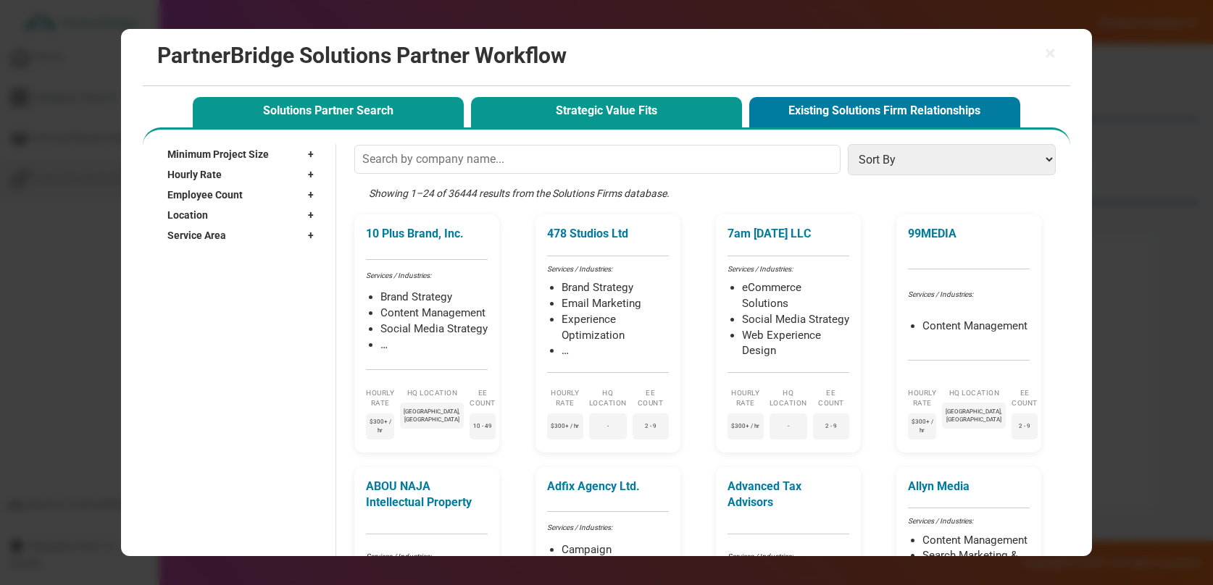
click at [671, 125] on button "Strategic Value Fits" at bounding box center [606, 112] width 271 height 30
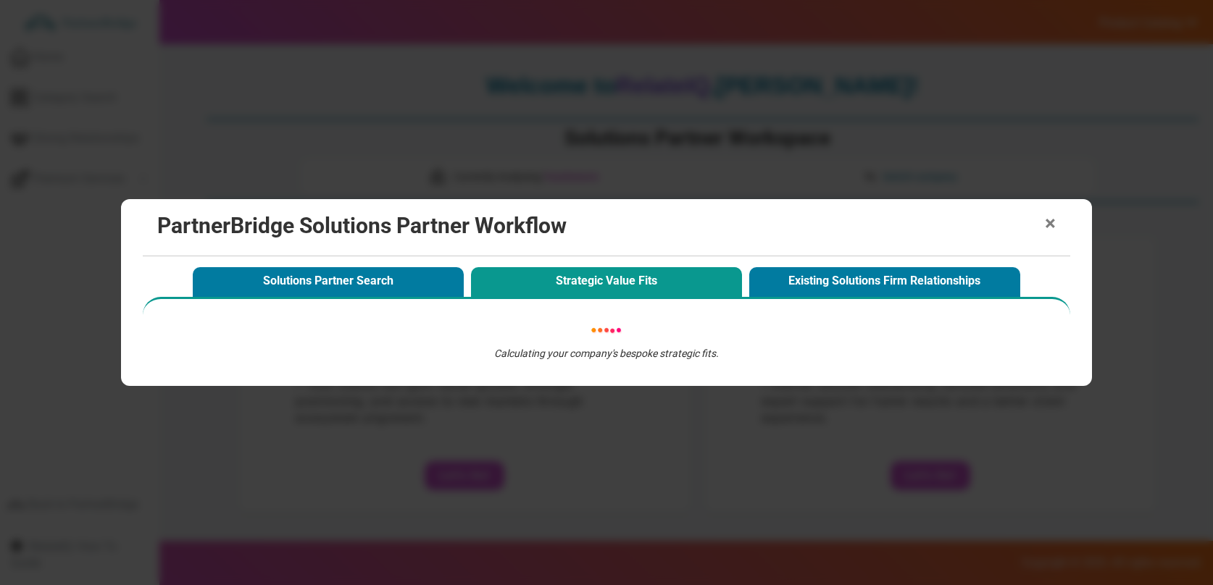
click at [1051, 222] on span "×" at bounding box center [1050, 224] width 11 height 20
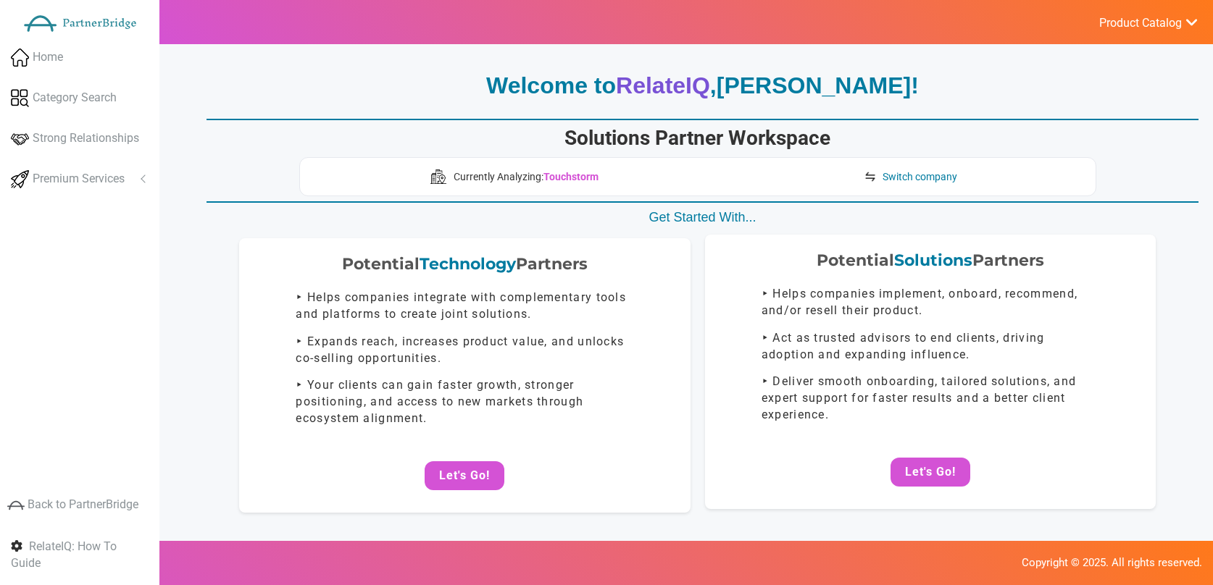
drag, startPoint x: 968, startPoint y: 515, endPoint x: 953, endPoint y: 493, distance: 26.7
click at [968, 514] on div "Potential Technology Partners ‣ Helps companies integrate with complementary to…" at bounding box center [697, 390] width 1002 height 305
click at [943, 480] on button "Let's Go!" at bounding box center [930, 472] width 80 height 29
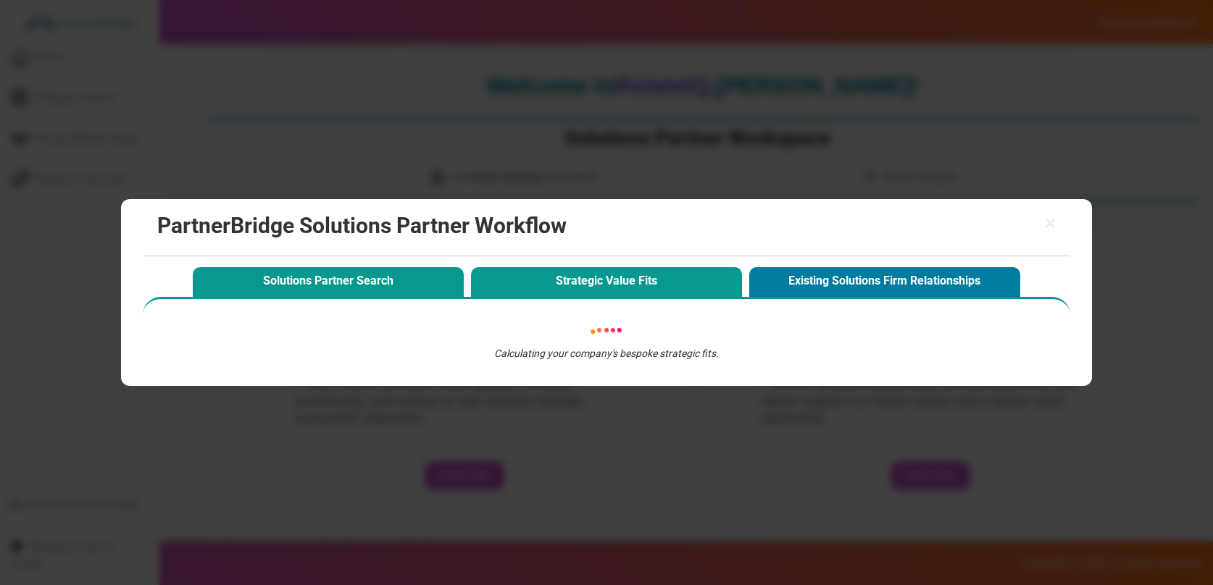
click at [393, 277] on button "Solutions Partner Search" at bounding box center [328, 282] width 271 height 30
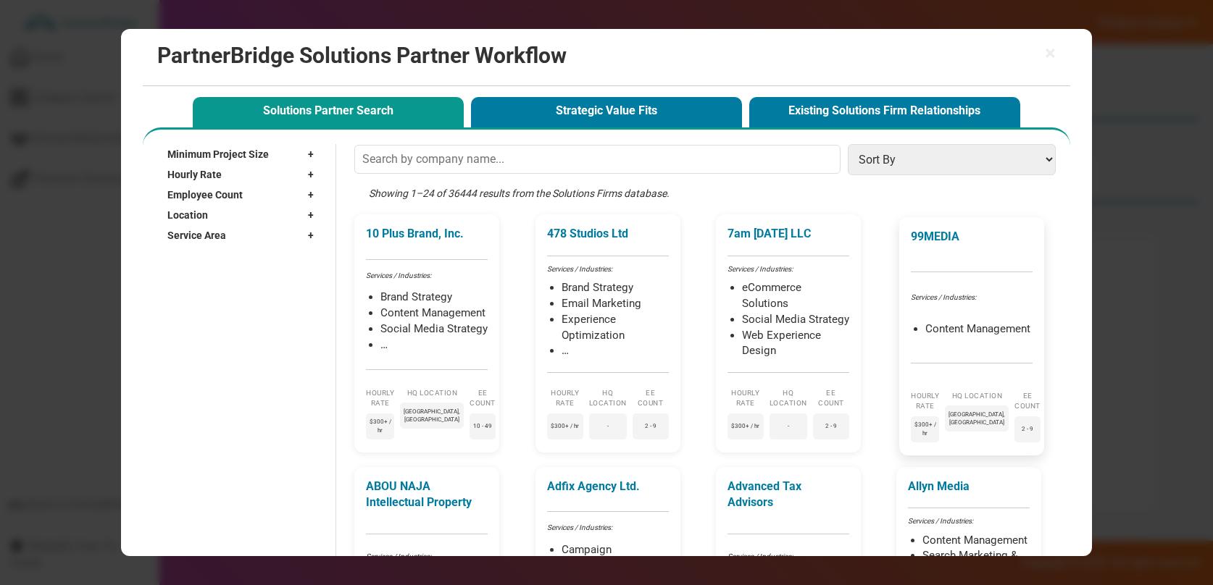
click at [965, 246] on div "99MEDIA Services / Industries: Content Management Hourly Rate $300+ / hr HQ Loc…" at bounding box center [971, 336] width 145 height 238
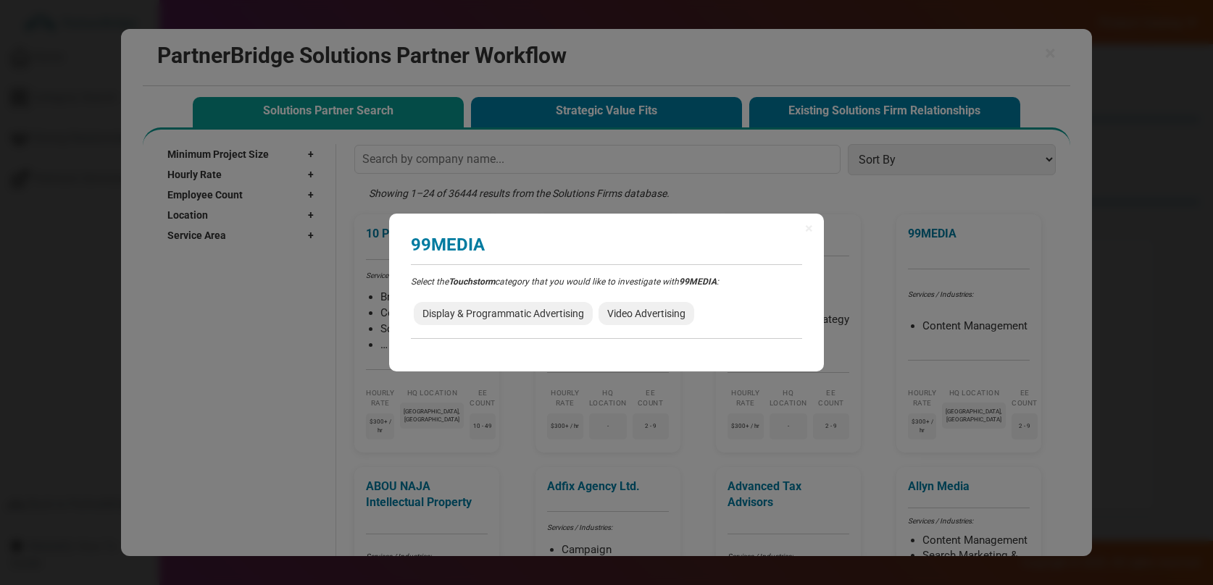
click at [546, 331] on div "Select the Touchstorm category that you would like to investigate with 99MEDIA …" at bounding box center [606, 308] width 391 height 64
click at [548, 320] on span "Display & Programmatic Advertising" at bounding box center [503, 313] width 179 height 23
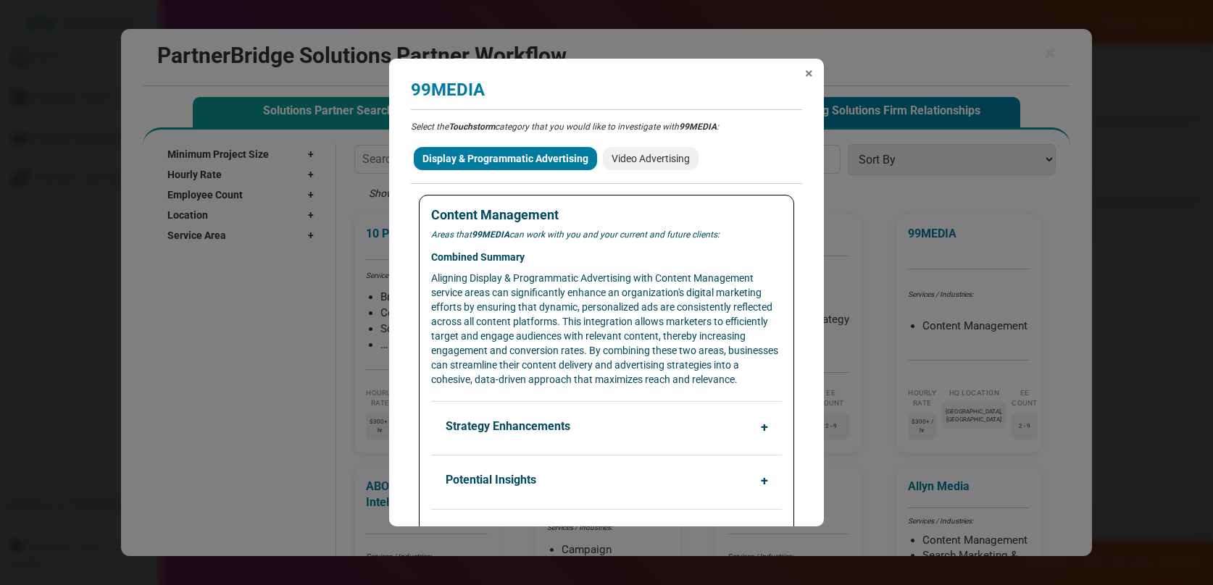
click at [805, 68] on span "×" at bounding box center [809, 73] width 8 height 14
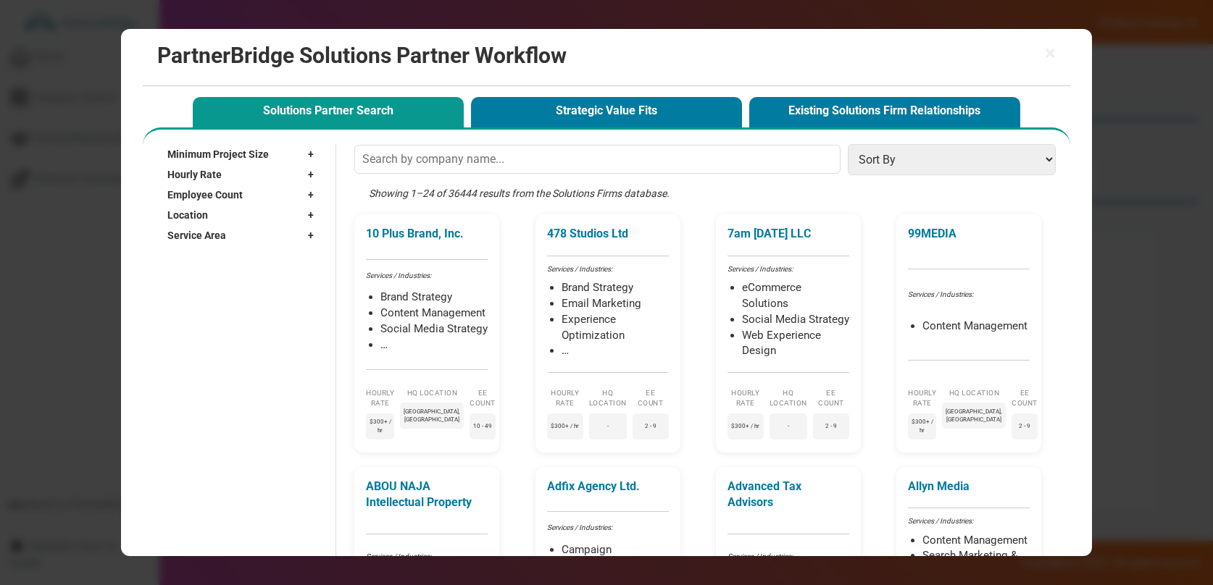
click at [716, 110] on button "Strategic Value Fits" at bounding box center [606, 112] width 271 height 30
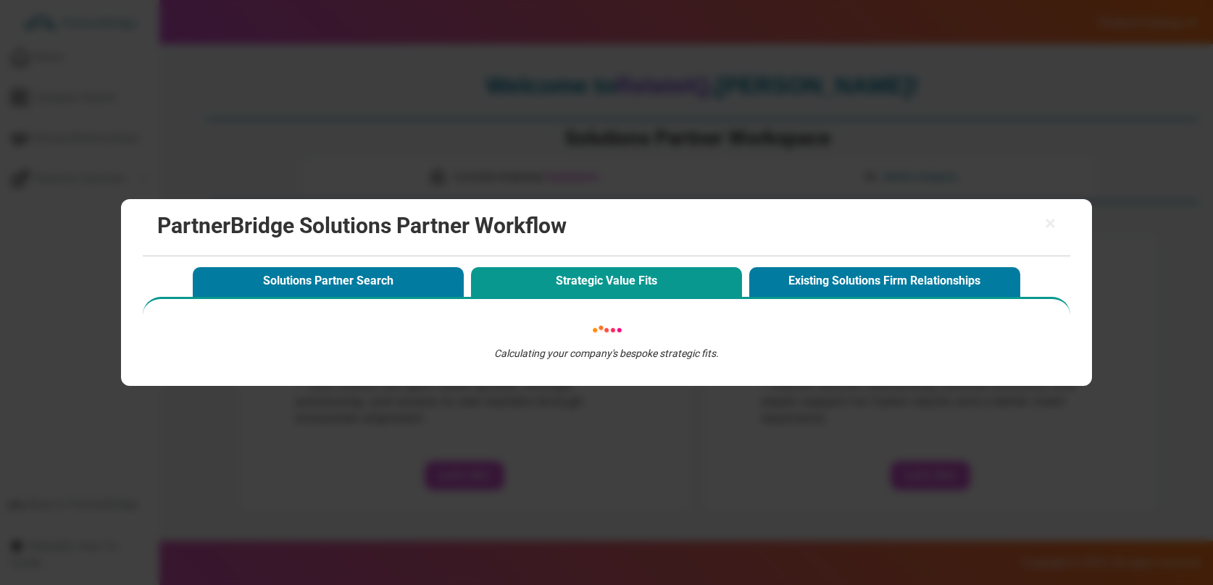
click at [1035, 226] on h2 "PartnerBridge Solutions Partner Workflow" at bounding box center [606, 226] width 898 height 24
click at [1049, 220] on span "×" at bounding box center [1050, 224] width 11 height 20
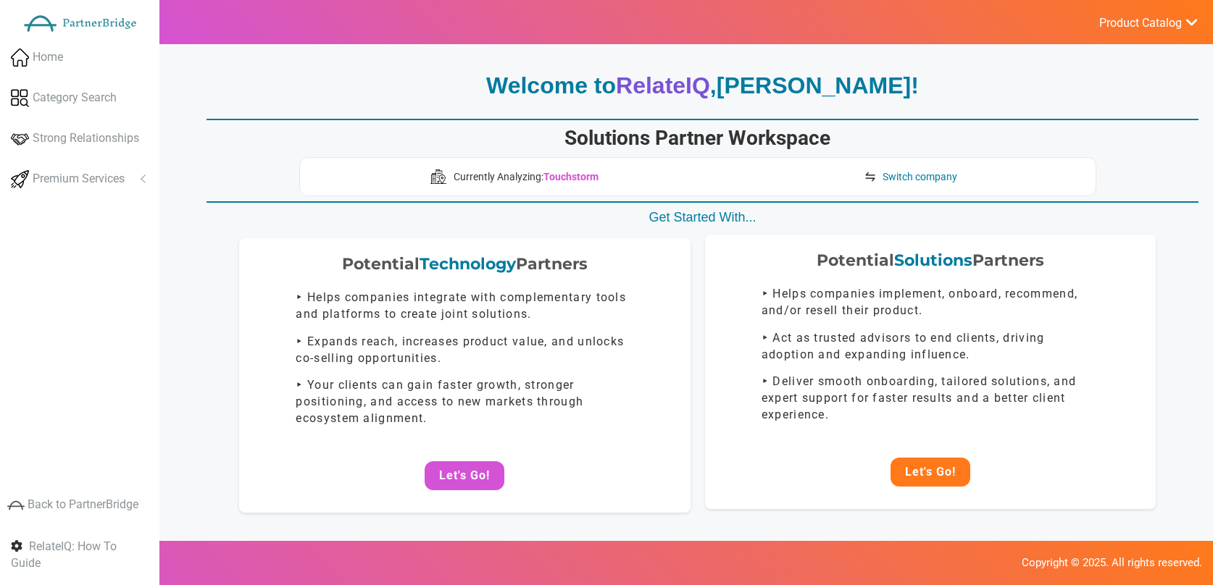
click at [926, 467] on button "Let's Go!" at bounding box center [930, 472] width 80 height 29
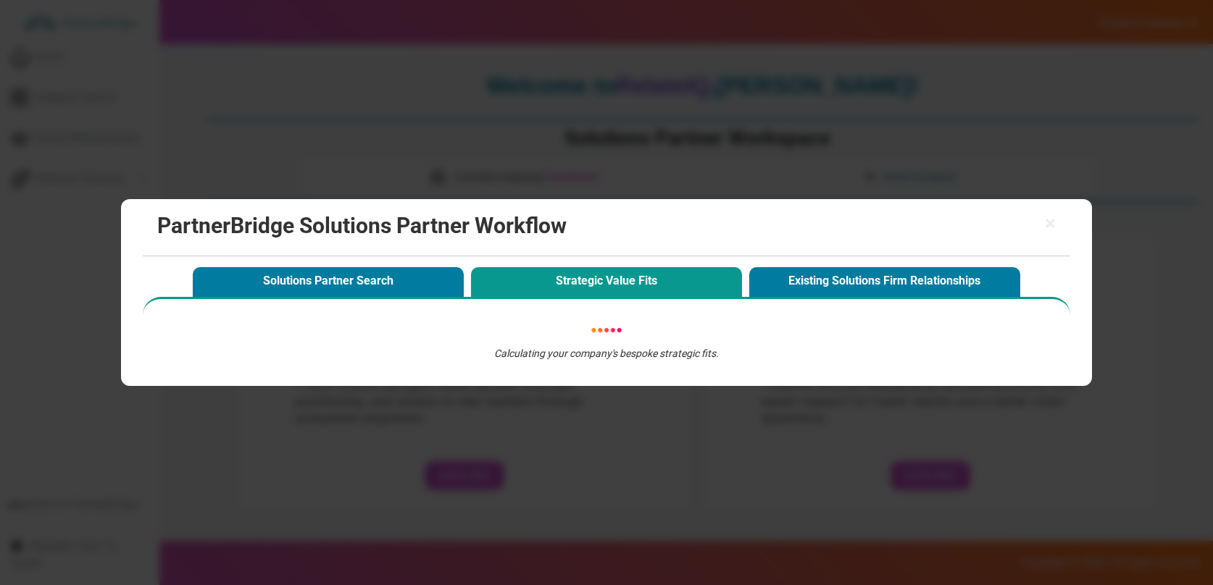
click at [633, 279] on button "Strategic Value Fits" at bounding box center [606, 282] width 271 height 30
drag, startPoint x: 404, startPoint y: 272, endPoint x: 419, endPoint y: 272, distance: 14.5
click at [404, 273] on button "Solutions Partner Search" at bounding box center [328, 282] width 271 height 30
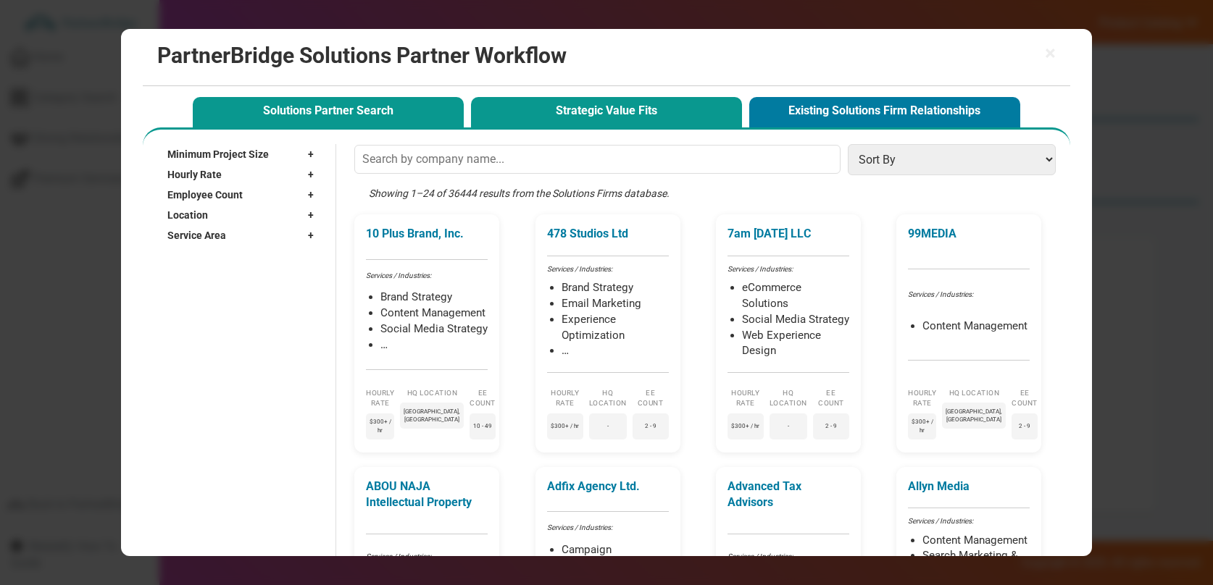
click at [635, 107] on button "Strategic Value Fits" at bounding box center [606, 112] width 271 height 30
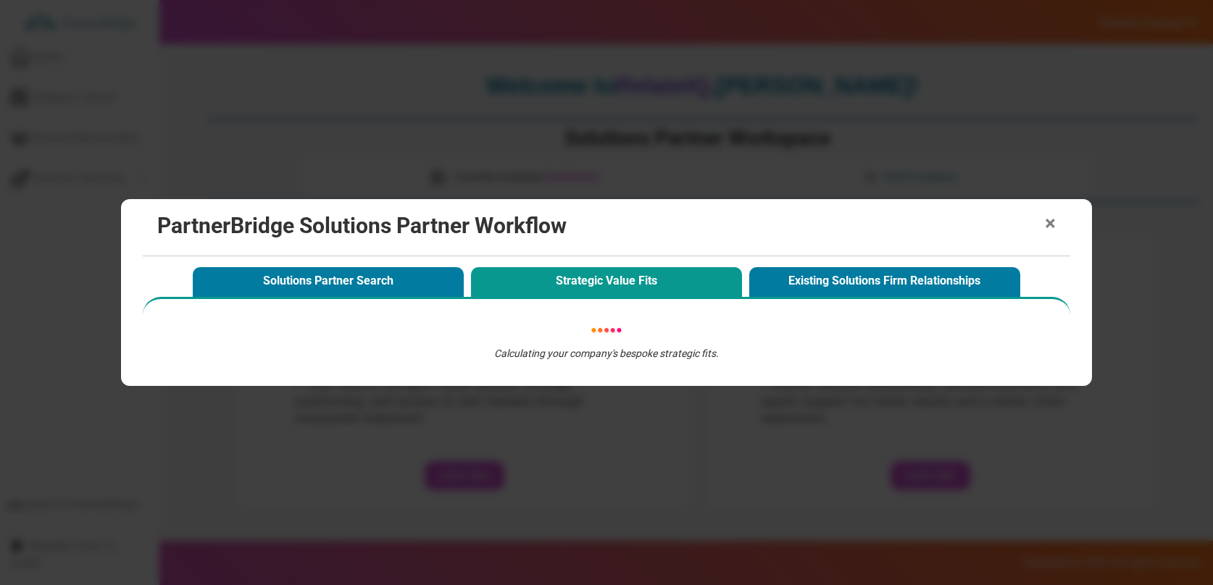
click at [1042, 214] on h2 "PartnerBridge Solutions Partner Workflow" at bounding box center [606, 226] width 898 height 24
drag, startPoint x: 1047, startPoint y: 219, endPoint x: 993, endPoint y: 178, distance: 67.8
click at [1047, 219] on span "×" at bounding box center [1050, 224] width 11 height 20
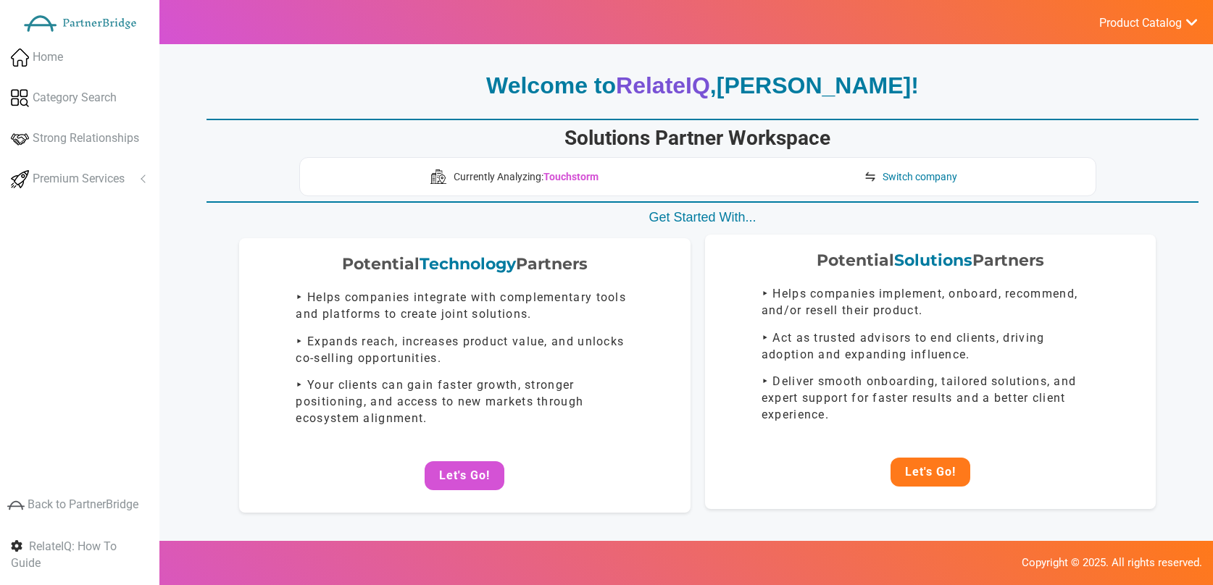
drag, startPoint x: 919, startPoint y: 436, endPoint x: 926, endPoint y: 475, distance: 39.1
click at [920, 441] on div "Potential Solutions Partners ‣ Helps companies implement, onboard, recommend, a…" at bounding box center [930, 372] width 451 height 275
click at [929, 481] on button "Let's Go!" at bounding box center [930, 472] width 80 height 29
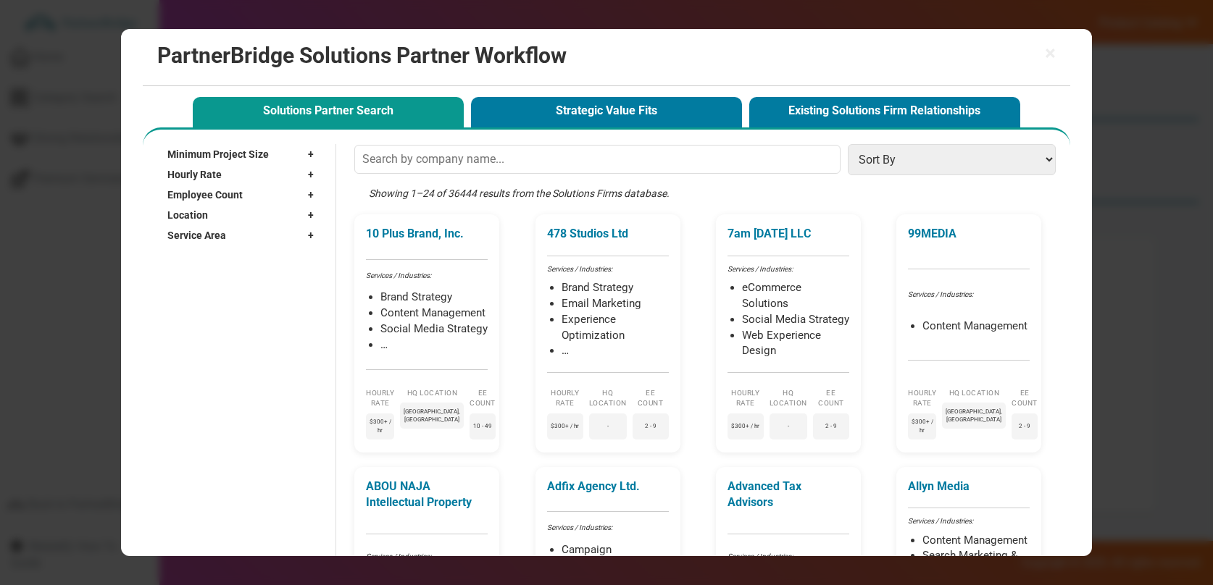
click at [625, 122] on button "Strategic Value Fits" at bounding box center [606, 112] width 271 height 30
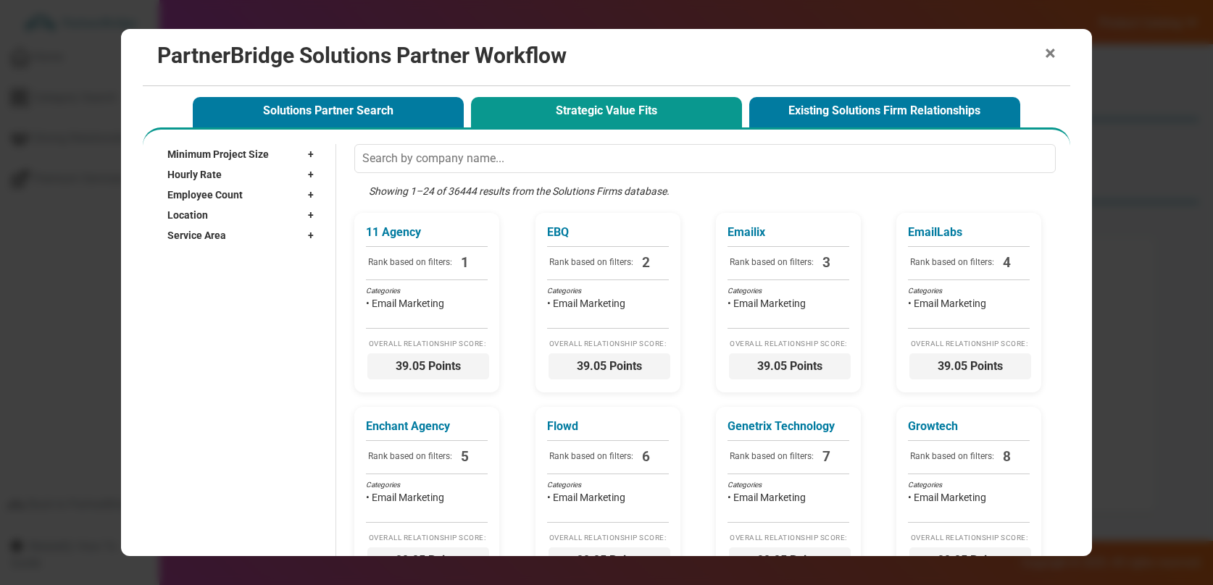
click at [1047, 52] on span "×" at bounding box center [1050, 53] width 11 height 20
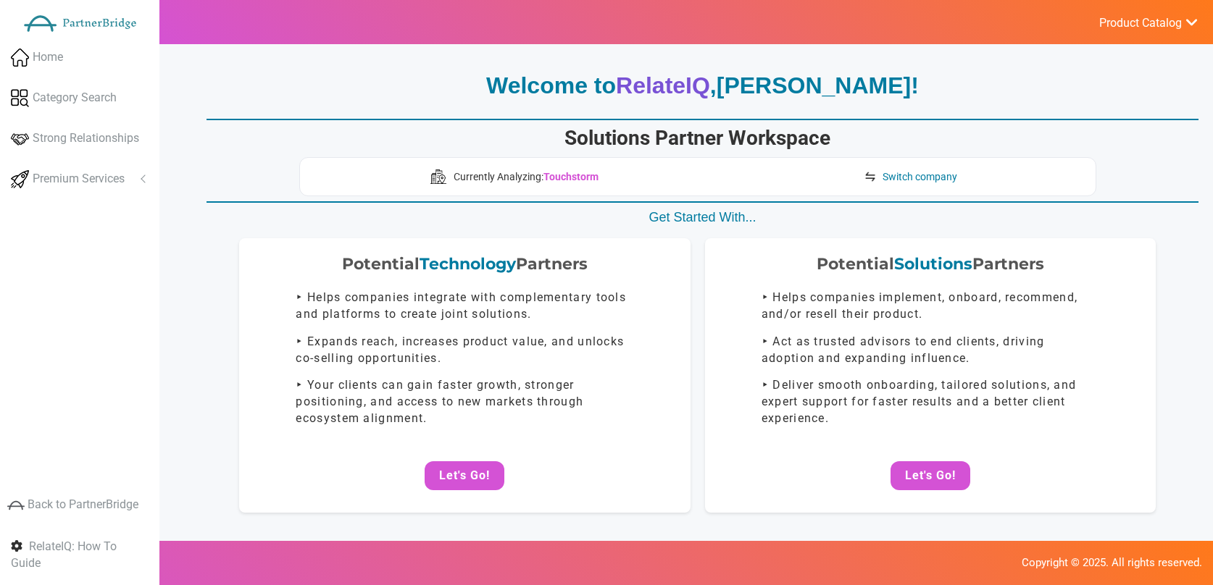
drag, startPoint x: 840, startPoint y: 171, endPoint x: 885, endPoint y: 172, distance: 44.9
click at [846, 171] on div "Currently Analyzing: Touchstorm Switch company" at bounding box center [697, 176] width 797 height 39
click at [885, 172] on span "Switch company" at bounding box center [919, 177] width 75 height 14
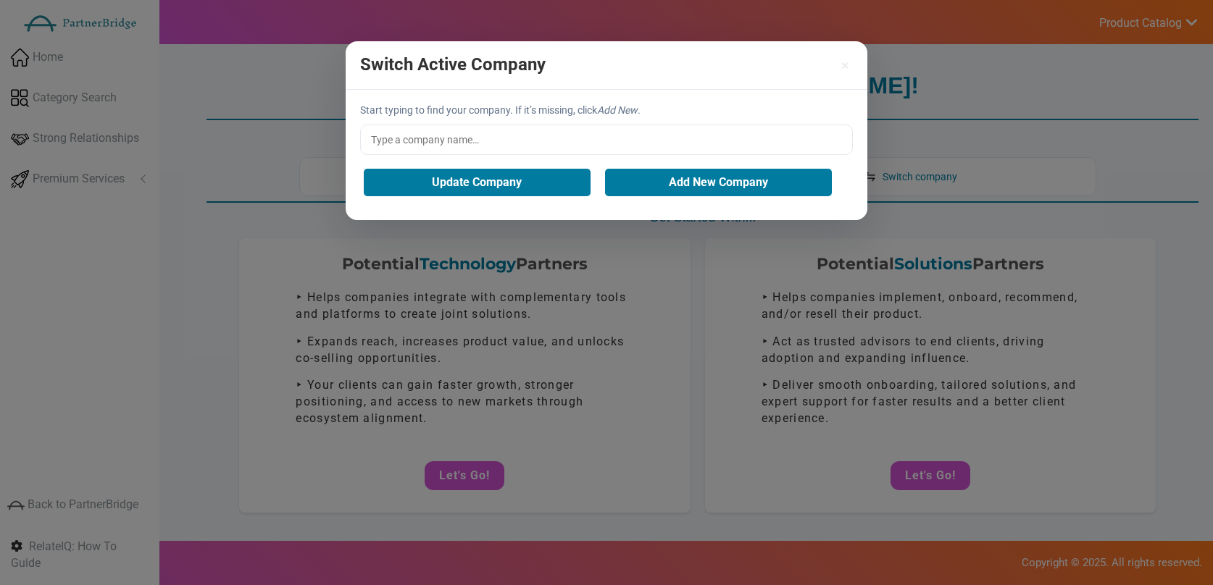
click at [628, 130] on input "text" at bounding box center [606, 140] width 493 height 30
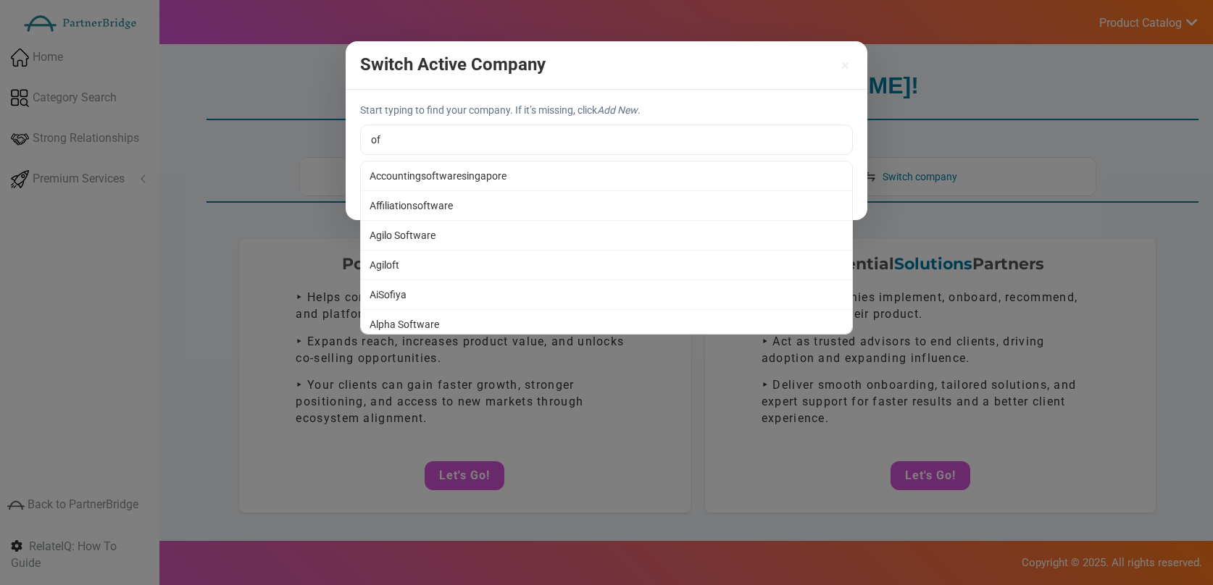
type input "Agilo Software"
click at [517, 233] on div "Switch Active Company × Start typing to find your company. If it’s missing, cli…" at bounding box center [606, 292] width 1213 height 585
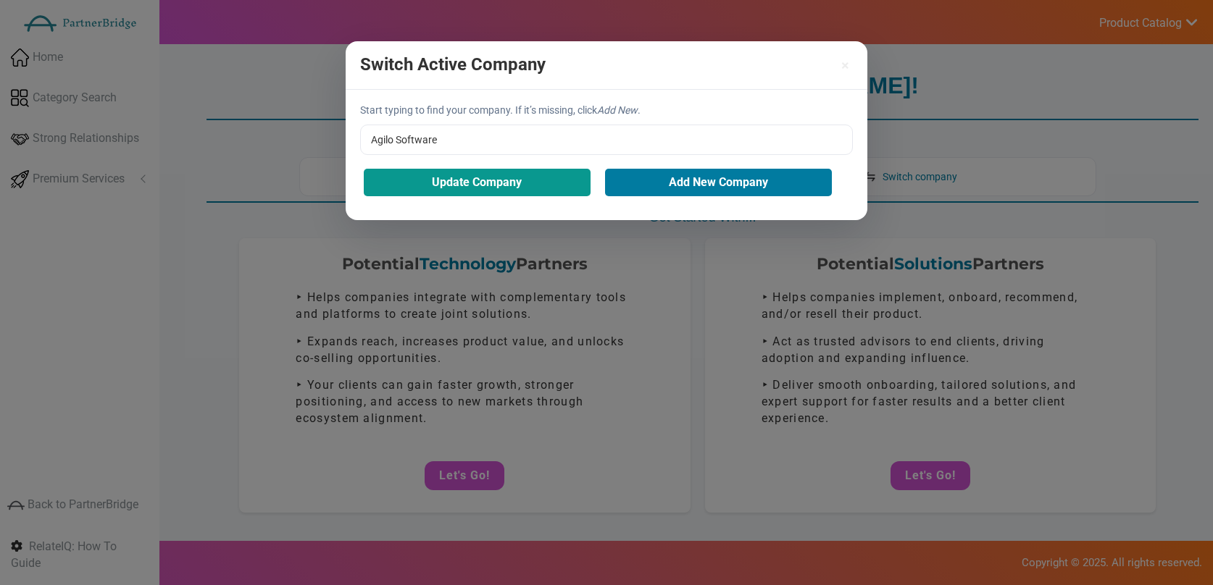
click at [497, 191] on button "Update Company" at bounding box center [477, 183] width 227 height 28
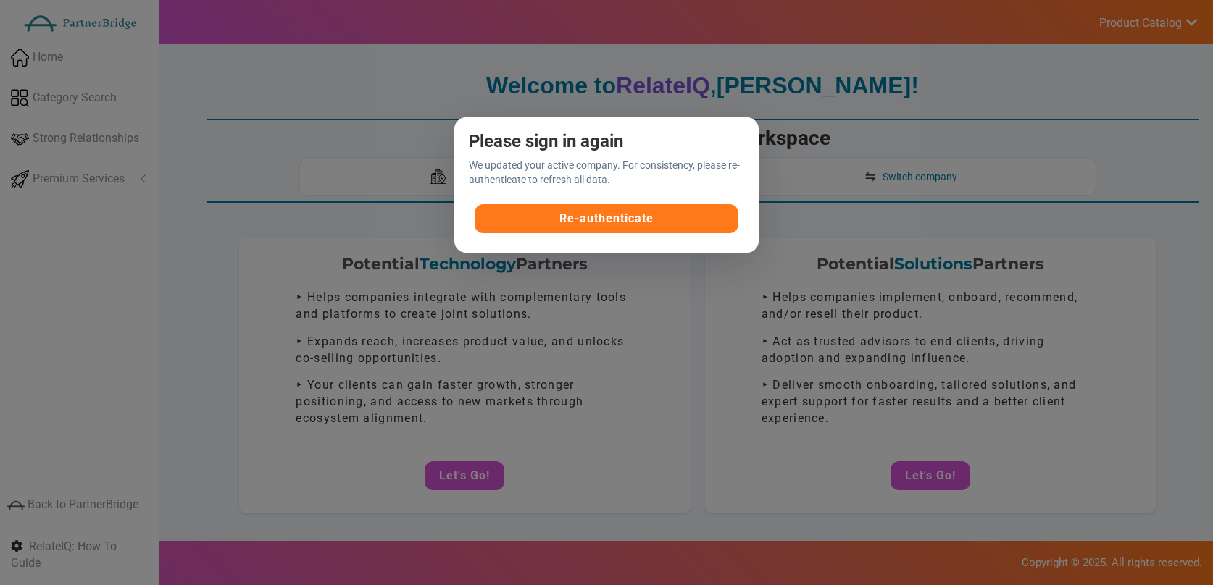
click at [635, 222] on button "Re-authenticate" at bounding box center [607, 218] width 264 height 29
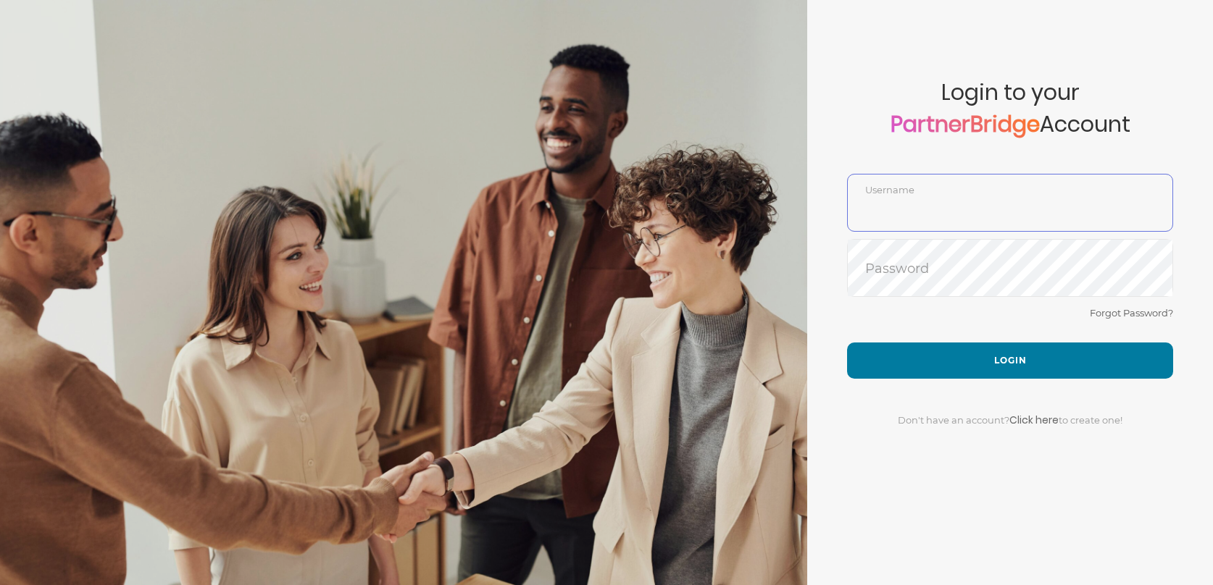
type input "DemoUser"
click at [1016, 316] on div "Forgot Password?" at bounding box center [1010, 323] width 326 height 38
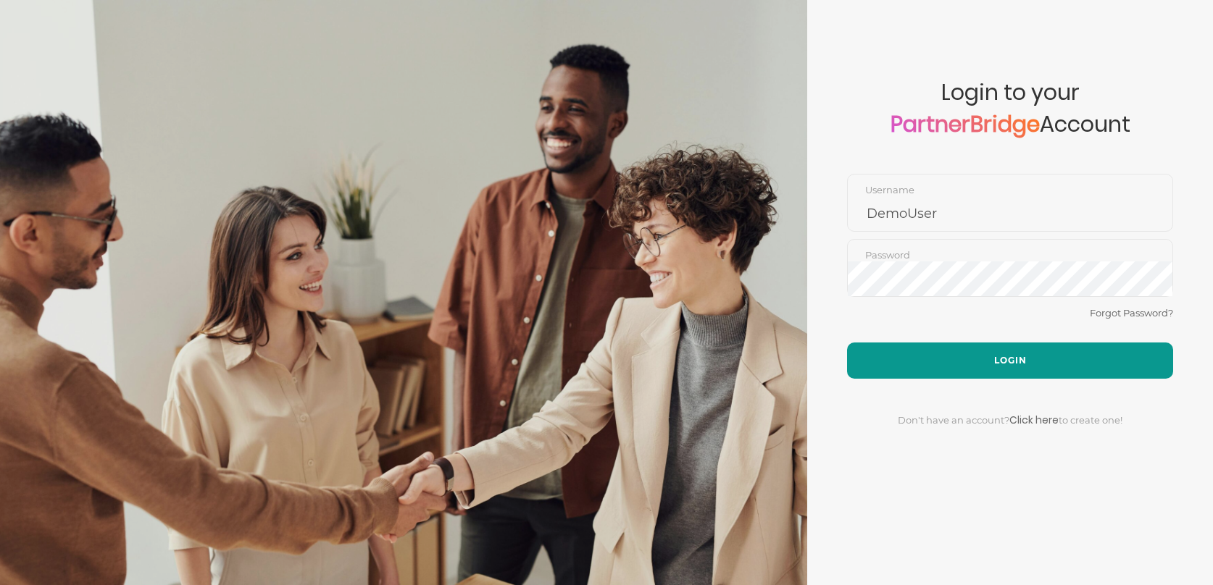
click at [1017, 343] on button "Login" at bounding box center [1010, 361] width 326 height 36
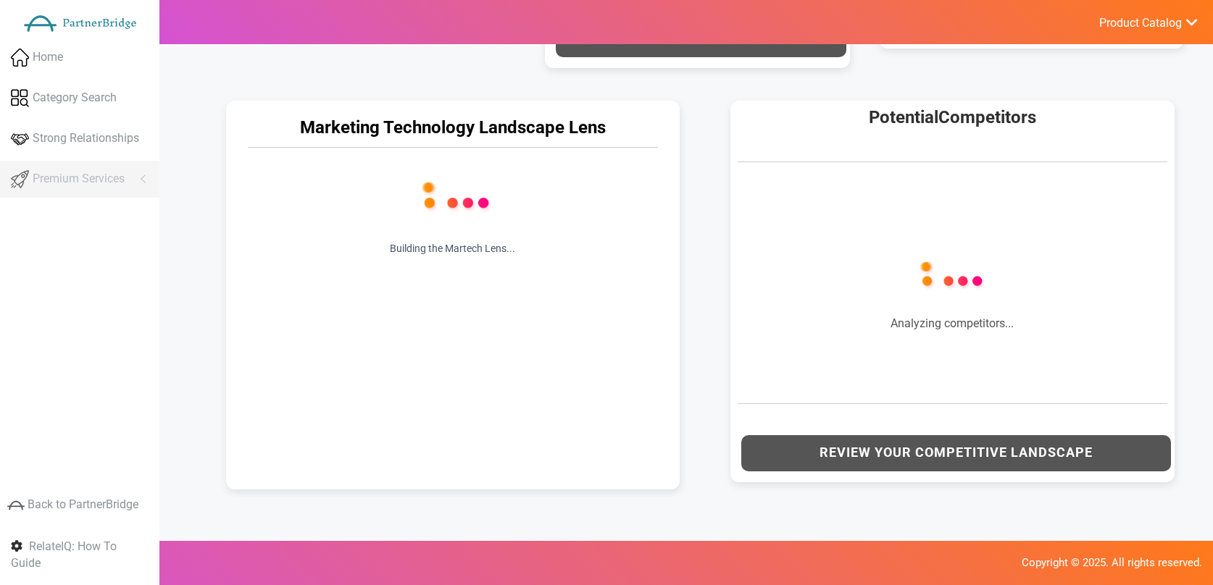
scroll to position [710, 0]
drag, startPoint x: 709, startPoint y: 296, endPoint x: 709, endPoint y: 278, distance: 17.4
click at [709, 281] on div "Potential Competitors Company Confidence" at bounding box center [957, 290] width 504 height 411
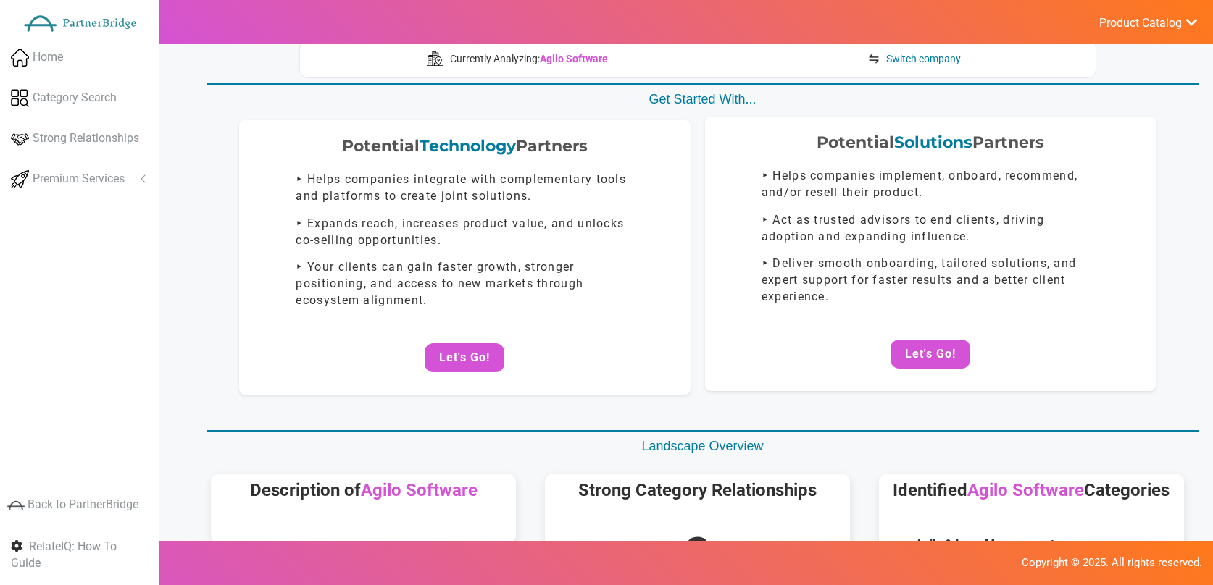
scroll to position [0, 0]
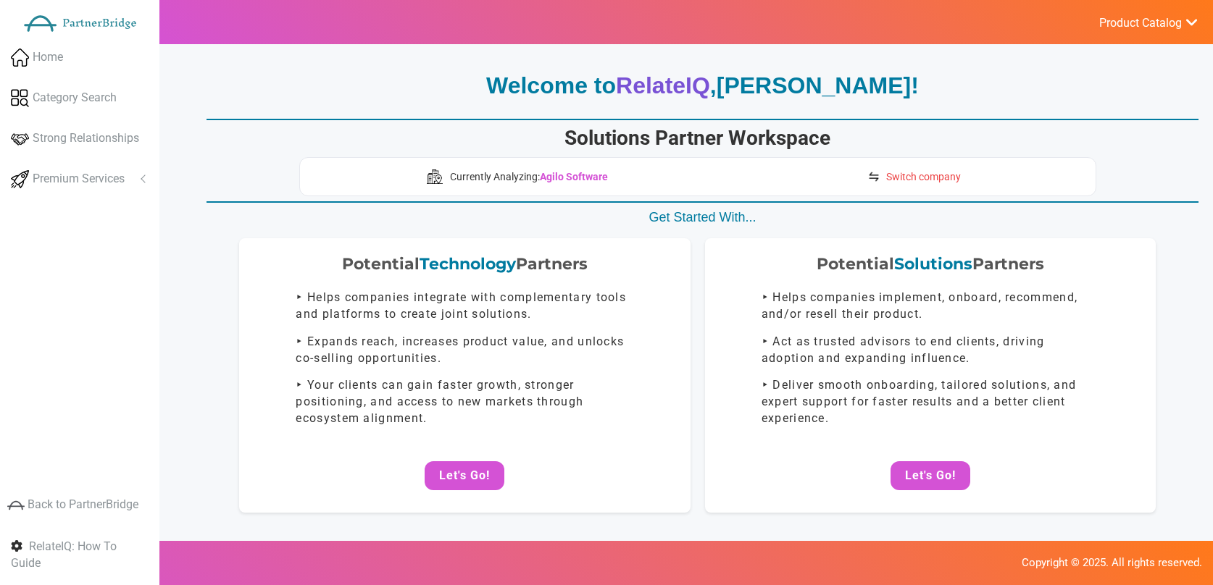
click at [943, 170] on span "Switch company" at bounding box center [923, 177] width 75 height 14
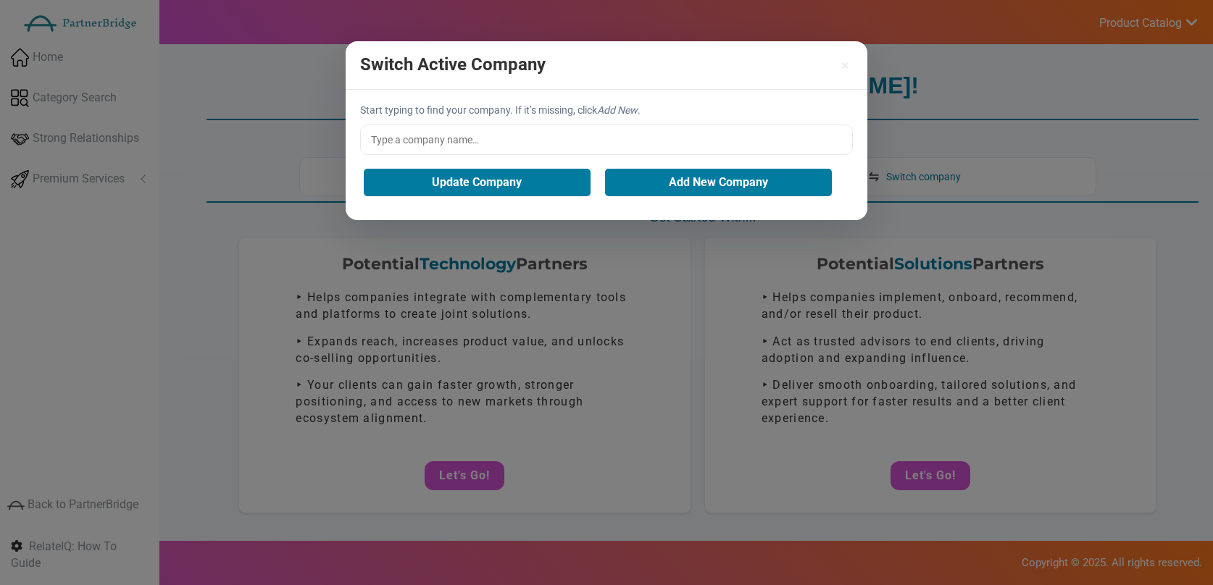
click at [596, 138] on input "text" at bounding box center [606, 140] width 493 height 30
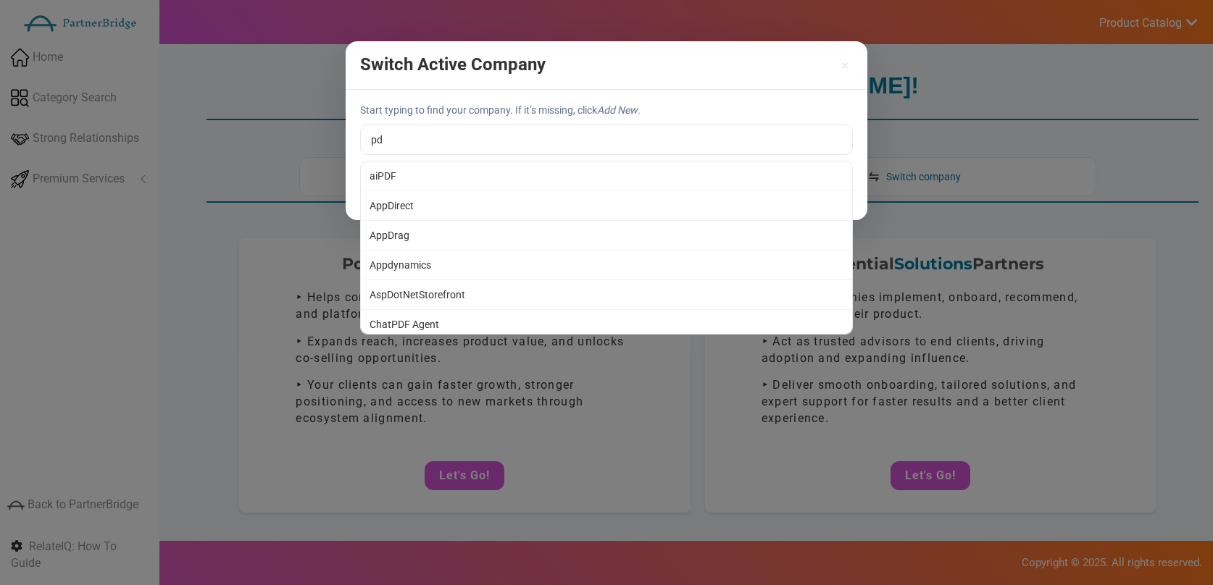
type input "ChatPDF Agent"
click at [433, 327] on div "Switch Active Company × Start typing to find your company. If it’s missing, cli…" at bounding box center [606, 292] width 1213 height 585
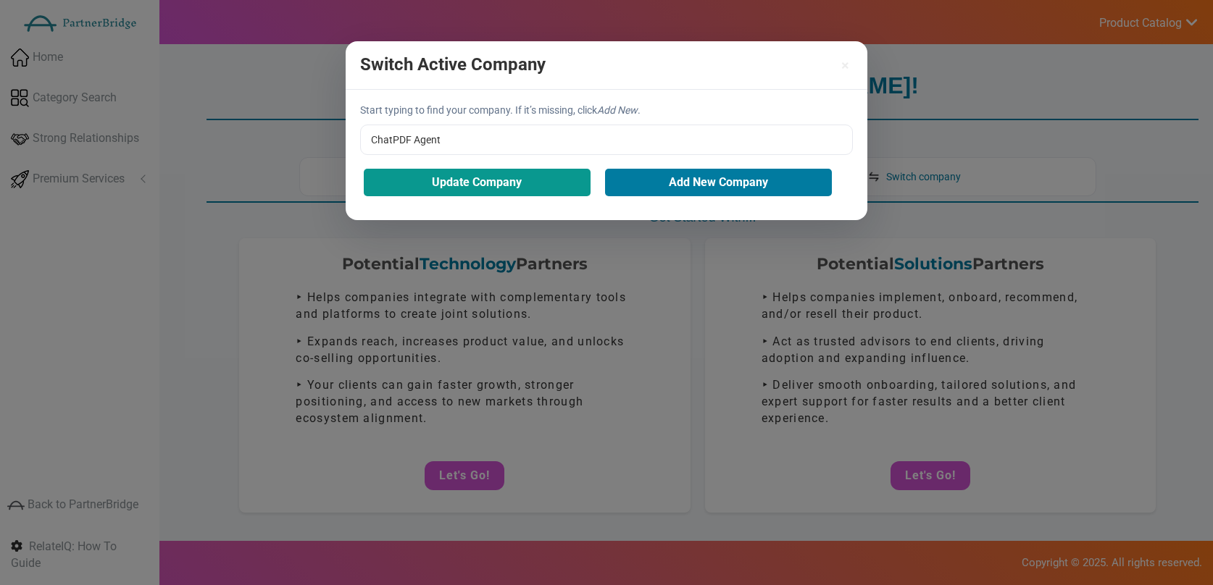
click at [452, 182] on button "Update Company" at bounding box center [477, 183] width 227 height 28
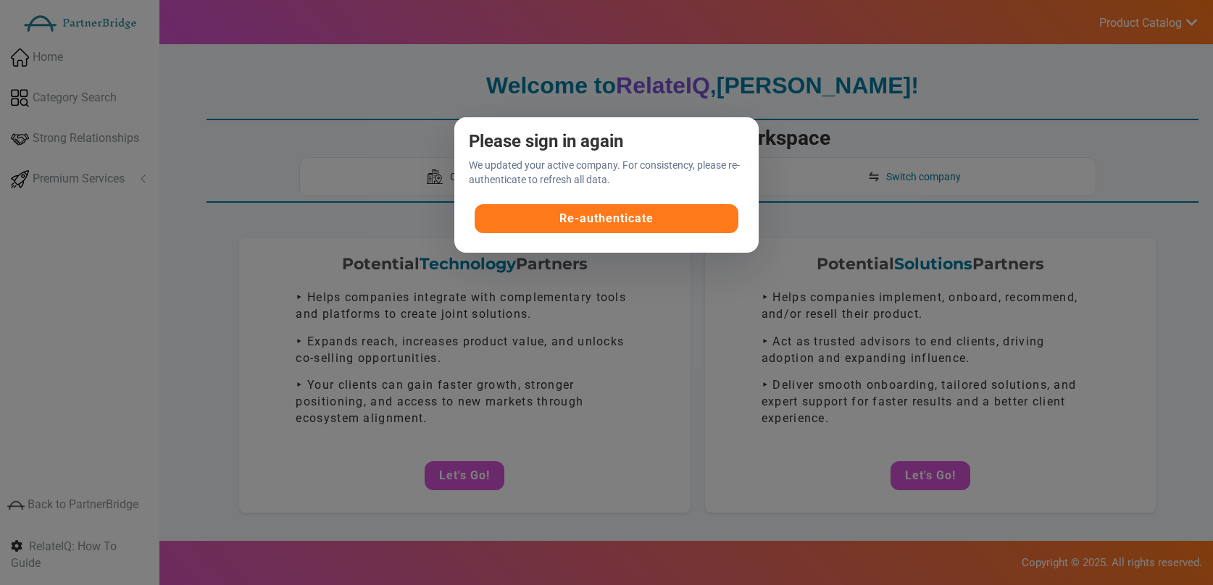
click at [604, 215] on button "Re-authenticate" at bounding box center [607, 218] width 264 height 29
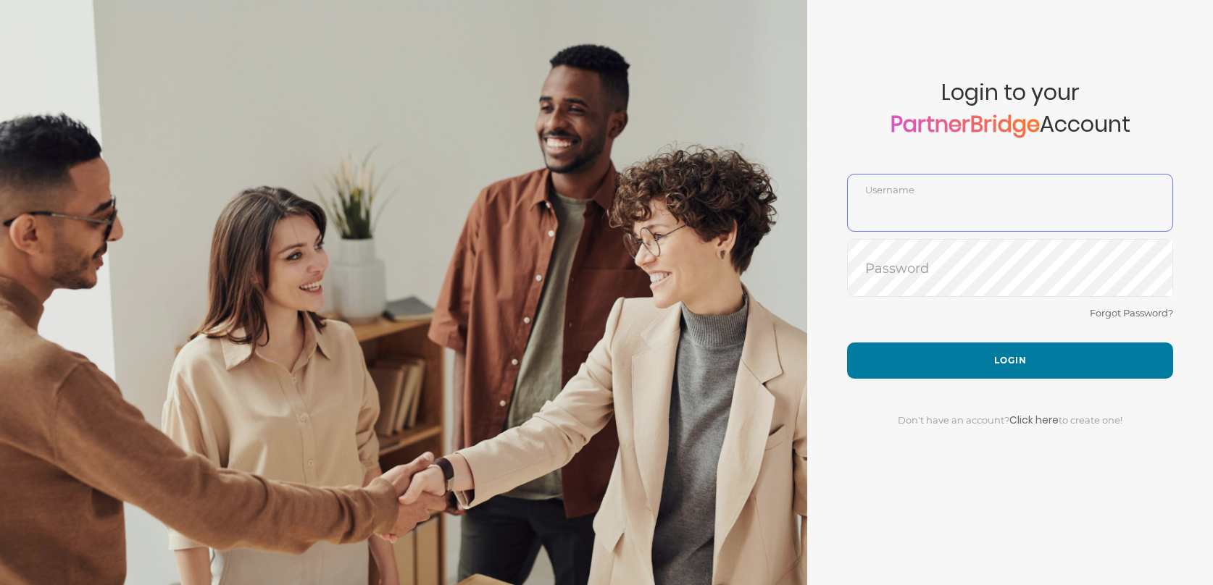
type input "DemoUser"
click at [954, 321] on div "Forgot Password?" at bounding box center [1010, 323] width 326 height 38
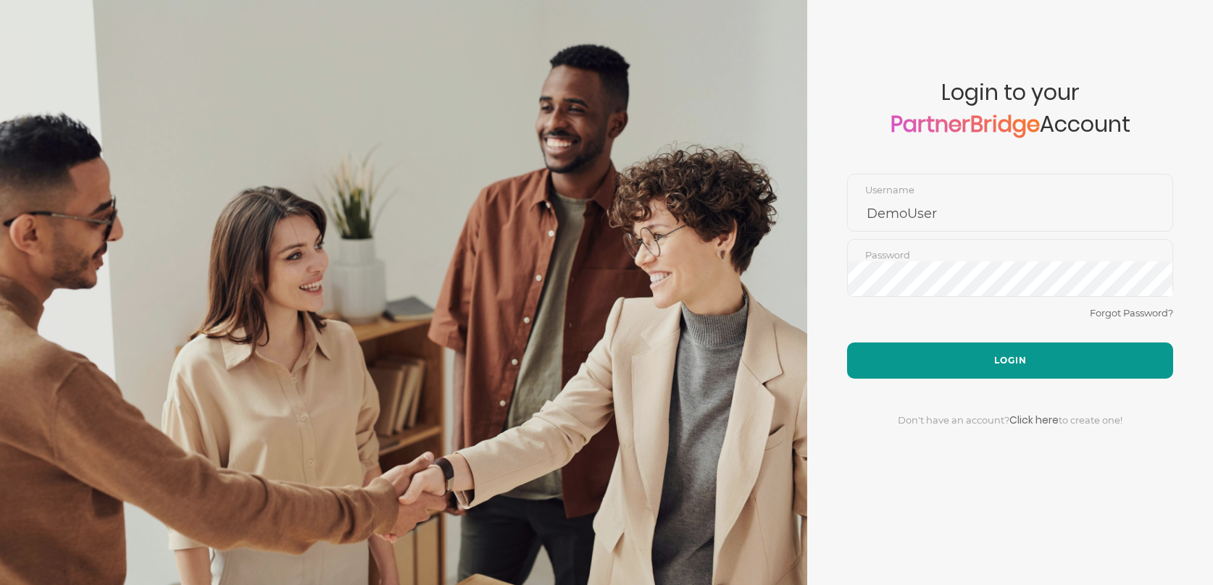
click at [977, 359] on button "Login" at bounding box center [1010, 361] width 326 height 36
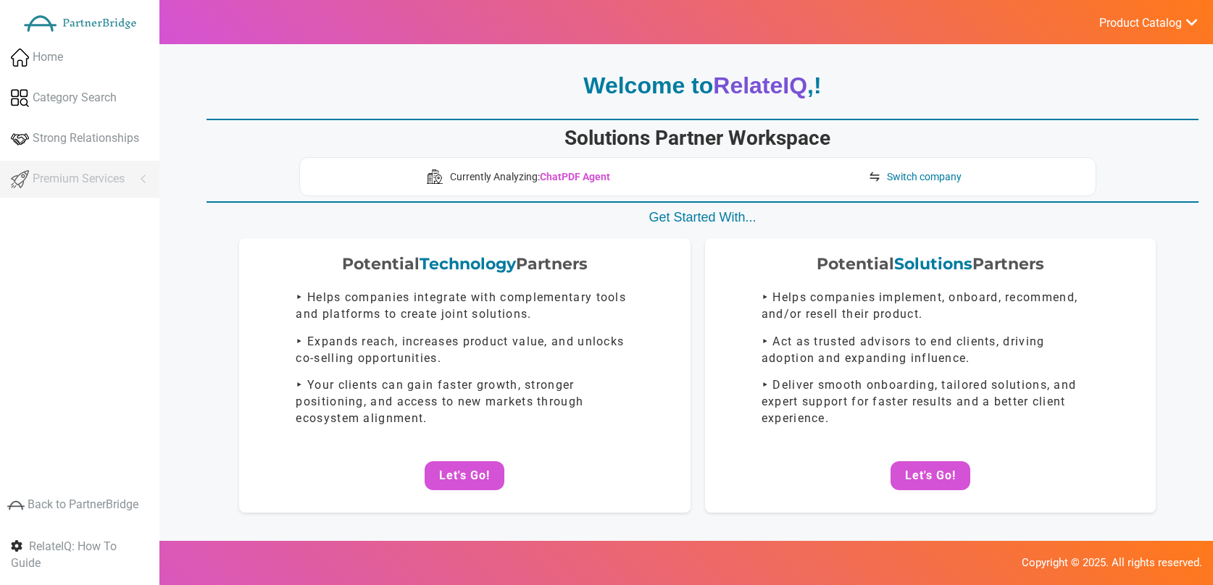
drag, startPoint x: 935, startPoint y: 475, endPoint x: 936, endPoint y: 462, distance: 12.4
click at [936, 468] on button "Let's Go!" at bounding box center [930, 476] width 80 height 29
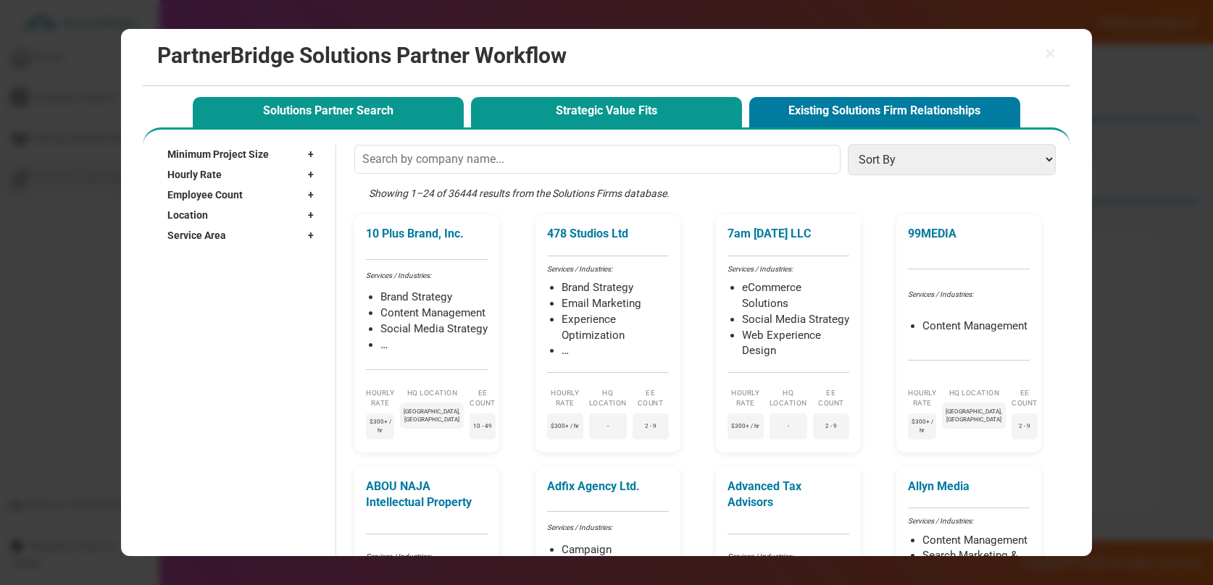
click at [640, 101] on button "Strategic Value Fits" at bounding box center [606, 112] width 271 height 30
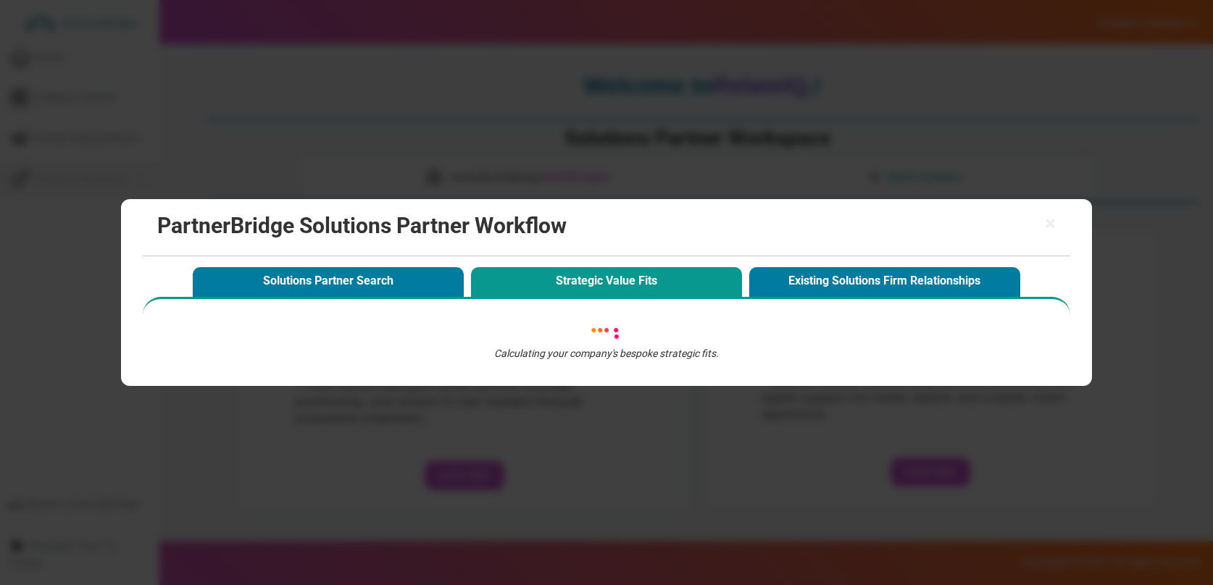
drag, startPoint x: 1051, startPoint y: 219, endPoint x: 1016, endPoint y: 239, distance: 40.3
click at [1051, 219] on span "×" at bounding box center [1050, 224] width 11 height 20
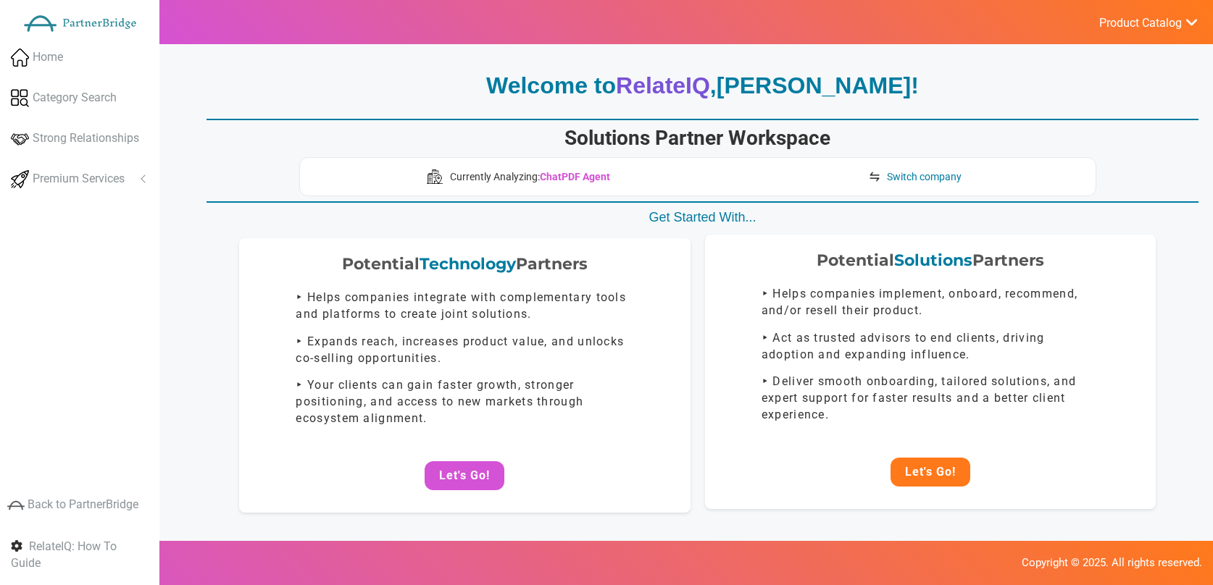
click at [922, 479] on button "Let's Go!" at bounding box center [930, 472] width 80 height 29
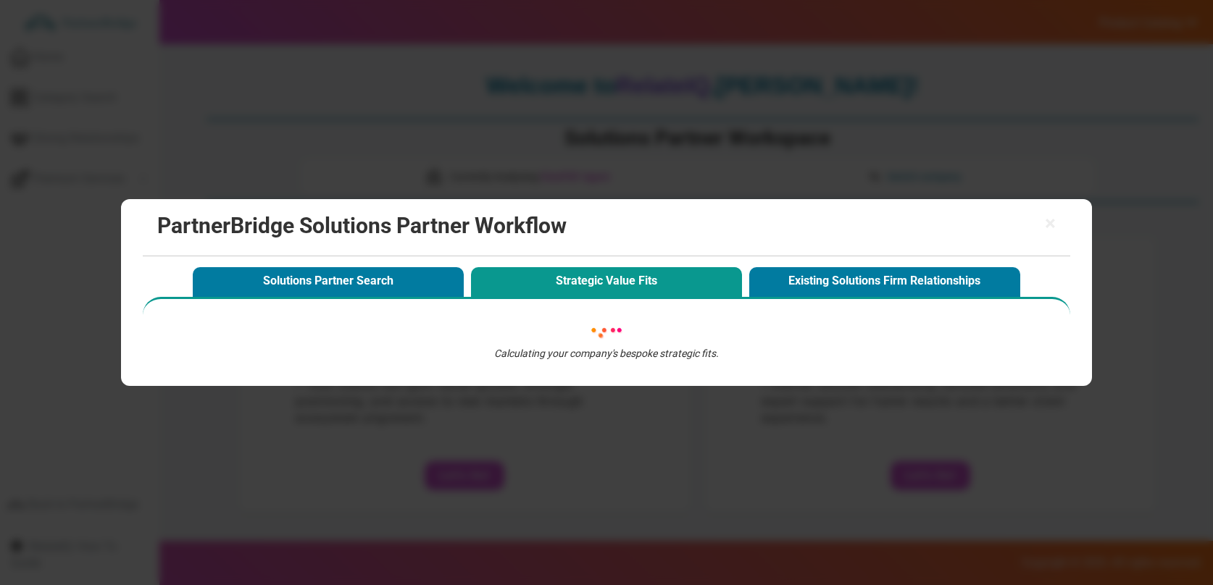
drag, startPoint x: 917, startPoint y: 246, endPoint x: 954, endPoint y: 241, distance: 37.9
click at [921, 245] on div "× PartnerBridge Solutions Partner Workflow" at bounding box center [606, 227] width 927 height 57
click at [1040, 220] on h2 "PartnerBridge Solutions Partner Workflow" at bounding box center [606, 226] width 898 height 24
click at [1032, 223] on h2 "PartnerBridge Solutions Partner Workflow" at bounding box center [606, 226] width 898 height 24
click at [1058, 224] on div "× PartnerBridge Solutions Partner Workflow" at bounding box center [606, 227] width 927 height 57
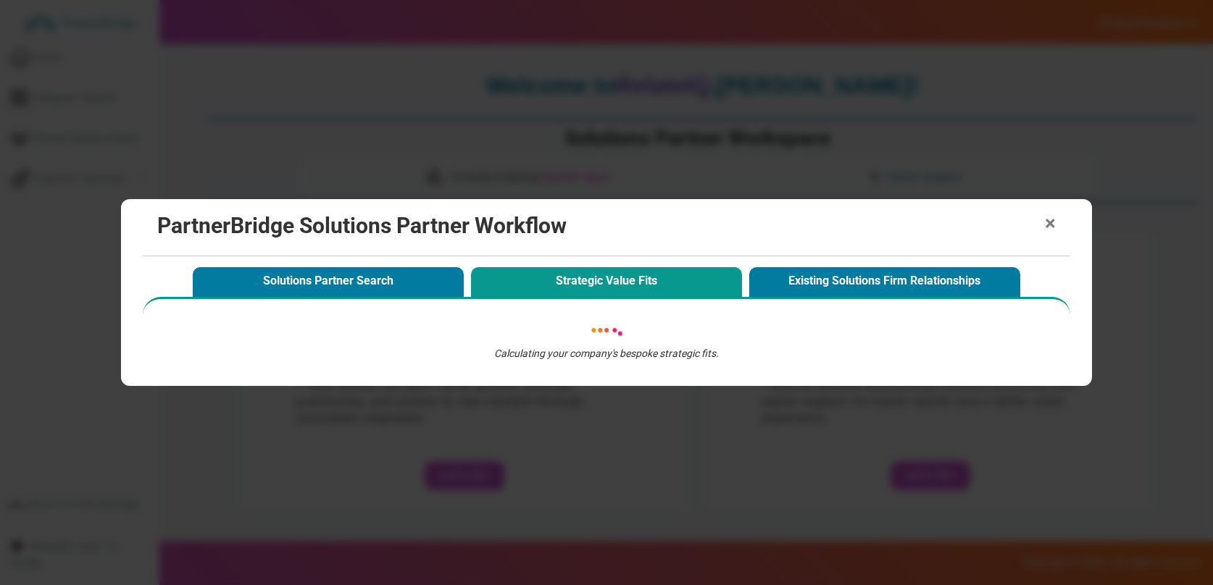
click at [1058, 224] on div "× PartnerBridge Solutions Partner Workflow" at bounding box center [606, 227] width 927 height 57
click at [1047, 223] on span "×" at bounding box center [1050, 224] width 11 height 20
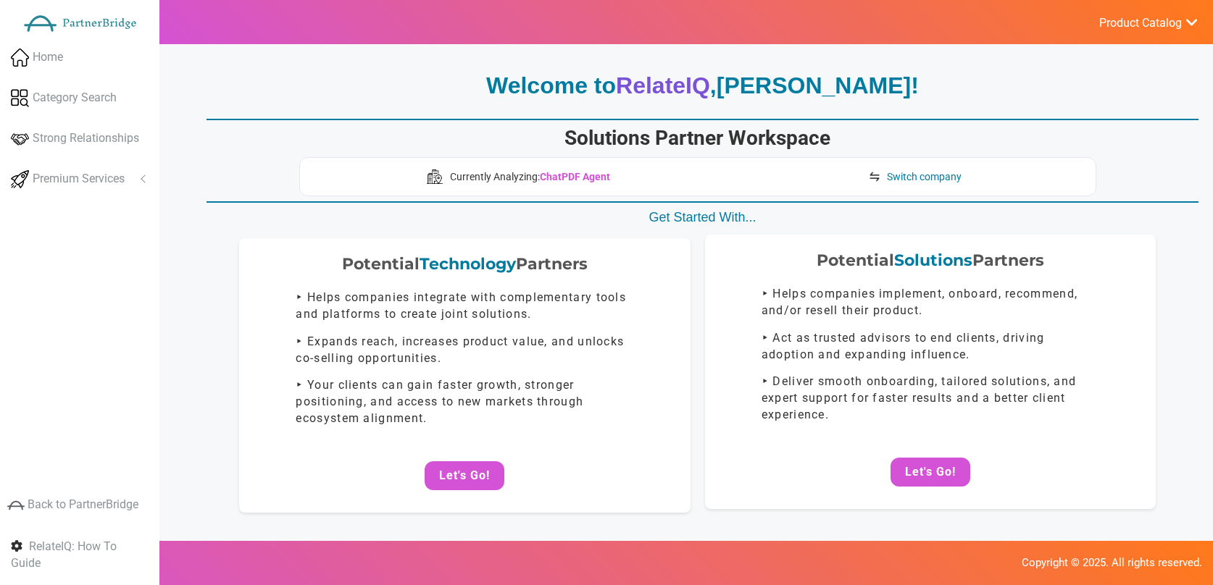
click at [917, 453] on div "Potential Solutions Partners ‣ Helps companies implement, onboard, recommend, a…" at bounding box center [930, 372] width 451 height 275
click at [927, 470] on button "Let's Go!" at bounding box center [930, 472] width 80 height 29
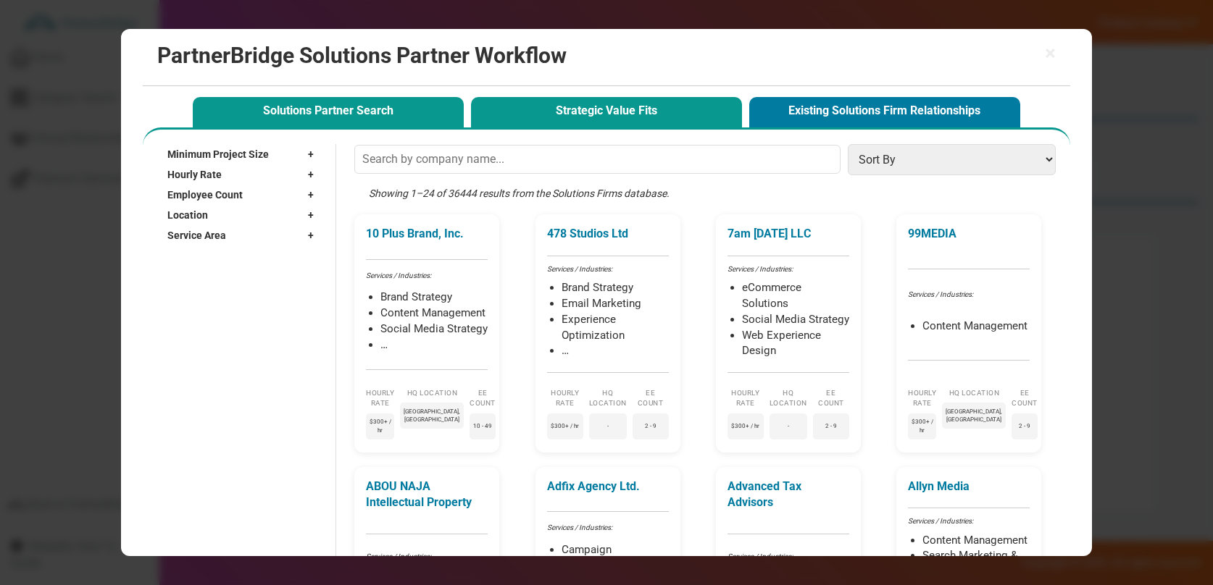
click at [584, 114] on button "Strategic Value Fits" at bounding box center [606, 112] width 271 height 30
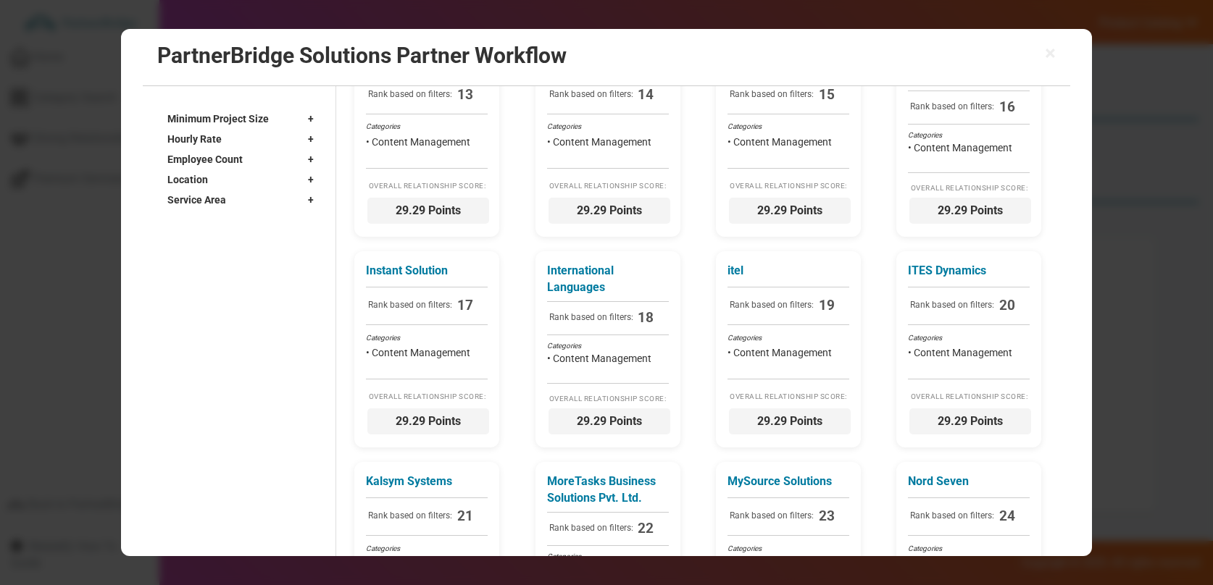
scroll to position [943, 0]
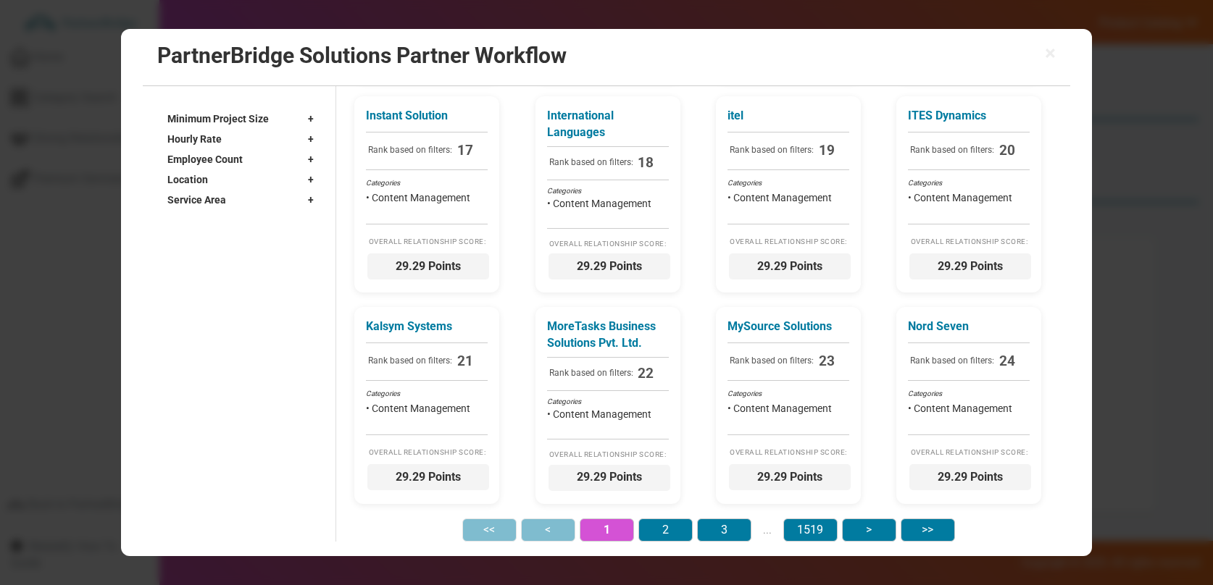
click at [1057, 59] on div "× PartnerBridge Solutions Partner Workflow" at bounding box center [606, 57] width 927 height 57
click at [1056, 57] on div "× PartnerBridge Solutions Partner Workflow" at bounding box center [606, 57] width 927 height 57
click at [1051, 54] on span "×" at bounding box center [1050, 53] width 11 height 20
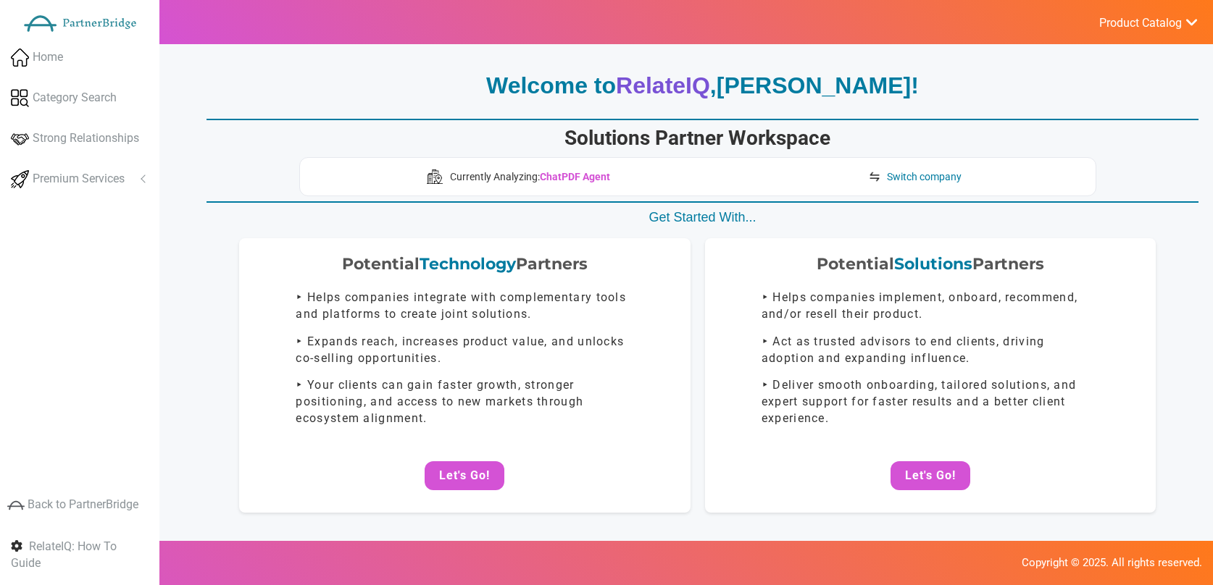
click at [856, 93] on span "Jon Mead" at bounding box center [814, 85] width 194 height 26
click at [982, 93] on p "Welcome to RelateIQ , Jon Mead !" at bounding box center [702, 86] width 992 height 33
click at [1152, 18] on span "Product Catalog" at bounding box center [1140, 23] width 83 height 14
click at [1061, 152] on link "Log Out" at bounding box center [1113, 154] width 170 height 29
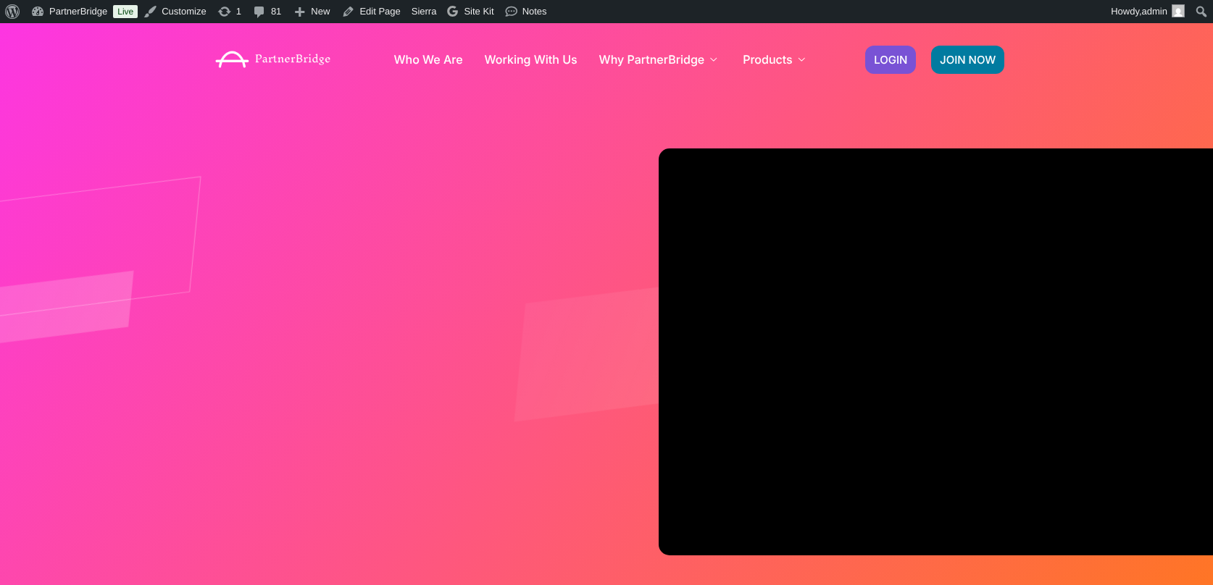
click at [1053, 88] on div "Who We Are Working With Us Why PartnerBridge For Our Clients For Solutions Part…" at bounding box center [606, 59] width 1213 height 72
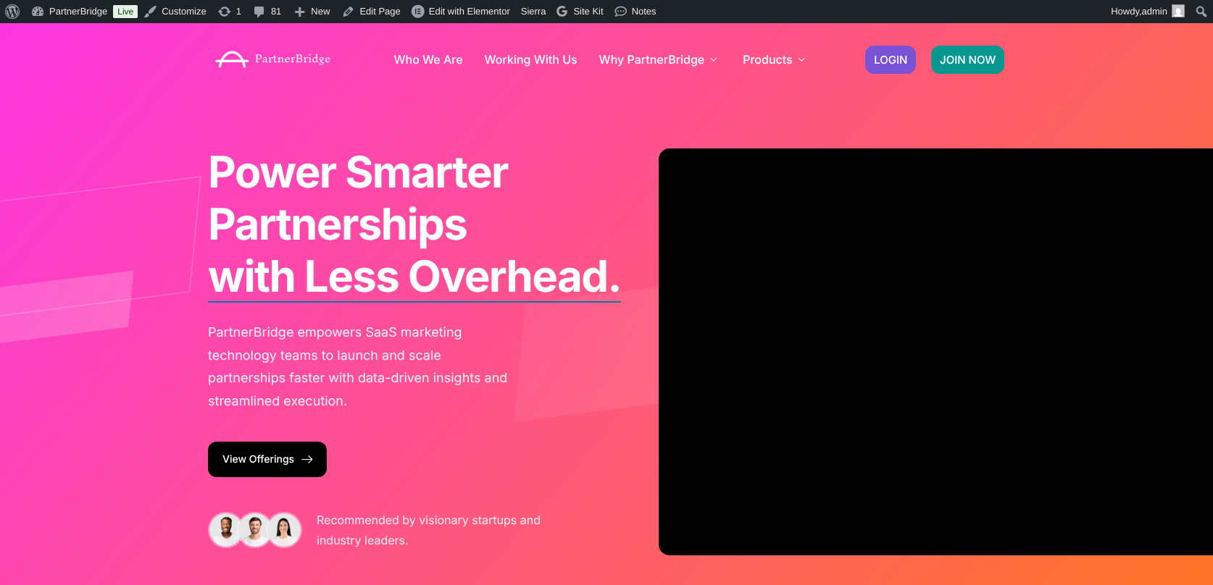
click at [969, 57] on span "JOIN NOW" at bounding box center [968, 59] width 56 height 11
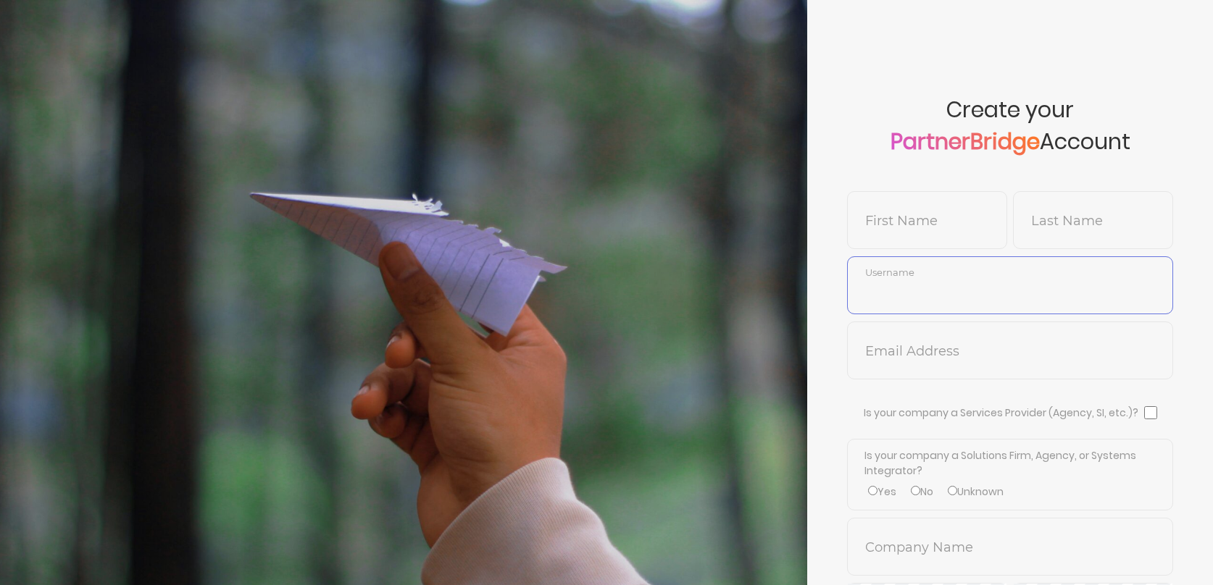
type input "DemoUser"
click at [992, 186] on span "Create your PartnerBridge Account" at bounding box center [1010, 144] width 326 height 94
click at [995, 395] on form "Create your PartnerBridge Account First Name Last Name DemoUser Username Email …" at bounding box center [1010, 404] width 406 height 808
click at [942, 214] on input "text" at bounding box center [927, 231] width 159 height 35
type input "[PERSON_NAME]"
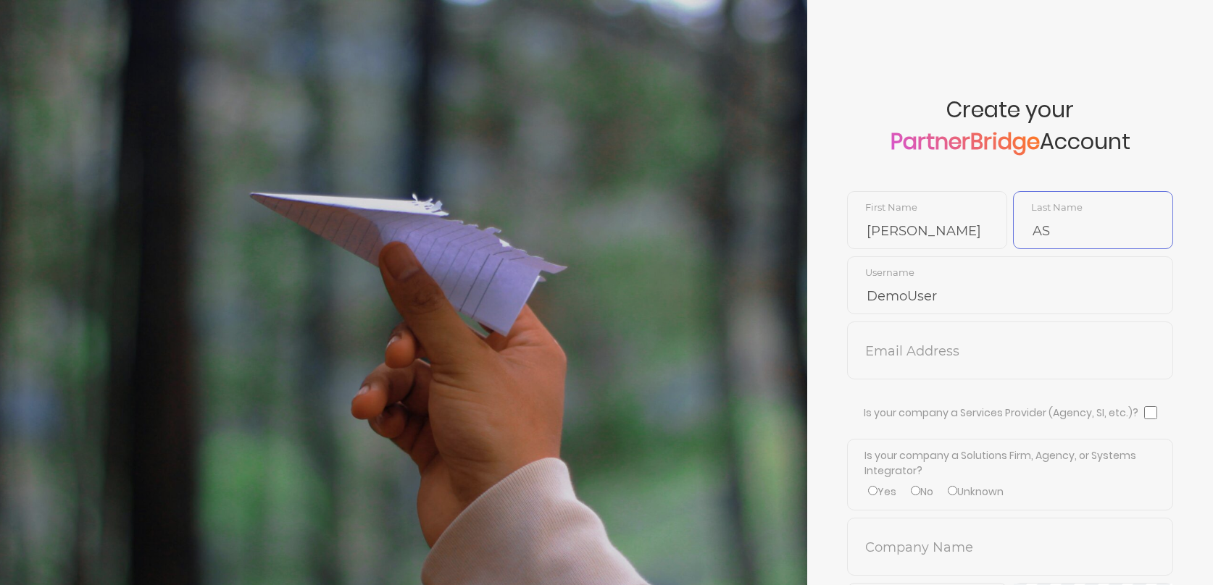
type input "A"
type input "SolTest"
type input "solTest"
type input "[PERSON_NAME][EMAIL_ADDRESS][DOMAIN_NAME]"
click at [1144, 408] on input "Is your company a Services Provider (Agency, SI, etc.)?" at bounding box center [1150, 412] width 13 height 13
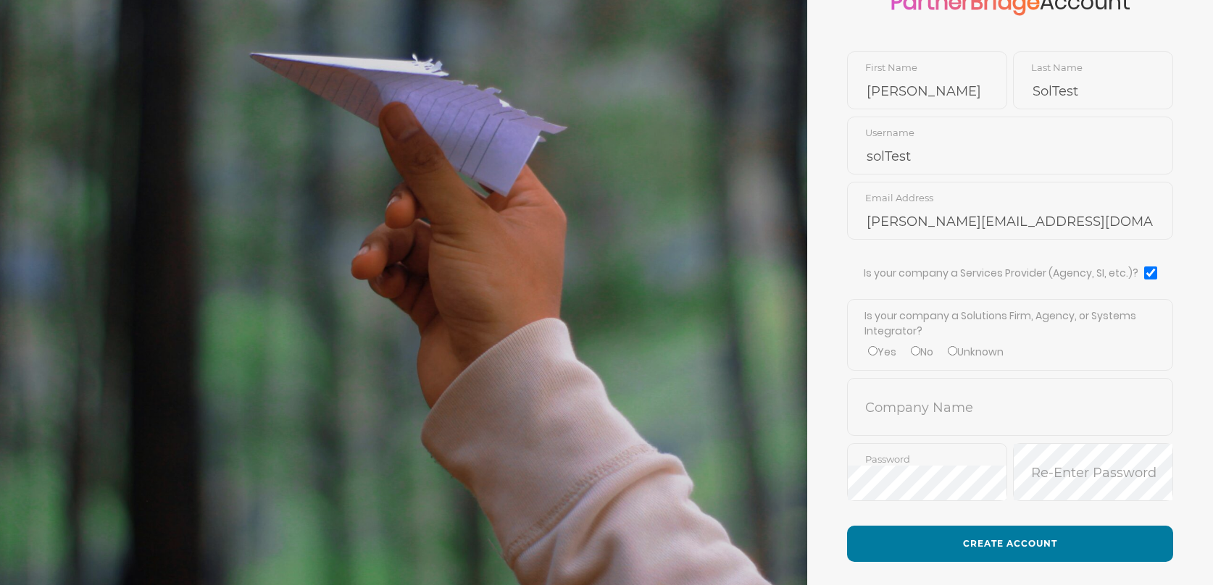
scroll to position [151, 0]
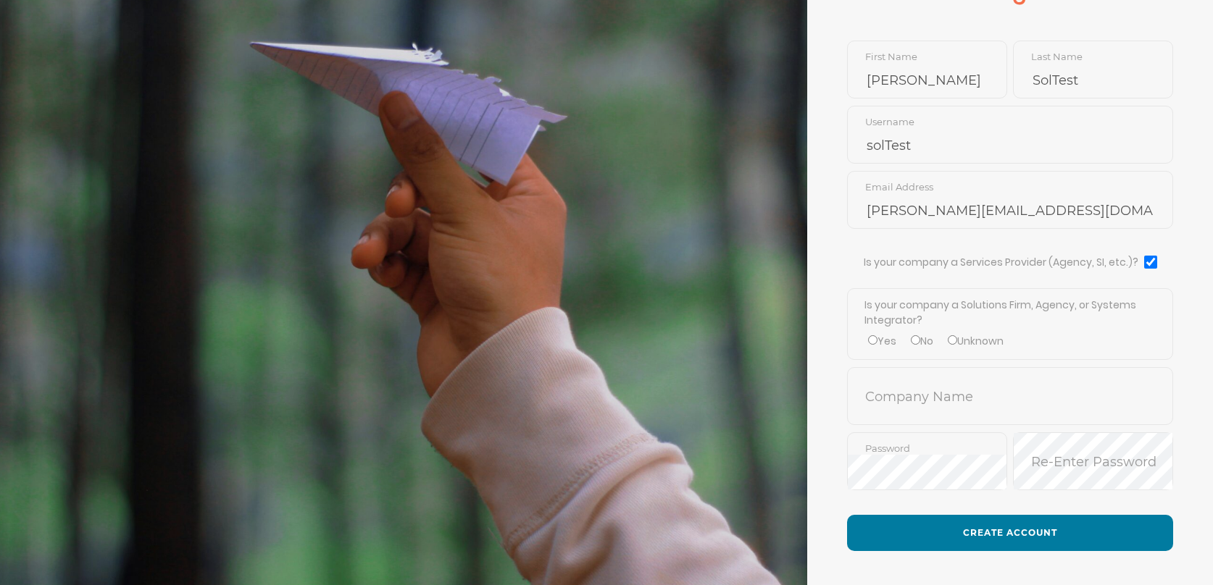
click at [1016, 260] on label "Is your company a Services Provider (Agency, SI, etc.)?" at bounding box center [992, 262] width 291 height 15
click at [1144, 260] on input "Is your company a Services Provider (Agency, SI, etc.)?" at bounding box center [1150, 262] width 13 height 13
checkbox input "false"
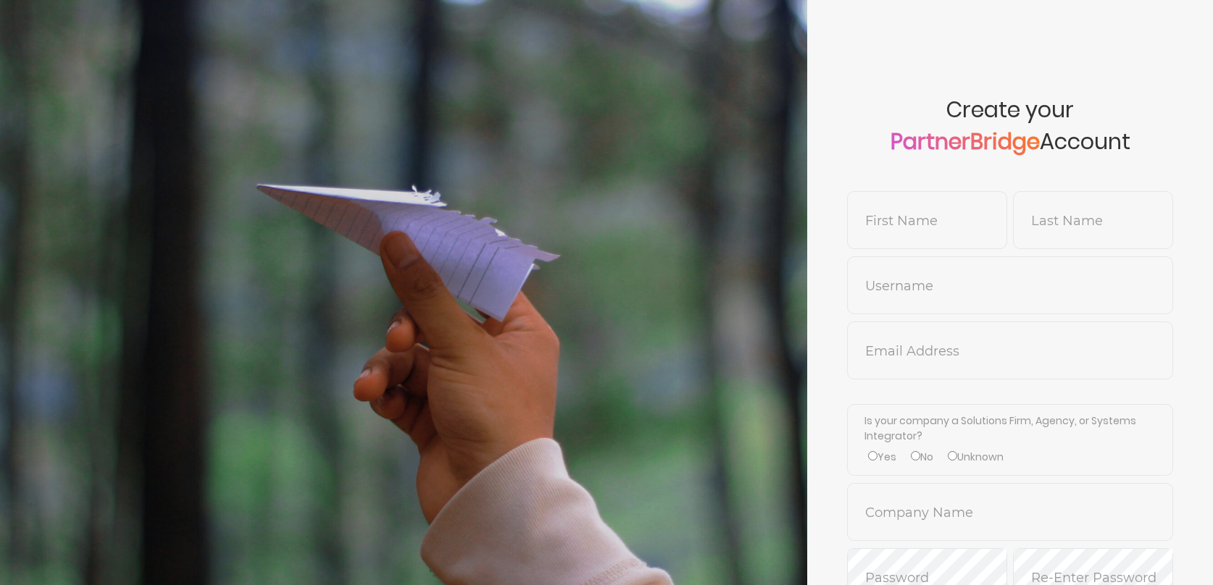
scroll to position [151, 0]
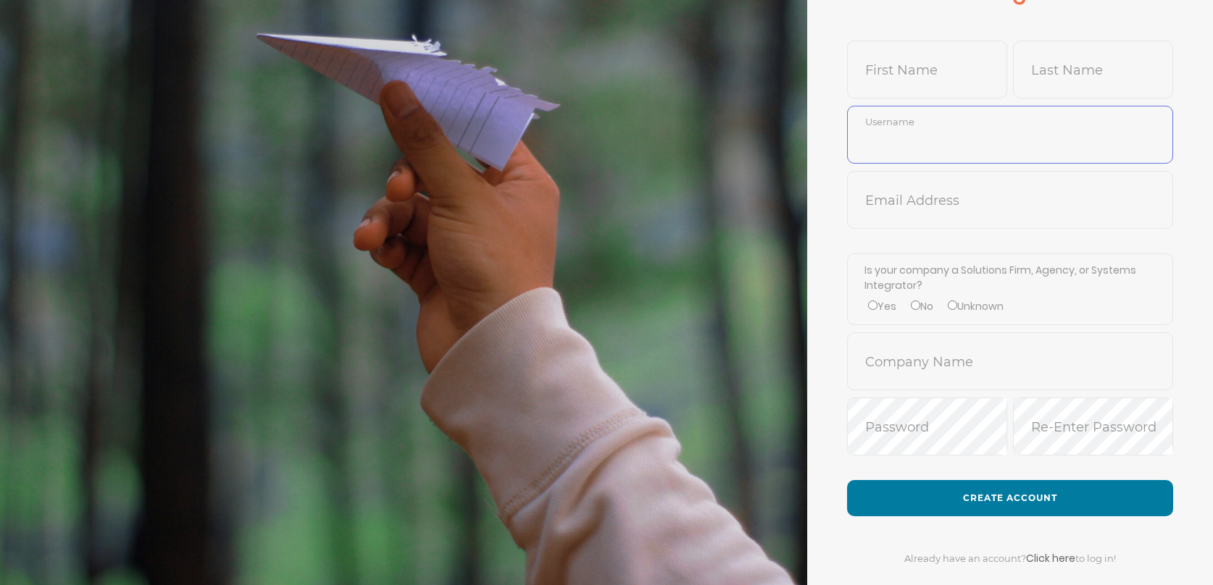
type input "DemoUser"
click at [945, 235] on form "Create your PartnerBridge Account First Name Last Name DemoUser Username Email …" at bounding box center [1010, 235] width 406 height 773
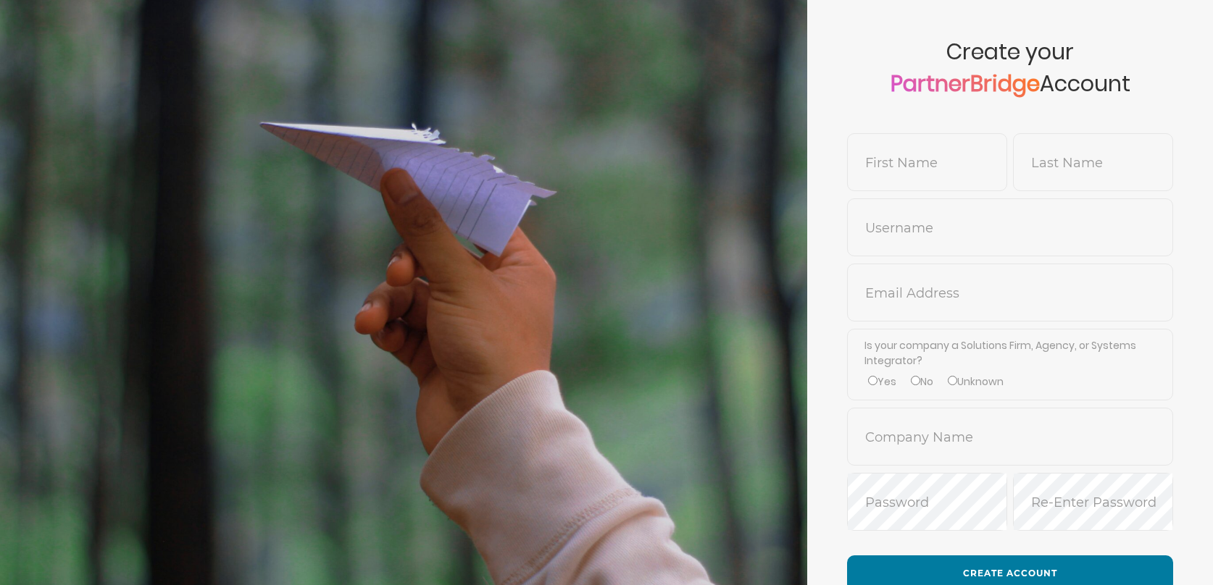
scroll to position [62, 0]
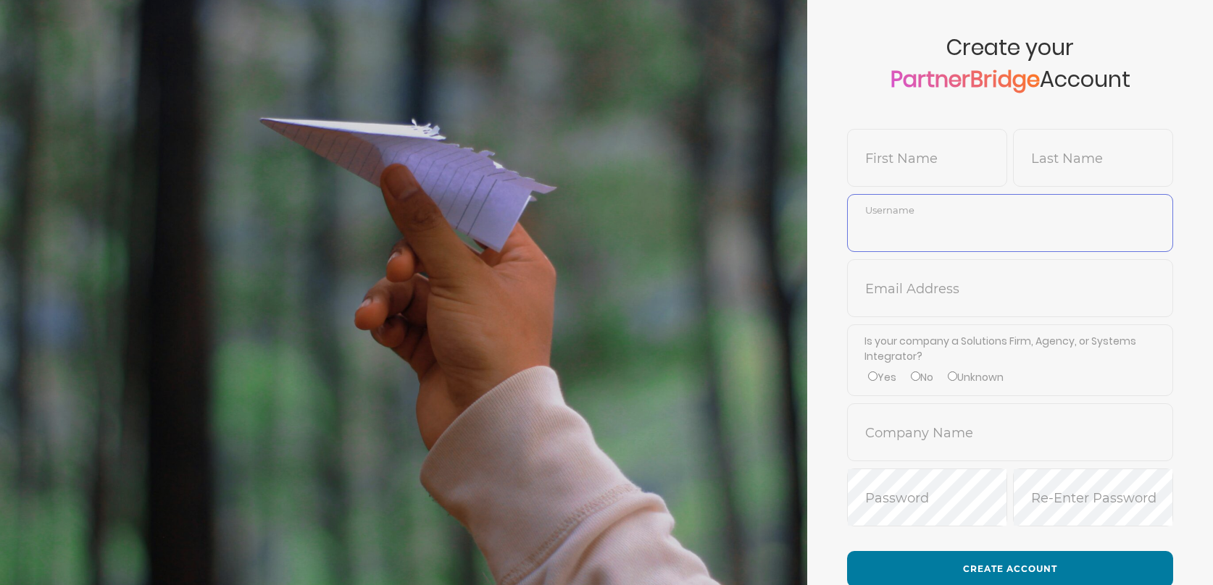
type input "DemoUser"
click at [1013, 351] on label "Is your company a Solutions Firm, Agency, or Systems Integrator?" at bounding box center [1010, 349] width 292 height 30
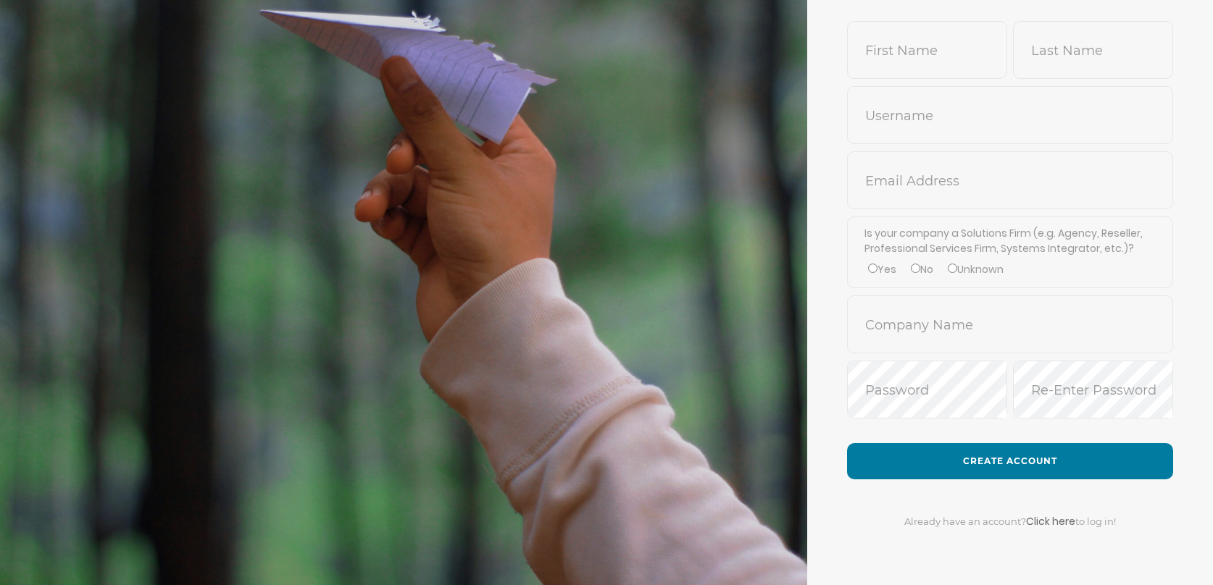
scroll to position [170, 0]
type input "DemoUser"
click at [1047, 519] on link "Click here" at bounding box center [1050, 522] width 49 height 14
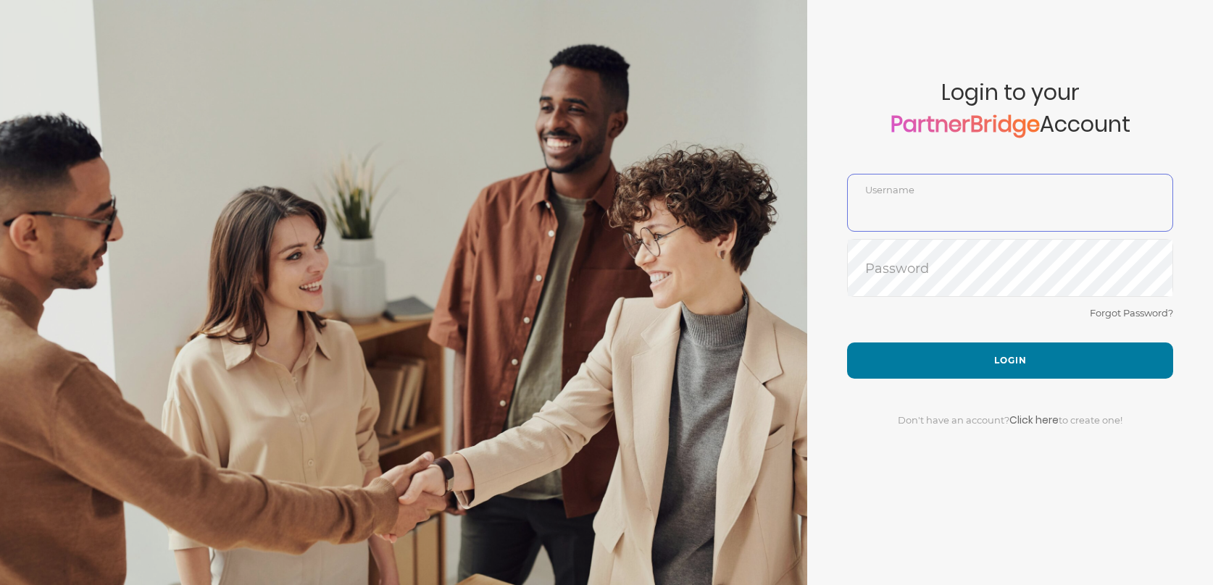
type input "DemoUser"
click at [951, 320] on div "Forgot Password?" at bounding box center [1010, 323] width 326 height 38
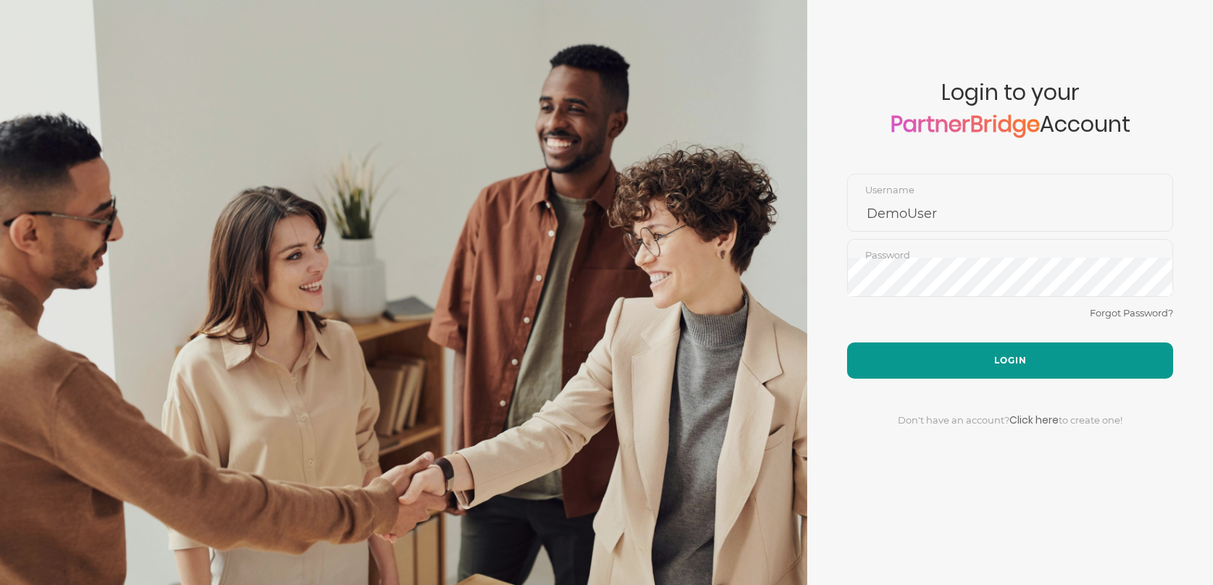
click at [973, 356] on button "Login" at bounding box center [1010, 361] width 326 height 36
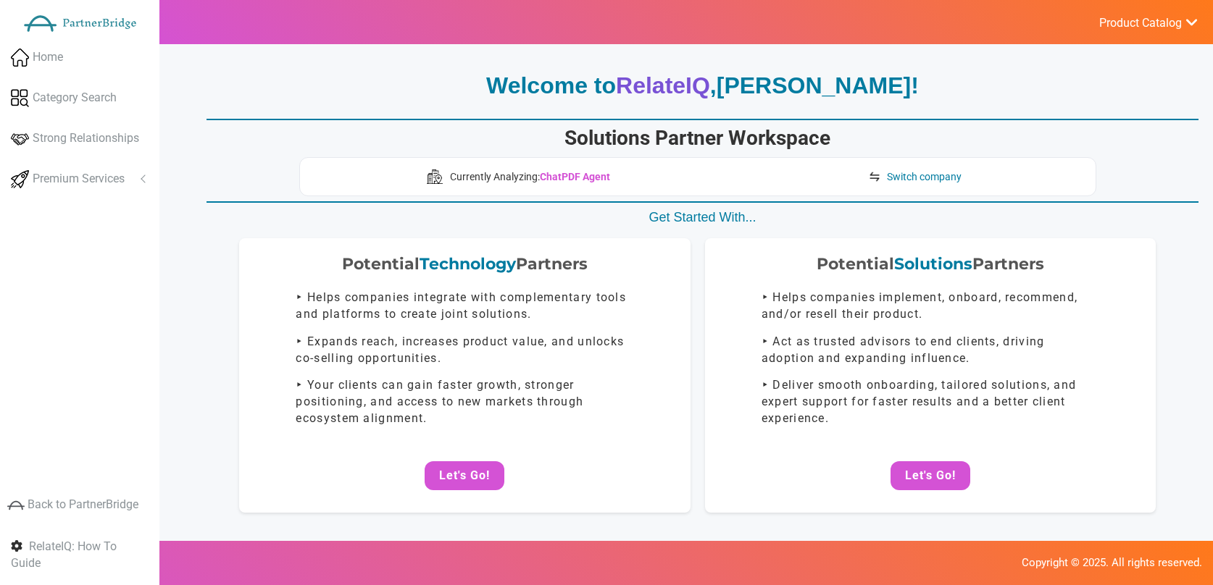
click at [1109, 37] on ul "Product Catalog RelateIQ - Premium Precision Insights - Launch DataStream - Upg…" at bounding box center [1148, 22] width 130 height 44
click at [1124, 18] on span "Product Catalog" at bounding box center [1140, 23] width 83 height 14
click at [1092, 143] on link "Log Out" at bounding box center [1113, 154] width 170 height 29
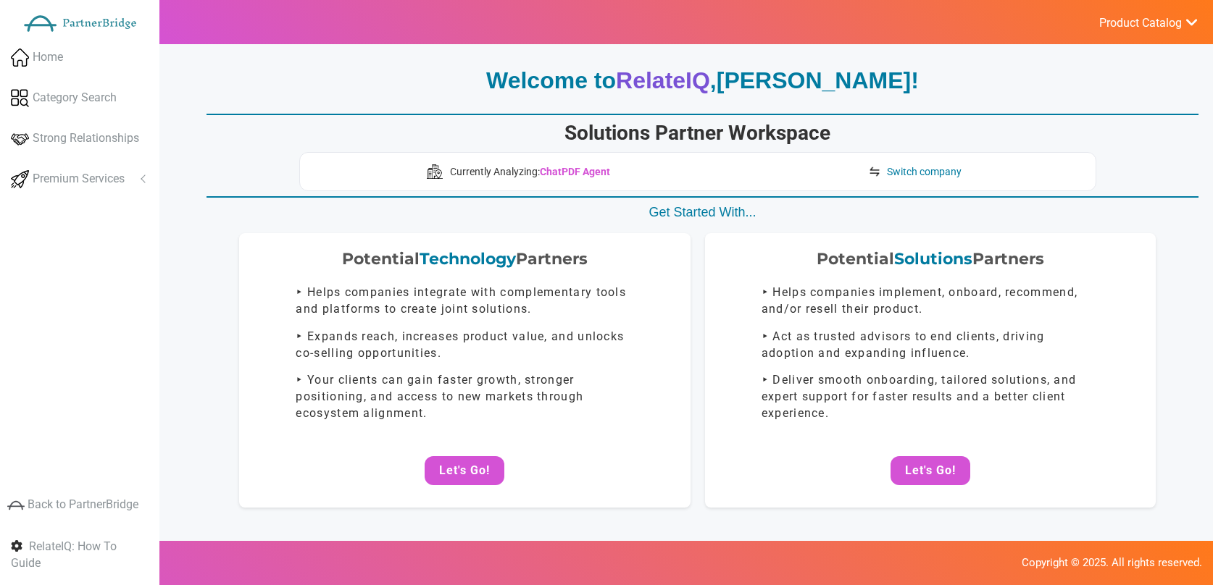
scroll to position [6, 0]
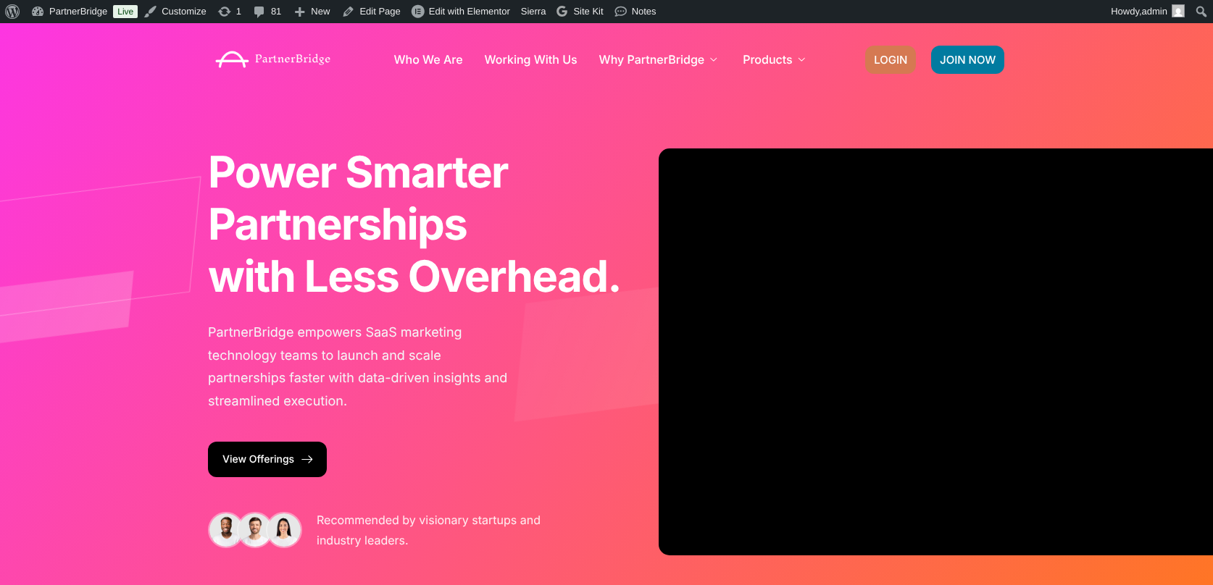
click at [901, 49] on link "LOGIN" at bounding box center [890, 60] width 51 height 28
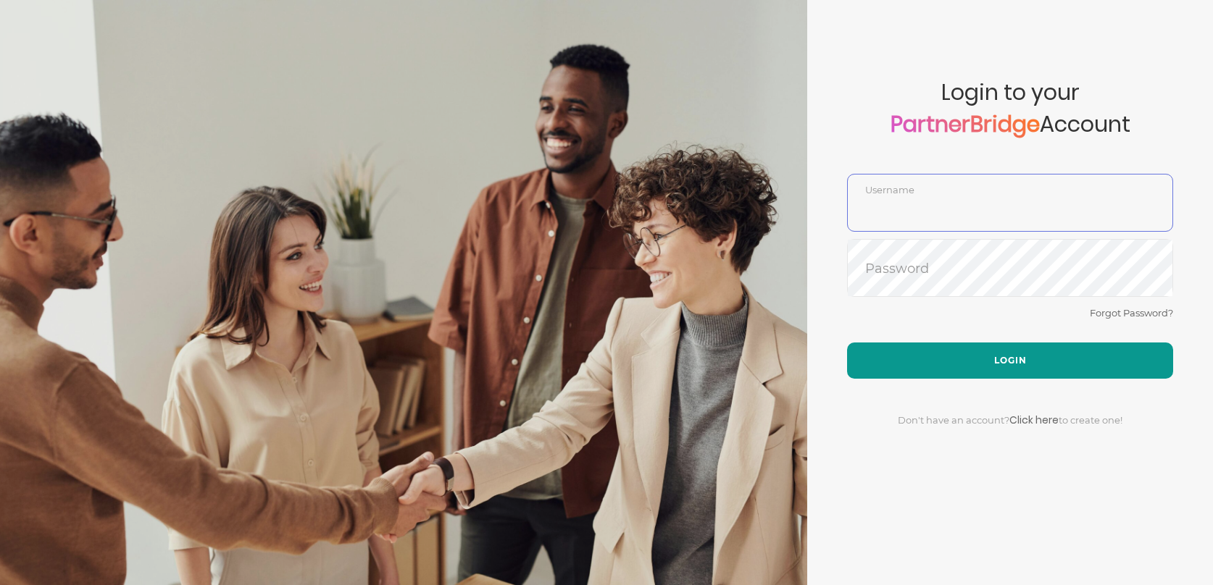
type input "DemoUser"
click at [1041, 343] on button "Login" at bounding box center [1010, 361] width 326 height 36
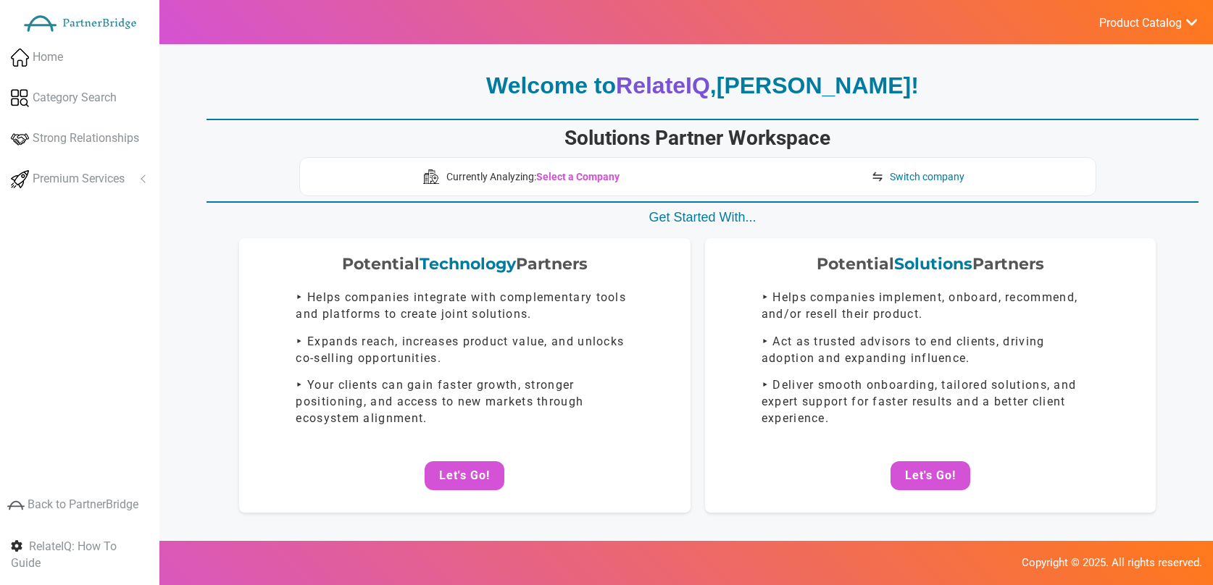
click at [1121, 26] on span "Product Catalog" at bounding box center [1140, 23] width 83 height 14
click at [1085, 148] on link "Log Out" at bounding box center [1113, 154] width 170 height 29
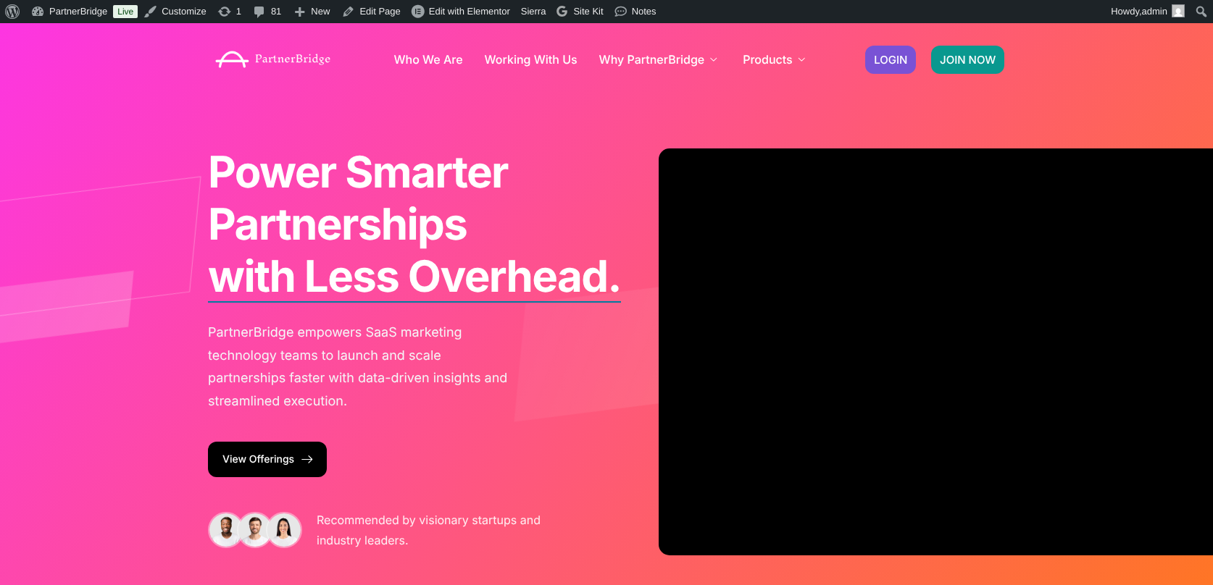
click at [972, 59] on span "JOIN NOW" at bounding box center [968, 59] width 56 height 11
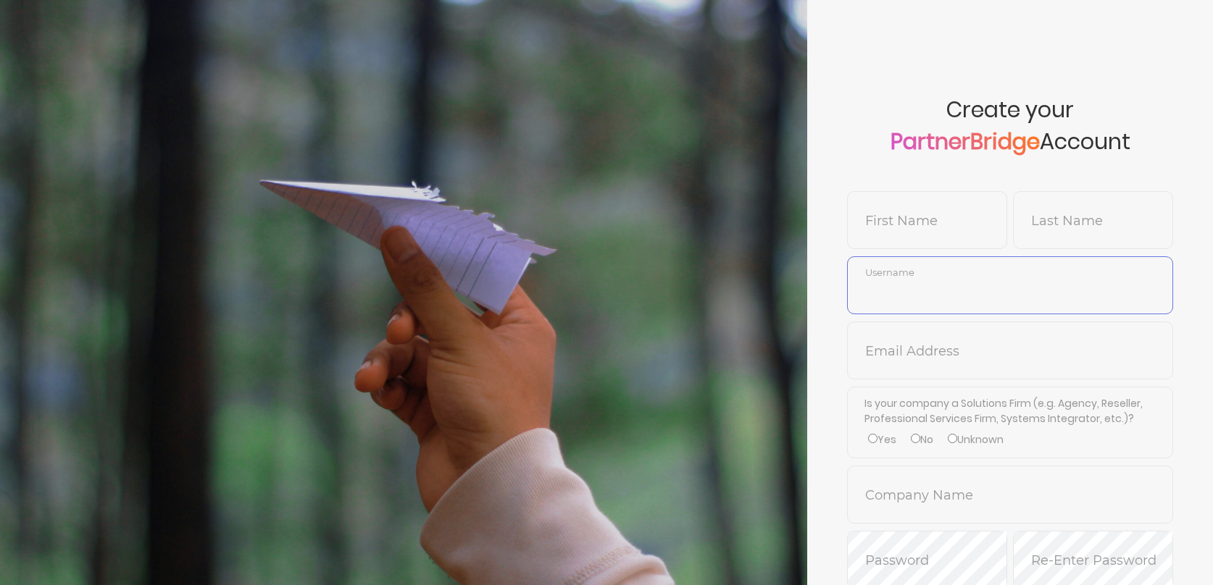
type input "DemoUser"
click at [948, 238] on input "text" at bounding box center [927, 231] width 159 height 35
type input "[PERSON_NAME]"
type input "SolTest"
type input "SolutionsUser"
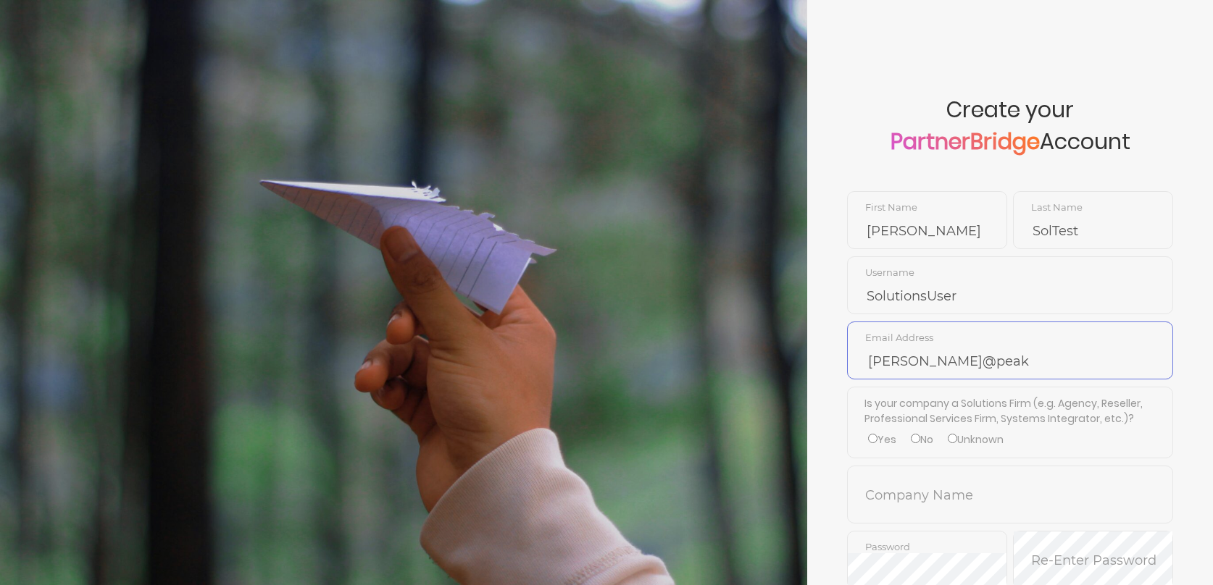
type input "[PERSON_NAME][EMAIL_ADDRESS][DOMAIN_NAME]"
click at [888, 442] on label "Yes" at bounding box center [882, 440] width 28 height 15
click at [877, 442] on input "Yes" at bounding box center [872, 438] width 9 height 9
radio input "true"
click at [924, 473] on span "Company Name" at bounding box center [1010, 495] width 326 height 58
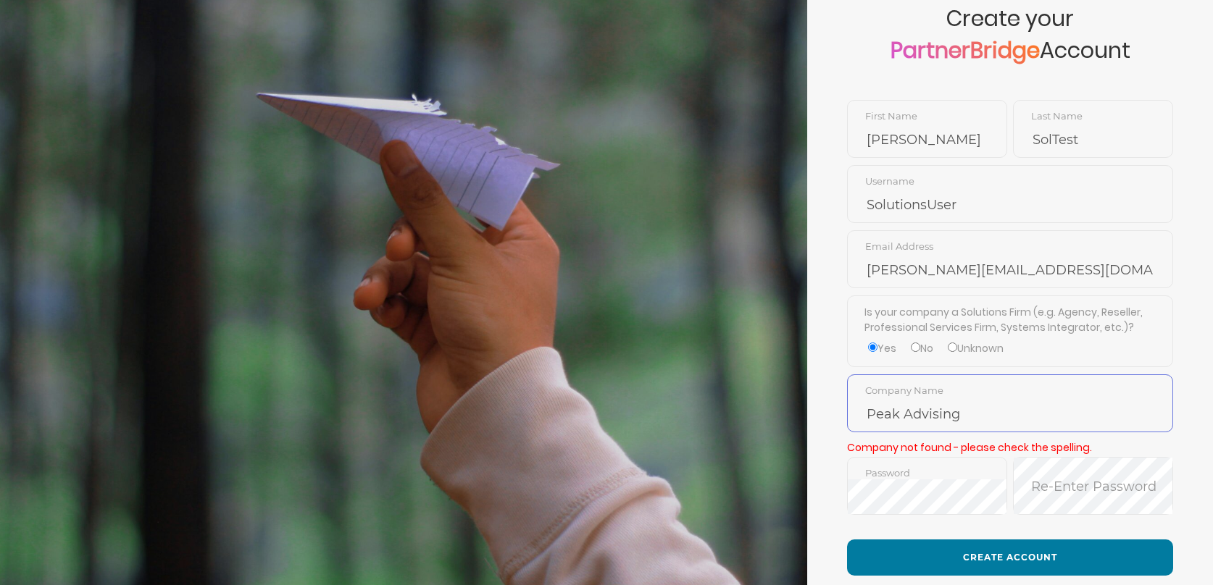
scroll to position [101, 0]
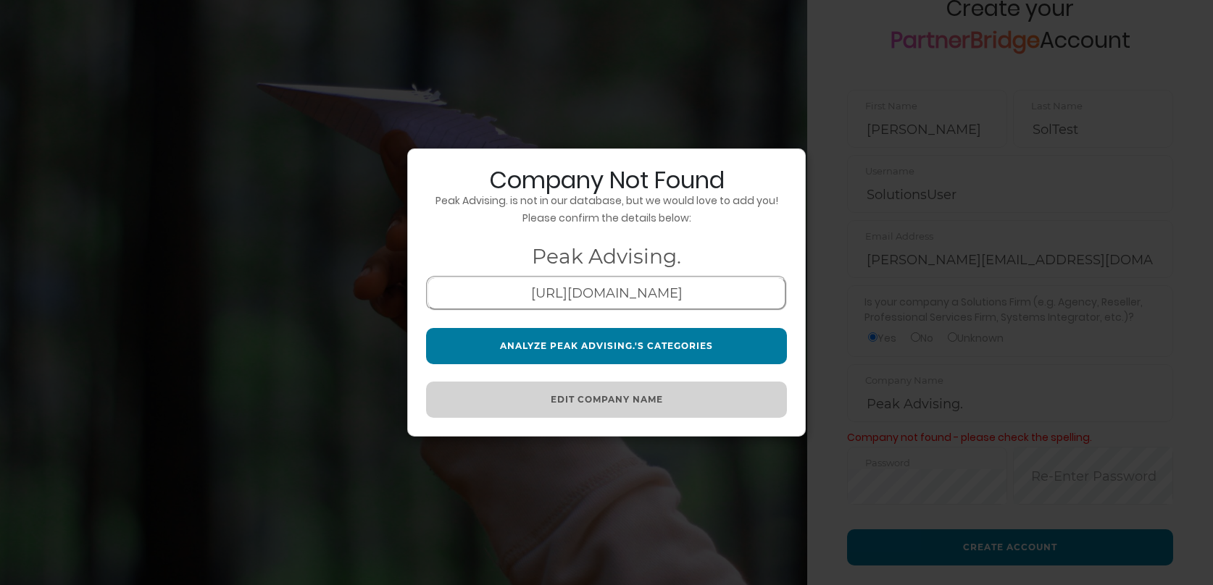
click at [640, 392] on button "Edit Company Name" at bounding box center [606, 400] width 361 height 36
click at [640, 393] on button "Edit Company Name" at bounding box center [606, 400] width 361 height 36
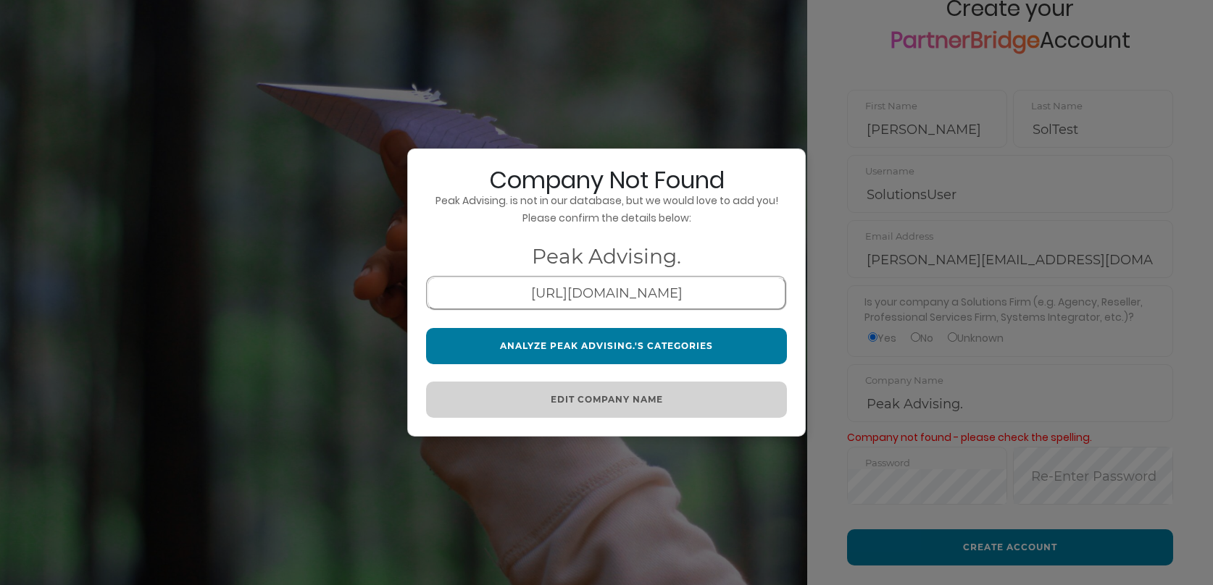
click at [640, 393] on button "Edit Company Name" at bounding box center [606, 400] width 361 height 36
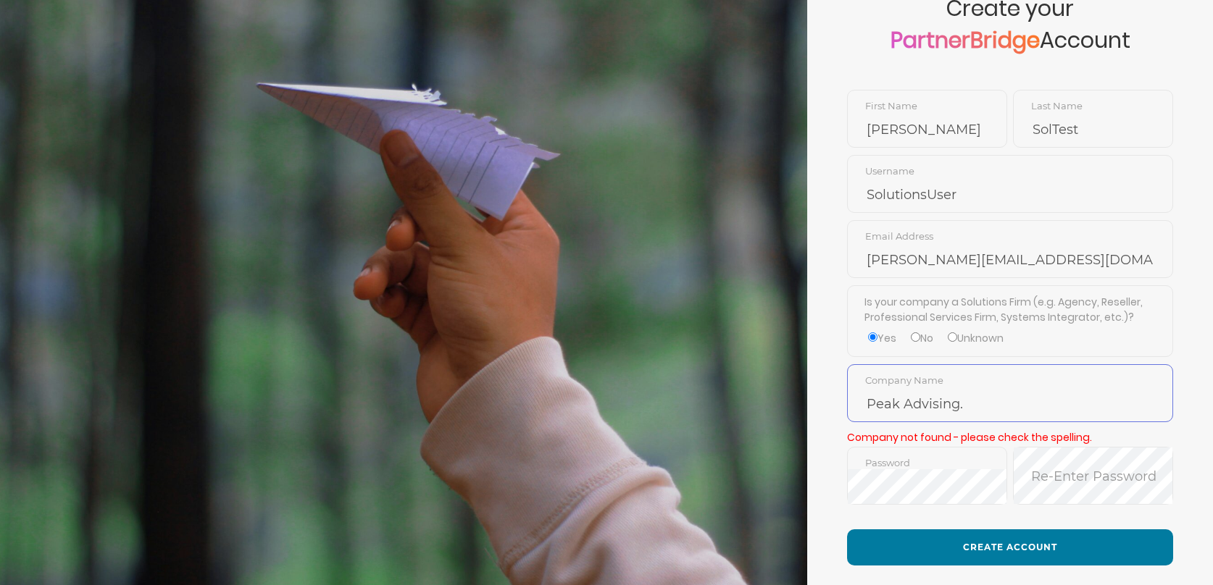
drag, startPoint x: 972, startPoint y: 409, endPoint x: 979, endPoint y: 405, distance: 8.1
click at [972, 408] on input "Peak Advising." at bounding box center [1010, 404] width 325 height 35
type input "Peak Advising"
click at [974, 465] on span "Password" at bounding box center [927, 476] width 160 height 58
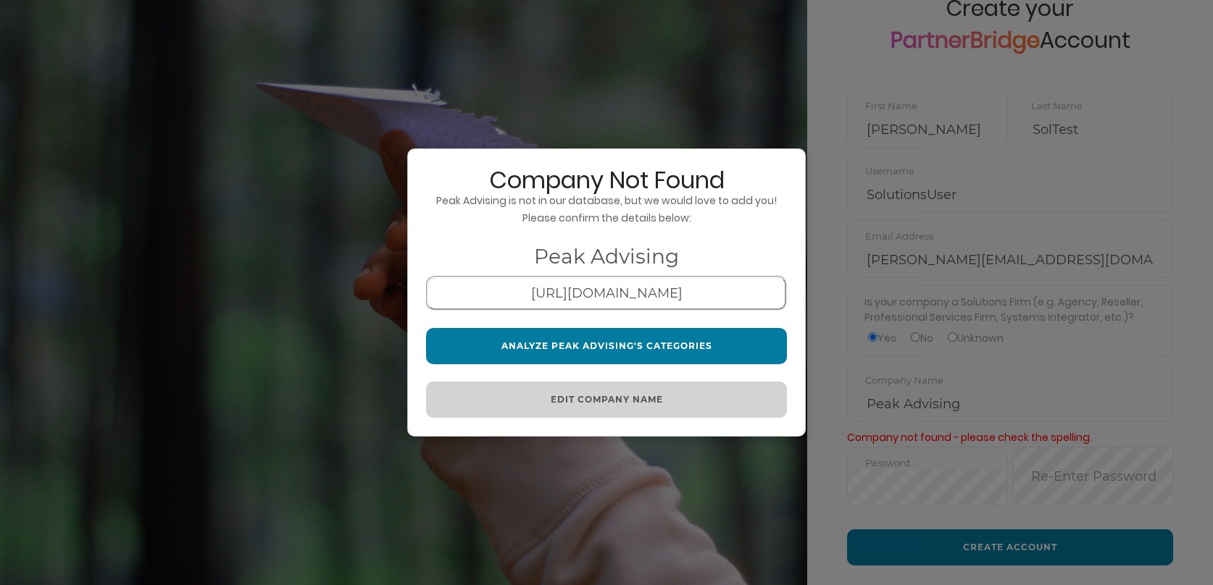
click at [881, 181] on div "Company Not Found Peak Advising is not in our database, but we would love to ad…" at bounding box center [606, 292] width 1213 height 585
click at [783, 169] on h2 "Company Not Found" at bounding box center [606, 179] width 361 height 25
click at [682, 392] on button "Edit Company Name" at bounding box center [606, 400] width 361 height 36
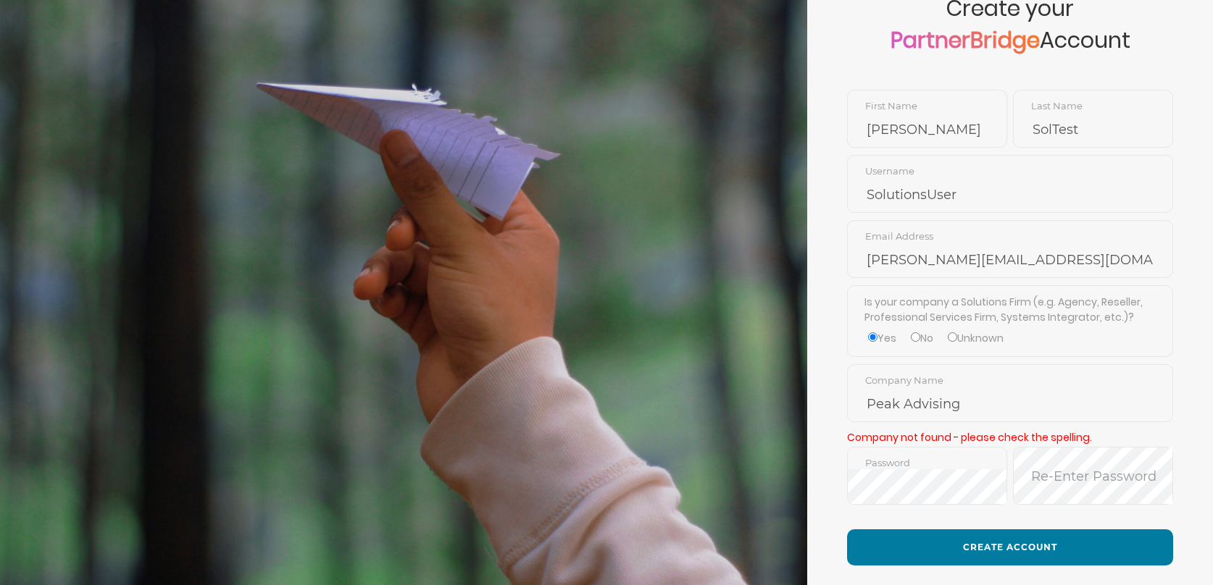
click at [918, 331] on label "No" at bounding box center [922, 338] width 22 height 15
click at [918, 333] on input "No" at bounding box center [915, 337] width 9 height 9
radio input "true"
click at [917, 335] on input "No" at bounding box center [915, 337] width 9 height 9
click at [1011, 395] on input "Peak Advising" at bounding box center [1010, 404] width 325 height 35
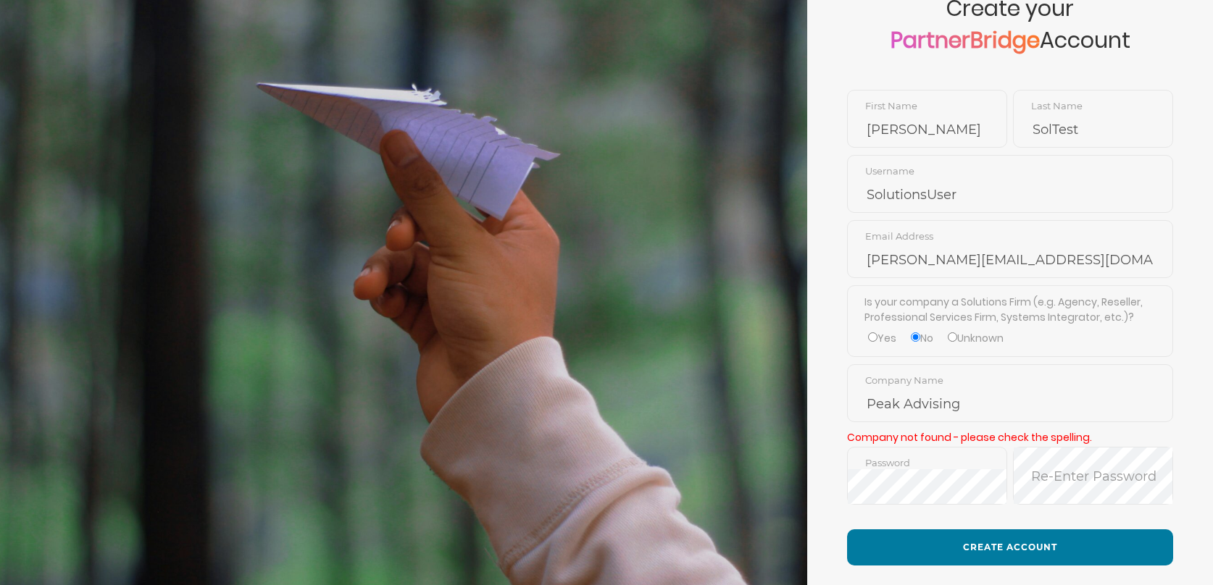
click at [997, 447] on span "Password" at bounding box center [927, 476] width 160 height 58
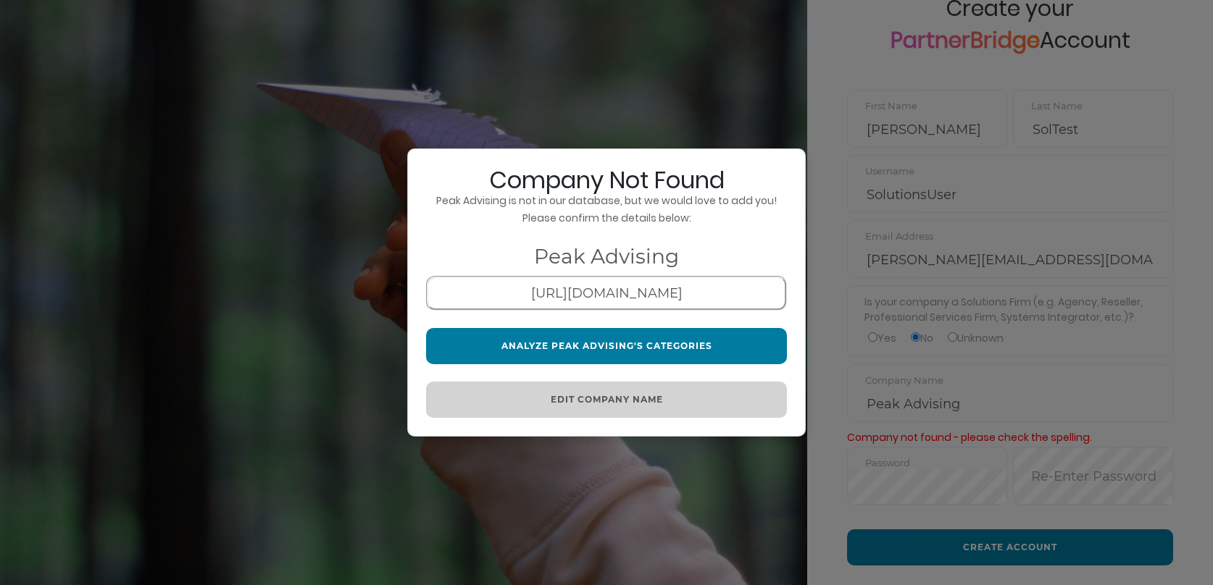
click at [729, 386] on button "Edit Company Name" at bounding box center [606, 400] width 361 height 36
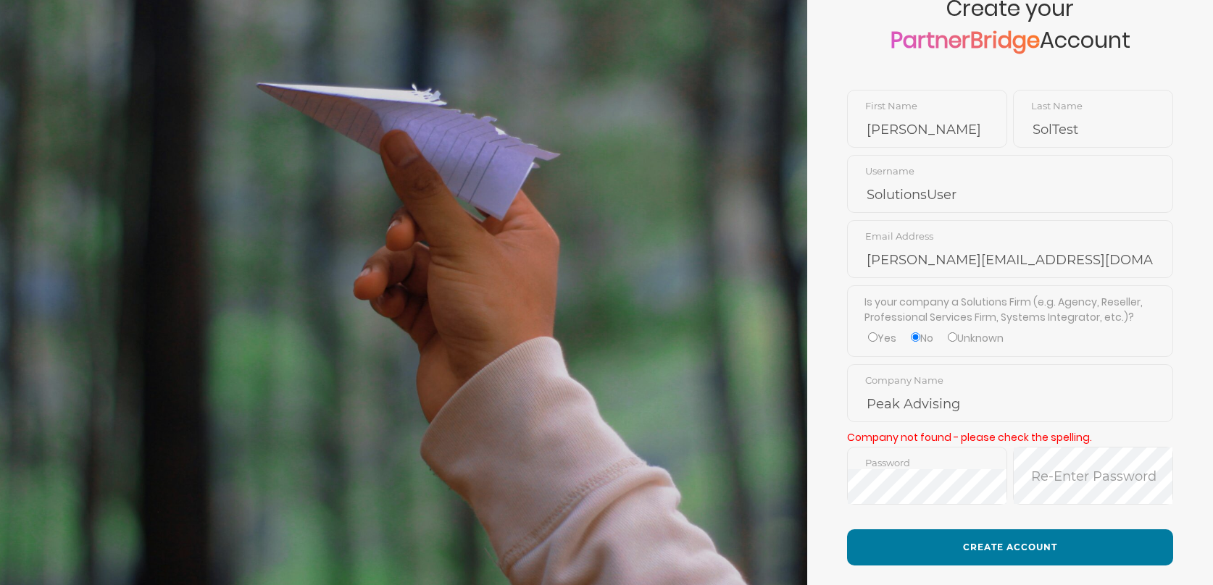
click at [969, 332] on label "Unknown" at bounding box center [976, 338] width 56 height 15
click at [957, 333] on input "Unknown" at bounding box center [952, 337] width 9 height 9
radio input "true"
click at [978, 369] on span "Peak Advising Company Name" at bounding box center [1010, 393] width 326 height 58
click at [974, 424] on form "Create your PartnerBridge Account [PERSON_NAME] First Name SolTest Last Name So…" at bounding box center [1010, 285] width 406 height 773
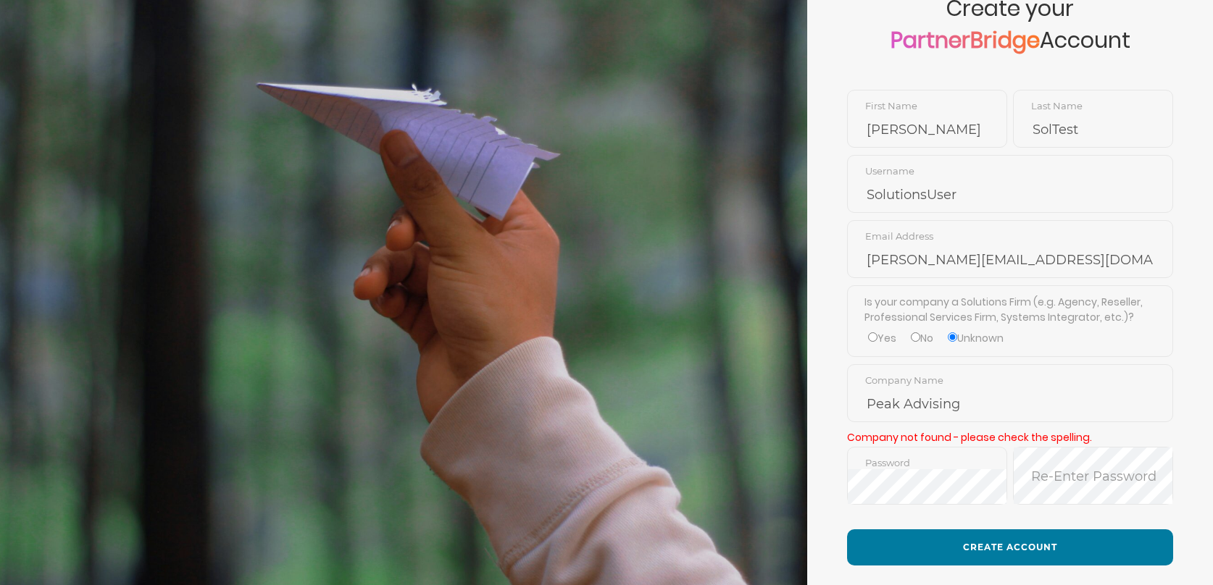
click at [964, 448] on span "Password" at bounding box center [927, 476] width 160 height 58
click at [985, 398] on input "Peak Advising" at bounding box center [1010, 404] width 325 height 35
click at [975, 438] on p "Company not found - please check the spelling." at bounding box center [1010, 438] width 326 height 17
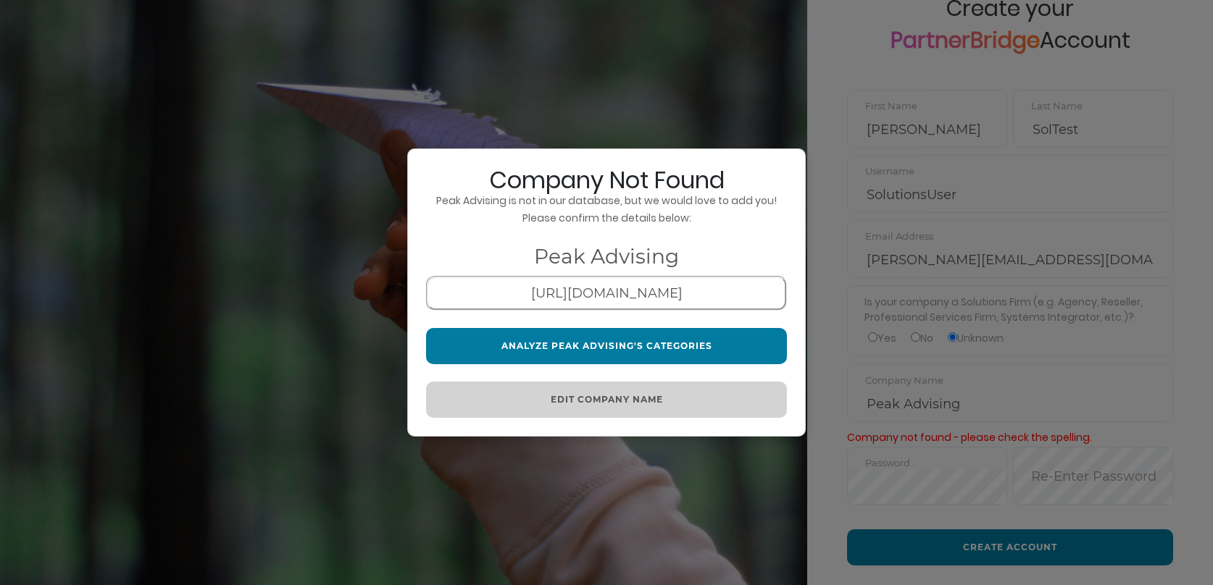
drag, startPoint x: 738, startPoint y: 373, endPoint x: 735, endPoint y: 391, distance: 18.5
click at [738, 374] on div "Company Not Found Peak Advising is not in our database, but we would love to ad…" at bounding box center [606, 293] width 398 height 289
click at [735, 392] on button "Edit Company Name" at bounding box center [606, 400] width 361 height 36
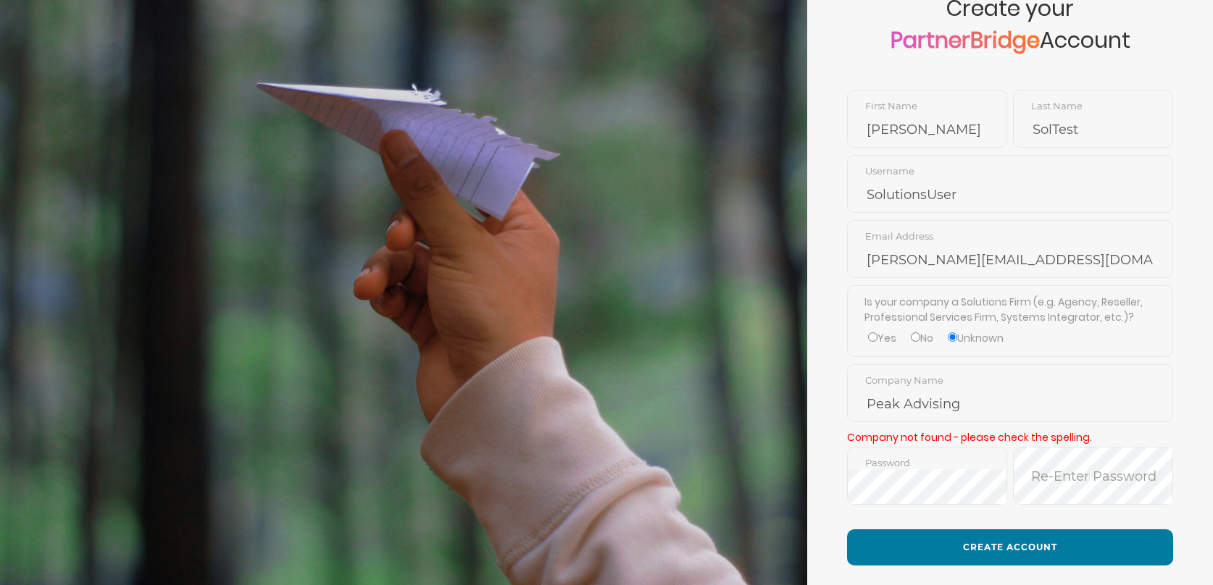
click at [868, 280] on form "Create your PartnerBridge Account [PERSON_NAME] First Name SolTest Last Name So…" at bounding box center [1010, 285] width 406 height 773
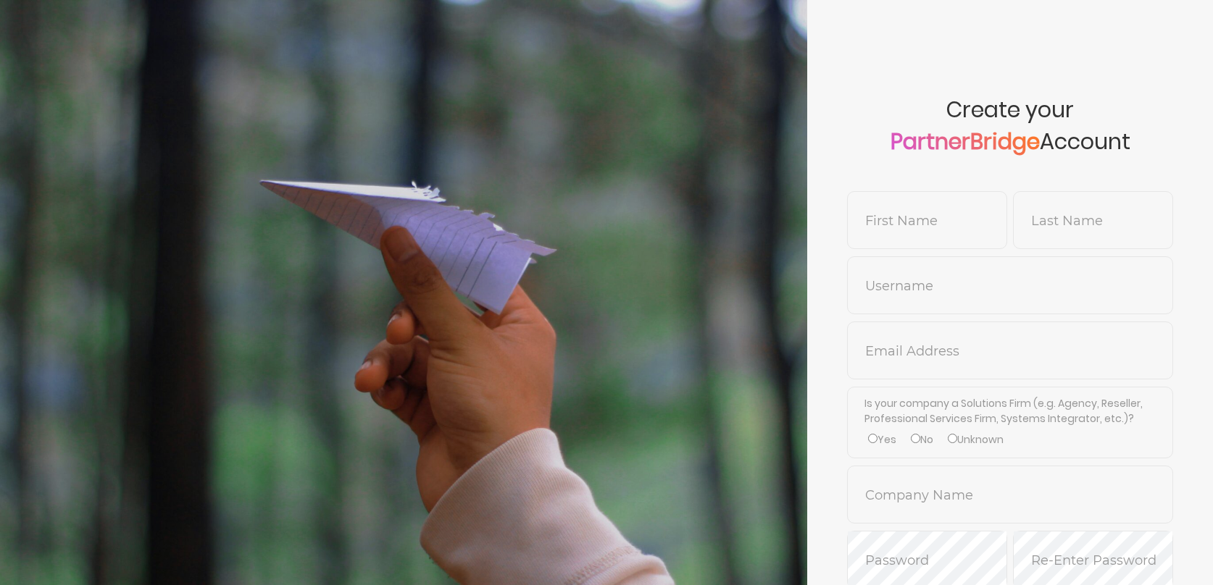
scroll to position [89, 0]
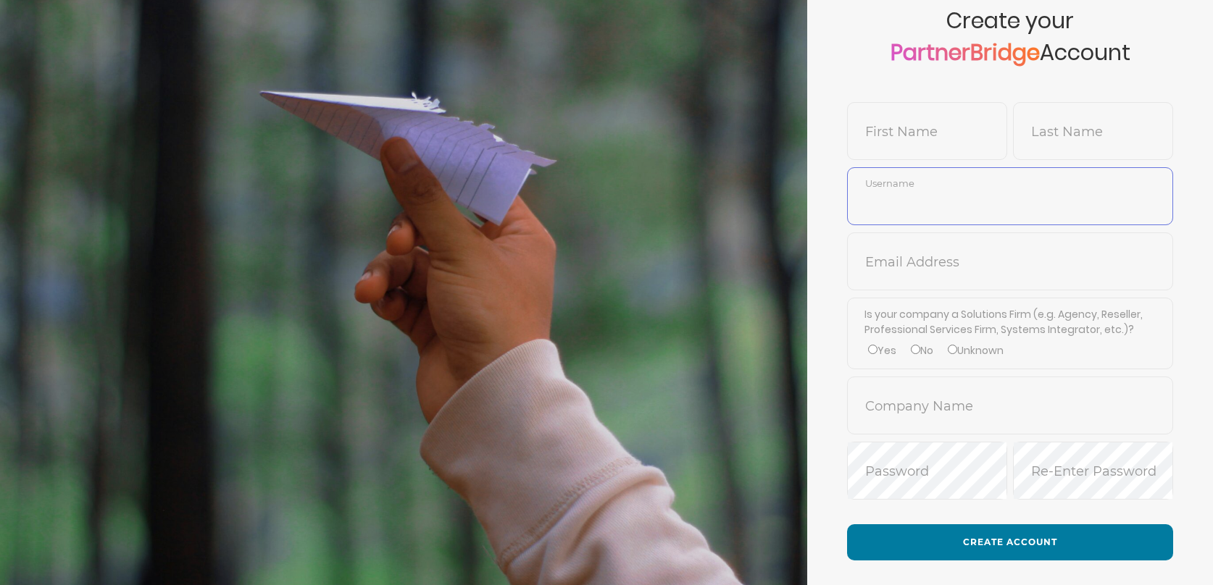
type input "DemoUser"
click at [933, 135] on input "text" at bounding box center [927, 142] width 159 height 35
type input "[PERSON_NAME]"
type input "SolTest"
type input "SolutionsUser"
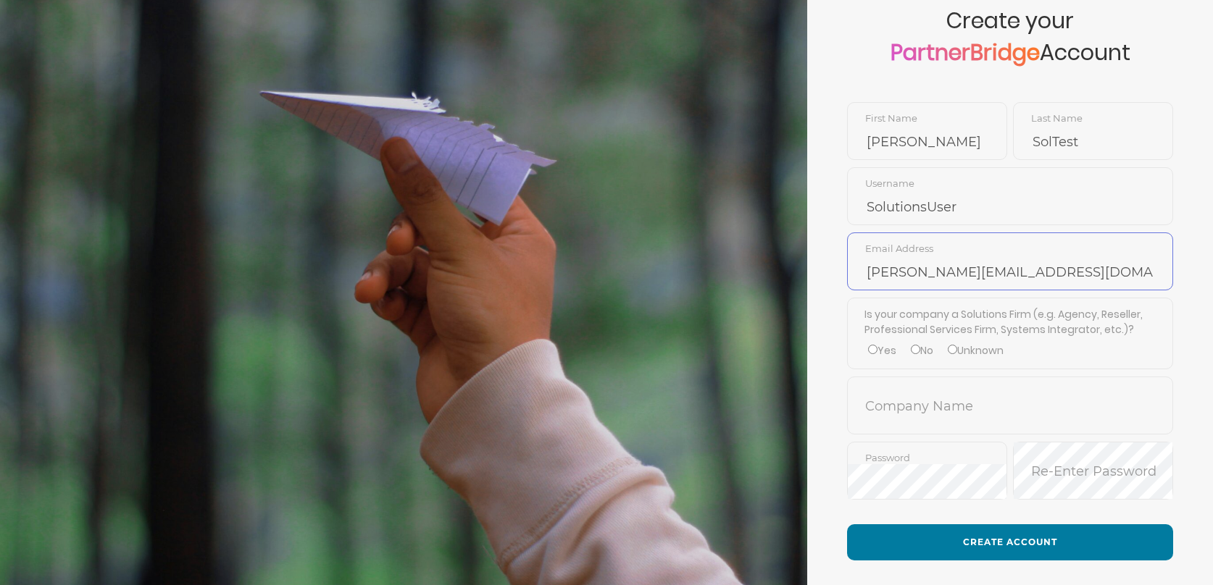
scroll to position [82, 0]
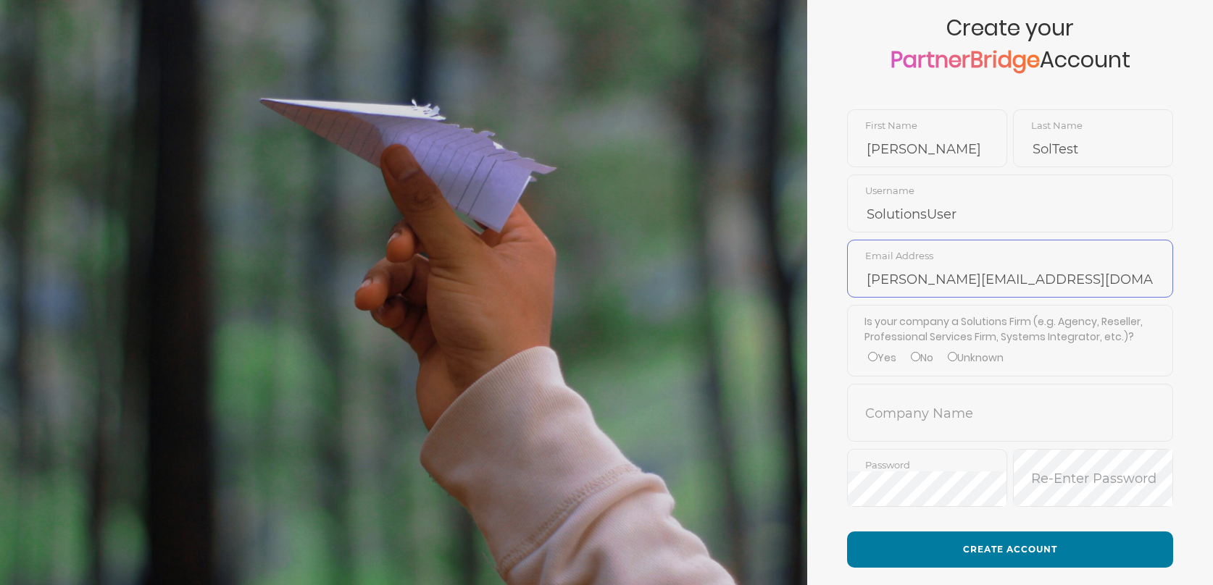
type input "[PERSON_NAME][EMAIL_ADDRESS][DOMAIN_NAME]"
click at [890, 347] on div "Is your company a Solutions Firm (e.g. Agency, Reseller, Professional Services …" at bounding box center [1010, 341] width 326 height 72
click at [885, 356] on label "Yes" at bounding box center [882, 358] width 28 height 15
click at [877, 356] on input "Yes" at bounding box center [872, 356] width 9 height 9
radio input "true"
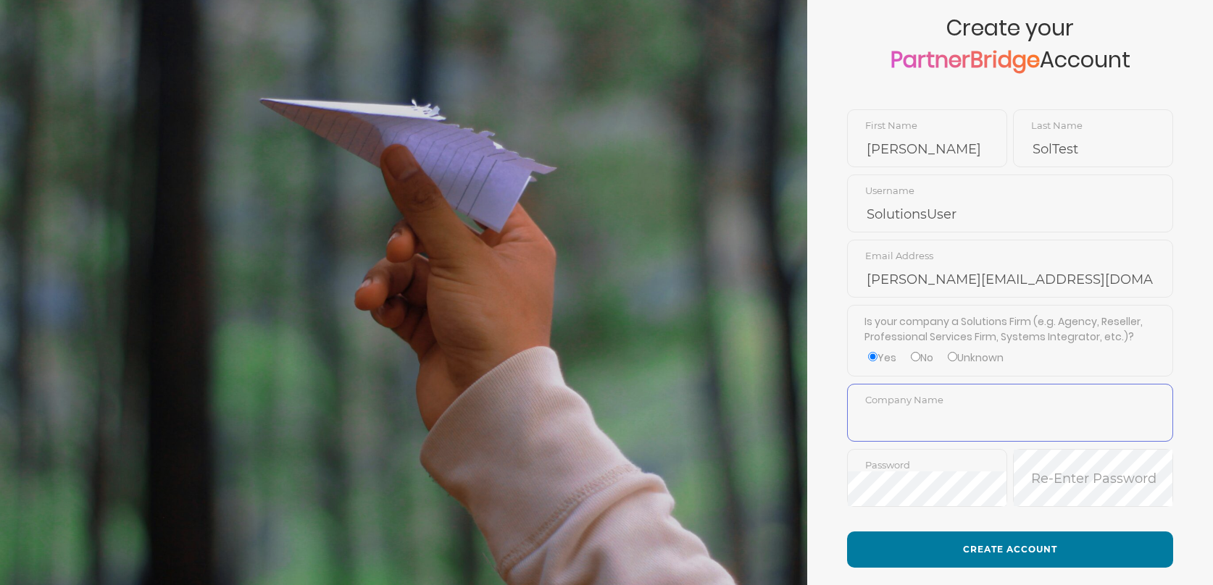
click at [924, 406] on input "text" at bounding box center [1010, 423] width 325 height 35
drag, startPoint x: 1009, startPoint y: 361, endPoint x: 1018, endPoint y: 361, distance: 8.7
click at [1010, 361] on div "Yes No Unknown" at bounding box center [1010, 358] width 292 height 15
click at [1047, 408] on input "text" at bounding box center [1010, 423] width 325 height 35
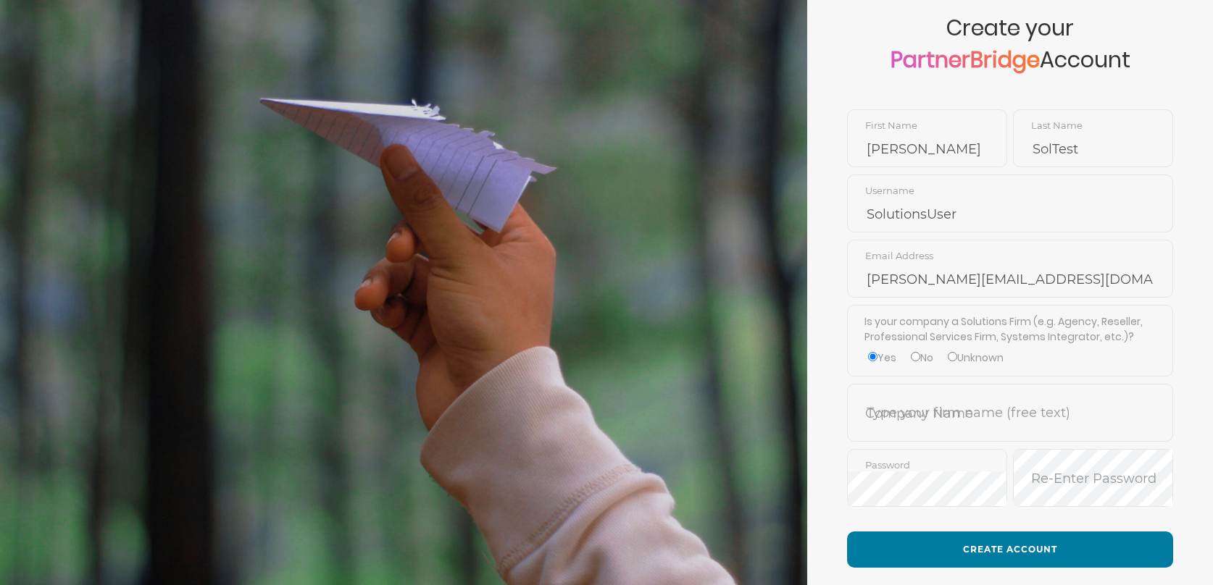
click at [1066, 373] on div "Is your company a Solutions Firm (e.g. Agency, Reseller, Professional Services …" at bounding box center [1010, 341] width 326 height 72
drag, startPoint x: 981, startPoint y: 408, endPoint x: 982, endPoint y: 398, distance: 10.2
click at [981, 407] on input "text" at bounding box center [1010, 423] width 325 height 35
click at [853, 384] on span "Company Name" at bounding box center [1010, 413] width 326 height 58
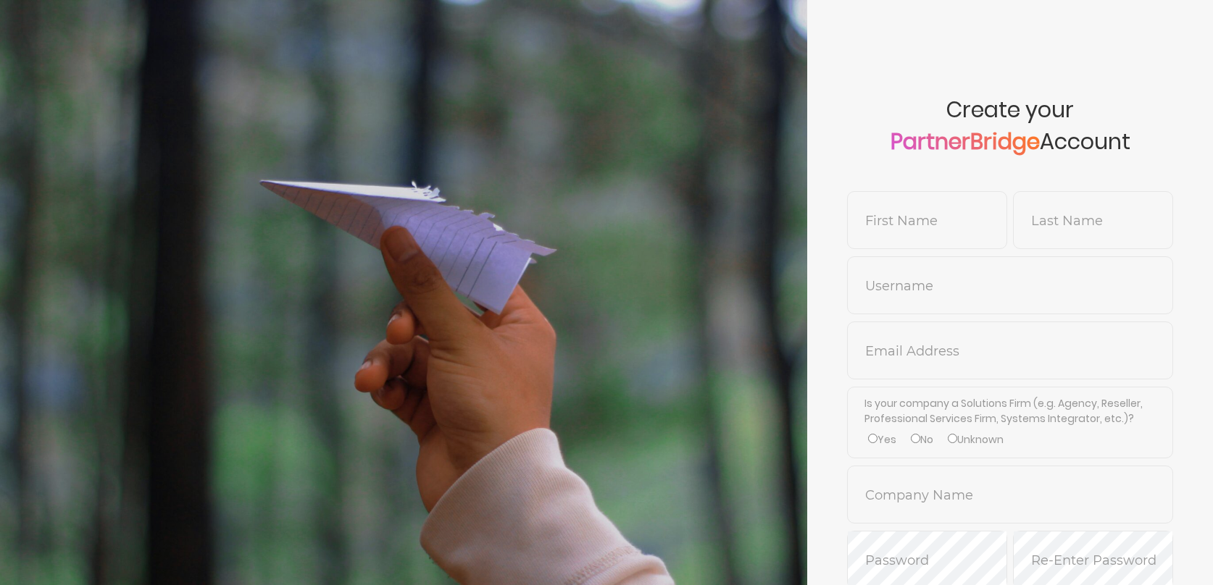
scroll to position [82, 0]
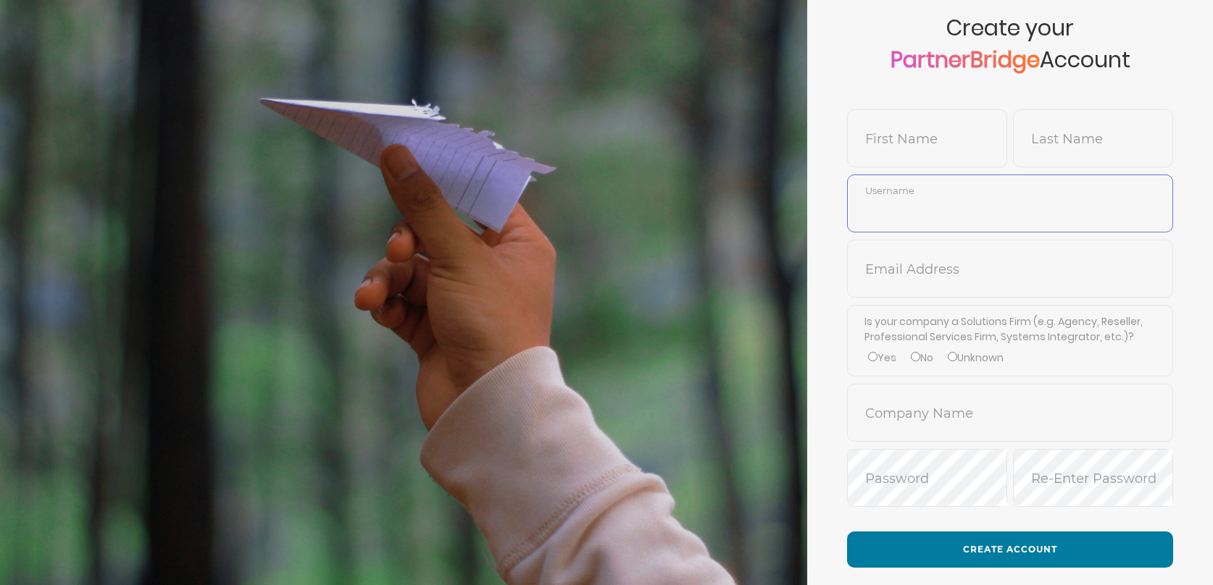
type input "DemoUser"
click at [954, 147] on input "text" at bounding box center [927, 149] width 159 height 35
type input "[PERSON_NAME]"
type input "SolTest"
type input "SolutionsUser"
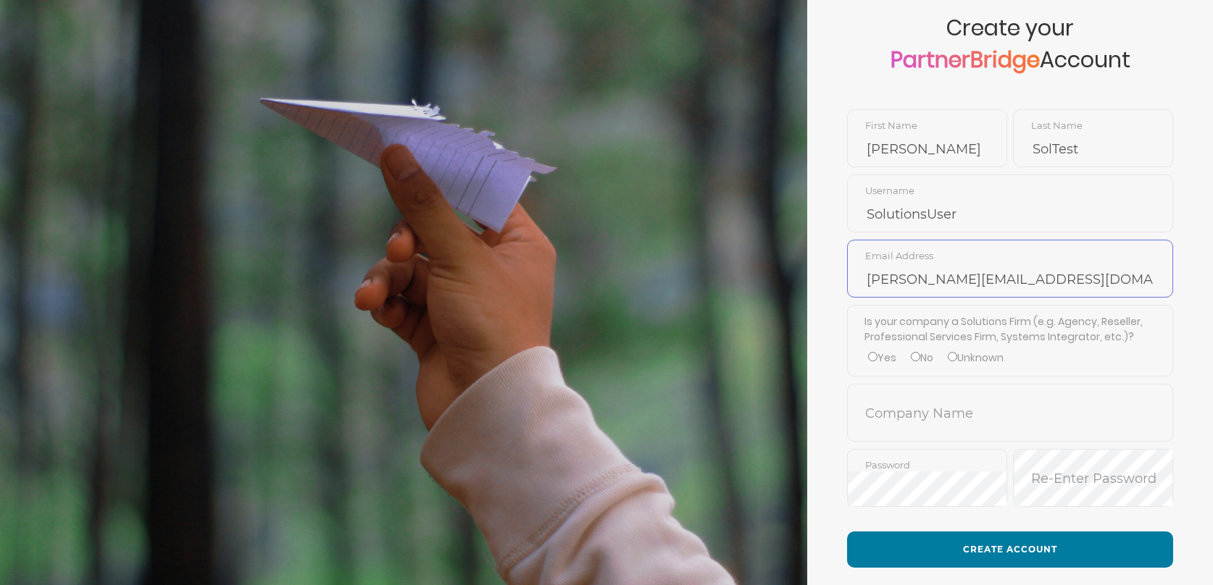
type input "[PERSON_NAME][EMAIL_ADDRESS][DOMAIN_NAME]"
drag, startPoint x: 883, startPoint y: 338, endPoint x: 885, endPoint y: 347, distance: 8.8
click at [884, 340] on label "Is your company a Solutions Firm (e.g. Agency, Reseller, Professional Services …" at bounding box center [1010, 329] width 292 height 30
click at [885, 357] on label "Yes" at bounding box center [882, 358] width 28 height 15
click at [877, 357] on input "Yes" at bounding box center [872, 356] width 9 height 9
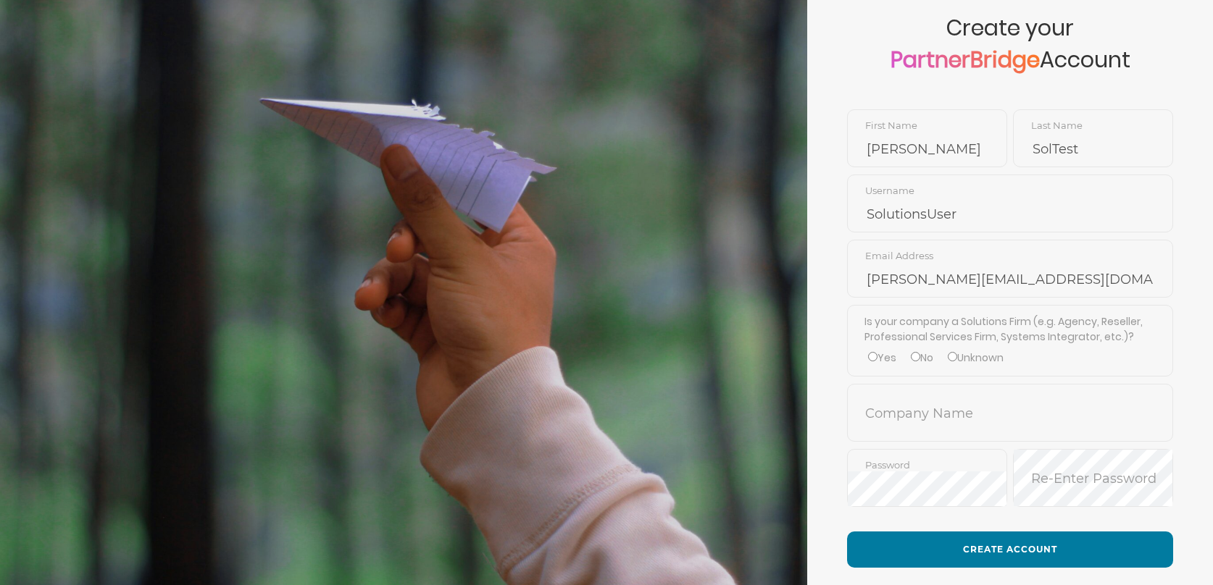
radio input "true"
click at [909, 407] on input "text" at bounding box center [1010, 423] width 325 height 35
type input "Peak Advising"
click at [1003, 518] on form "Create your PartnerBridge Account [PERSON_NAME] First Name SolTest Last Name So…" at bounding box center [1010, 296] width 406 height 756
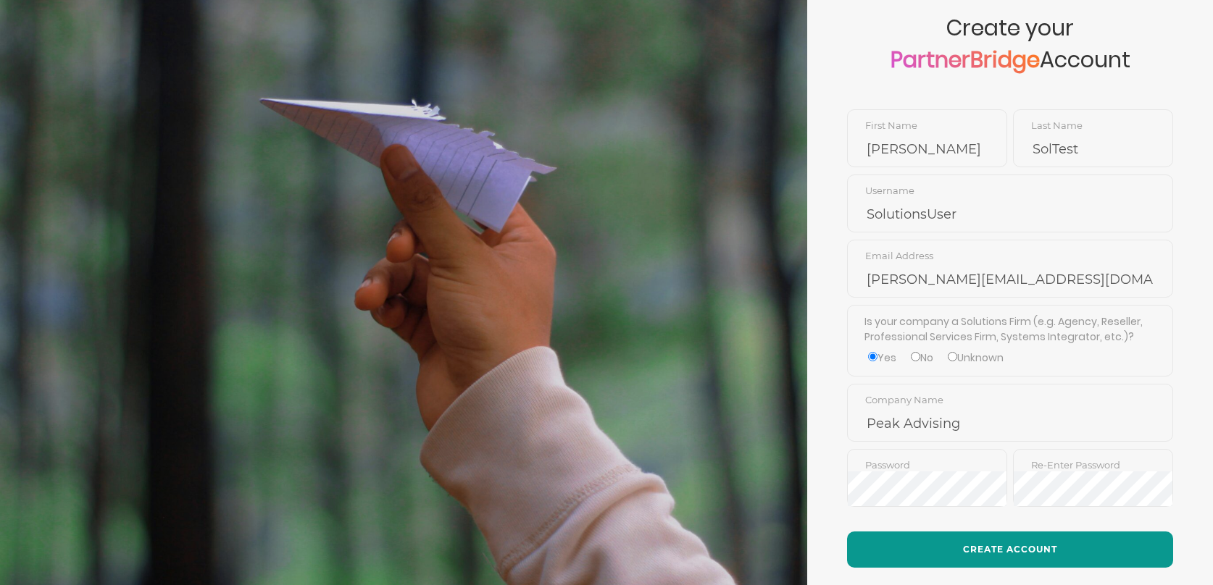
click at [1013, 542] on button "Create Account" at bounding box center [1010, 550] width 326 height 36
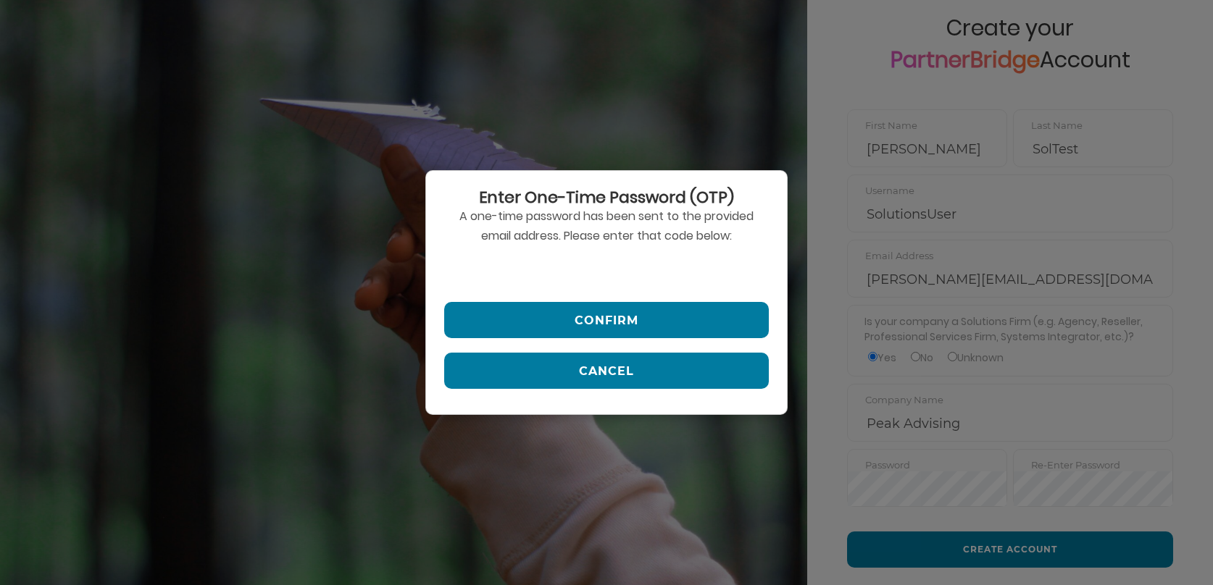
click at [569, 266] on input "text" at bounding box center [606, 270] width 325 height 35
paste input "499521"
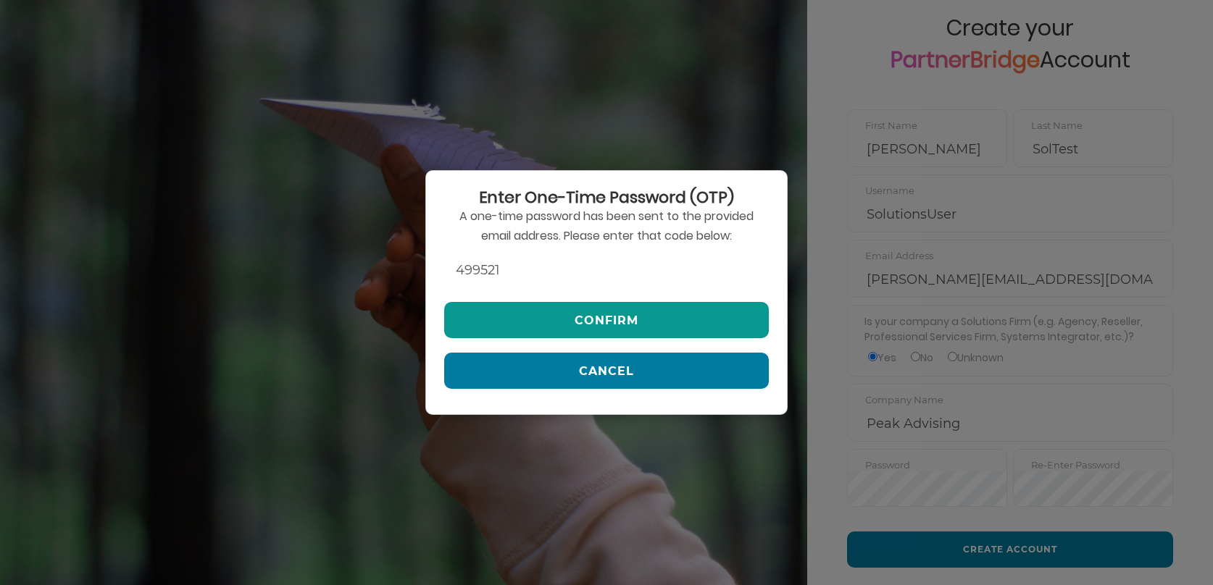
type input "499521"
click at [628, 312] on button "Confirm" at bounding box center [606, 320] width 325 height 36
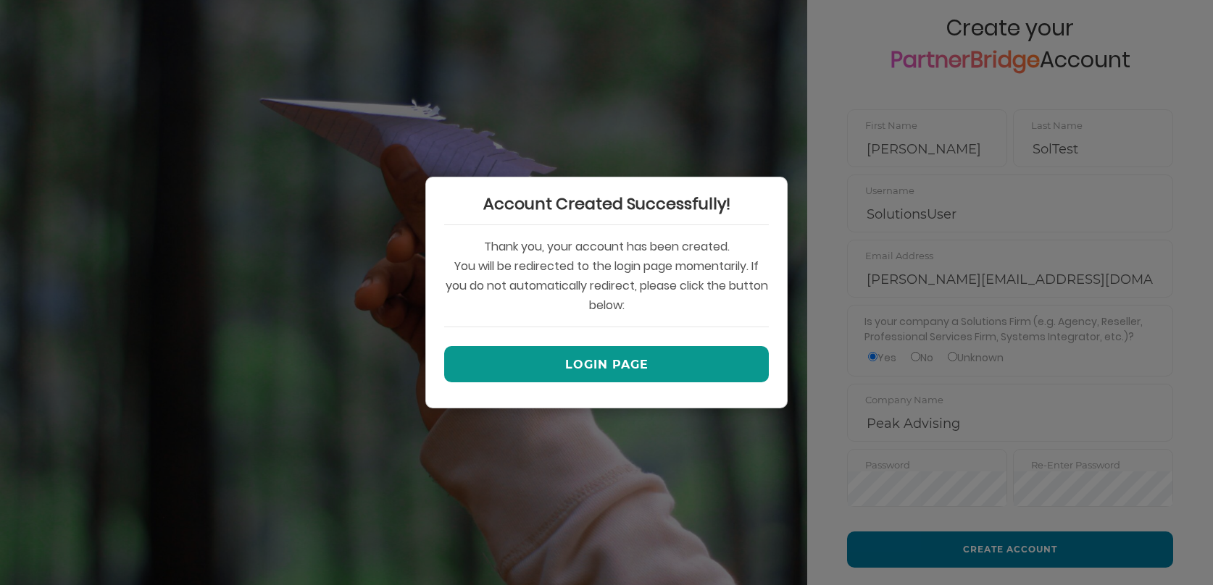
click at [633, 359] on button "Login Page" at bounding box center [606, 364] width 325 height 36
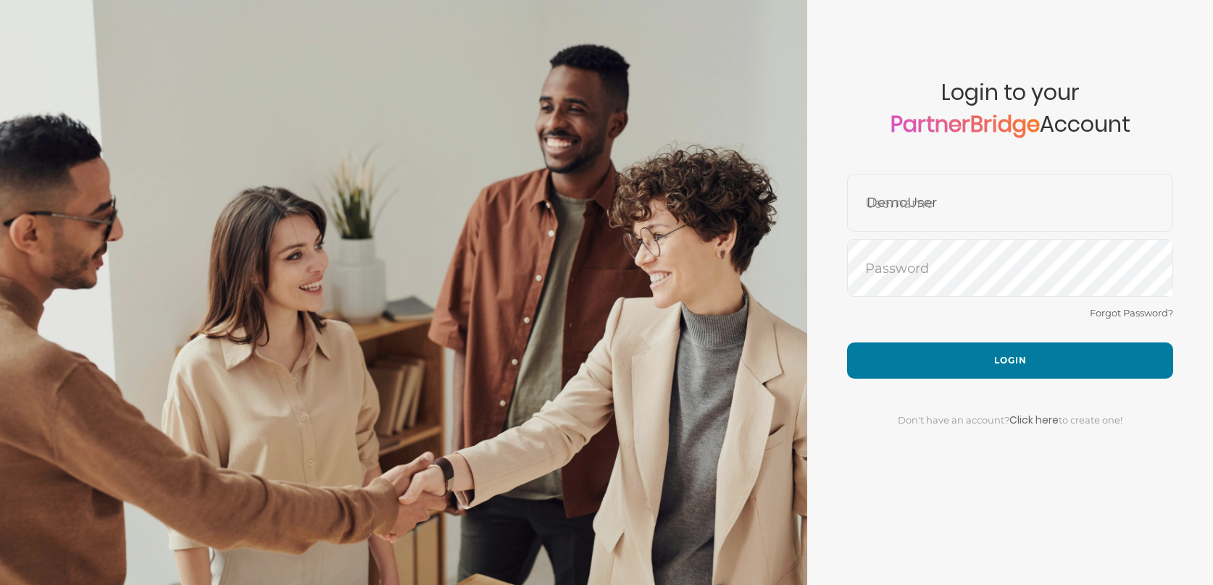
click at [932, 310] on div "Forgot Password?" at bounding box center [1010, 323] width 326 height 38
type input "SolutionsUser"
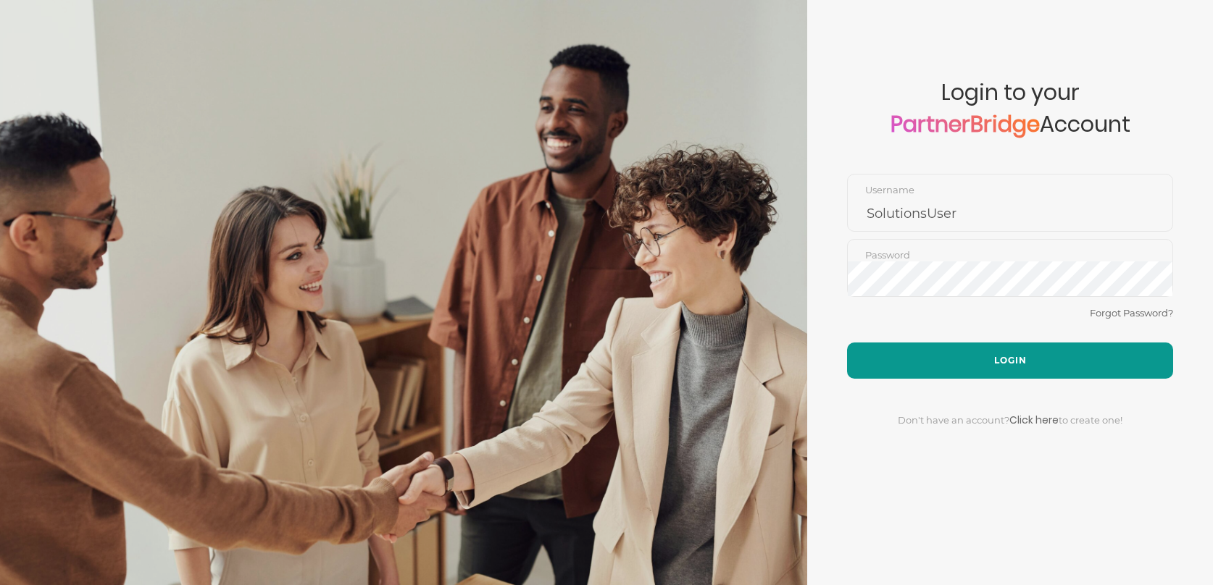
click at [1021, 349] on button "Login" at bounding box center [1010, 361] width 326 height 36
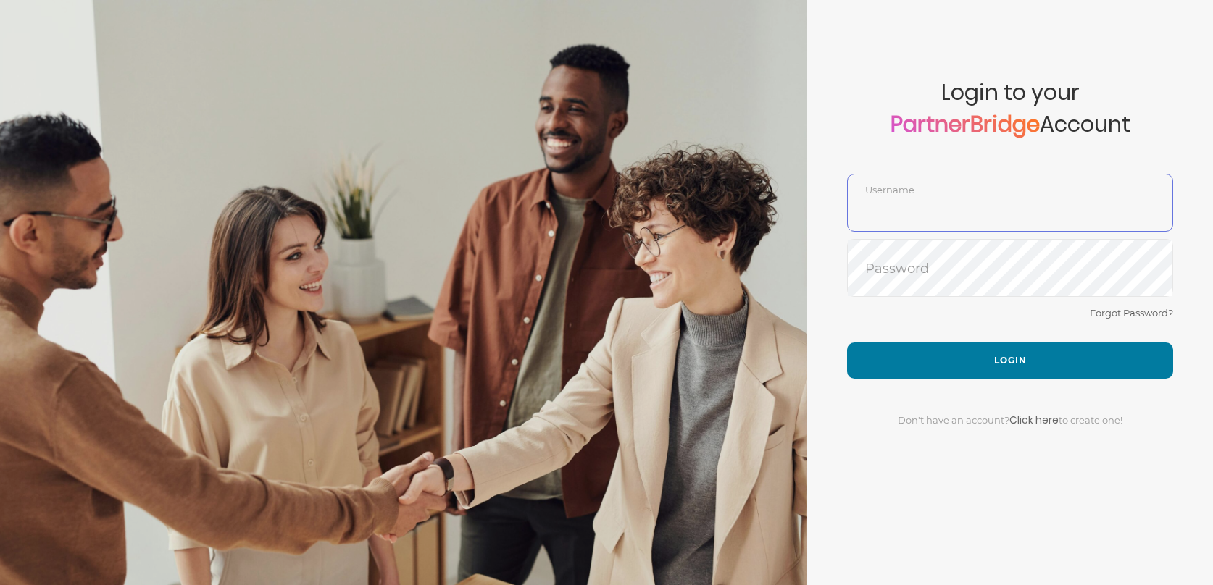
type input "SolutionsUser"
click at [824, 313] on form "Account created successfully! Please enter your username and password below to …" at bounding box center [1010, 292] width 406 height 585
click at [1008, 338] on div "Forgot Password?" at bounding box center [1010, 323] width 326 height 38
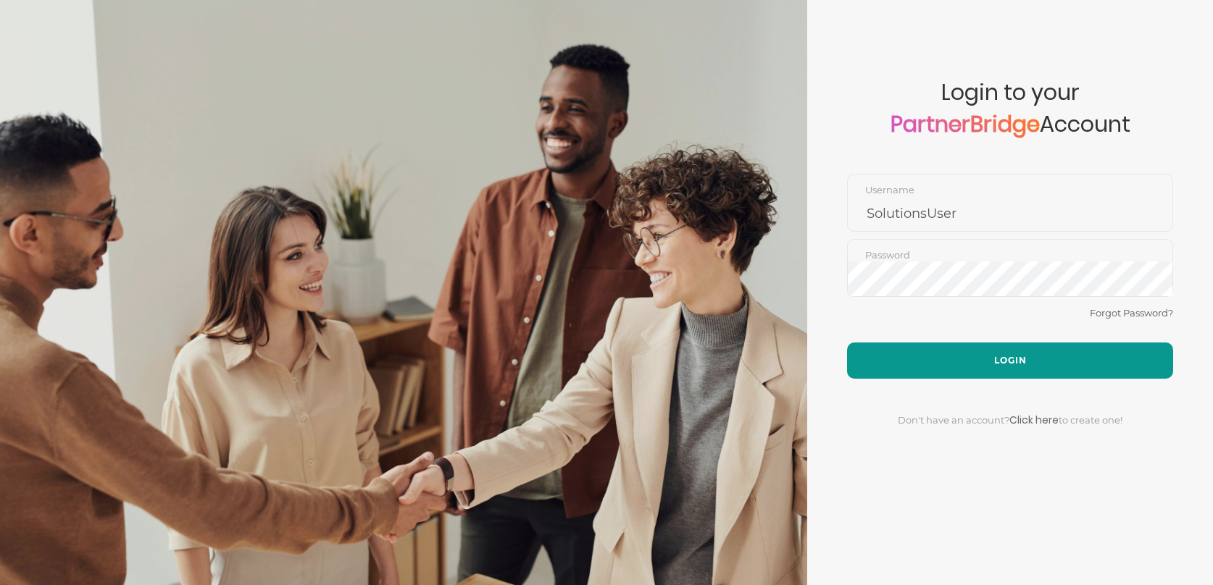
click at [1018, 351] on button "Login" at bounding box center [1010, 361] width 326 height 36
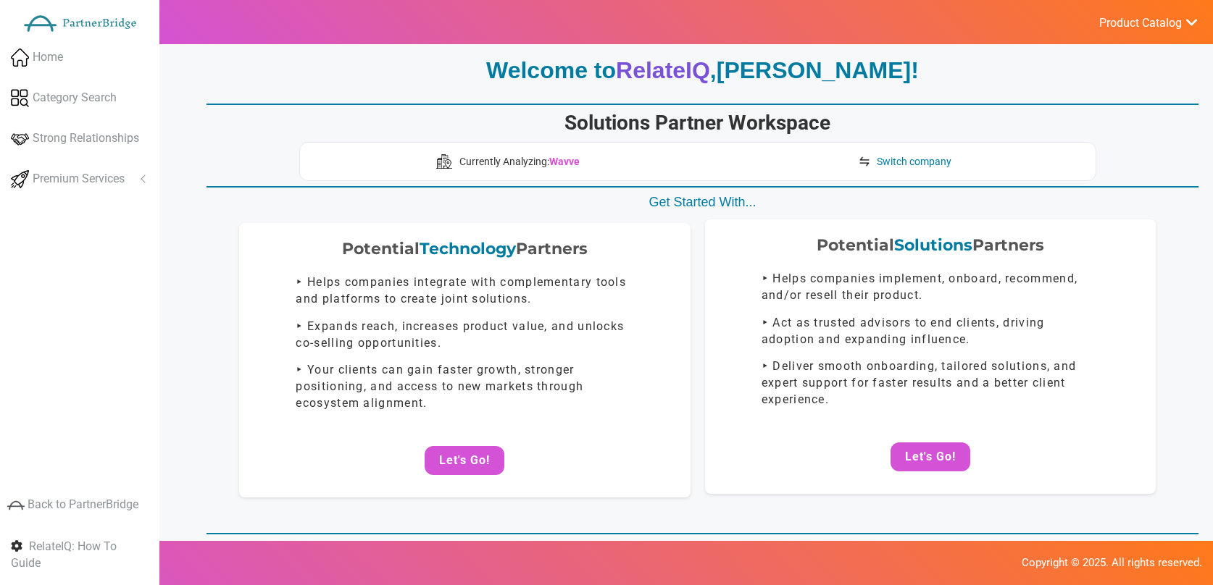
scroll to position [9, 0]
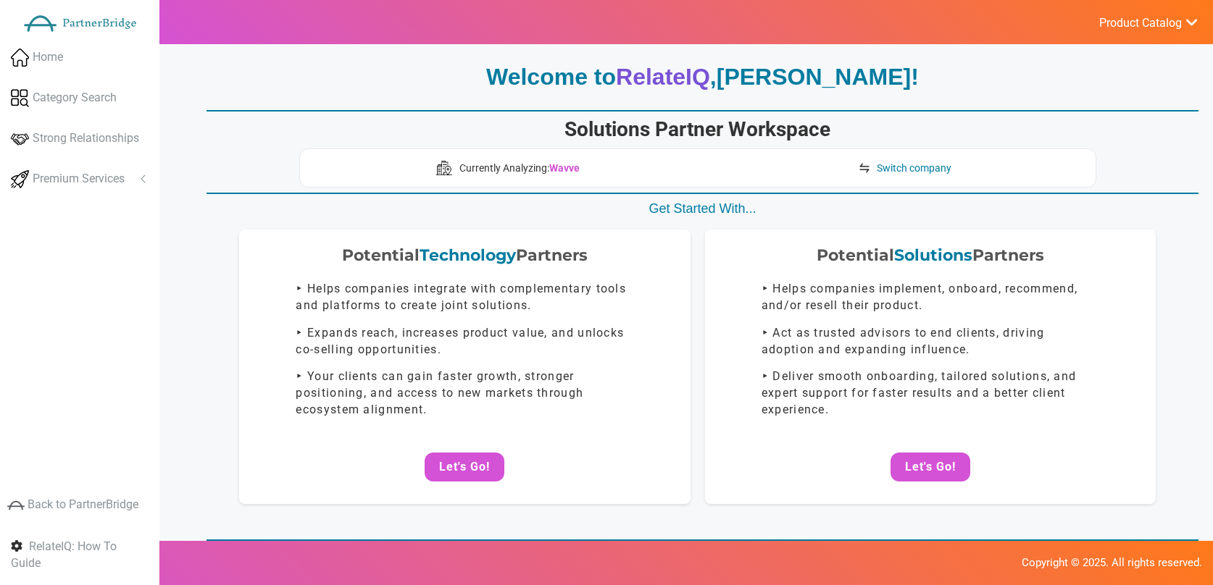
click at [1157, 28] on span "Product Catalog" at bounding box center [1140, 23] width 83 height 14
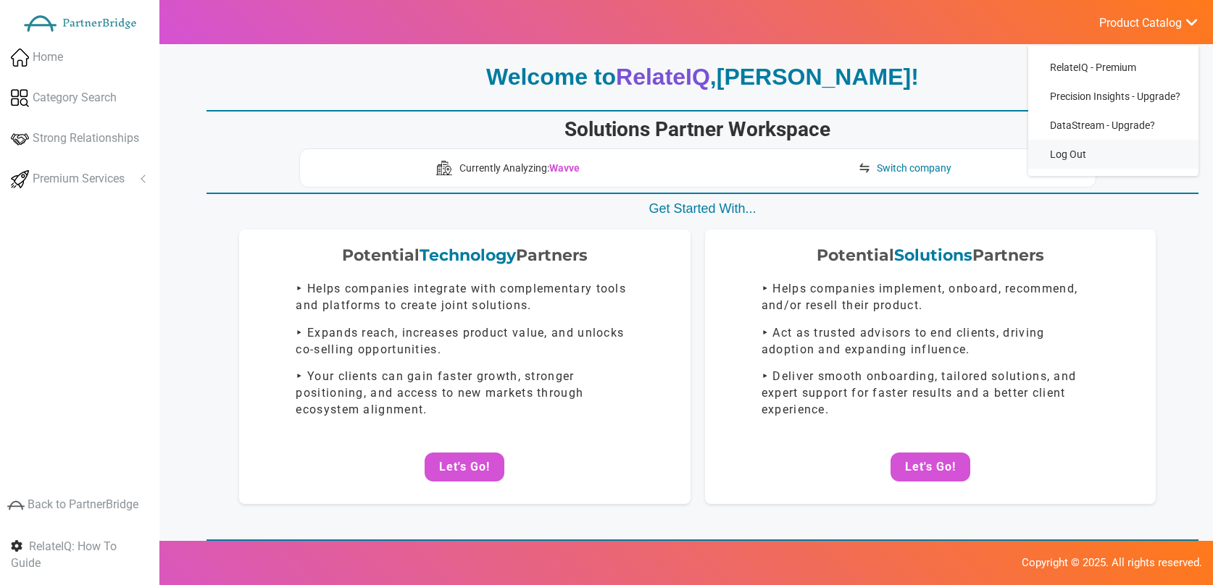
click at [1066, 151] on link "Log Out" at bounding box center [1113, 154] width 170 height 29
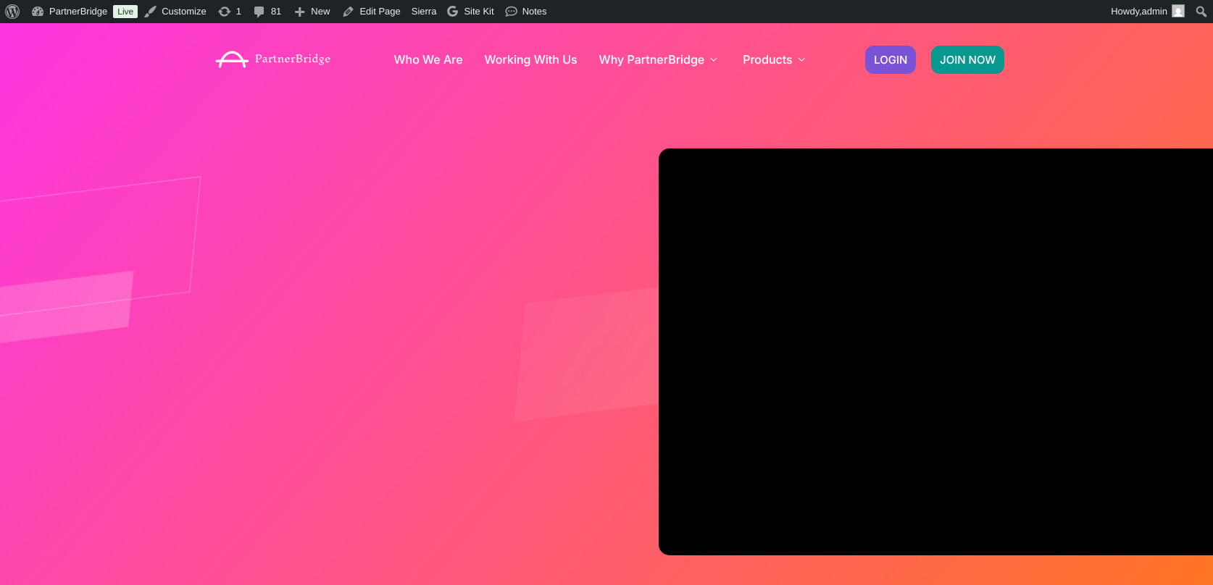
click at [984, 60] on span "JOIN NOW" at bounding box center [968, 59] width 56 height 11
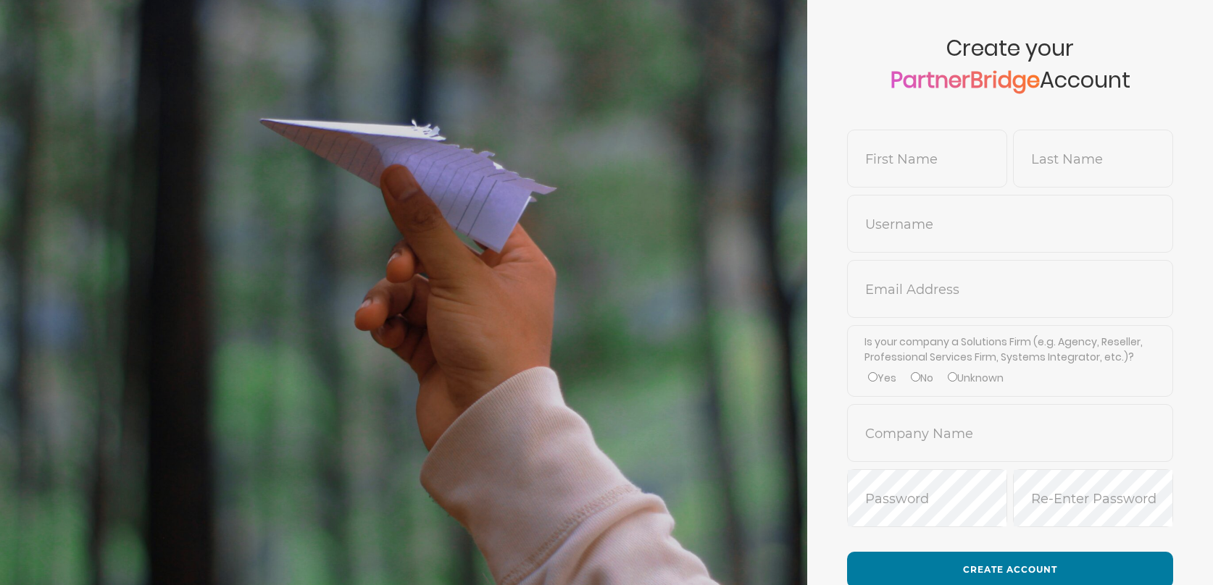
scroll to position [170, 0]
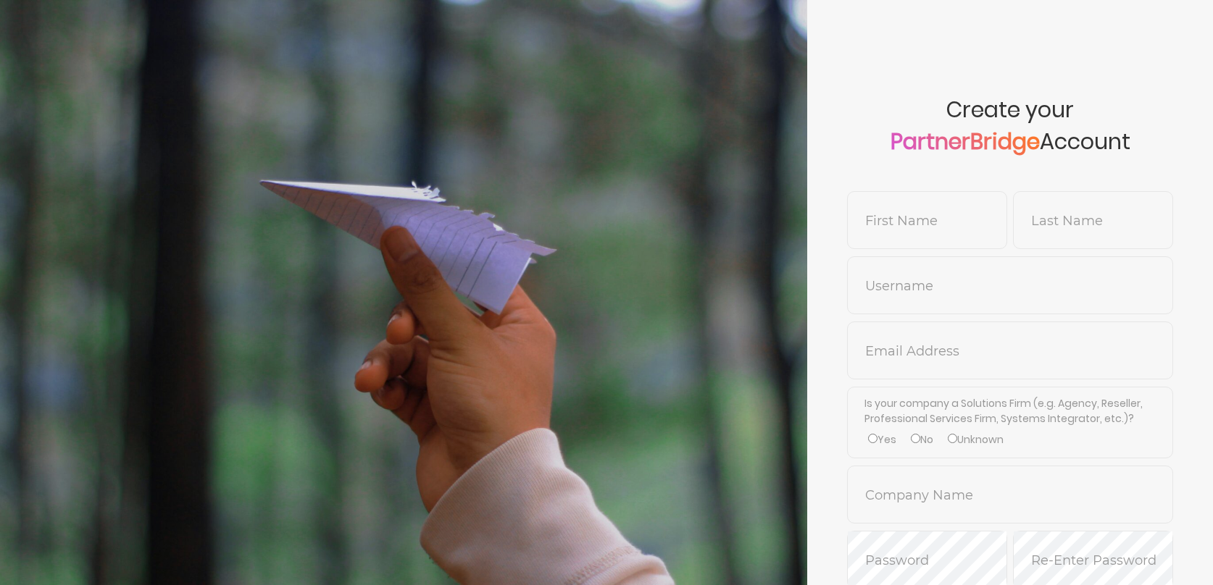
scroll to position [170, 0]
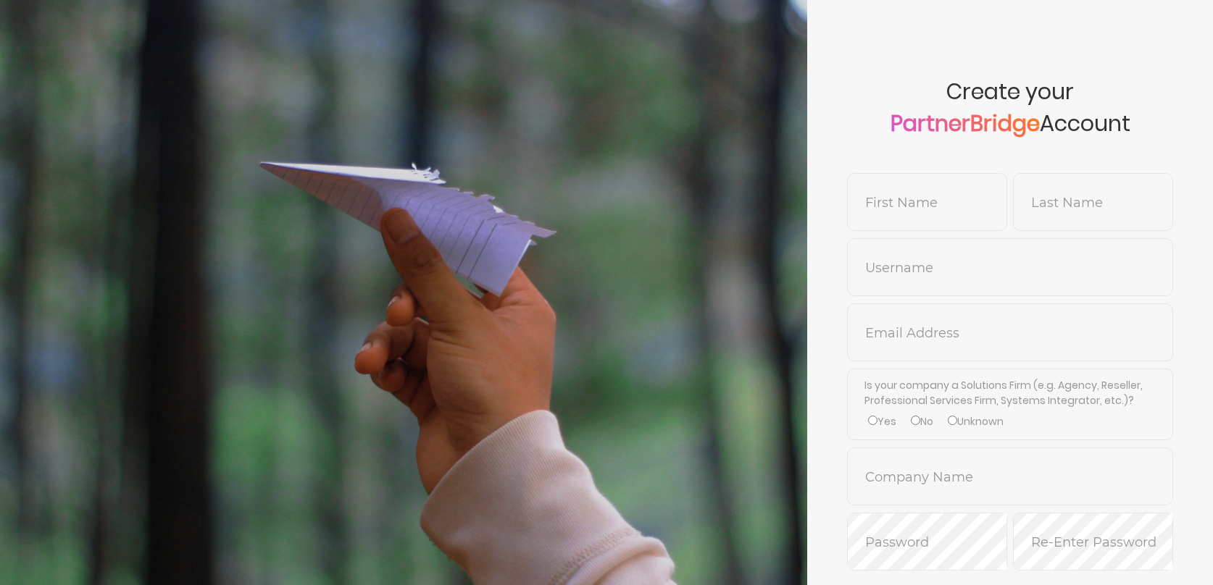
scroll to position [19, 0]
type input "SolutionsUser"
drag, startPoint x: 921, startPoint y: 175, endPoint x: 914, endPoint y: 195, distance: 20.9
click at [921, 175] on span "First Name" at bounding box center [927, 201] width 160 height 58
click at [914, 198] on input "text" at bounding box center [927, 212] width 159 height 35
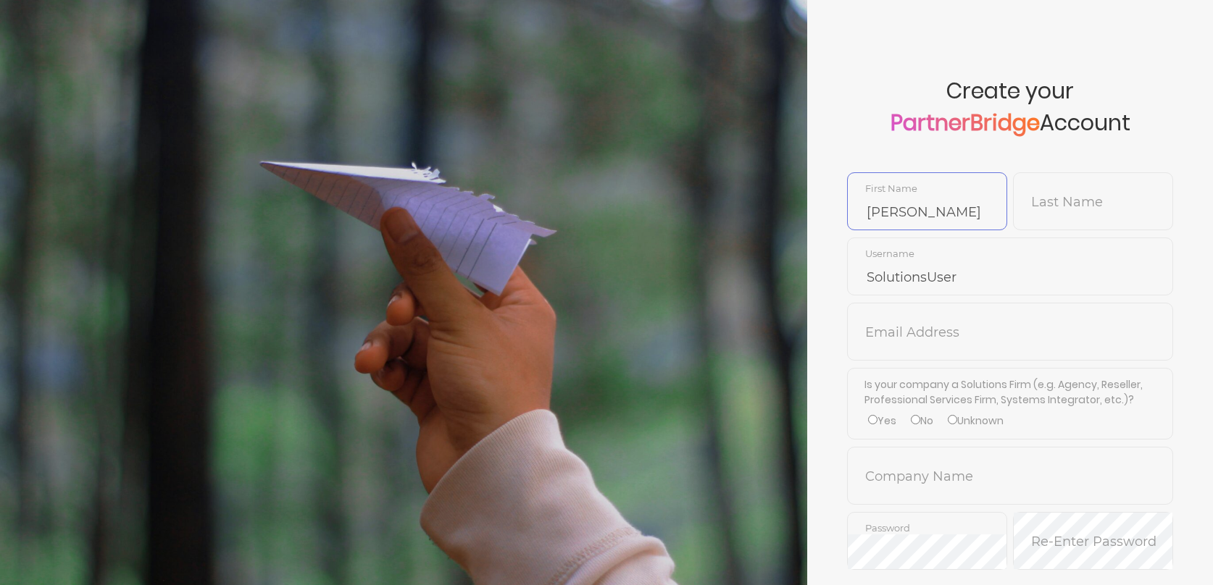
type input "[PERSON_NAME]"
type input "SolTest"
type input "j"
type input "SolutionsUser"
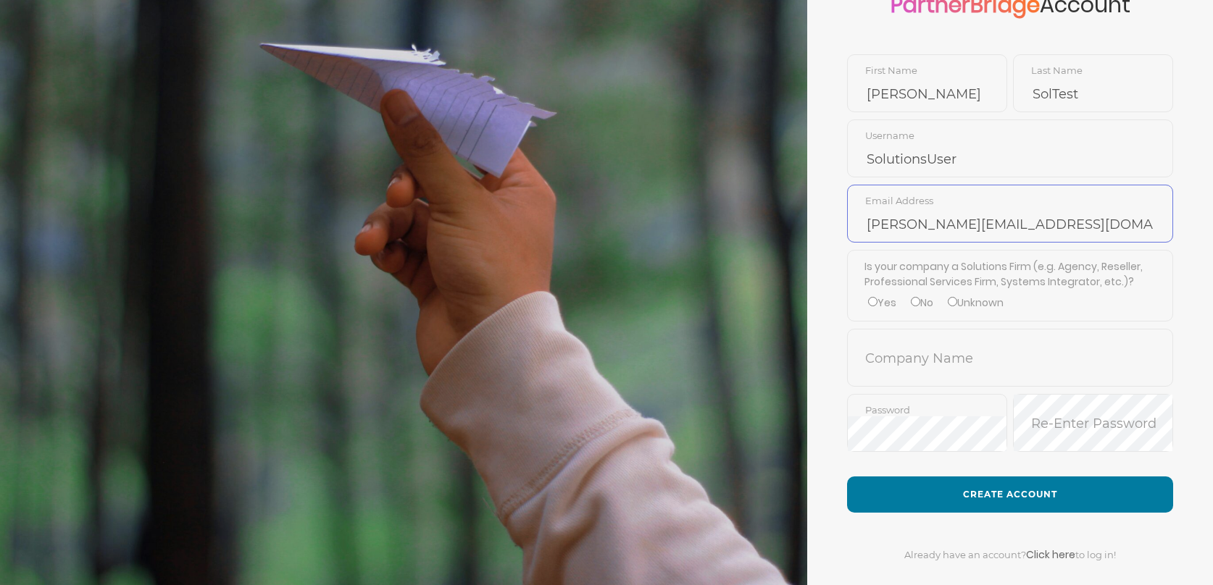
scroll to position [170, 0]
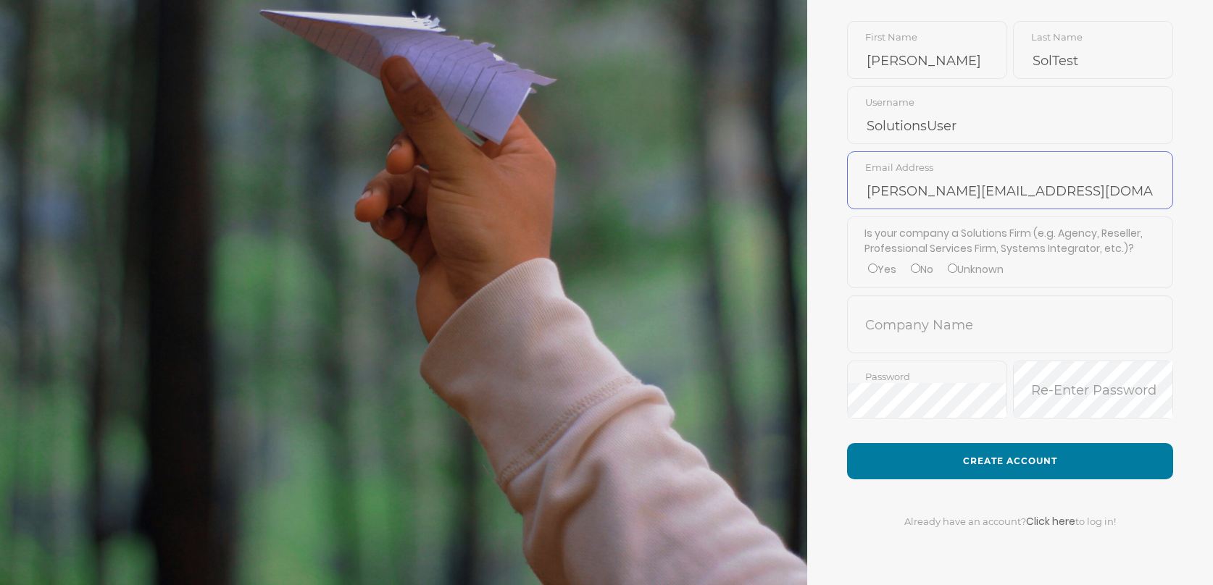
type input "[PERSON_NAME][EMAIL_ADDRESS][DOMAIN_NAME]"
click at [893, 271] on label "Yes" at bounding box center [882, 269] width 28 height 15
click at [877, 271] on input "Yes" at bounding box center [872, 268] width 9 height 9
radio input "true"
click at [912, 309] on span "Company Name" at bounding box center [1010, 325] width 326 height 58
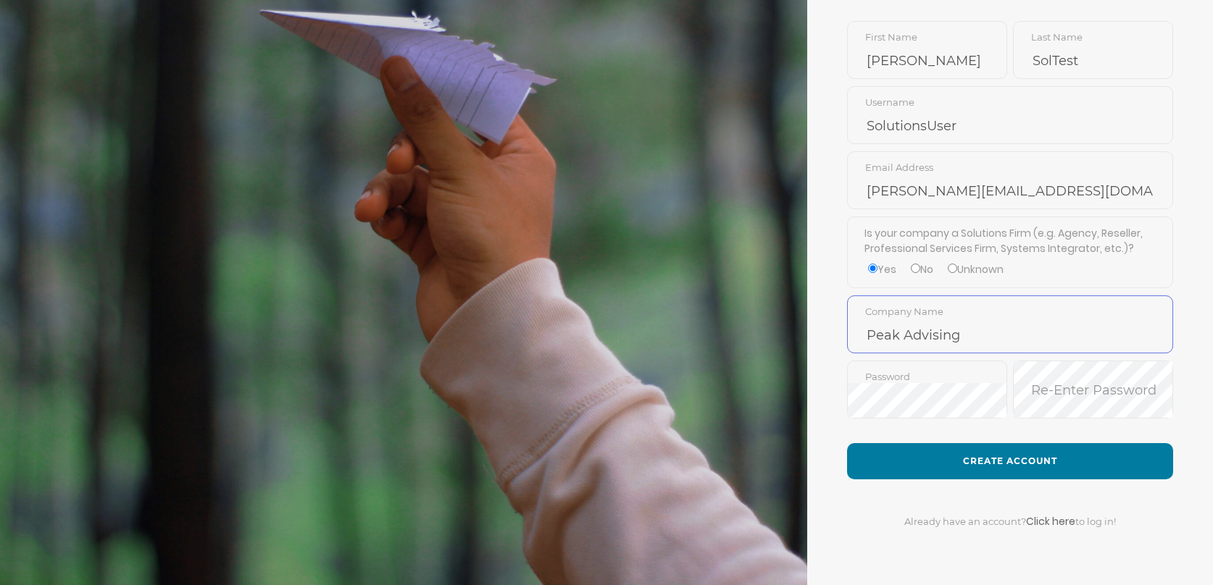
type input "Peak Advising"
click at [1040, 426] on form "Create your PartnerBridge Account [PERSON_NAME] First Name SolTest Last Name So…" at bounding box center [1010, 208] width 406 height 756
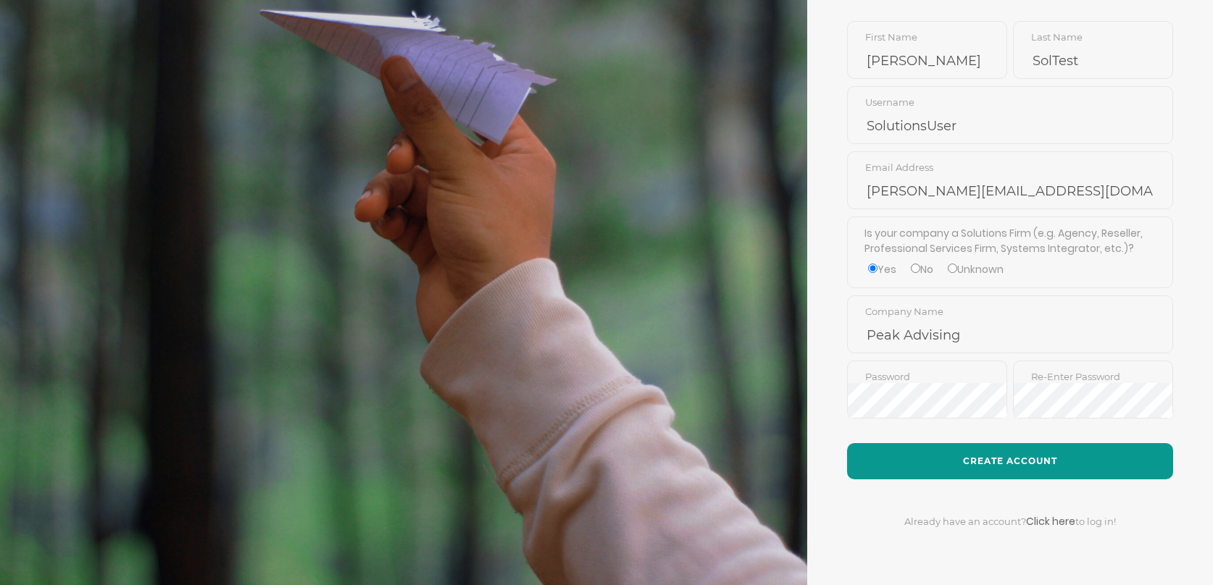
click at [1015, 460] on button "Create Account" at bounding box center [1010, 461] width 326 height 36
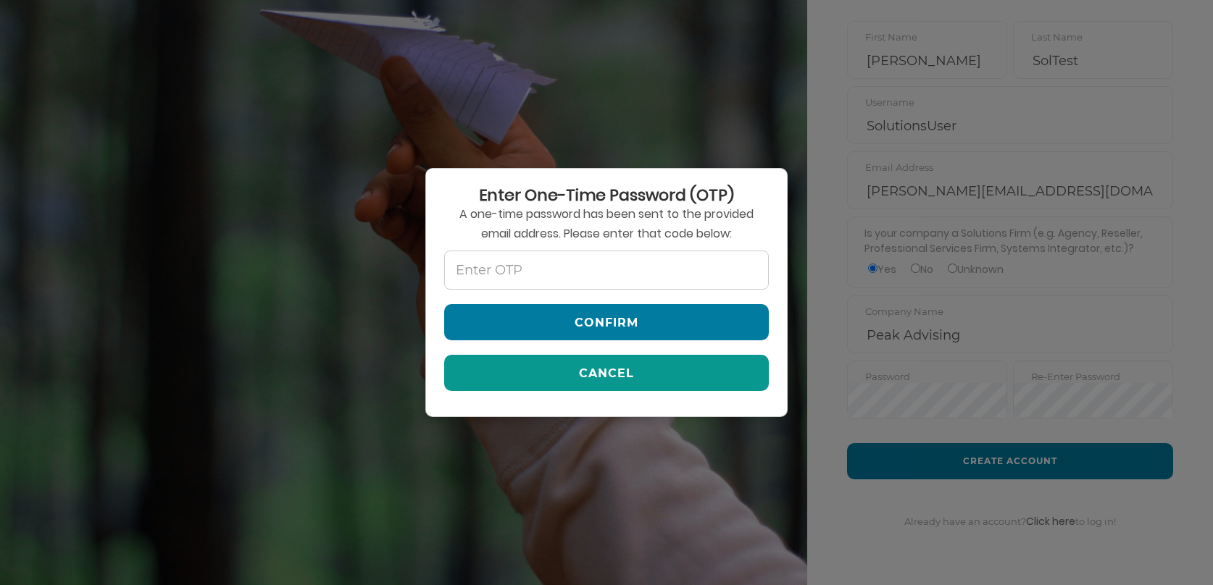
click at [628, 366] on button "Cancel" at bounding box center [606, 373] width 325 height 36
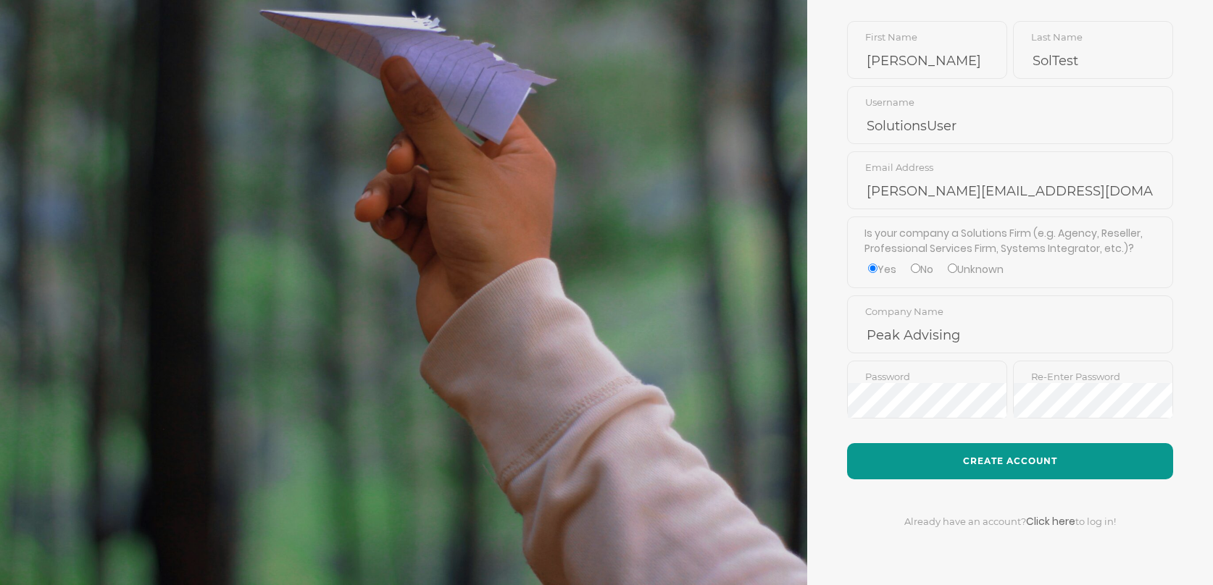
click at [1029, 468] on button "Create Account" at bounding box center [1010, 461] width 326 height 36
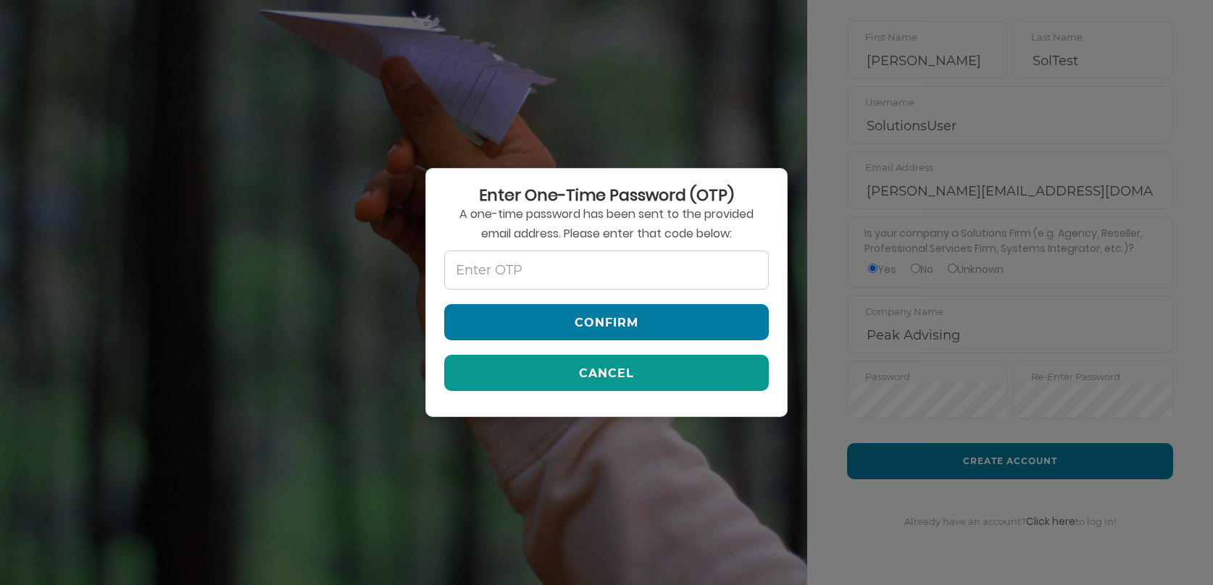
click at [622, 367] on button "Cancel" at bounding box center [606, 373] width 325 height 36
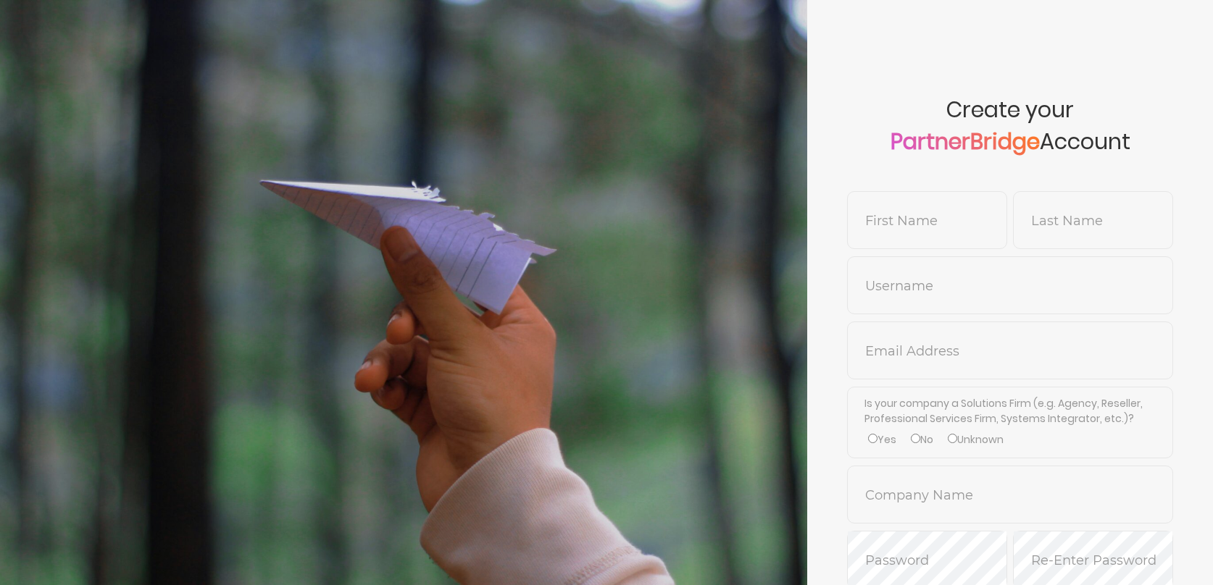
scroll to position [170, 0]
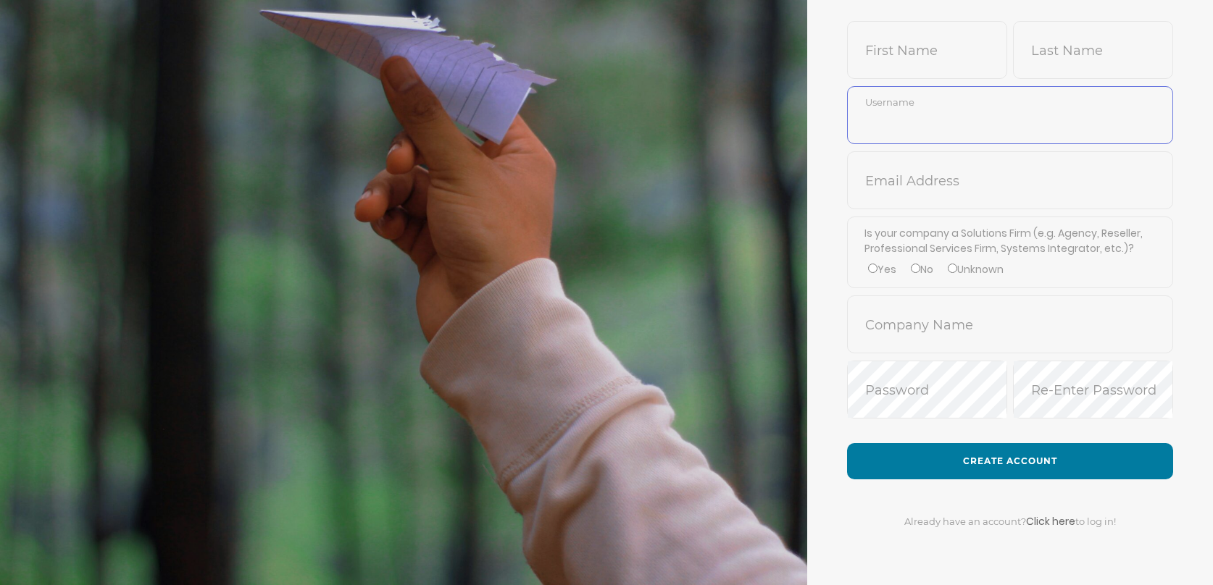
type input "SolutionsUser"
click at [910, 29] on span "First Name" at bounding box center [927, 50] width 160 height 58
type input "[PERSON_NAME]"
type input "SolTest"
type input "[PERSON_NAME][EMAIL_ADDRESS][DOMAIN_NAME]"
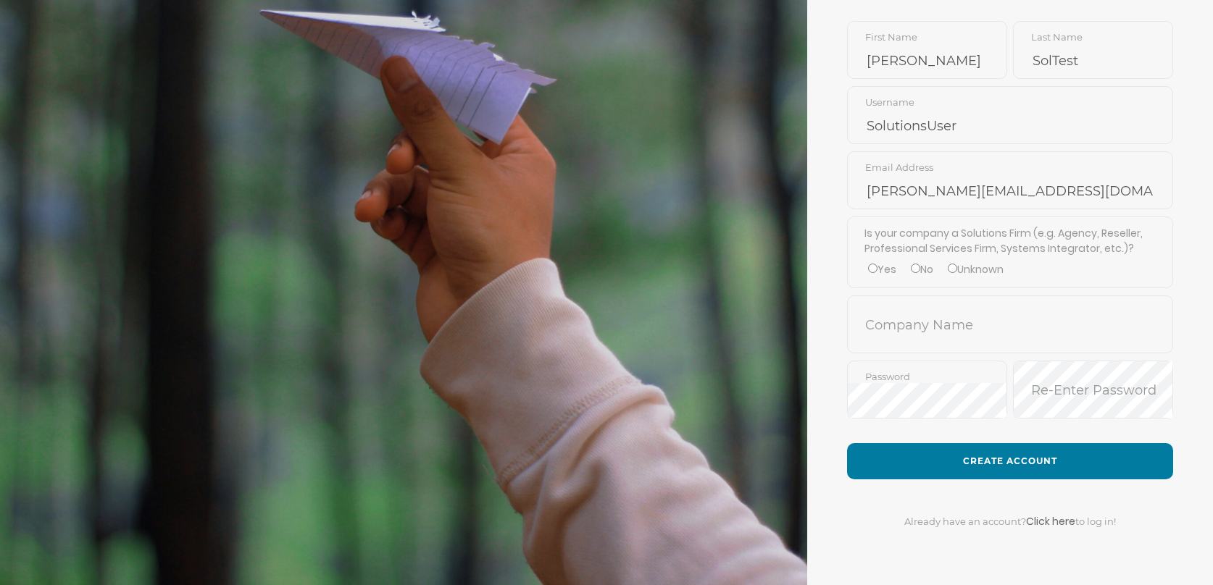
click at [880, 265] on label "Yes" at bounding box center [882, 269] width 28 height 15
click at [877, 265] on input "Yes" at bounding box center [872, 268] width 9 height 9
radio input "true"
click at [909, 327] on input "text" at bounding box center [1010, 335] width 325 height 35
type input "Peak Advising"
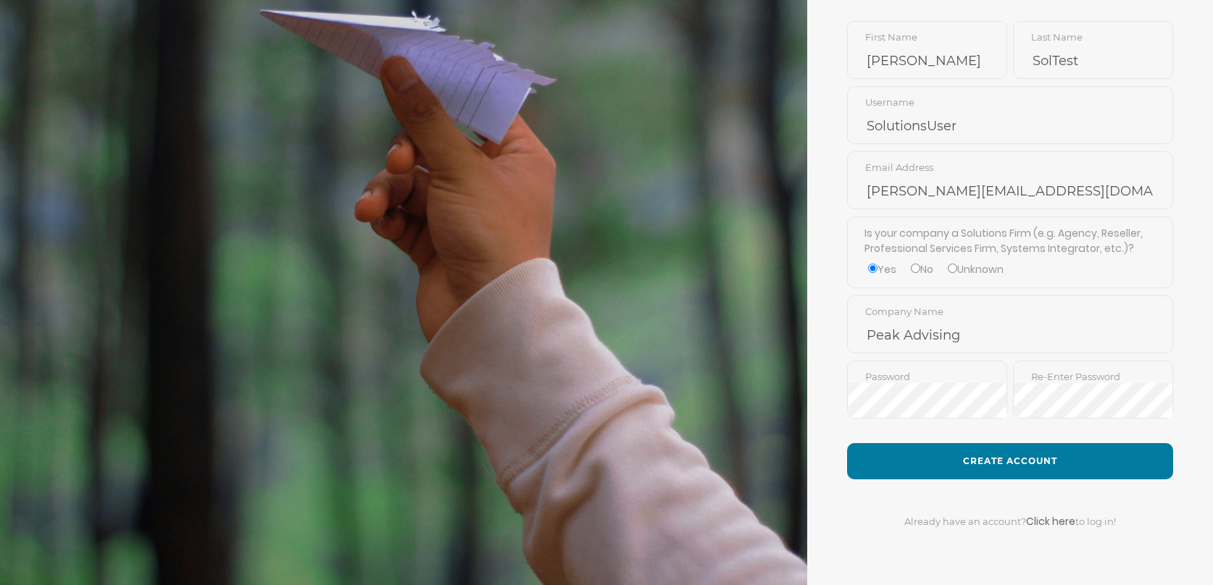
click at [923, 427] on form "Create your PartnerBridge Account Jon First Name SolTest Last Name SolutionsUse…" at bounding box center [1010, 208] width 406 height 756
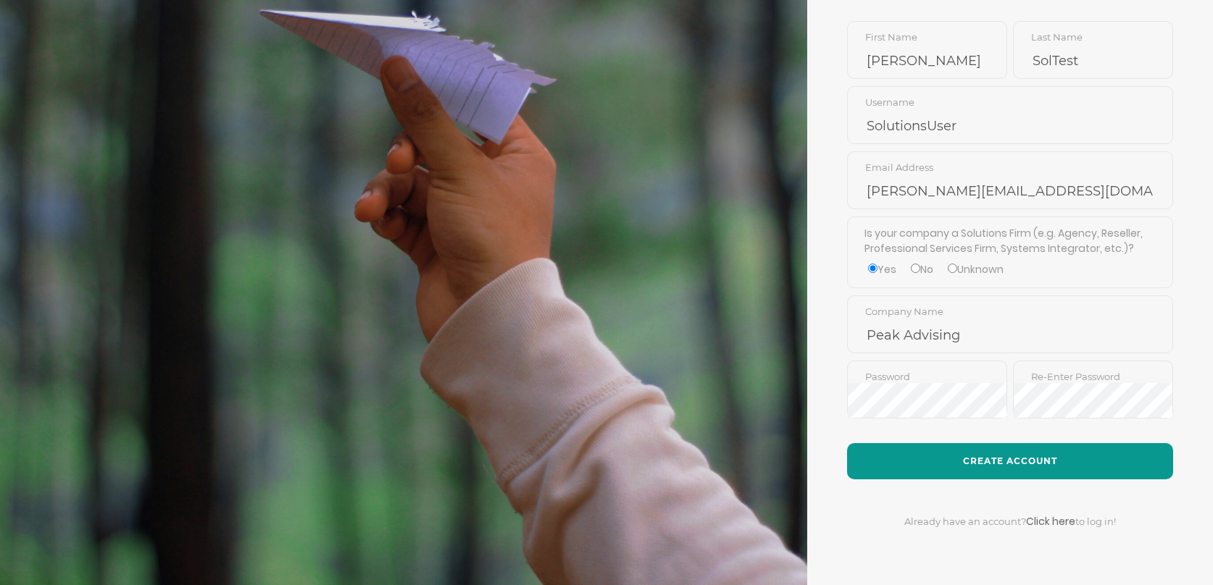
click at [994, 455] on button "Create Account" at bounding box center [1010, 461] width 326 height 36
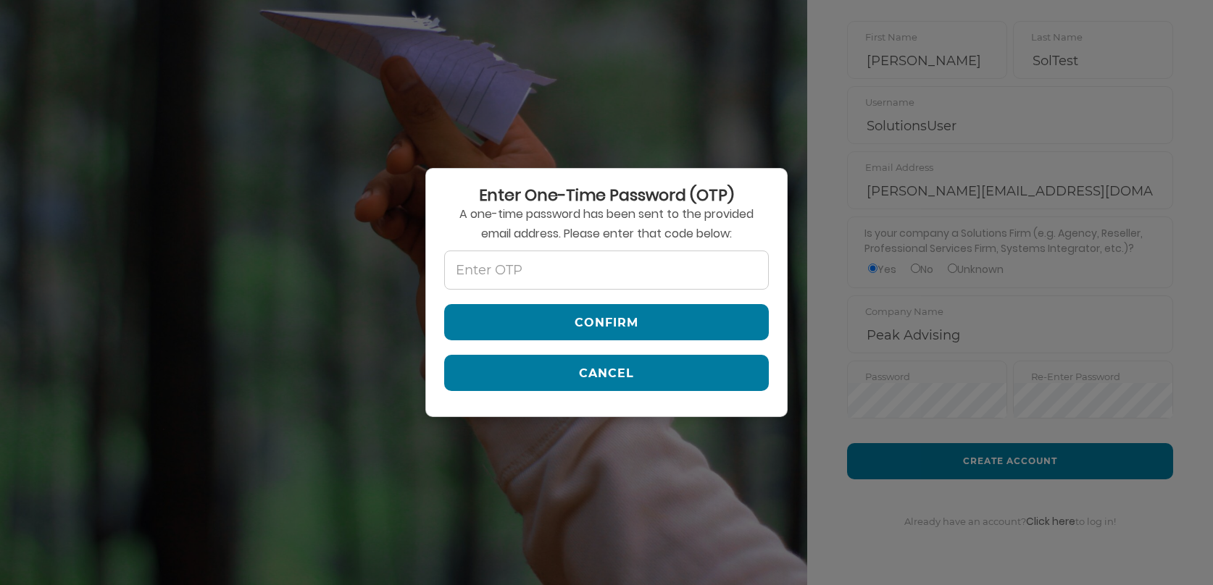
drag, startPoint x: 686, startPoint y: 372, endPoint x: 769, endPoint y: 353, distance: 85.4
click at [687, 372] on button "Cancel" at bounding box center [606, 373] width 325 height 36
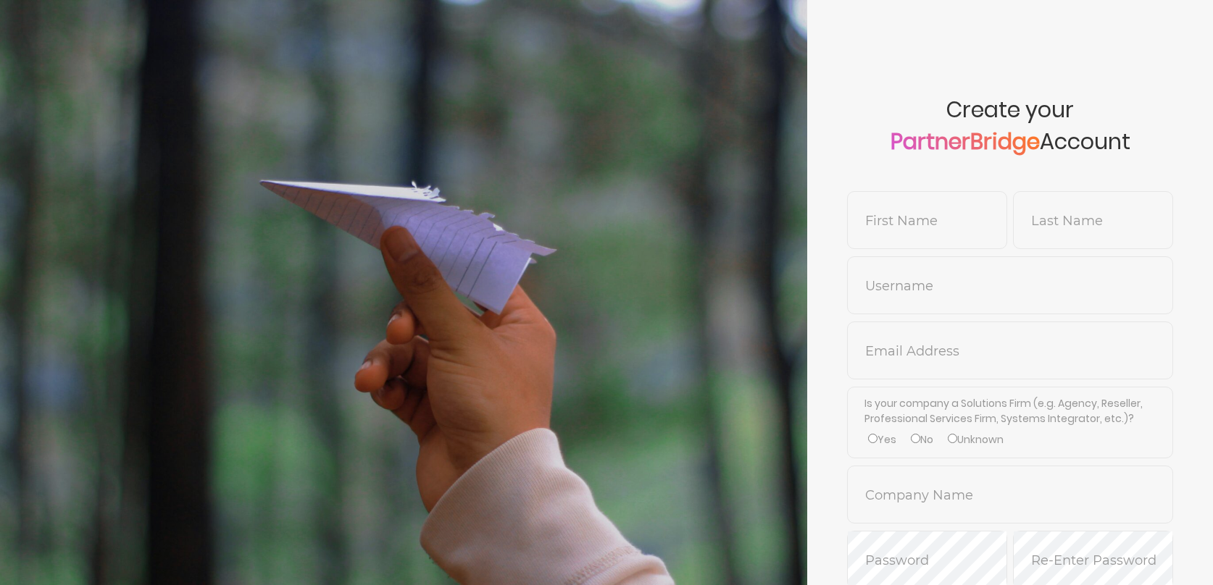
scroll to position [170, 0]
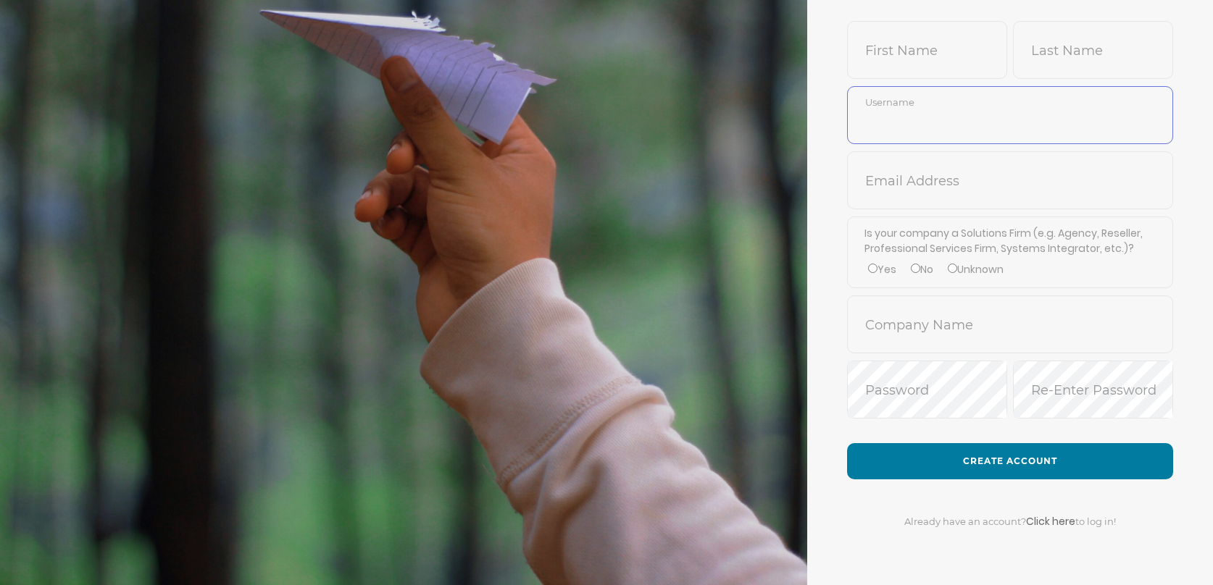
type input "SolutionsUser"
click at [933, 54] on input "text" at bounding box center [927, 60] width 159 height 35
click at [948, 58] on input "text" at bounding box center [927, 60] width 159 height 35
type input "[PERSON_NAME]"
type input "SolTest"
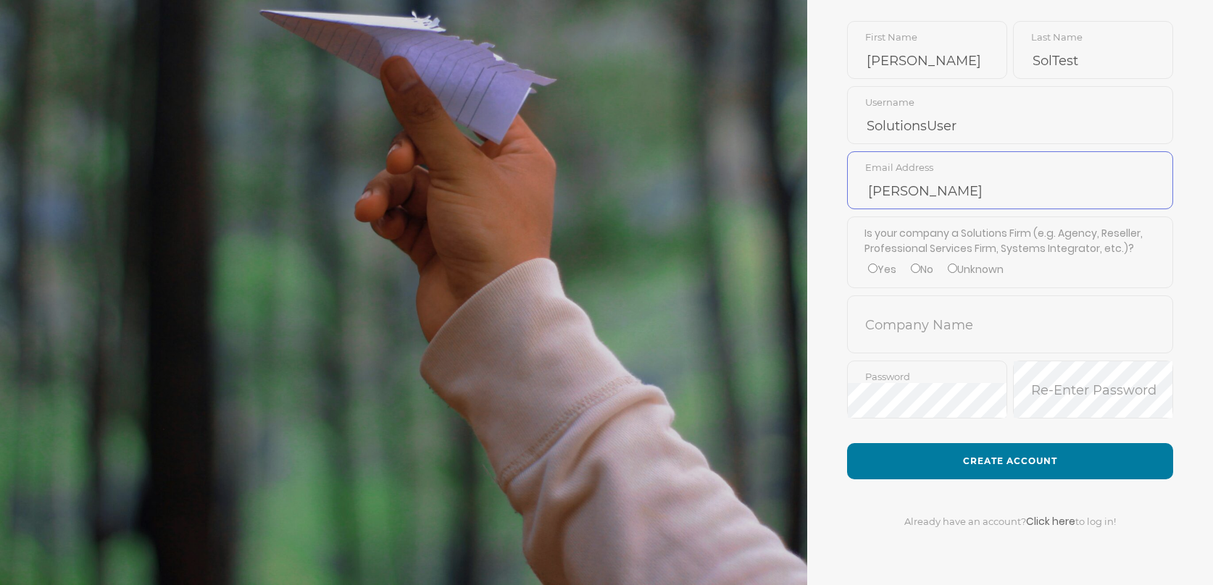
type input "[PERSON_NAME][EMAIL_ADDRESS][DOMAIN_NAME]"
click at [876, 260] on div "Is your company a Solutions Firm (e.g. Agency, Reseller, Professional Services …" at bounding box center [1010, 253] width 326 height 72
click at [876, 267] on input "Yes" at bounding box center [872, 268] width 9 height 9
radio input "true"
drag, startPoint x: 893, startPoint y: 314, endPoint x: 903, endPoint y: 325, distance: 14.3
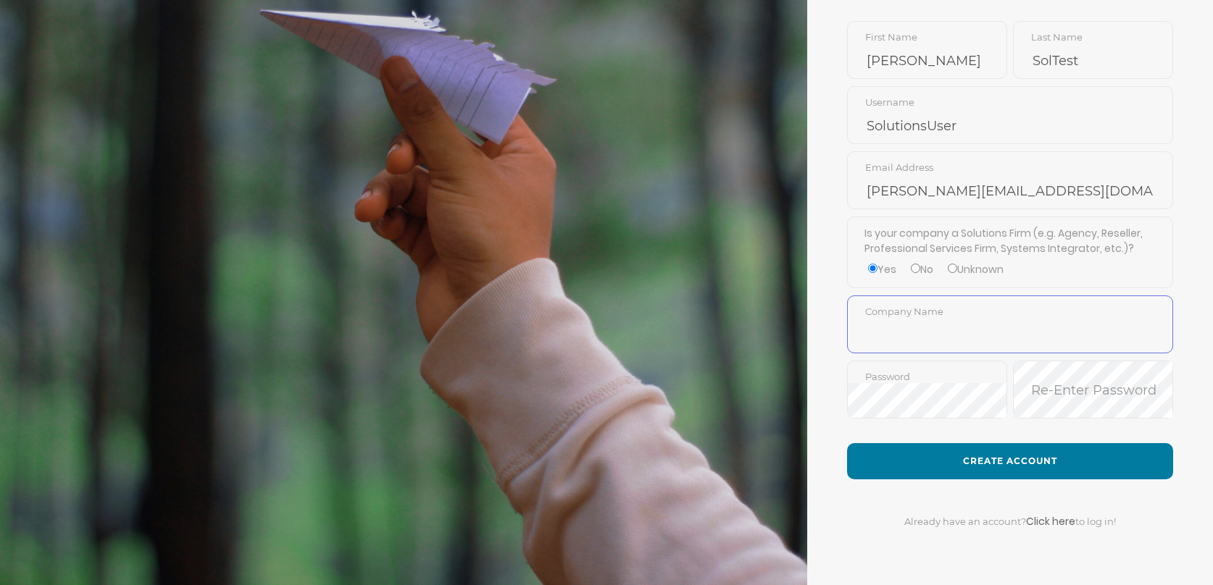
click at [896, 318] on input "text" at bounding box center [1010, 335] width 325 height 35
type input "Peak Advising"
click at [1003, 428] on form "Create your PartnerBridge Account Jon First Name SolTest Last Name SolutionsUse…" at bounding box center [1010, 208] width 406 height 756
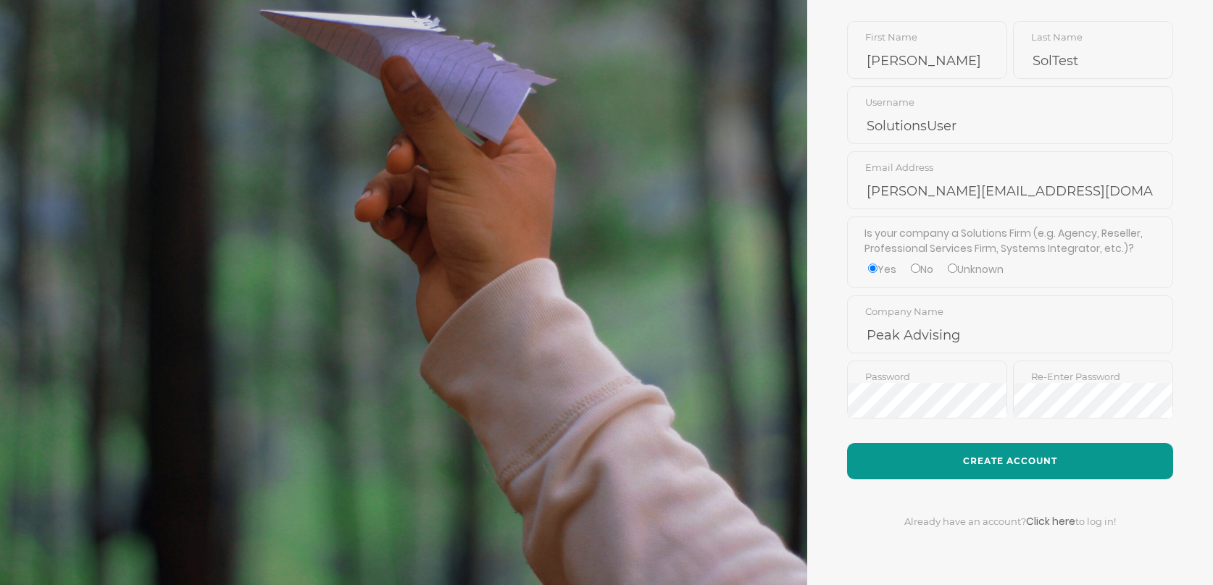
click at [1017, 451] on button "Create Account" at bounding box center [1010, 461] width 326 height 36
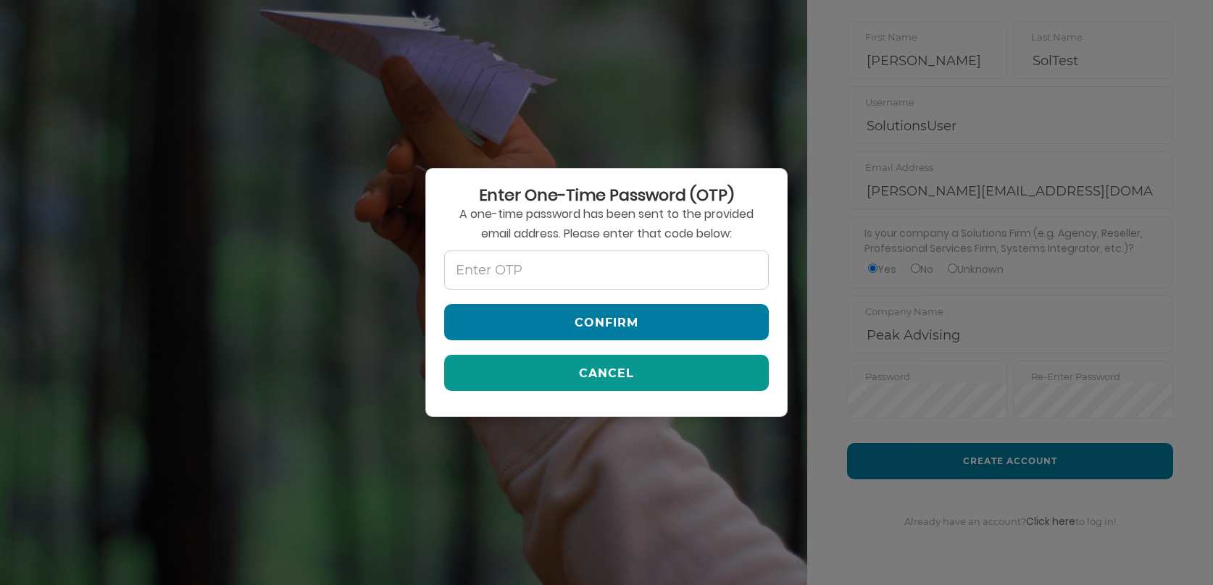
click at [626, 372] on button "Cancel" at bounding box center [606, 373] width 325 height 36
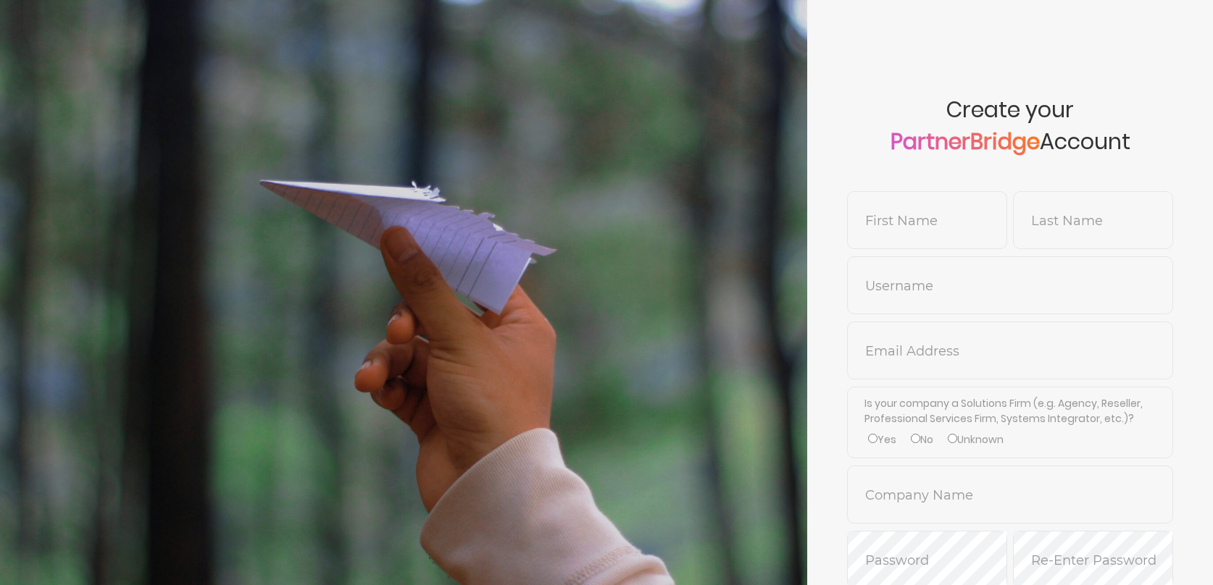
scroll to position [170, 0]
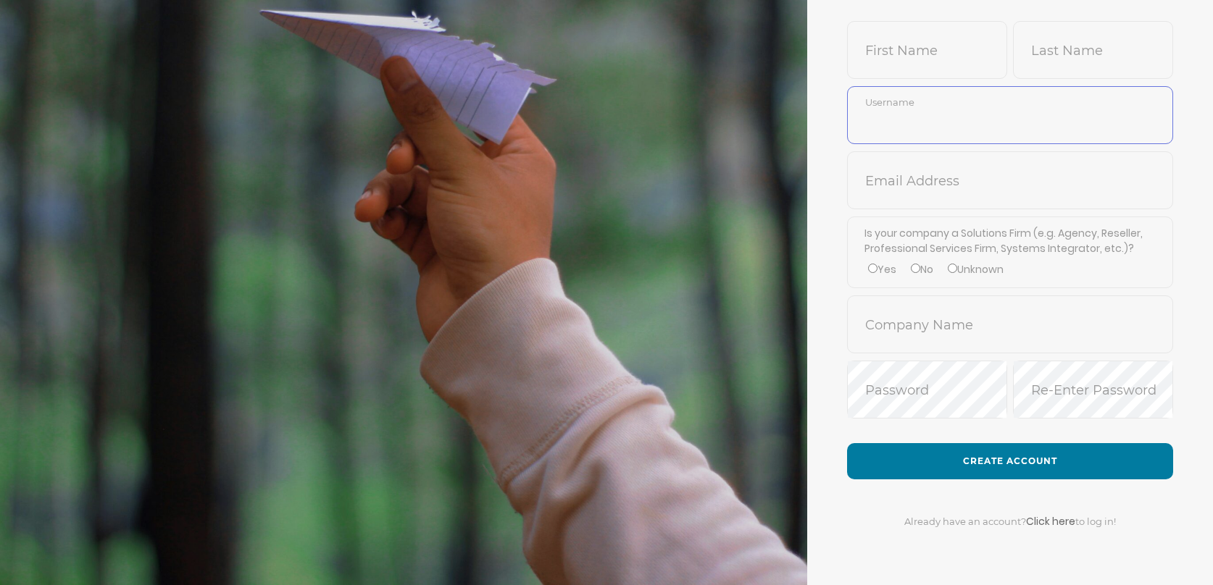
type input "SolutionsUser"
click at [947, 61] on input "text" at bounding box center [927, 60] width 159 height 35
type input "[PERSON_NAME]"
type input "SolTest"
type input "[PERSON_NAME][EMAIL_ADDRESS][DOMAIN_NAME]"
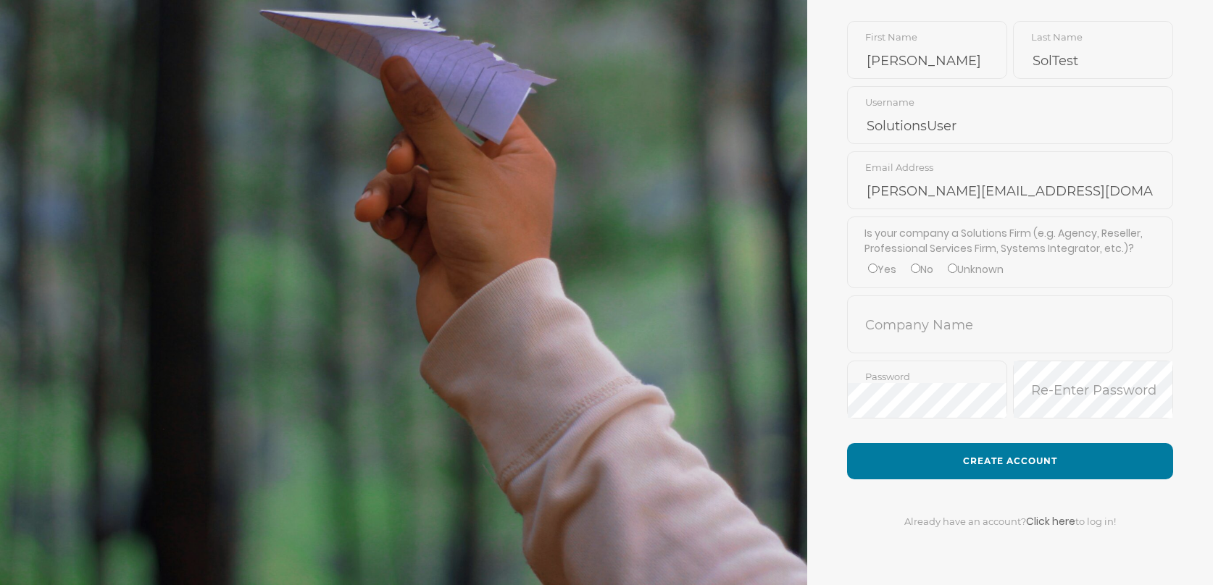
click at [898, 265] on div "Is your company a Solutions Firm (e.g. Agency, Reseller, Professional Services …" at bounding box center [1010, 253] width 326 height 72
click at [897, 267] on div "Yes No Unknown" at bounding box center [1010, 269] width 292 height 15
drag, startPoint x: 889, startPoint y: 273, endPoint x: 890, endPoint y: 284, distance: 10.9
click at [889, 272] on label "Yes" at bounding box center [882, 269] width 28 height 15
click at [877, 272] on input "Yes" at bounding box center [872, 268] width 9 height 9
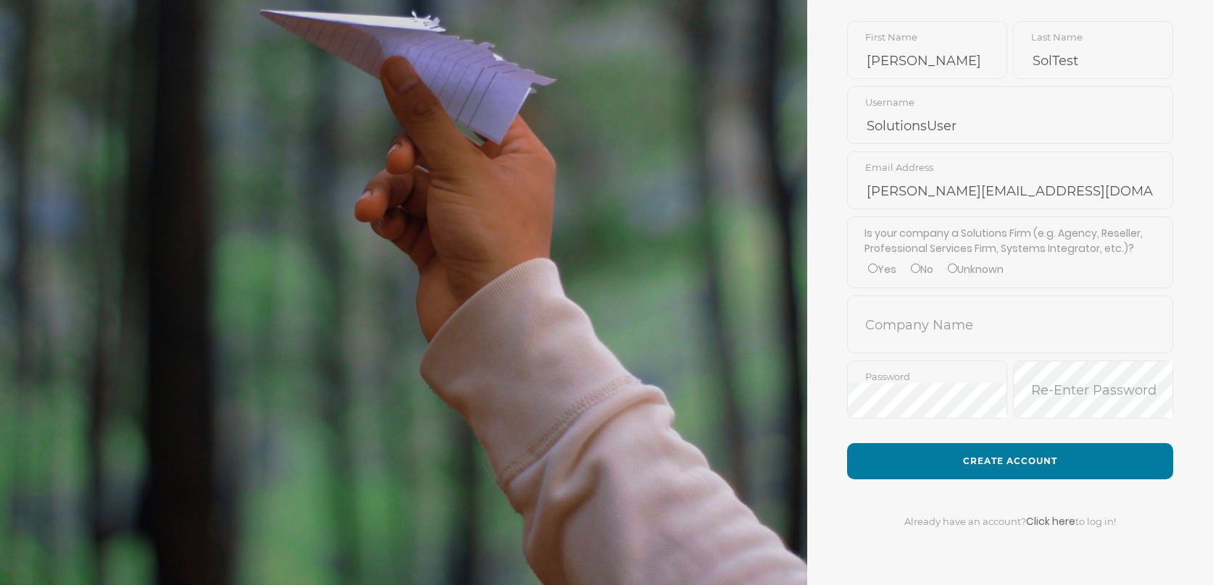
radio input "true"
click at [906, 318] on input "text" at bounding box center [1010, 335] width 325 height 35
type input "Peak Advising"
click at [994, 422] on div "Password" at bounding box center [927, 393] width 160 height 65
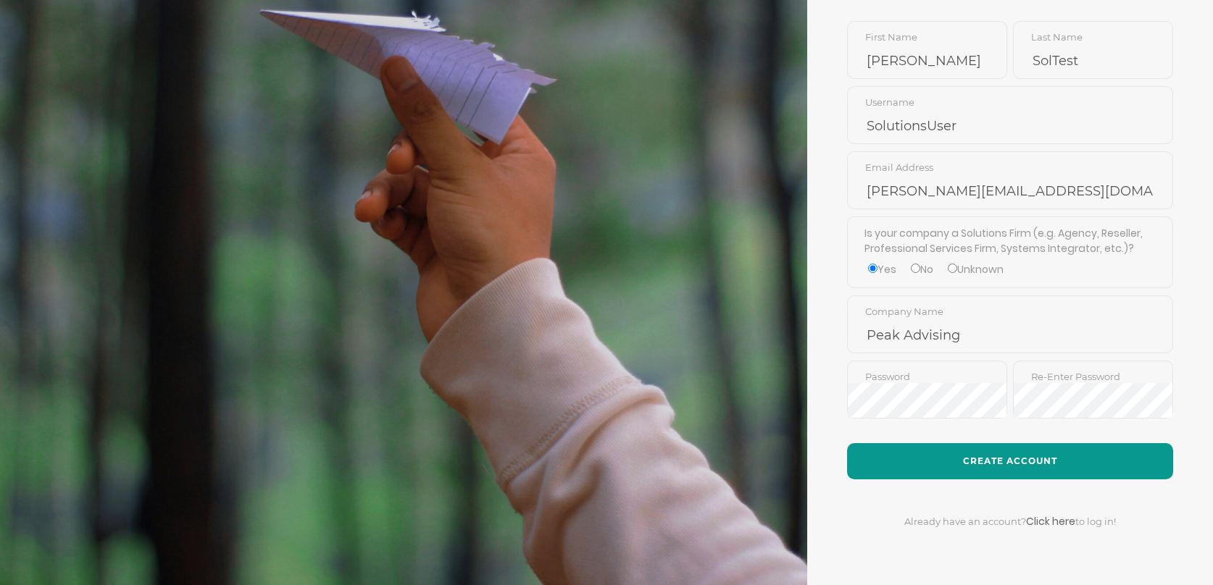
click at [1009, 456] on button "Create Account" at bounding box center [1010, 461] width 326 height 36
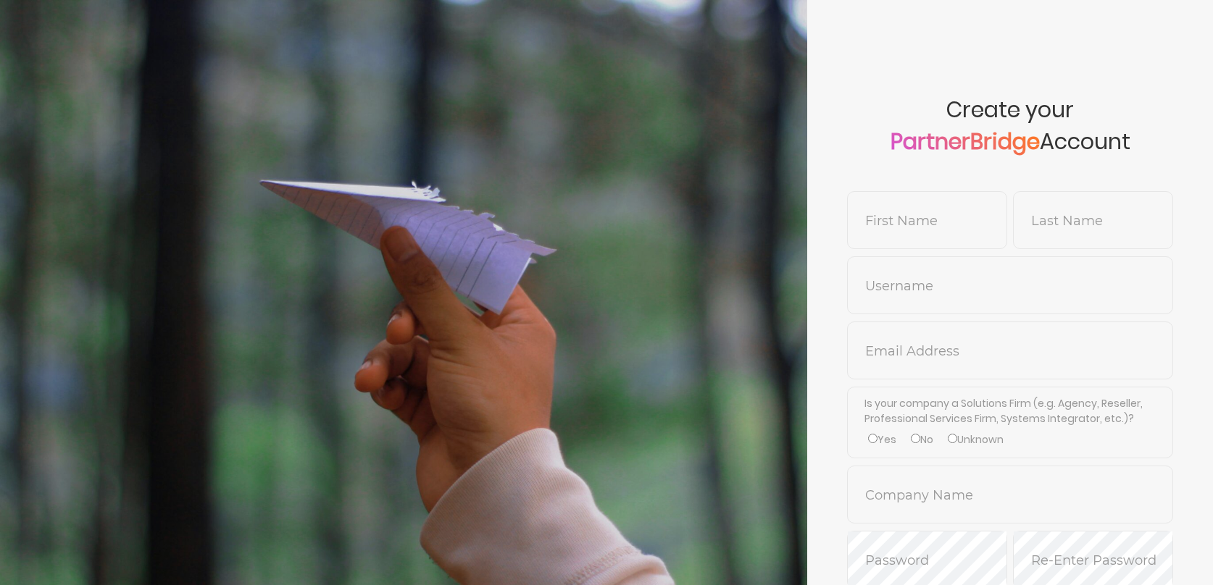
scroll to position [170, 0]
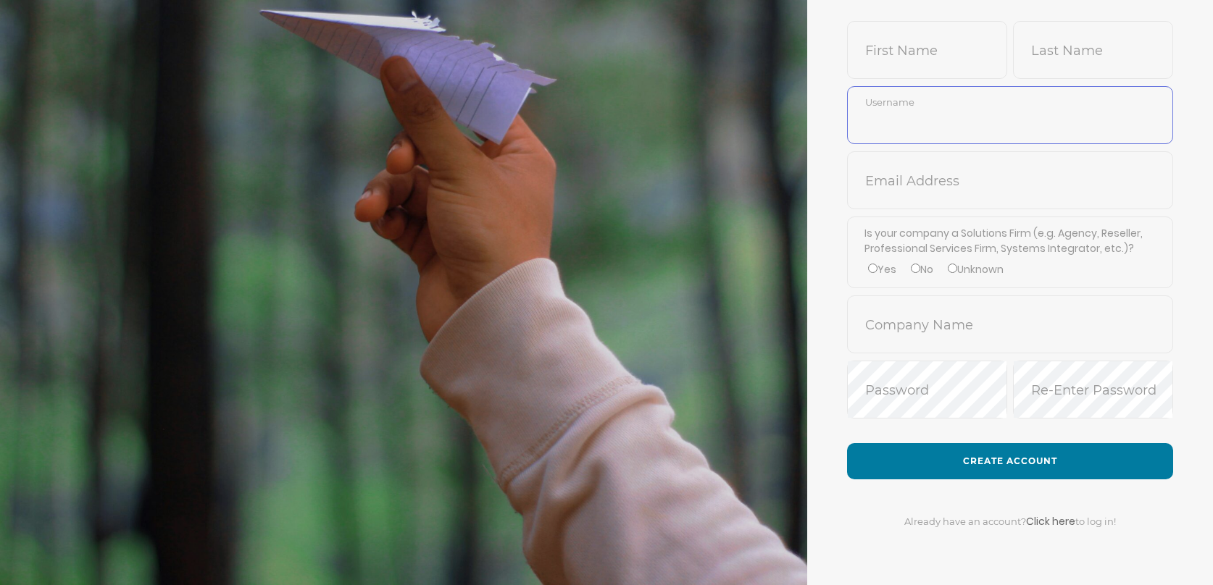
type input "SolutionsUser"
click at [896, 52] on input "text" at bounding box center [927, 60] width 159 height 35
type input "[PERSON_NAME]"
click at [1001, 174] on input "text" at bounding box center [1010, 191] width 325 height 35
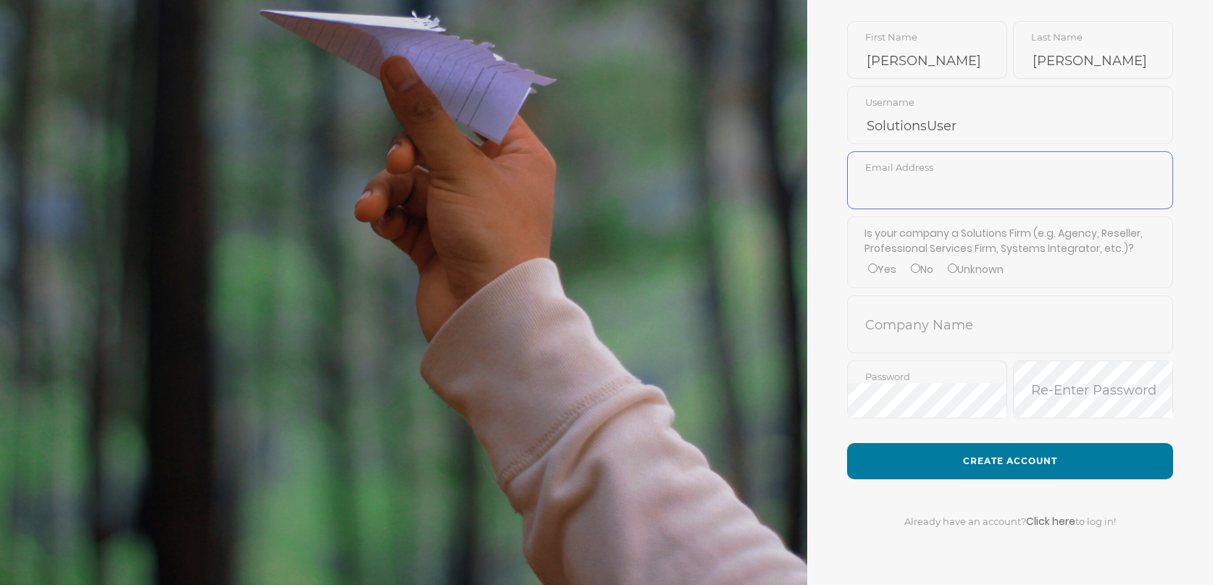
type input "[PERSON_NAME][EMAIL_ADDRESS][DOMAIN_NAME]"
click at [872, 269] on input "Yes" at bounding box center [872, 268] width 9 height 9
radio input "true"
click at [891, 318] on input "text" at bounding box center [1010, 335] width 325 height 35
type input "Peakadvising"
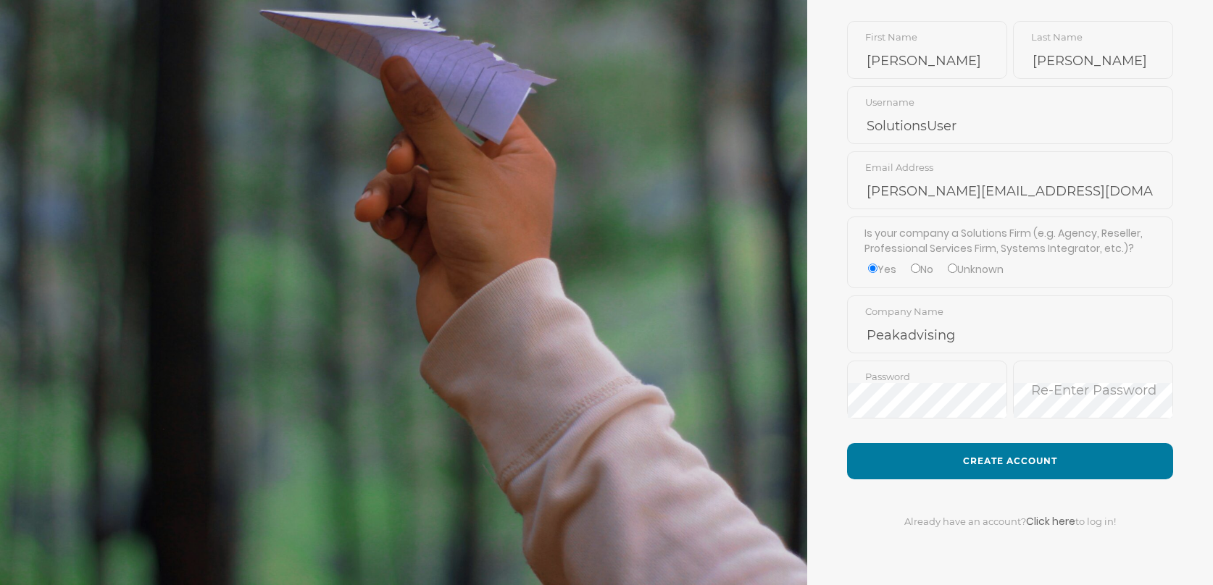
click at [975, 427] on form "Create your PartnerBridge Account Jon First Name Mead Last Name SolutionsUser U…" at bounding box center [1010, 208] width 406 height 756
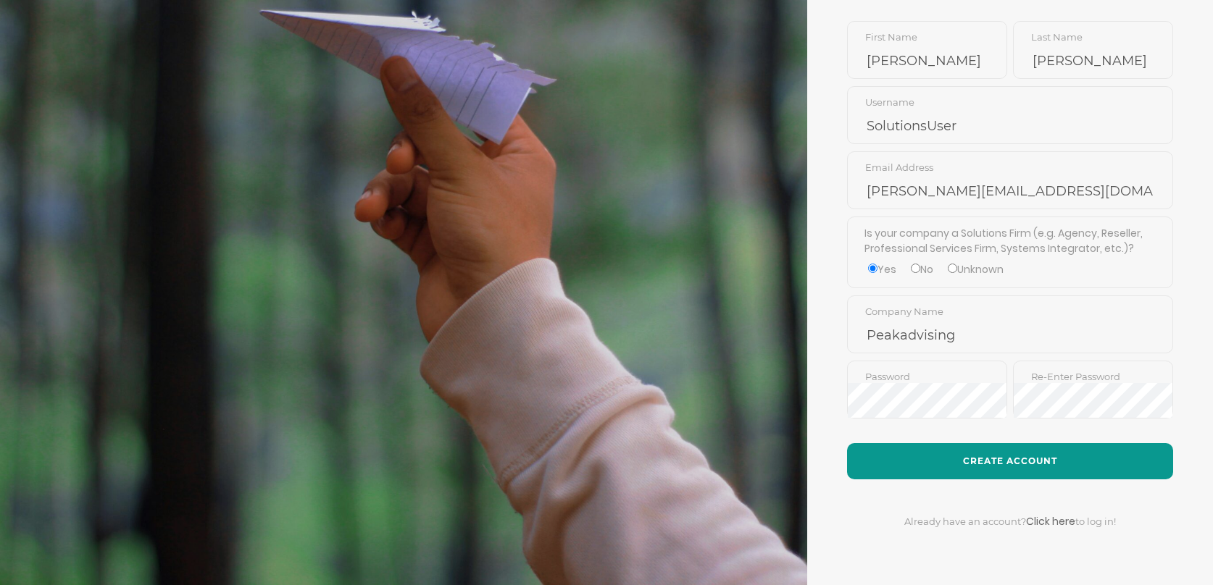
click at [1003, 441] on form "Create your PartnerBridge Account Jon First Name Mead Last Name SolutionsUser U…" at bounding box center [1010, 208] width 406 height 756
click at [1014, 454] on button "Create Account" at bounding box center [1010, 461] width 326 height 36
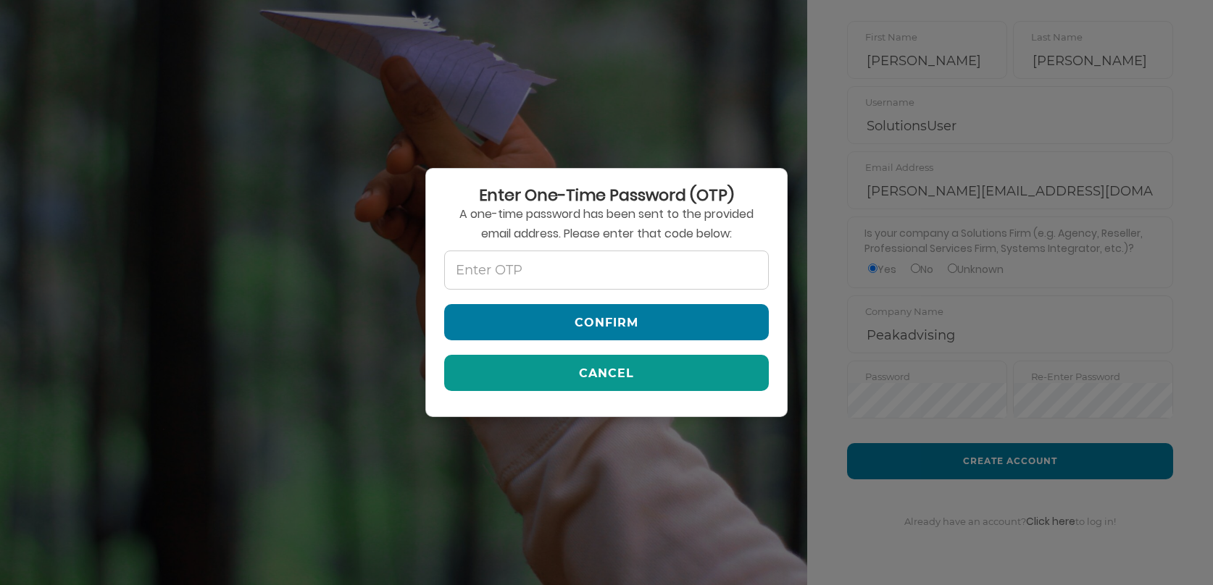
click at [648, 370] on button "Cancel" at bounding box center [606, 373] width 325 height 36
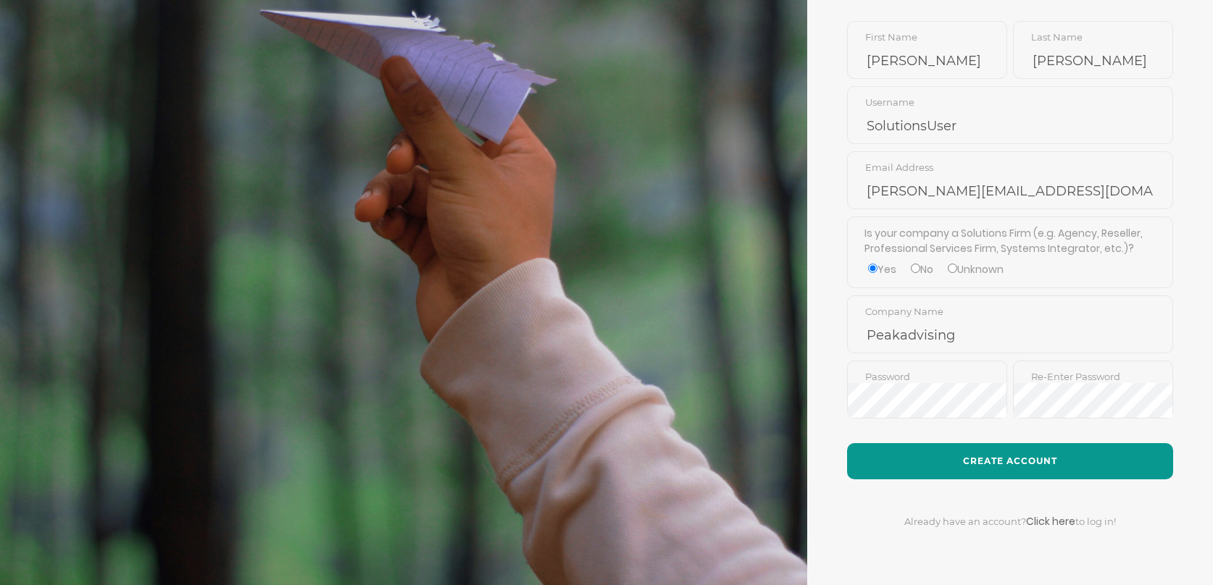
click at [1004, 463] on button "Create Account" at bounding box center [1010, 461] width 326 height 36
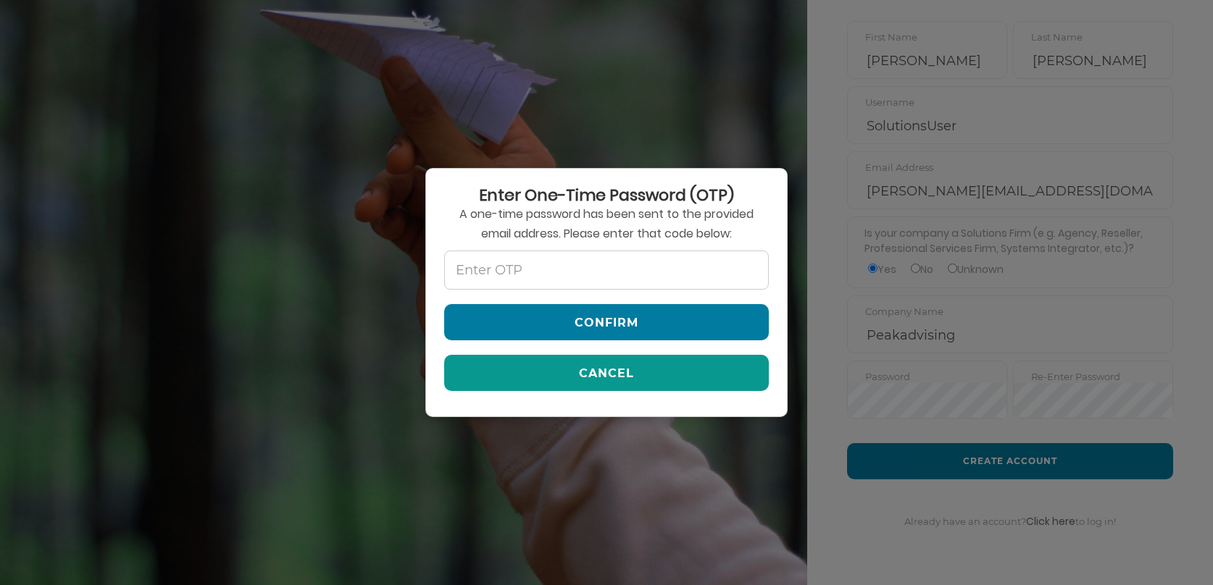
drag, startPoint x: 699, startPoint y: 406, endPoint x: 702, endPoint y: 384, distance: 21.9
click at [700, 404] on div "Enter One-Time Password (OTP) A one-time password has been sent to the provided…" at bounding box center [606, 293] width 362 height 250
click at [702, 383] on button "Cancel" at bounding box center [606, 373] width 325 height 36
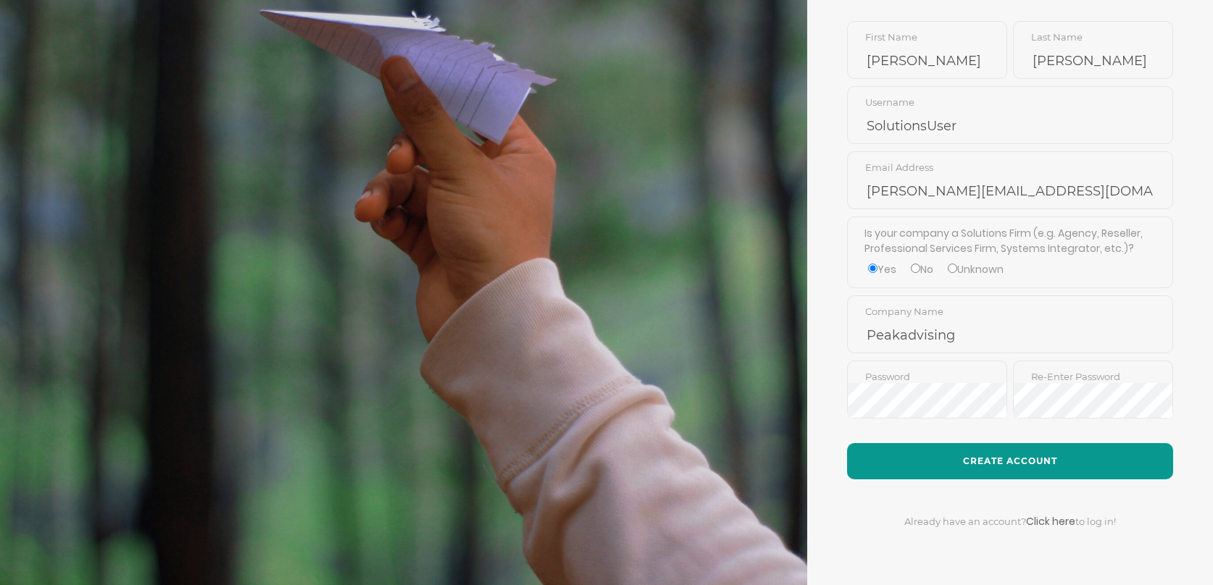
click at [1011, 463] on button "Create Account" at bounding box center [1010, 461] width 326 height 36
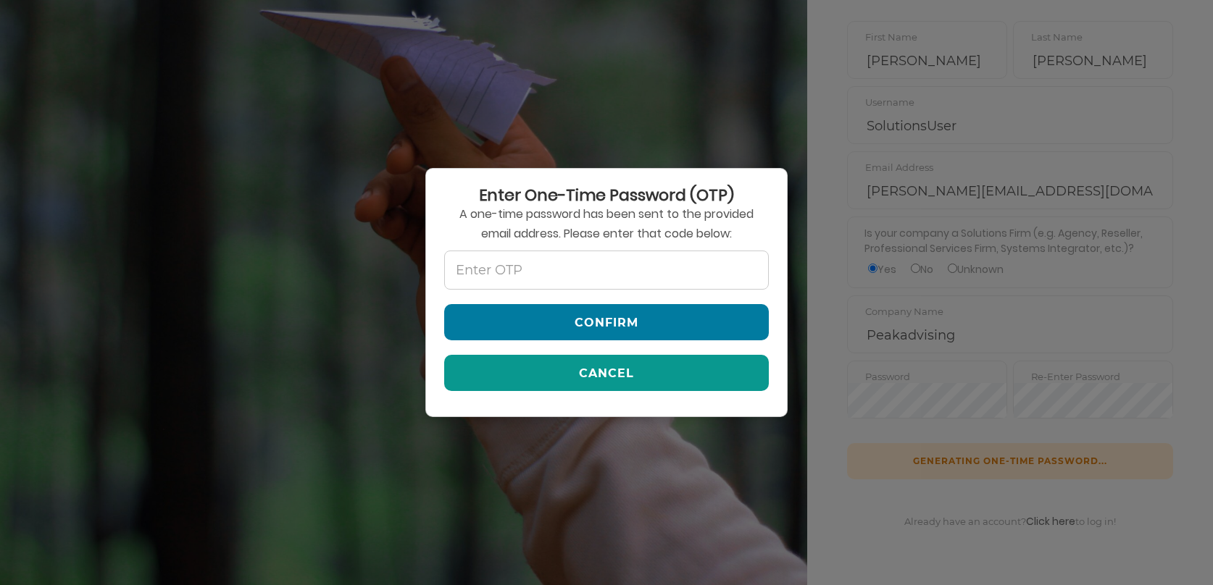
click at [733, 380] on button "Cancel" at bounding box center [606, 373] width 325 height 36
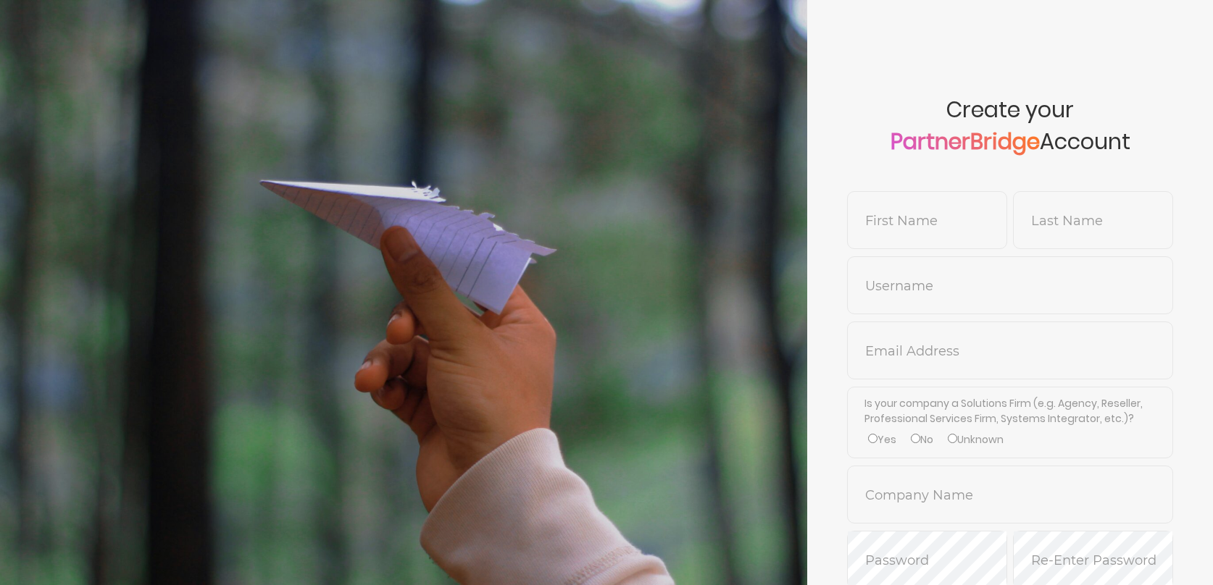
scroll to position [170, 0]
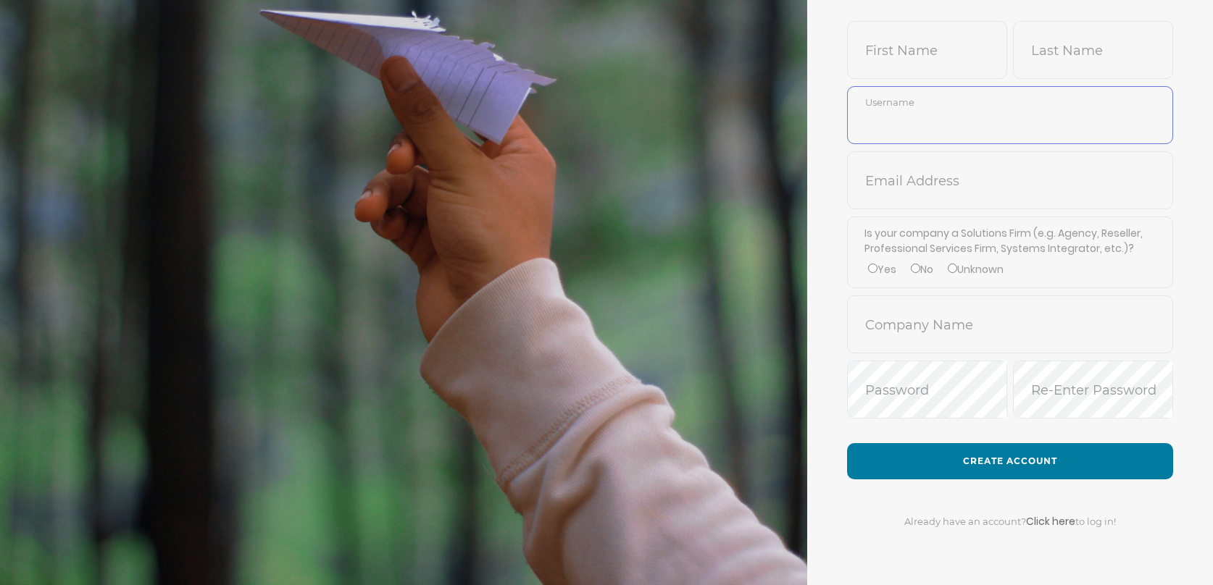
type input "SolutionsUser"
click at [941, 62] on input "text" at bounding box center [927, 60] width 159 height 35
type input "[PERSON_NAME]"
drag, startPoint x: 951, startPoint y: 175, endPoint x: 951, endPoint y: 192, distance: 16.7
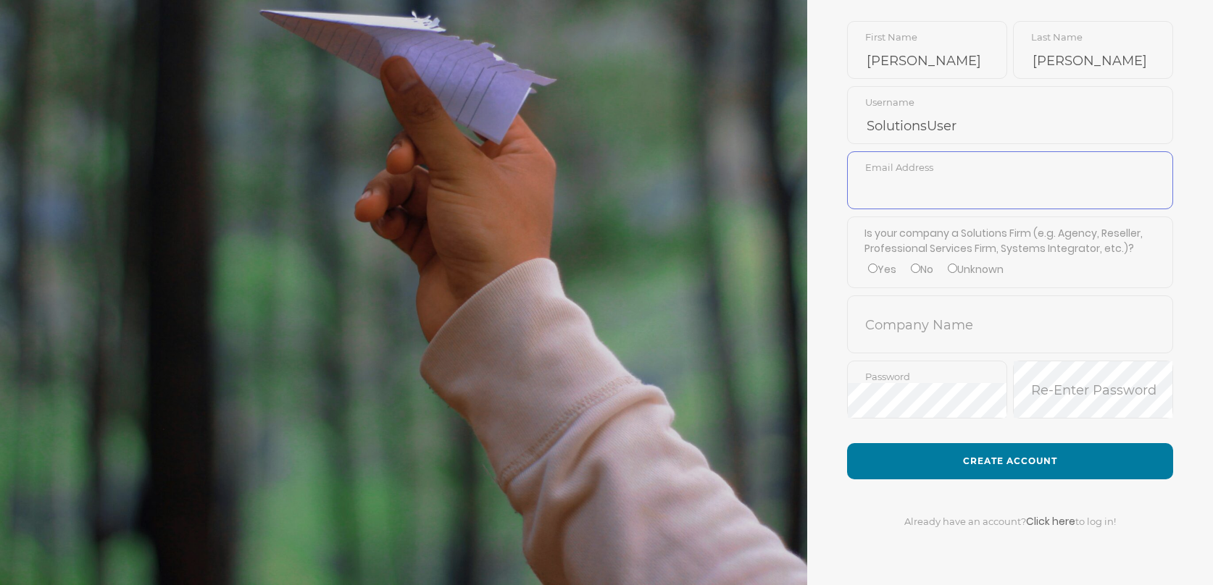
click at [951, 175] on input "text" at bounding box center [1010, 191] width 325 height 35
type input "[PERSON_NAME][EMAIL_ADDRESS][DOMAIN_NAME]"
click at [877, 264] on label "Yes" at bounding box center [882, 269] width 28 height 15
click at [877, 264] on input "Yes" at bounding box center [872, 268] width 9 height 9
radio input "true"
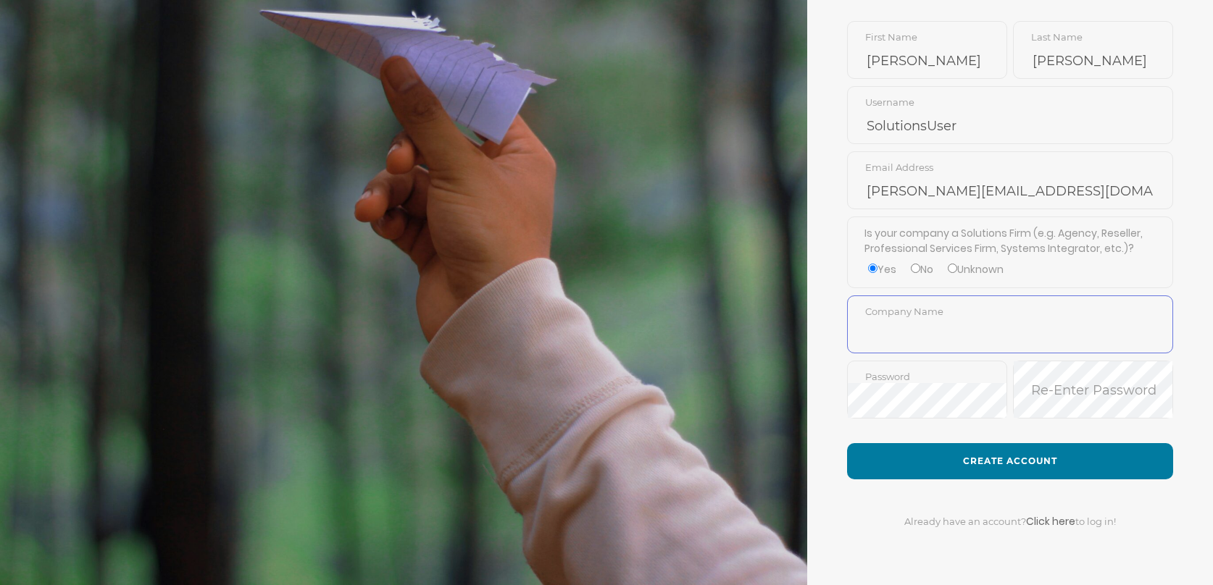
click at [904, 318] on input "text" at bounding box center [1010, 335] width 325 height 35
type input "peakadvising"
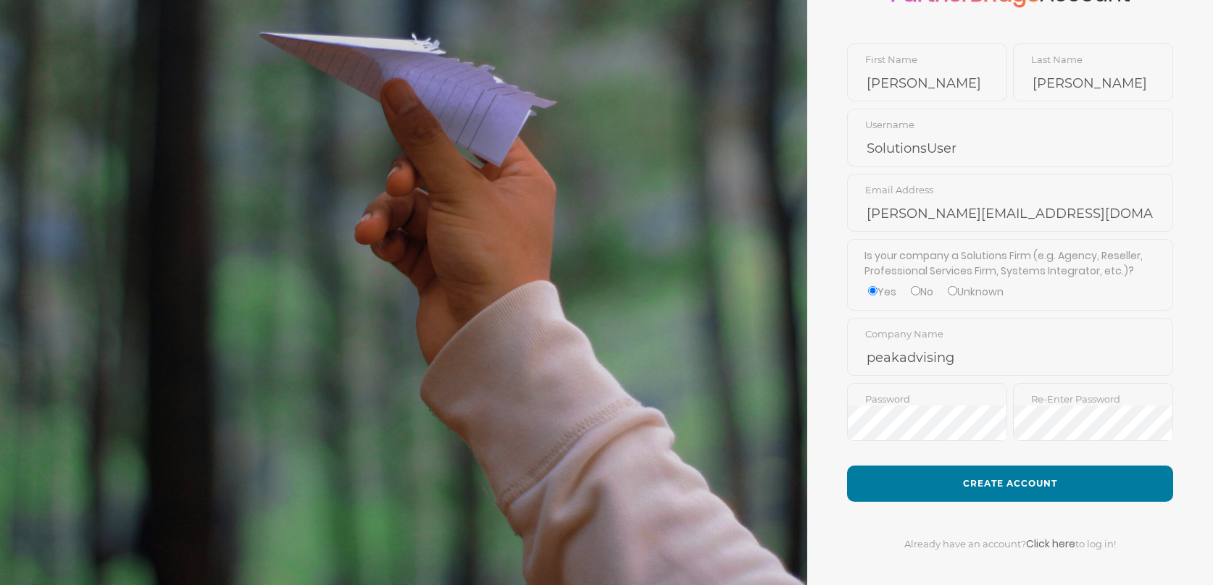
click at [1036, 508] on div "Already have an account? Click here to log in!" at bounding box center [1010, 535] width 326 height 66
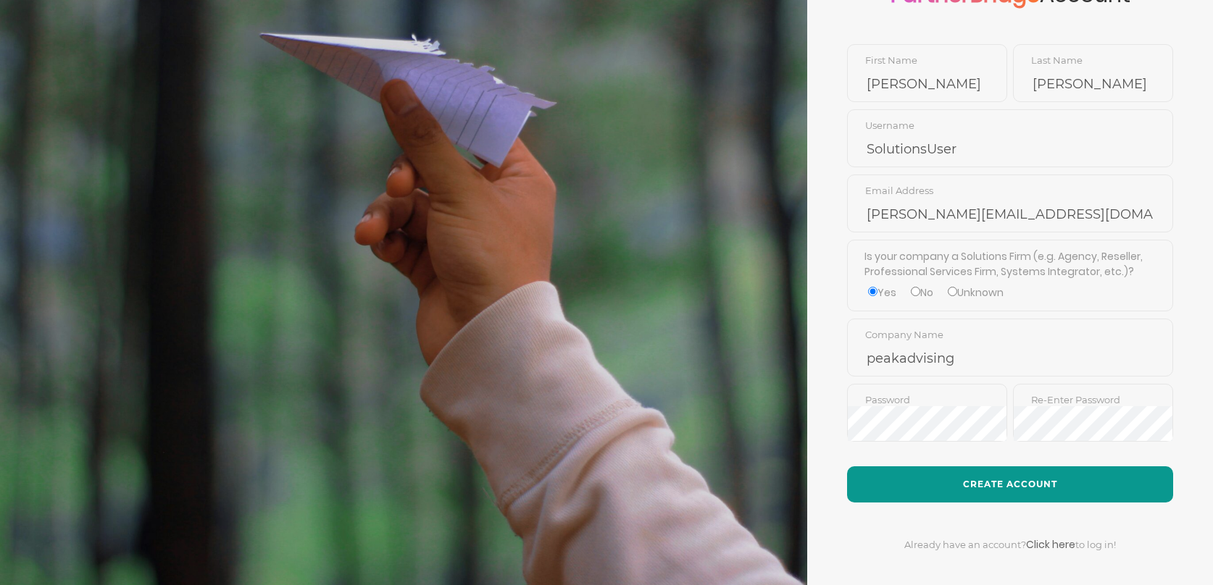
click at [1026, 492] on button "Create Account" at bounding box center [1010, 485] width 326 height 36
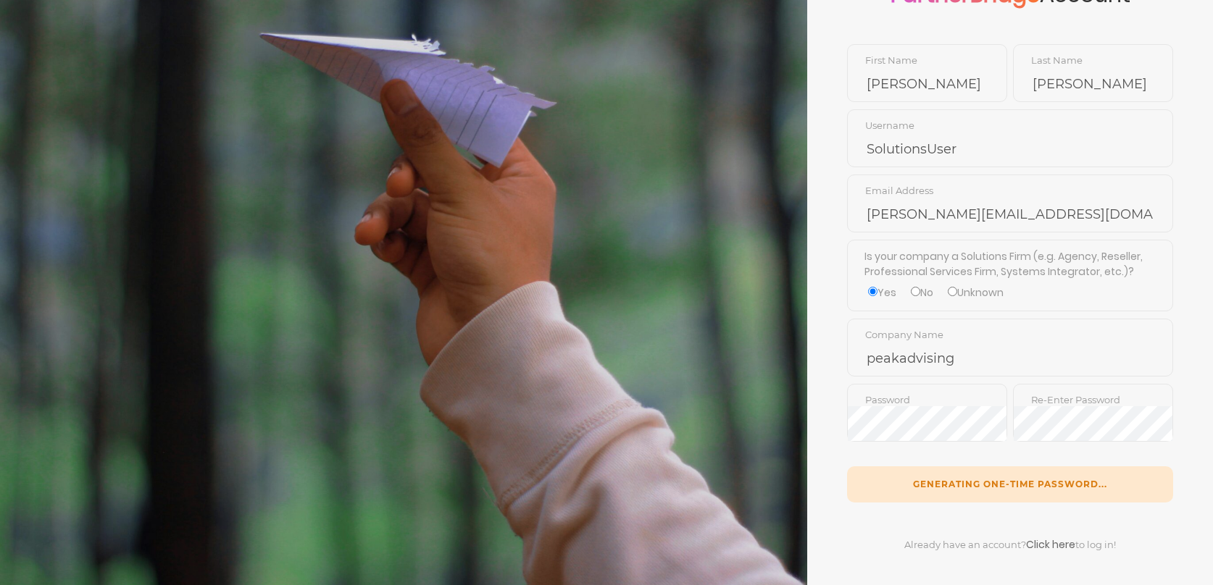
scroll to position [145, 0]
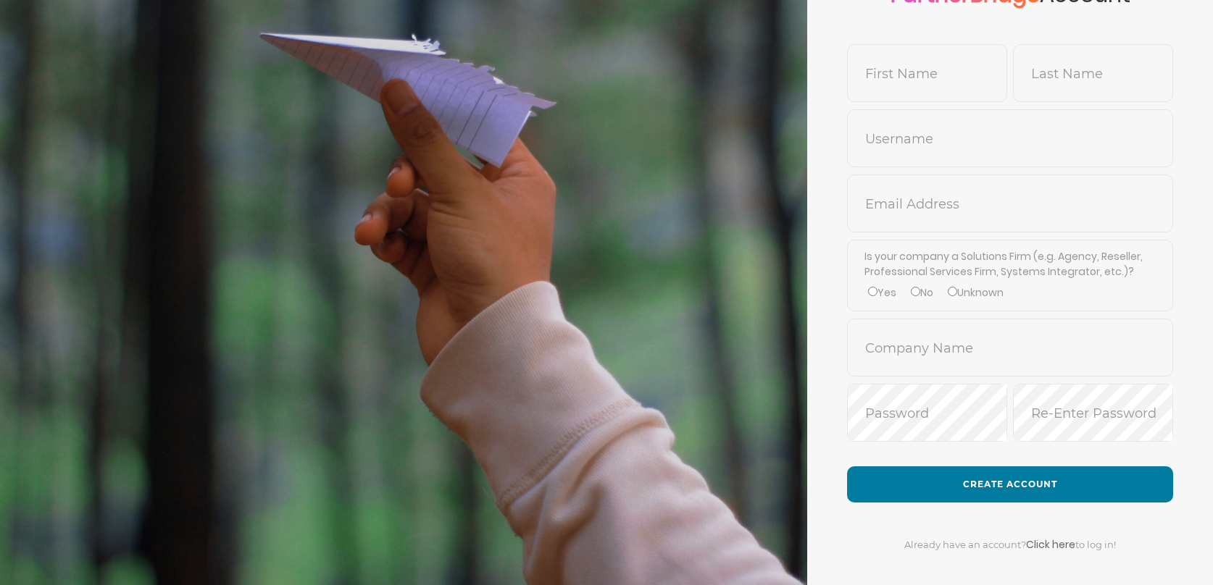
scroll to position [145, 0]
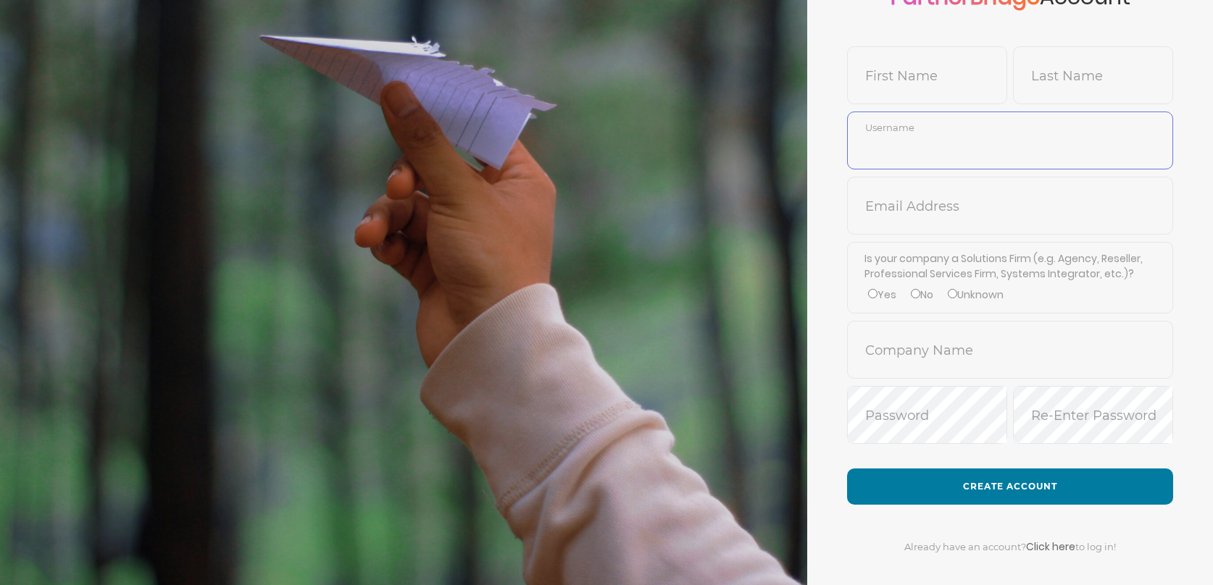
type input "SolutionsUser"
click at [938, 81] on input "text" at bounding box center [927, 86] width 159 height 35
type input "[PERSON_NAME]"
drag, startPoint x: 961, startPoint y: 190, endPoint x: 970, endPoint y: 198, distance: 12.3
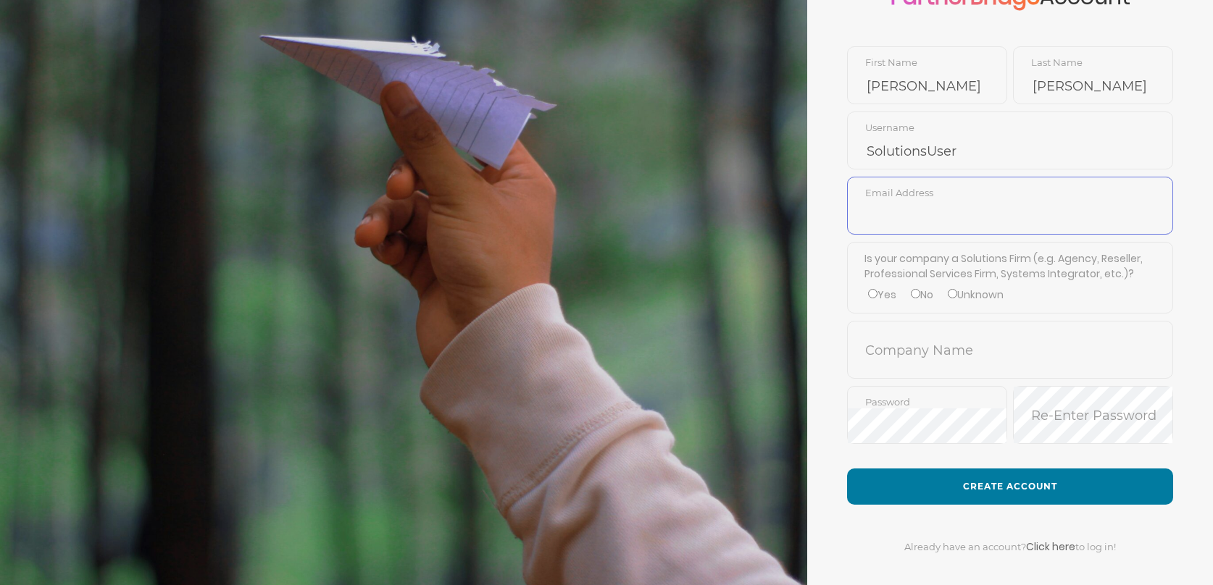
click at [964, 190] on span "Email Address" at bounding box center [1010, 206] width 326 height 58
type input "[PERSON_NAME][EMAIL_ADDRESS][DOMAIN_NAME]"
click at [873, 292] on input "Yes" at bounding box center [872, 293] width 9 height 9
radio input "true"
click at [917, 343] on input "text" at bounding box center [1010, 360] width 325 height 35
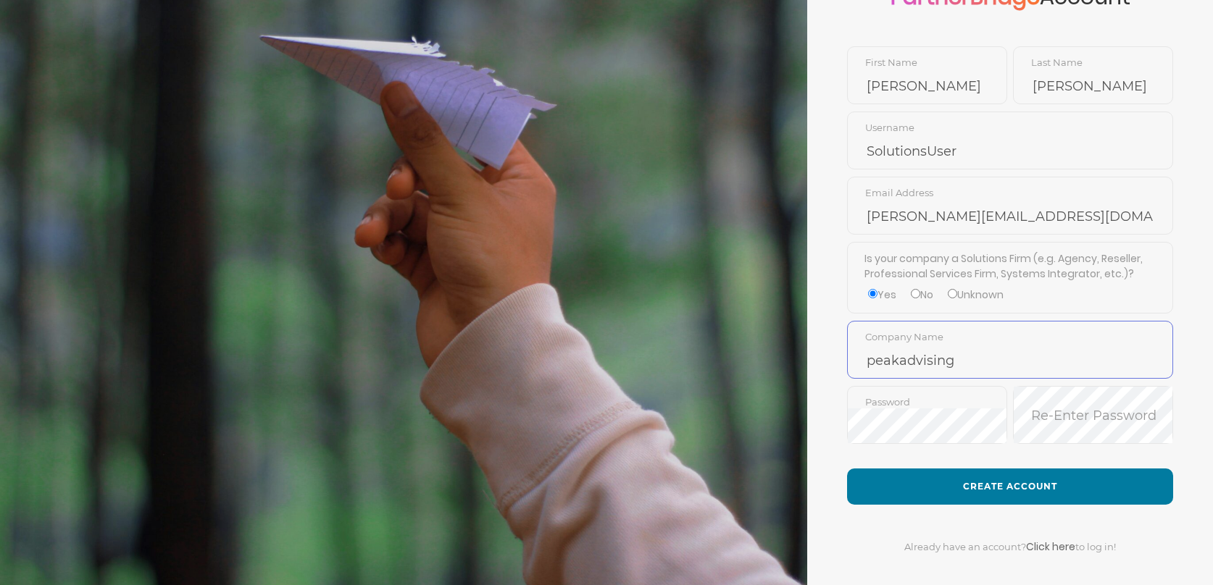
type input "peakadvising"
click at [1001, 445] on div "Password" at bounding box center [927, 418] width 160 height 65
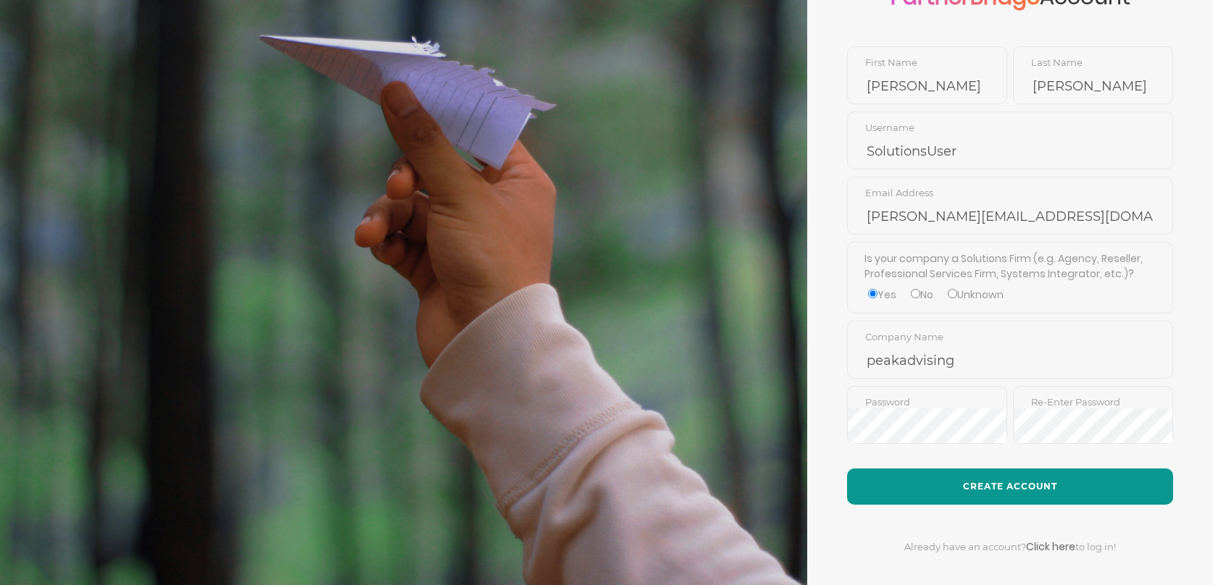
click at [1009, 488] on button "Create Account" at bounding box center [1010, 487] width 326 height 36
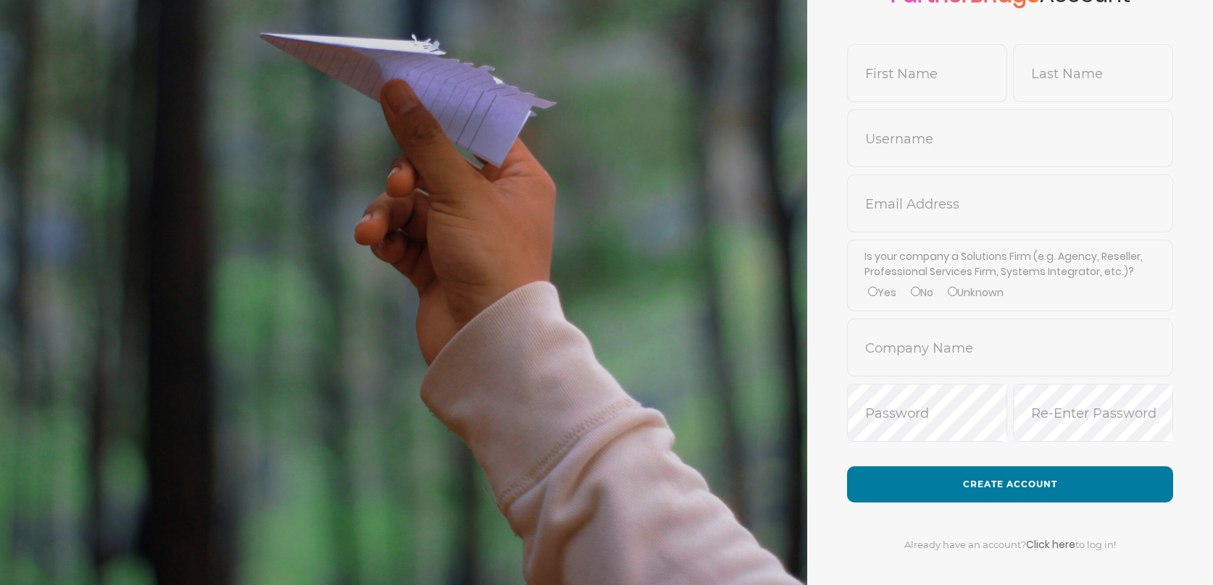
scroll to position [145, 0]
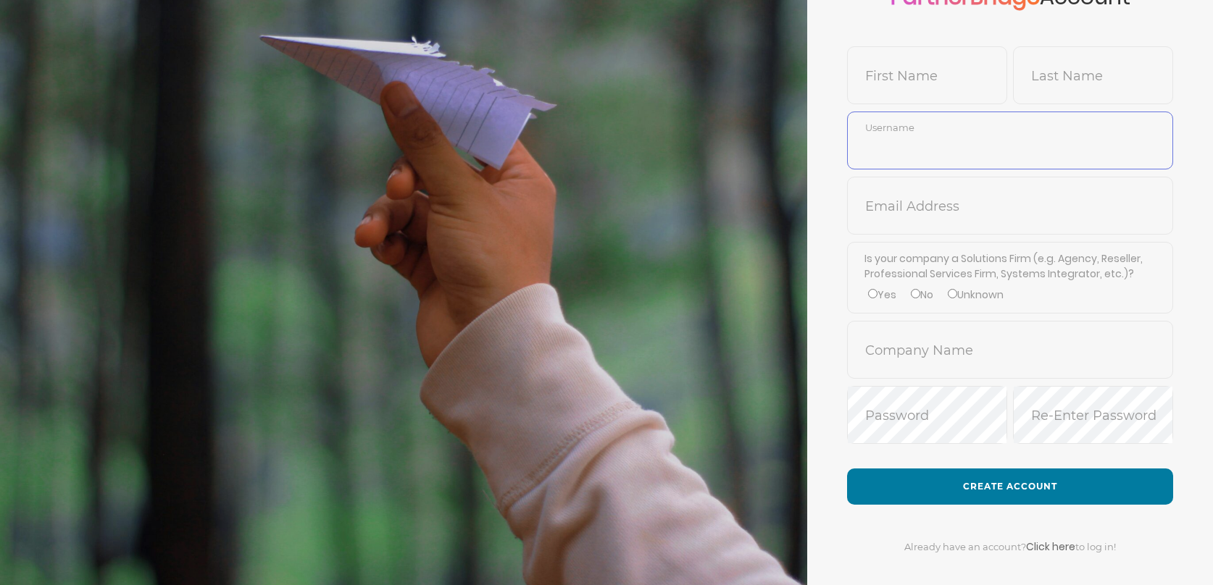
type input "SolutionsUser"
click at [936, 75] on input "text" at bounding box center [927, 86] width 159 height 35
type input "Jon"
type input "Mead"
drag, startPoint x: 945, startPoint y: 197, endPoint x: 952, endPoint y: 218, distance: 22.0
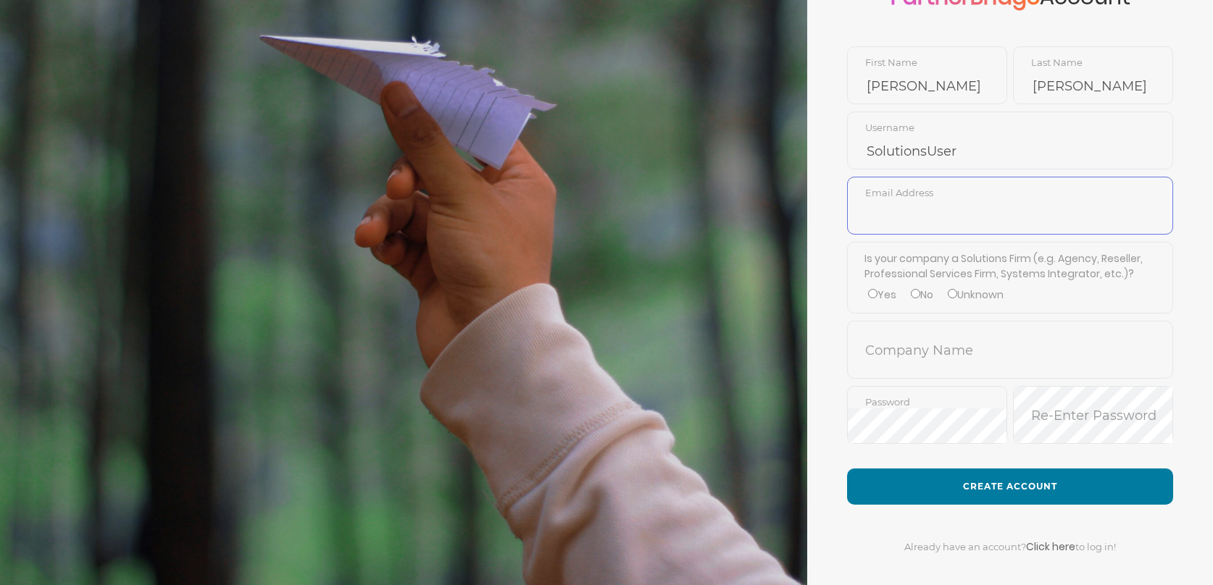
click at [945, 199] on input "text" at bounding box center [1010, 216] width 325 height 35
type input "jon@peakadvising.com"
drag, startPoint x: 969, startPoint y: 269, endPoint x: 938, endPoint y: 287, distance: 35.4
click at [969, 270] on label "Is your company a Solutions Firm (e.g. Agency, Reseller, Professional Services …" at bounding box center [1010, 266] width 292 height 30
drag, startPoint x: 891, startPoint y: 294, endPoint x: 888, endPoint y: 311, distance: 17.1
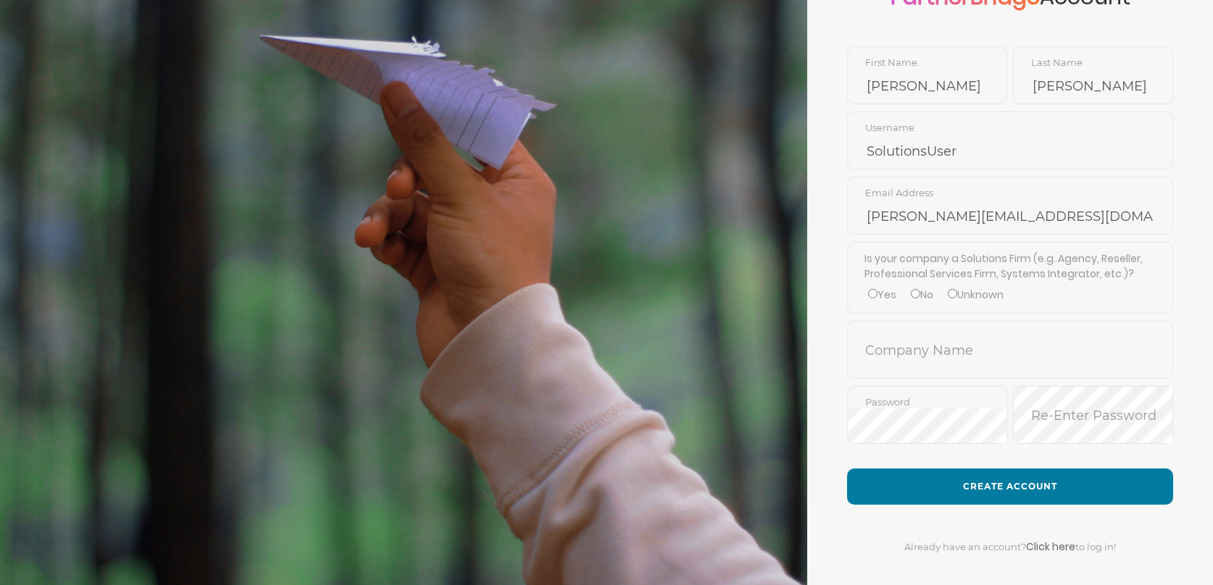
click at [891, 294] on label "Yes" at bounding box center [882, 295] width 28 height 15
click at [877, 294] on input "Yes" at bounding box center [872, 293] width 9 height 9
radio input "true"
drag, startPoint x: 888, startPoint y: 322, endPoint x: 893, endPoint y: 333, distance: 11.7
click at [891, 329] on span "Company Name" at bounding box center [1010, 350] width 326 height 58
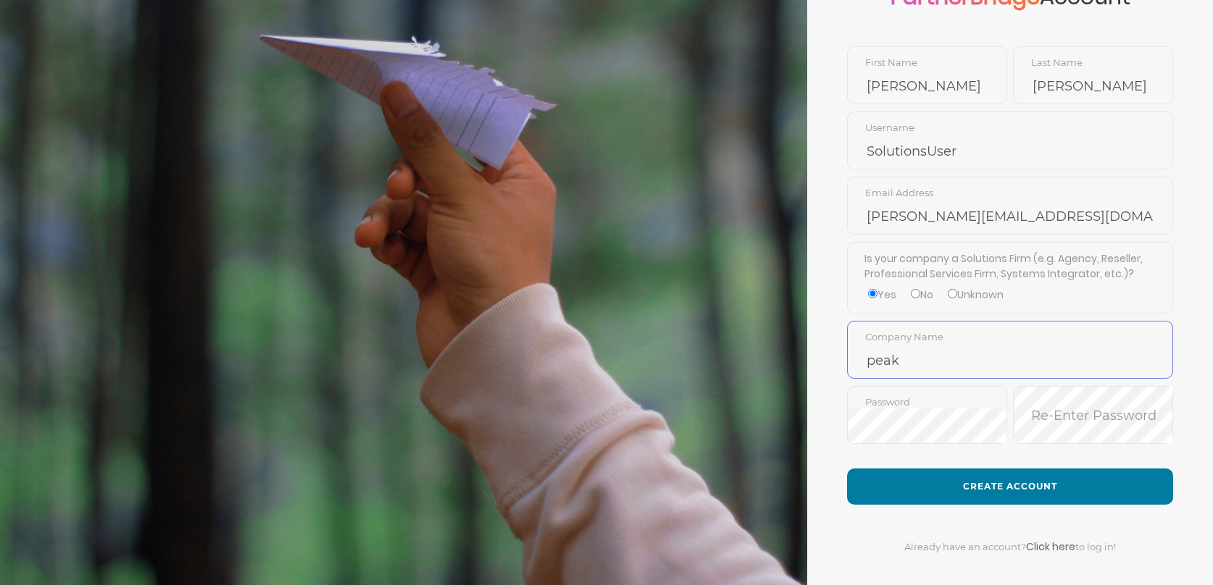
type input "peak"
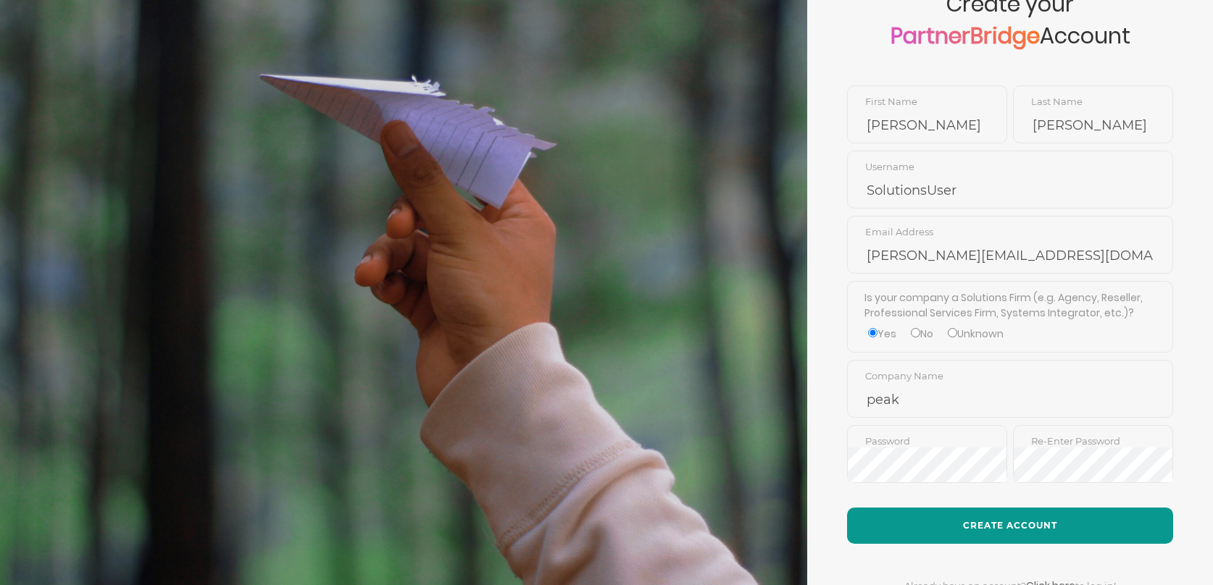
click at [1006, 512] on button "Create Account" at bounding box center [1010, 526] width 326 height 36
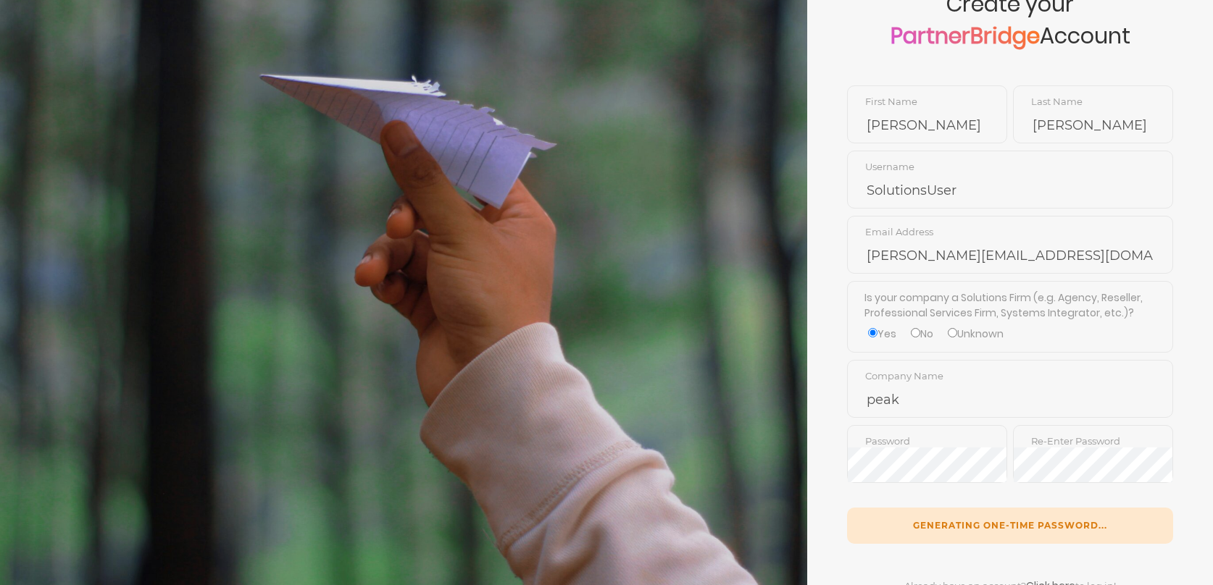
scroll to position [170, 0]
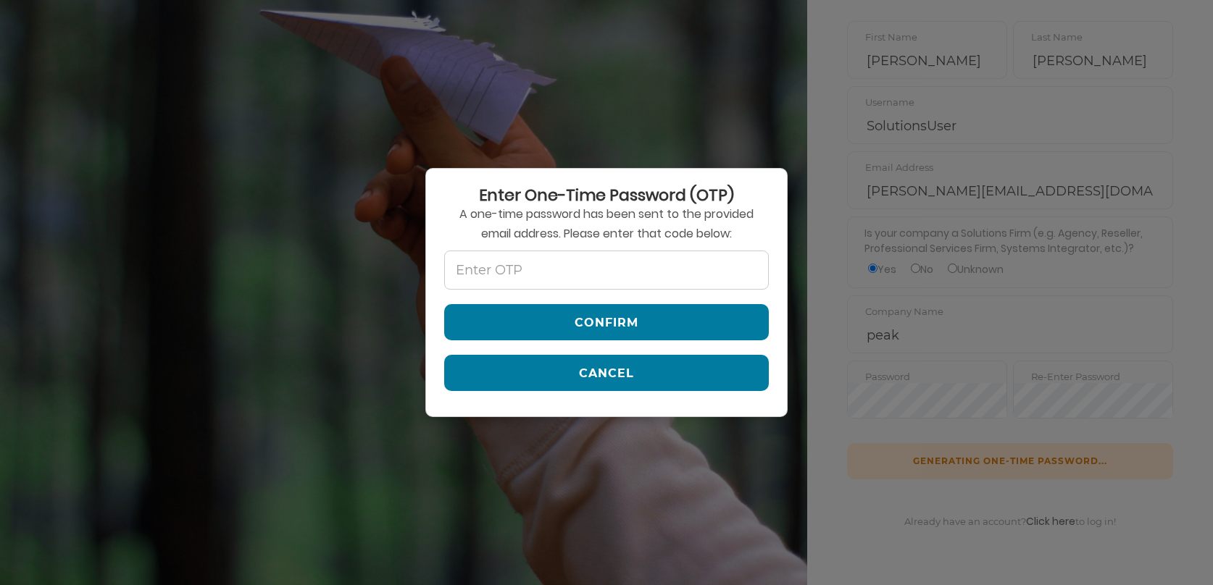
click at [590, 377] on button "Cancel" at bounding box center [606, 373] width 325 height 36
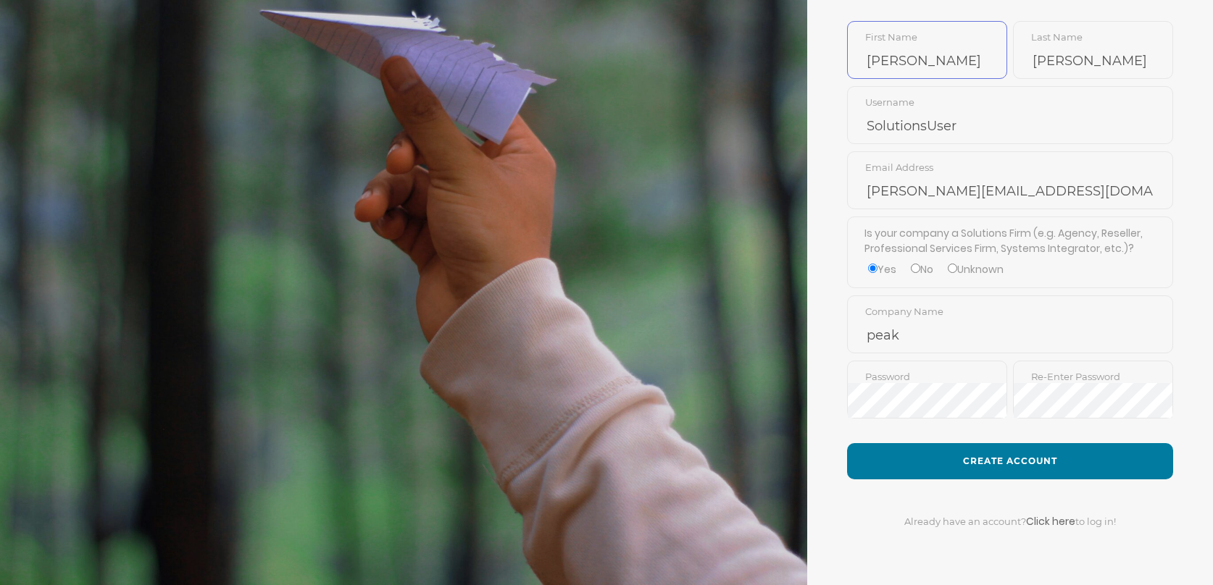
click at [985, 61] on input "Jon" at bounding box center [927, 60] width 159 height 35
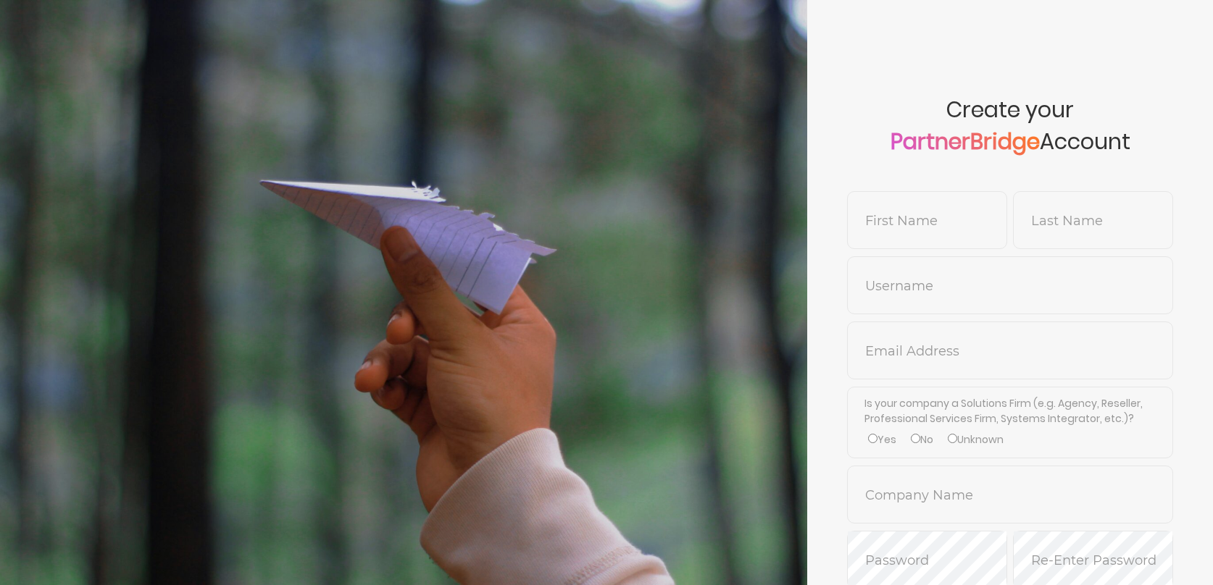
scroll to position [170, 0]
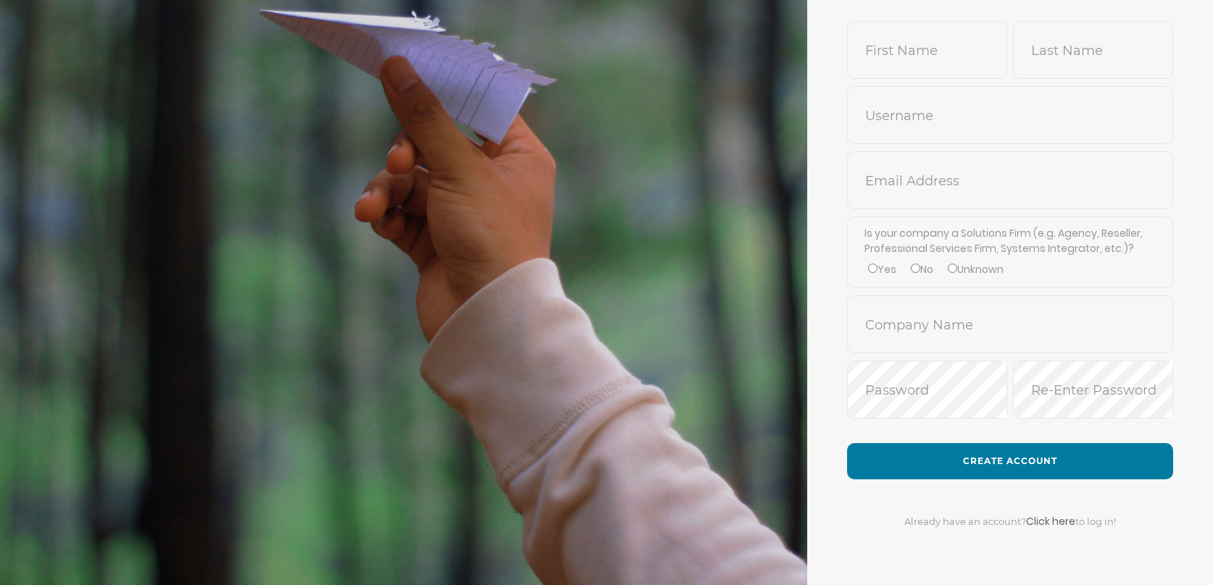
type input "SolutionsUser"
click at [936, 43] on input "text" at bounding box center [927, 60] width 159 height 35
type input "[PERSON_NAME]"
type input "SolTest"
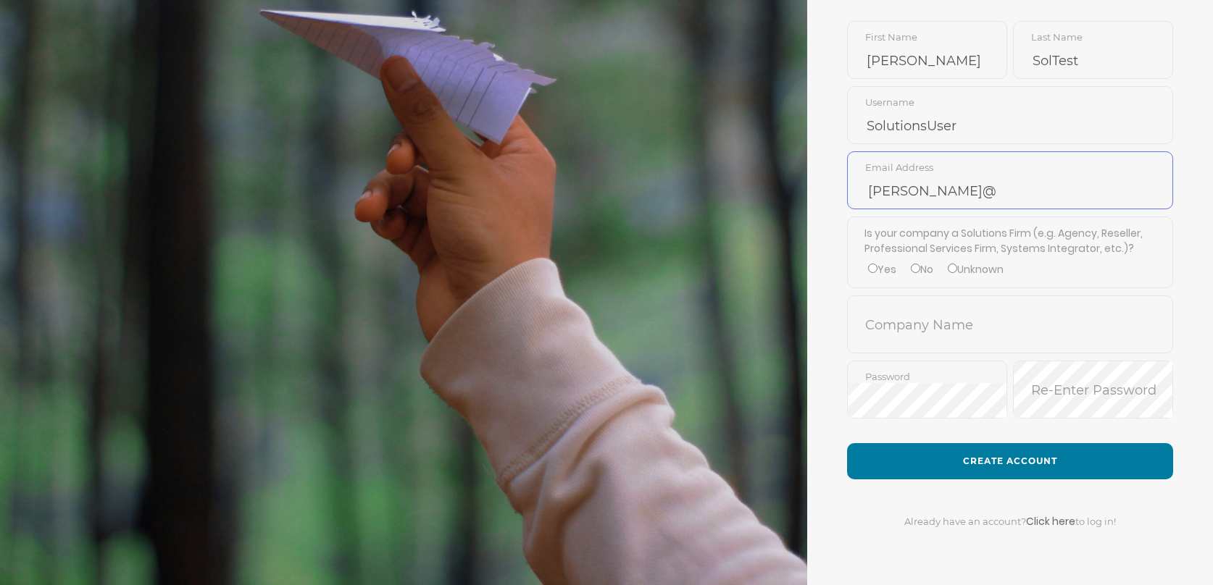
type input "[PERSON_NAME][EMAIL_ADDRESS][DOMAIN_NAME]"
click at [877, 280] on div "Is your company a Solutions Firm (e.g. Agency, Reseller, Professional Services …" at bounding box center [1010, 253] width 326 height 72
click at [872, 270] on input "Yes" at bounding box center [872, 268] width 9 height 9
radio input "true"
click at [951, 338] on input "text" at bounding box center [1010, 335] width 325 height 35
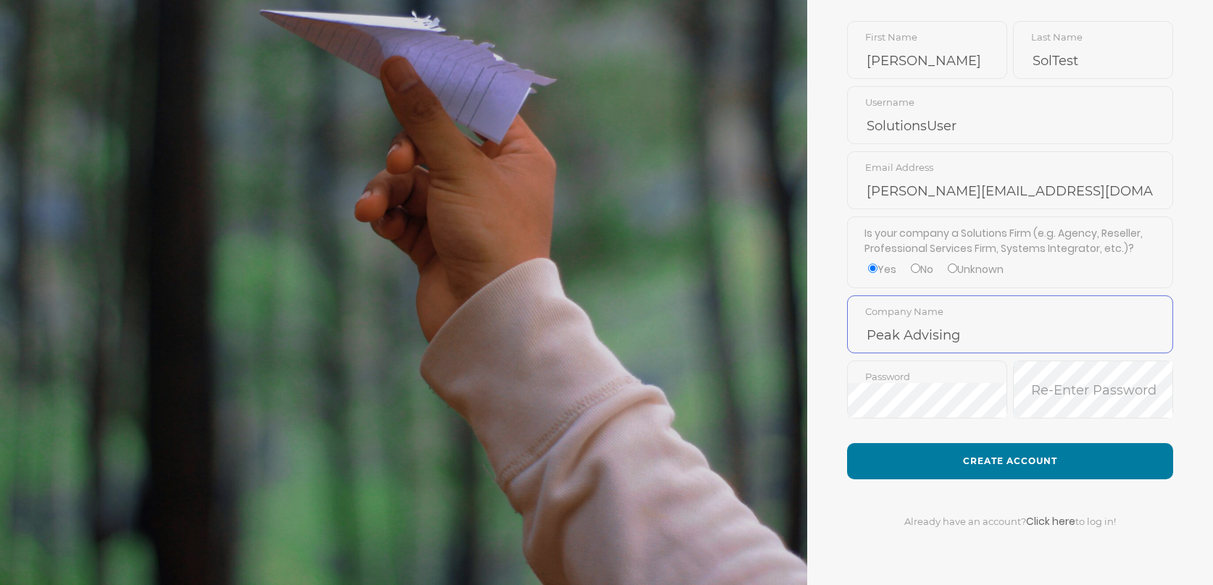
type input "Peak Advising"
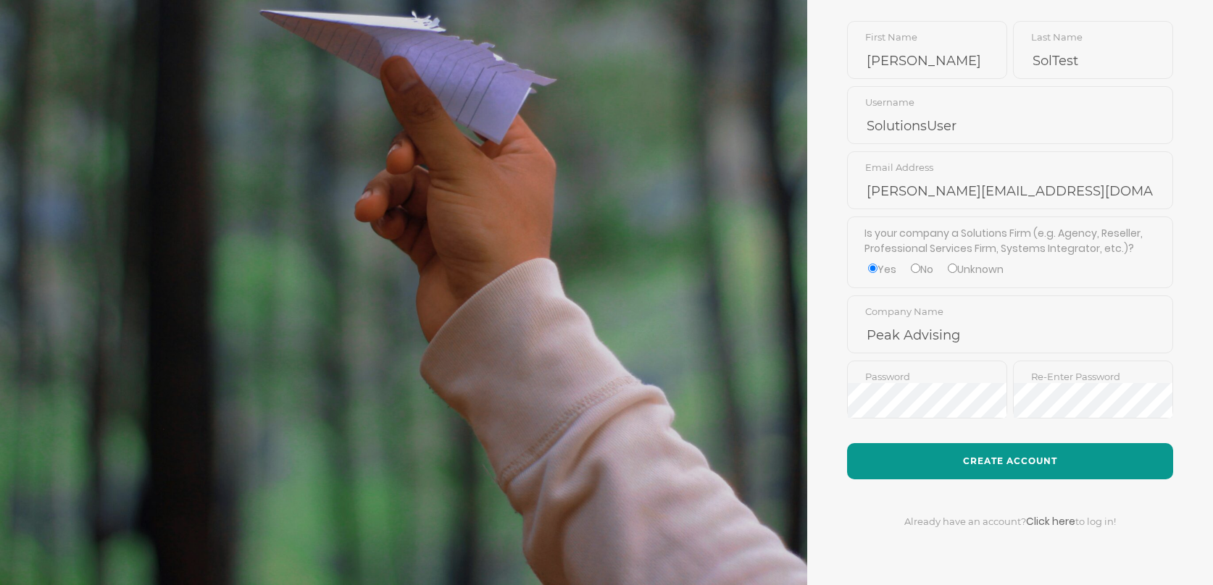
click at [1030, 463] on button "Create Account" at bounding box center [1010, 461] width 326 height 36
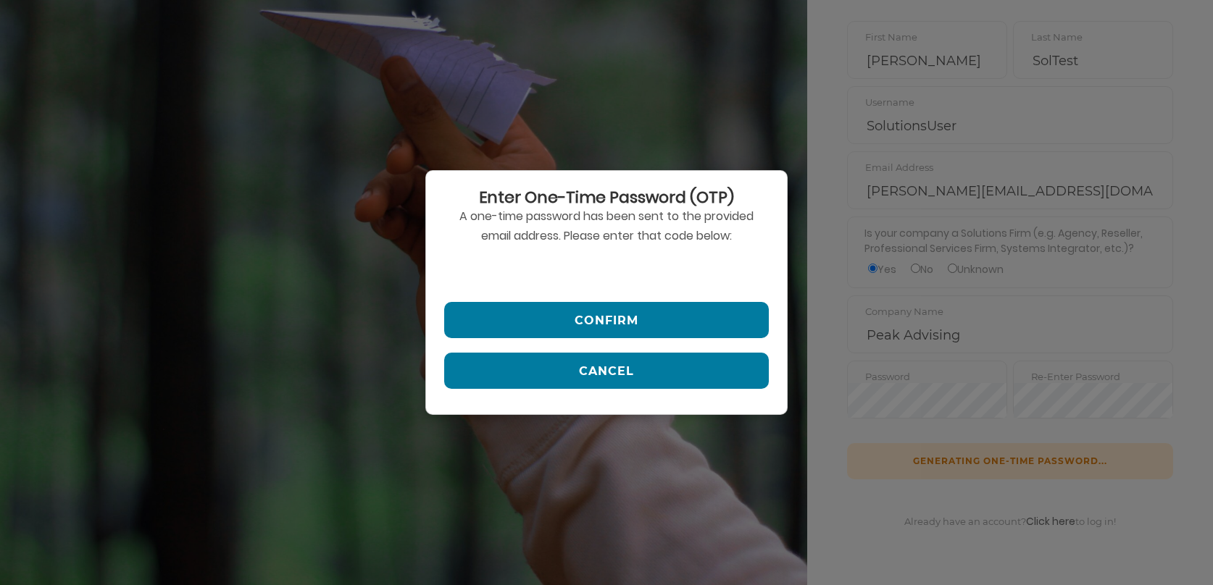
click at [627, 275] on input "text" at bounding box center [606, 270] width 325 height 35
paste input "233728"
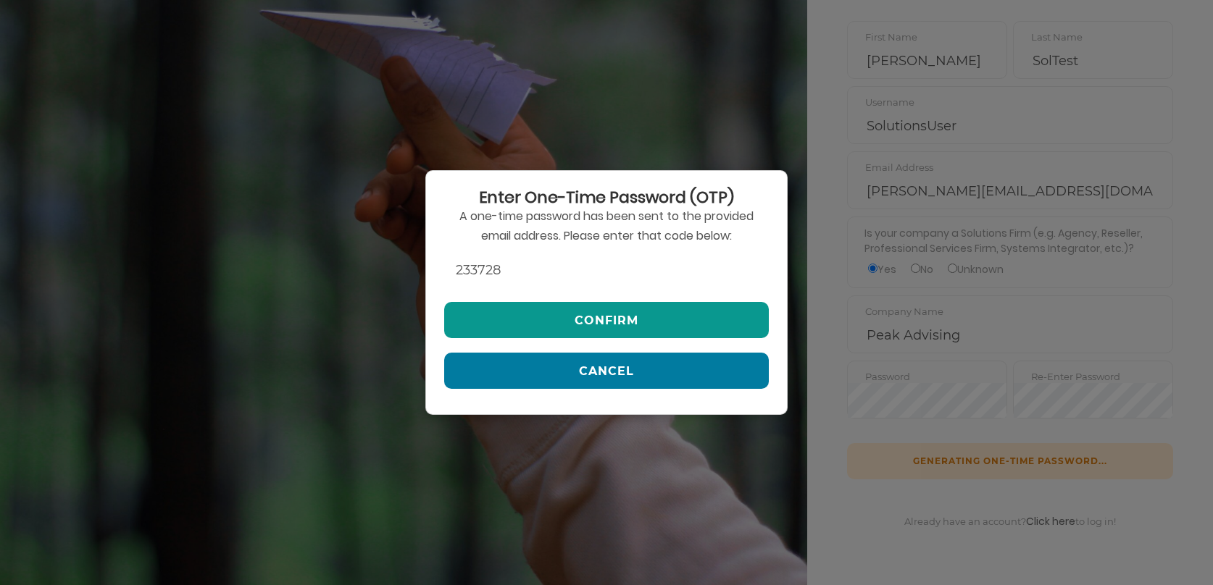
type input "233728"
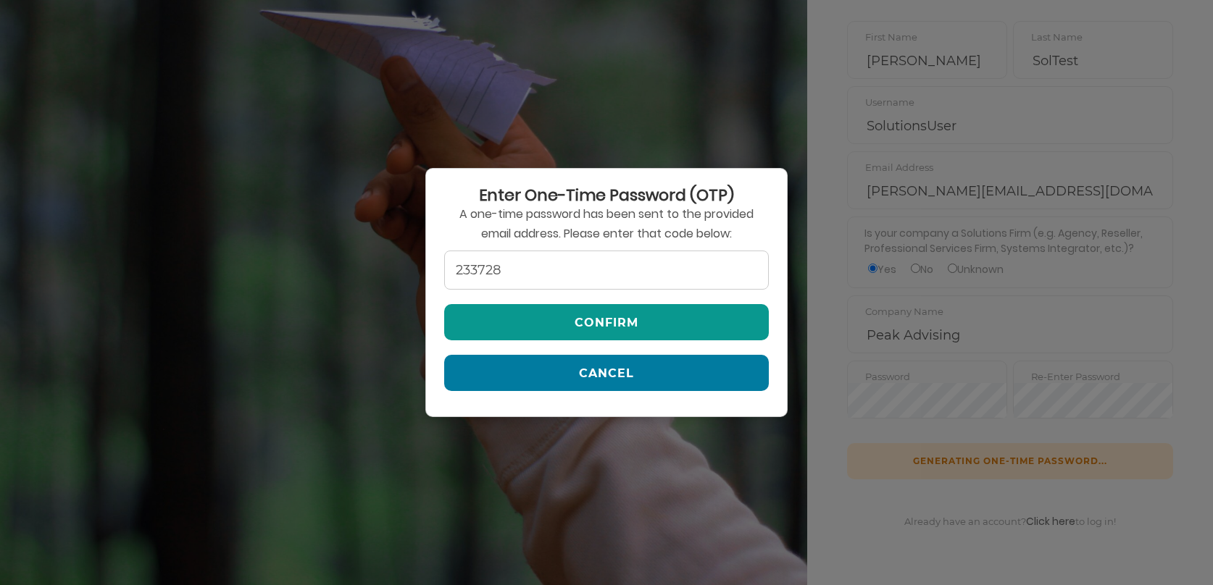
click at [642, 312] on button "Confirm" at bounding box center [606, 322] width 325 height 36
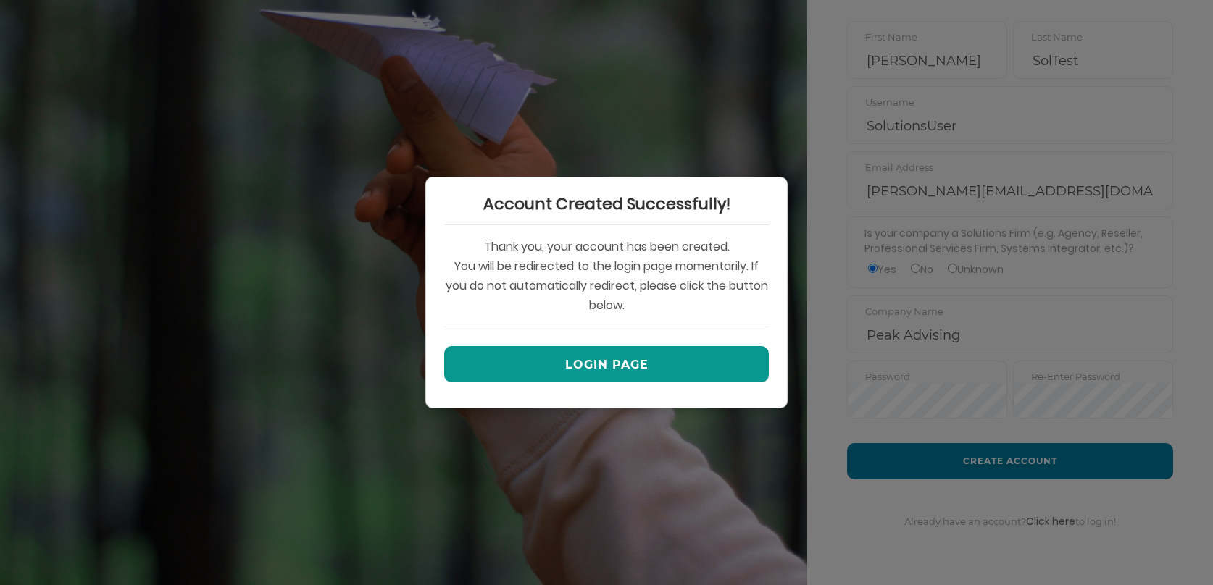
click at [642, 356] on button "Login Page" at bounding box center [606, 364] width 325 height 36
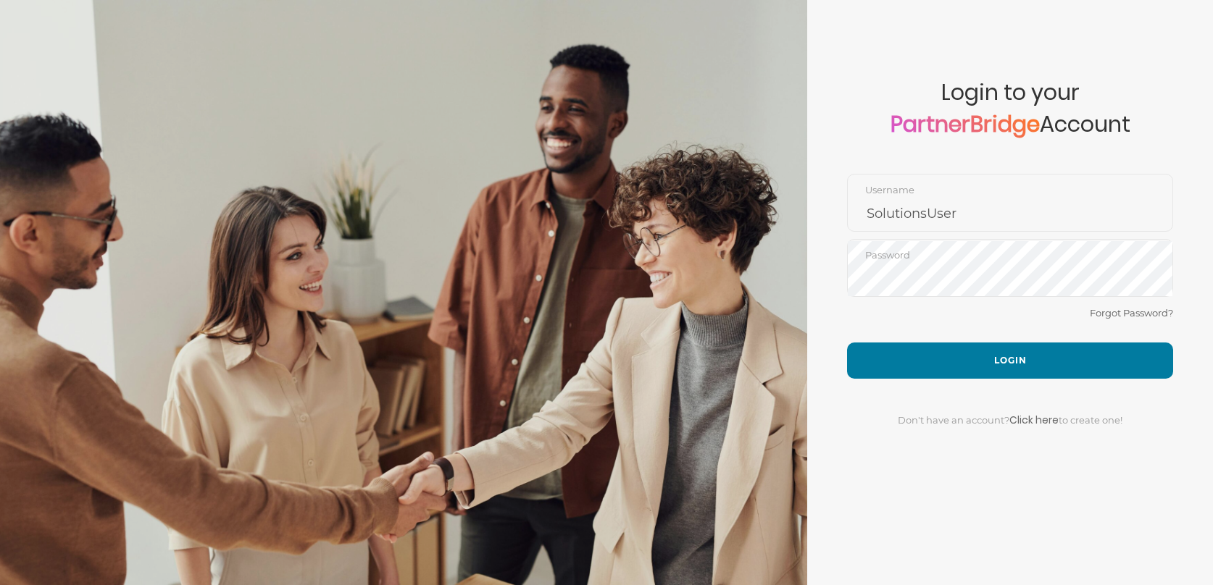
click at [594, 354] on div at bounding box center [403, 292] width 807 height 585
drag, startPoint x: 984, startPoint y: 312, endPoint x: 1016, endPoint y: 333, distance: 38.4
click at [985, 312] on div "Forgot Password?" at bounding box center [1010, 323] width 326 height 38
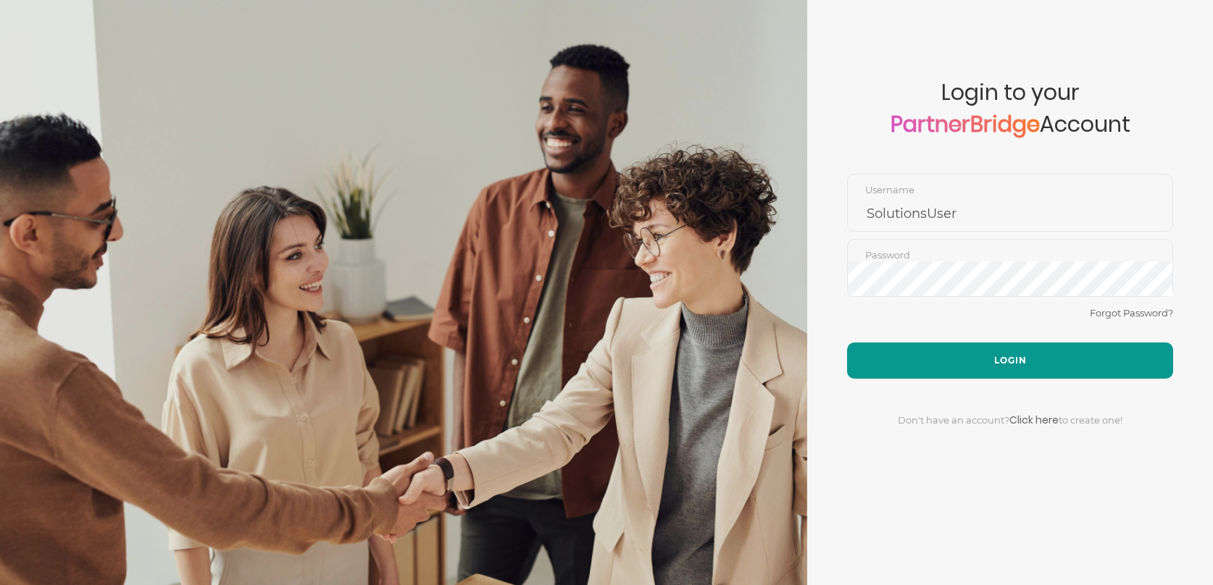
click at [1027, 346] on button "Login" at bounding box center [1010, 361] width 326 height 36
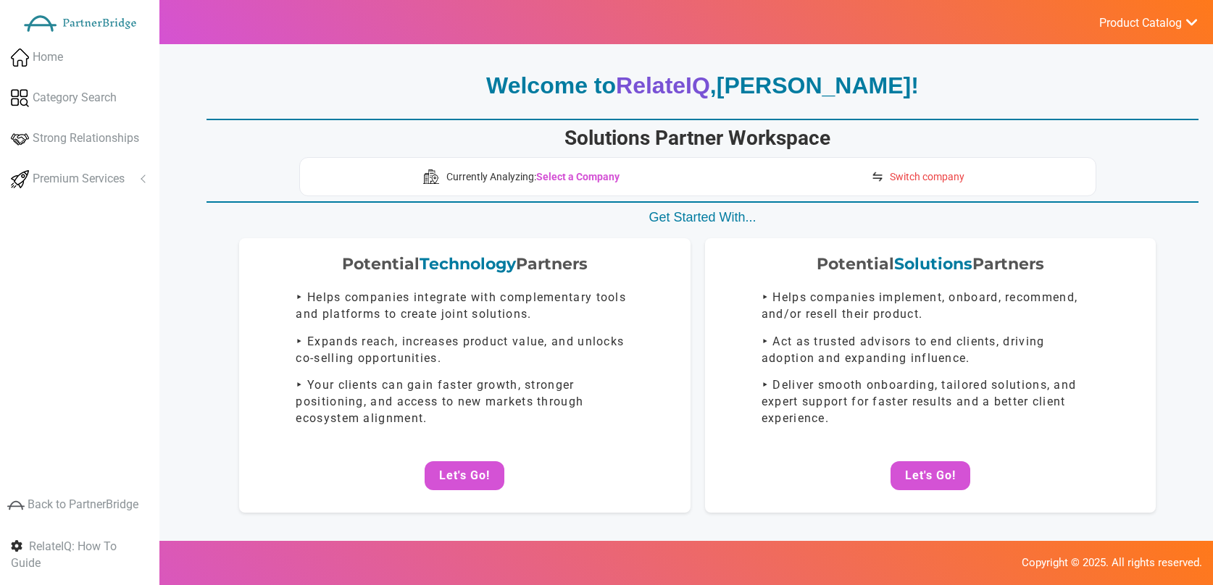
click at [926, 180] on span "Switch company" at bounding box center [927, 177] width 75 height 14
click at [771, 168] on div "Currently Analyzing: Select a Company Switch company" at bounding box center [697, 176] width 797 height 39
click at [908, 182] on span "Switch company" at bounding box center [927, 177] width 75 height 14
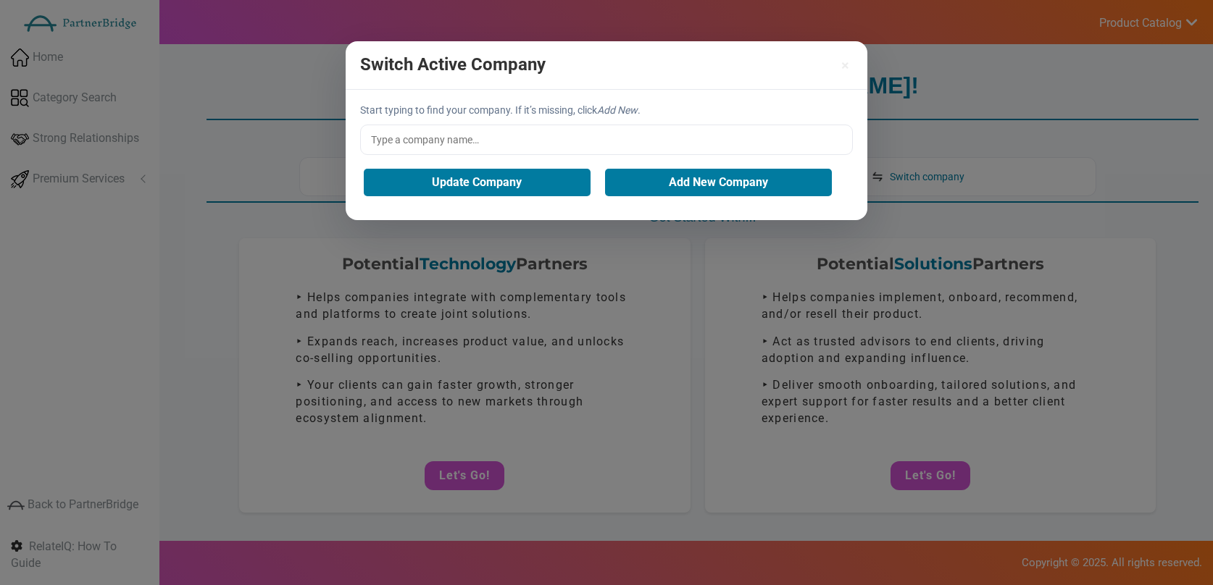
click at [542, 133] on input "text" at bounding box center [606, 140] width 493 height 30
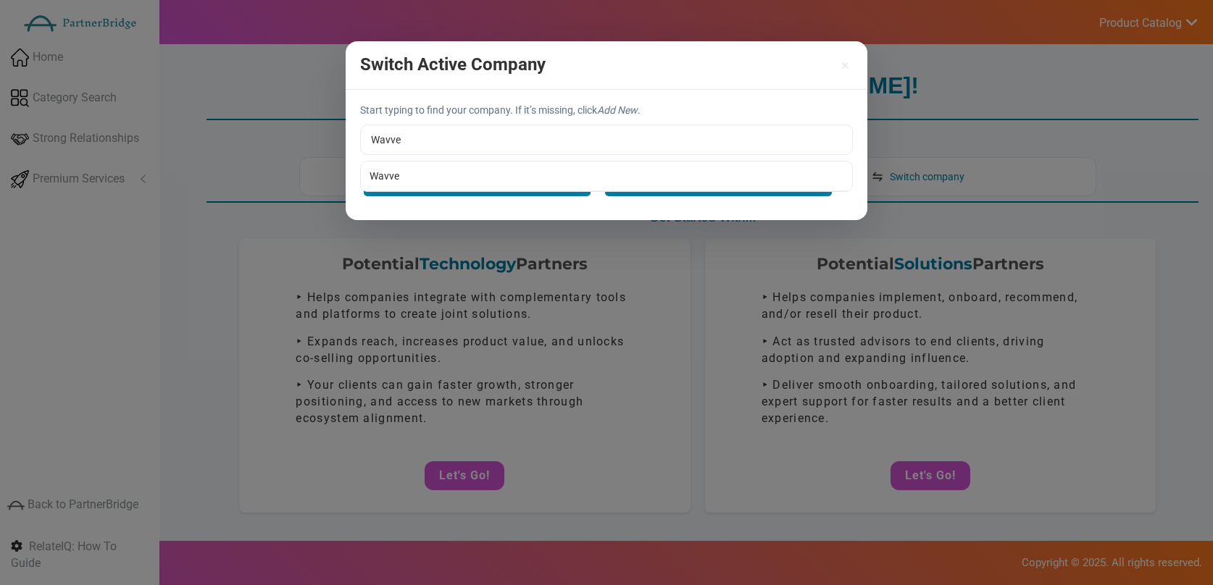
type input "Wavve"
click at [456, 180] on div "Start typing to find your company. If it’s missing, click Add New . Wavve Wavve…" at bounding box center [607, 155] width 522 height 130
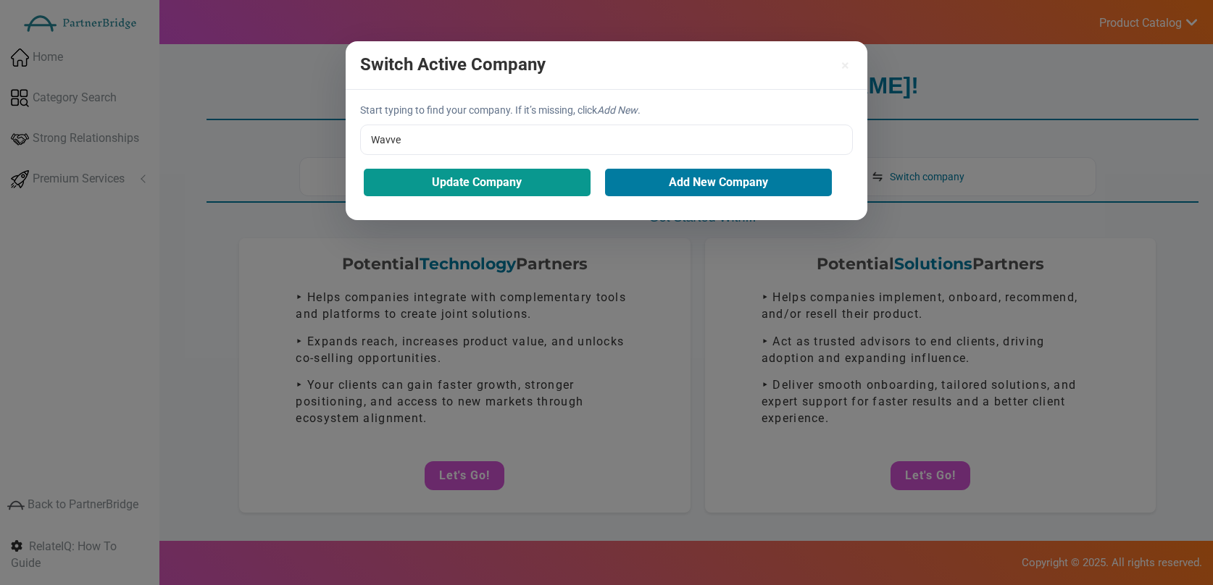
drag, startPoint x: 459, startPoint y: 188, endPoint x: 491, endPoint y: 193, distance: 33.1
click at [459, 188] on button "Update Company" at bounding box center [477, 183] width 227 height 28
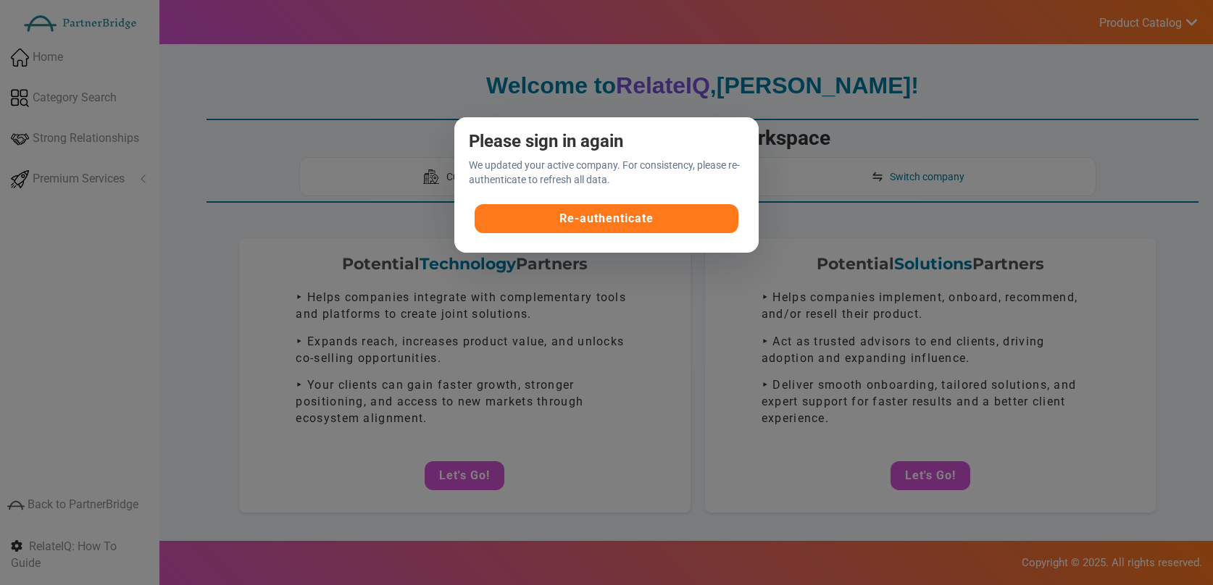
click at [652, 222] on button "Re-authenticate" at bounding box center [607, 218] width 264 height 29
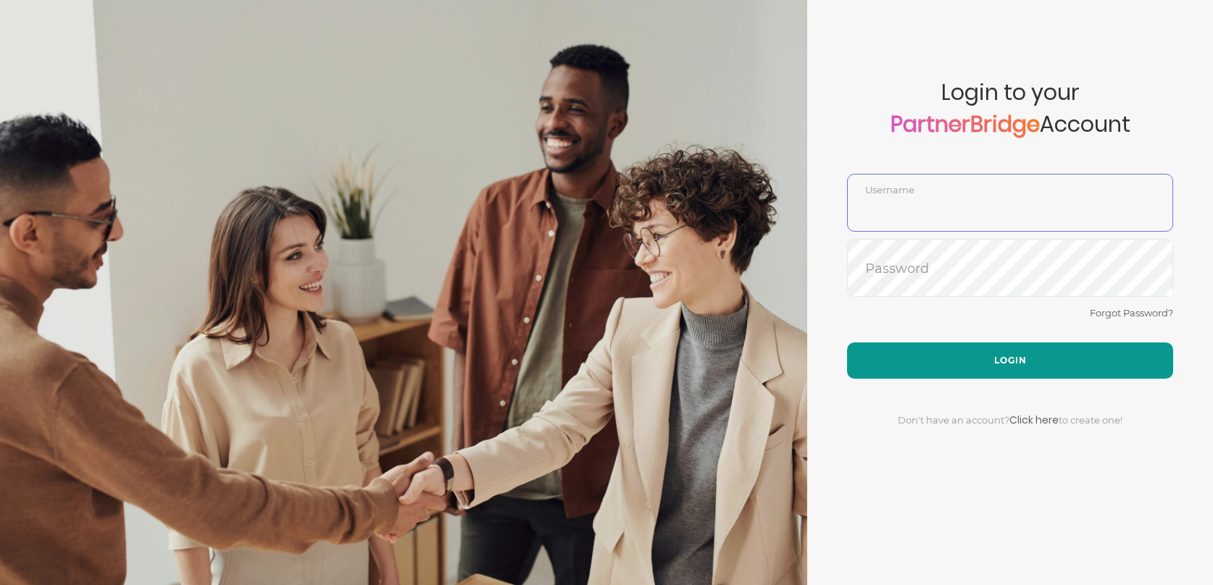
type input "SolutionsUser"
click at [982, 368] on button "Login" at bounding box center [1010, 361] width 326 height 36
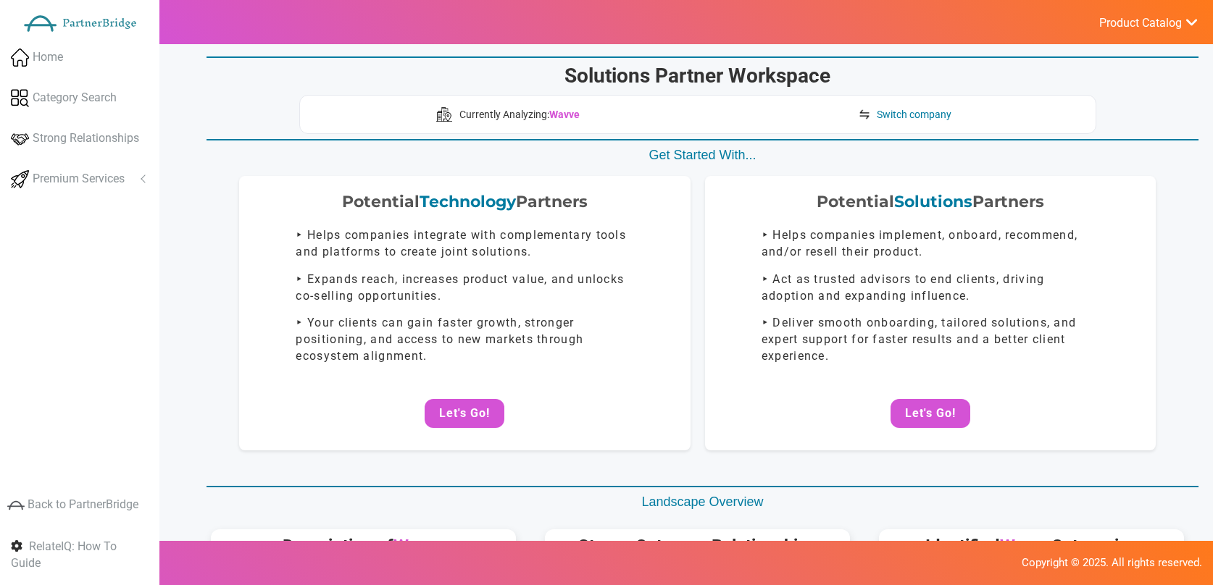
scroll to position [6, 0]
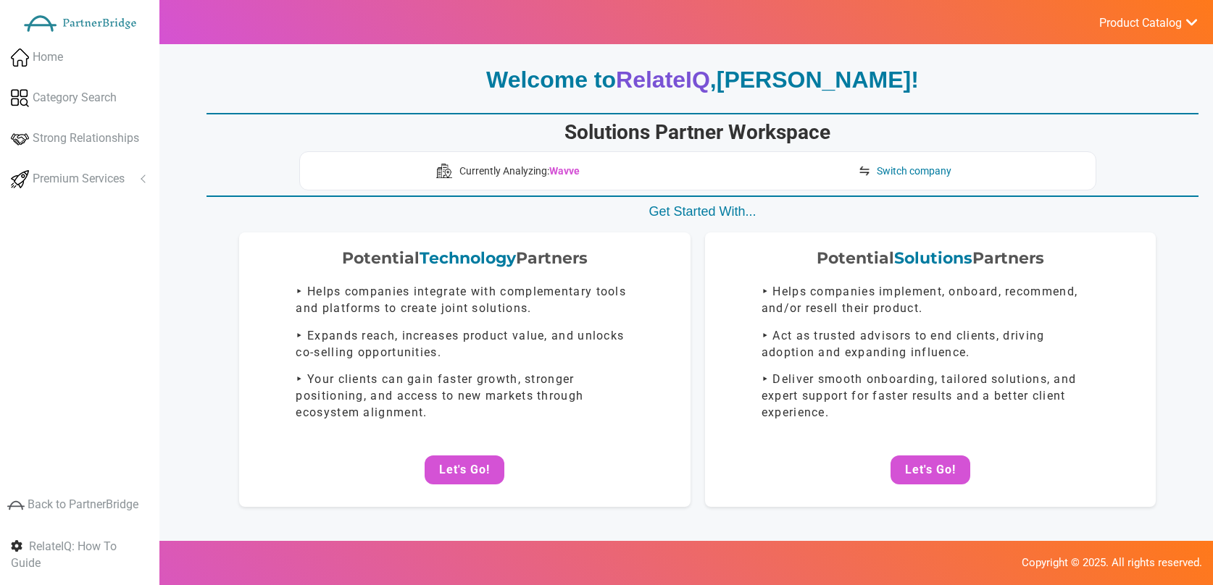
drag, startPoint x: 1155, startPoint y: 23, endPoint x: 1144, endPoint y: 32, distance: 13.9
click at [1156, 23] on span "Product Catalog" at bounding box center [1140, 23] width 83 height 14
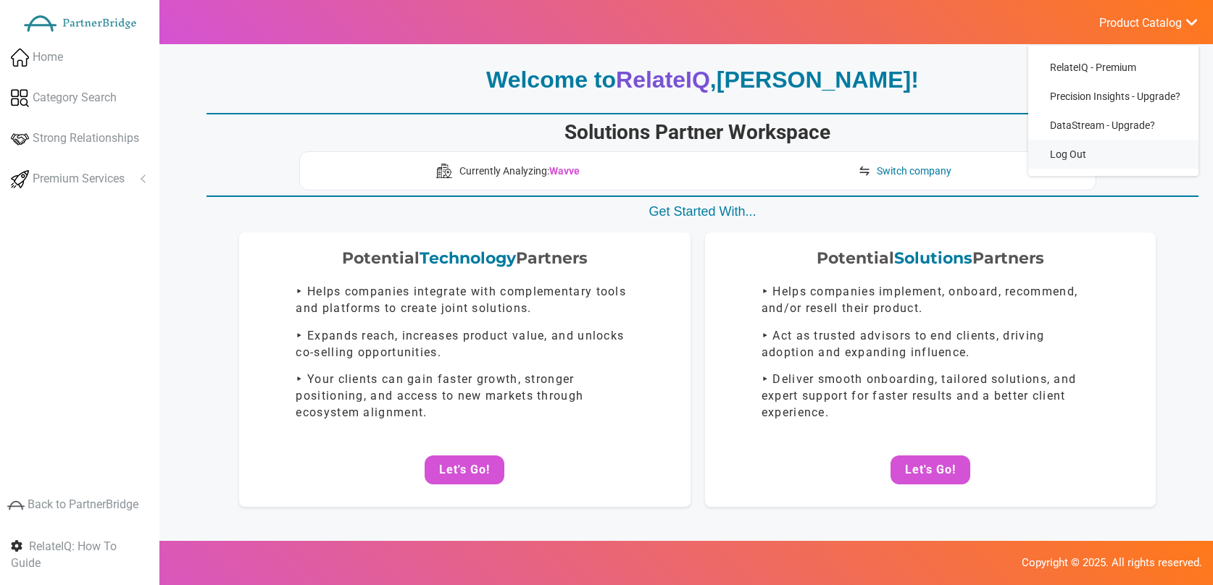
click at [1072, 149] on link "Log Out" at bounding box center [1113, 154] width 170 height 29
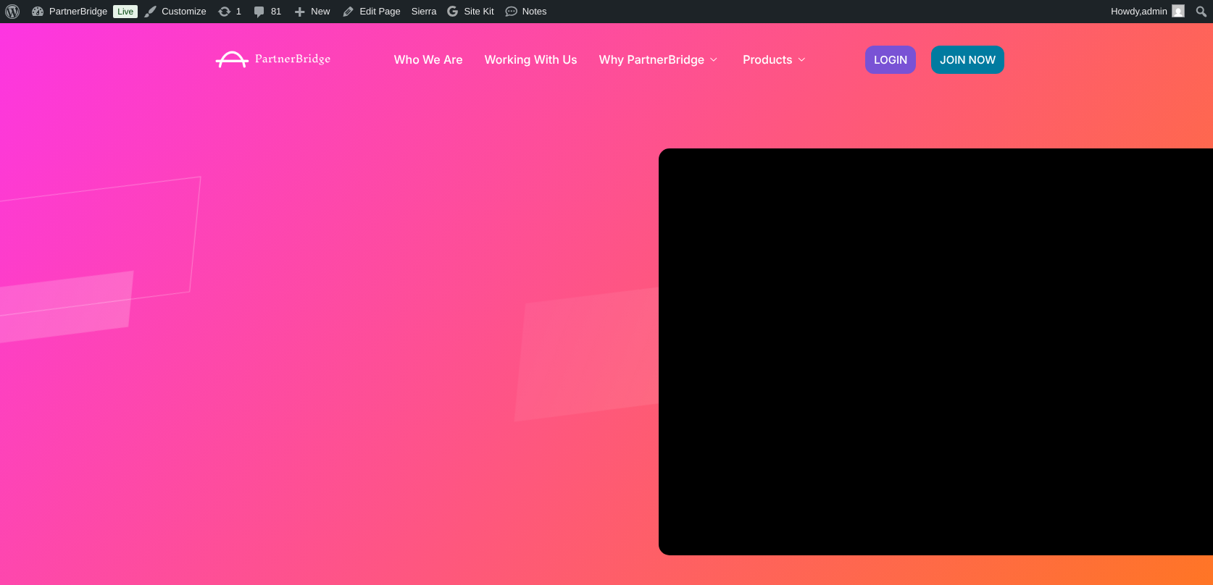
click at [888, 43] on div "JOIN NOW LOGIN" at bounding box center [935, 59] width 154 height 43
click at [888, 54] on span "LOGIN" at bounding box center [890, 59] width 33 height 11
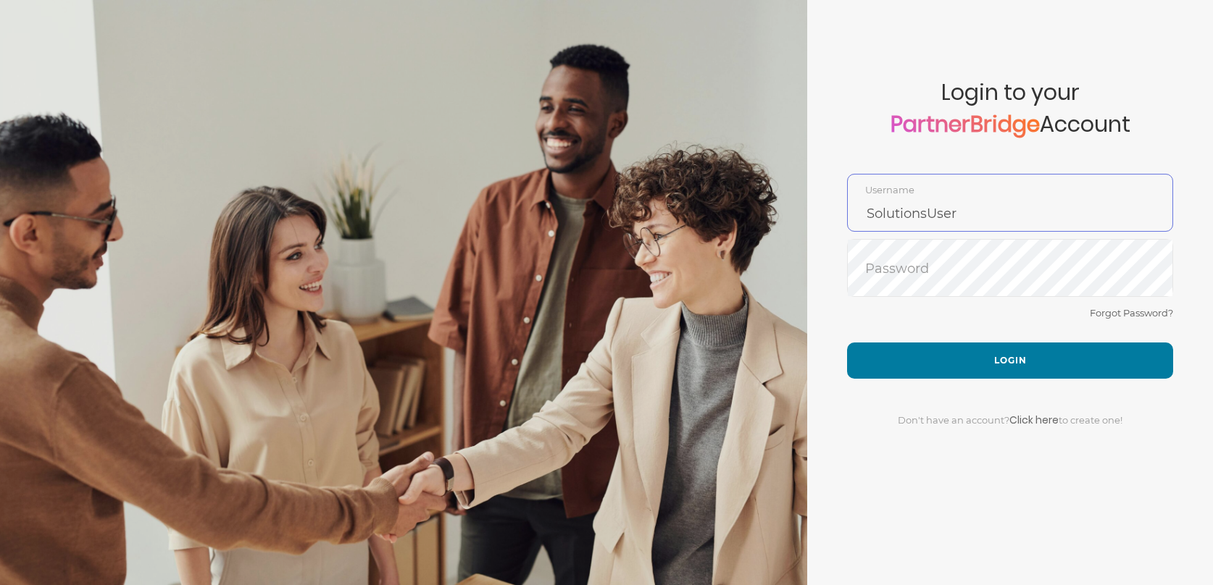
click at [930, 196] on input "SolutionsUser" at bounding box center [1010, 213] width 325 height 35
type input "DemoUser"
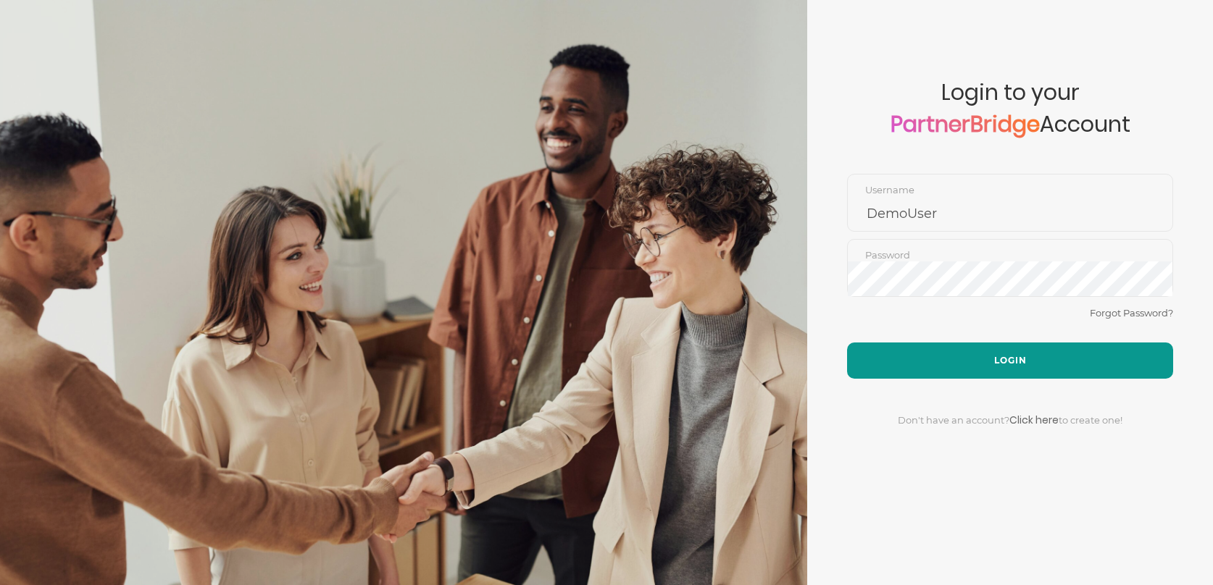
click at [985, 346] on button "Login" at bounding box center [1010, 361] width 326 height 36
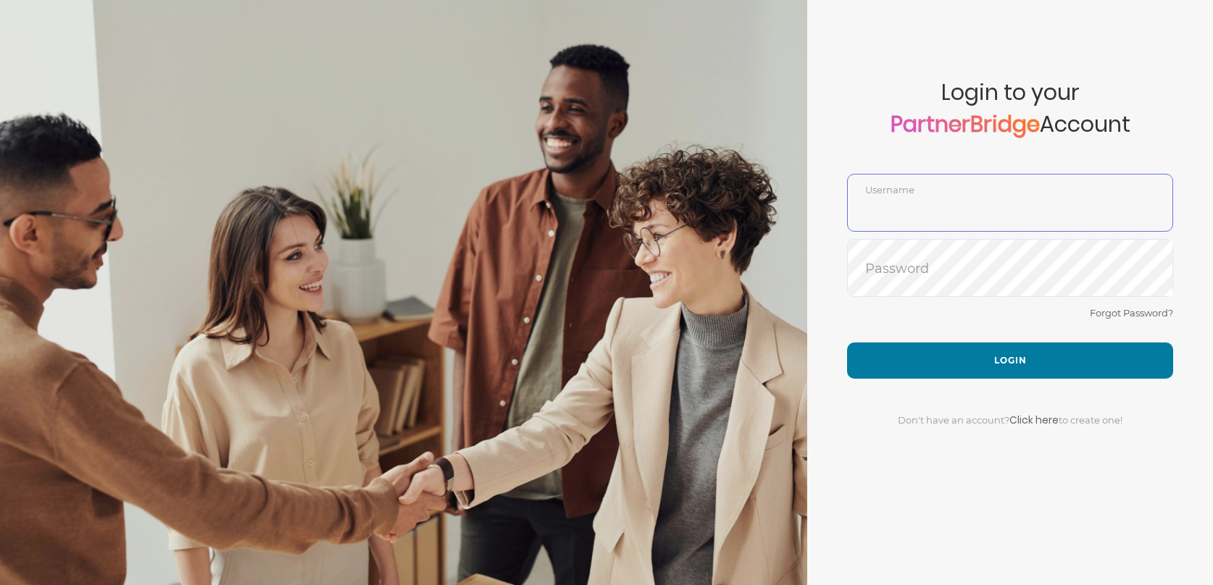
type input "DemoUser"
click at [947, 393] on div "Don't have an account? Click here to create one!" at bounding box center [1010, 411] width 326 height 65
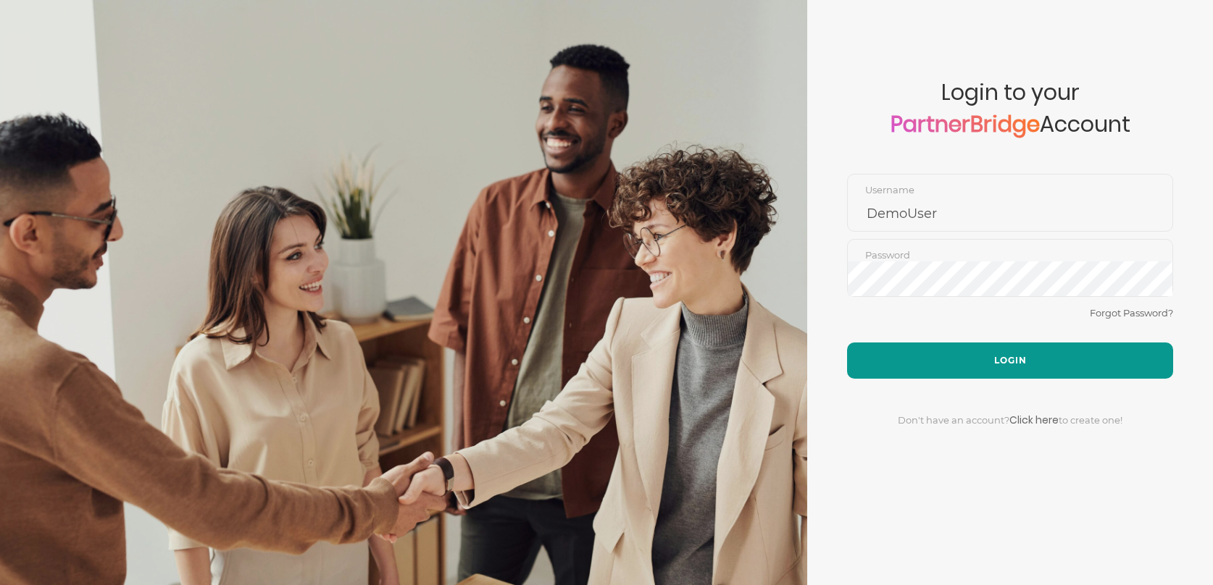
click at [959, 373] on button "Login" at bounding box center [1010, 361] width 326 height 36
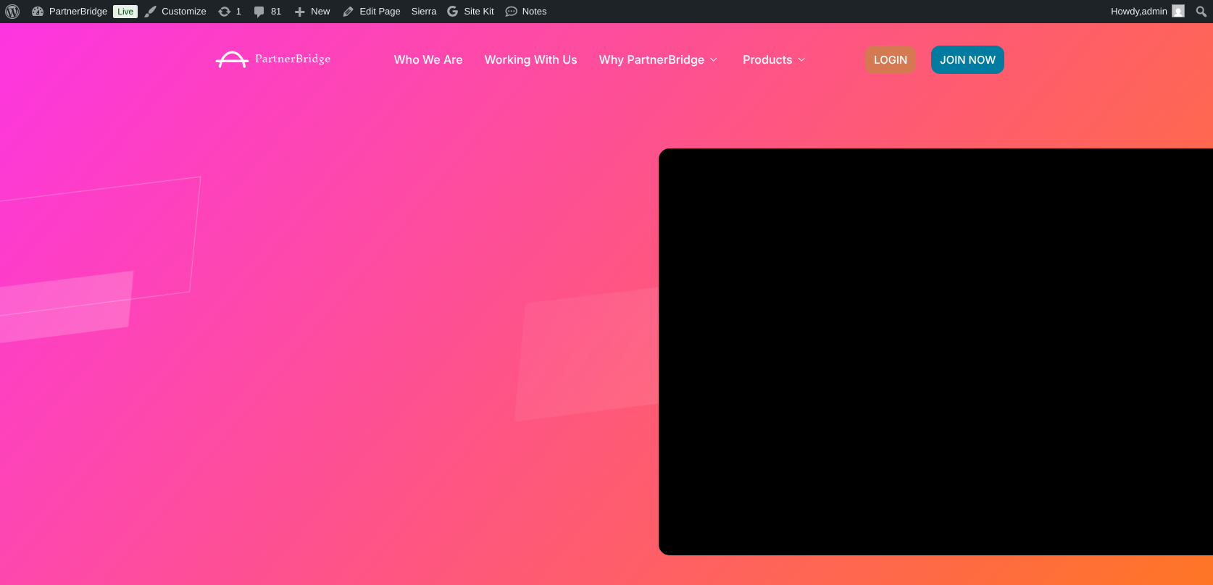
click at [892, 58] on span "LOGIN" at bounding box center [890, 59] width 33 height 11
